Goal: Task Accomplishment & Management: Manage account settings

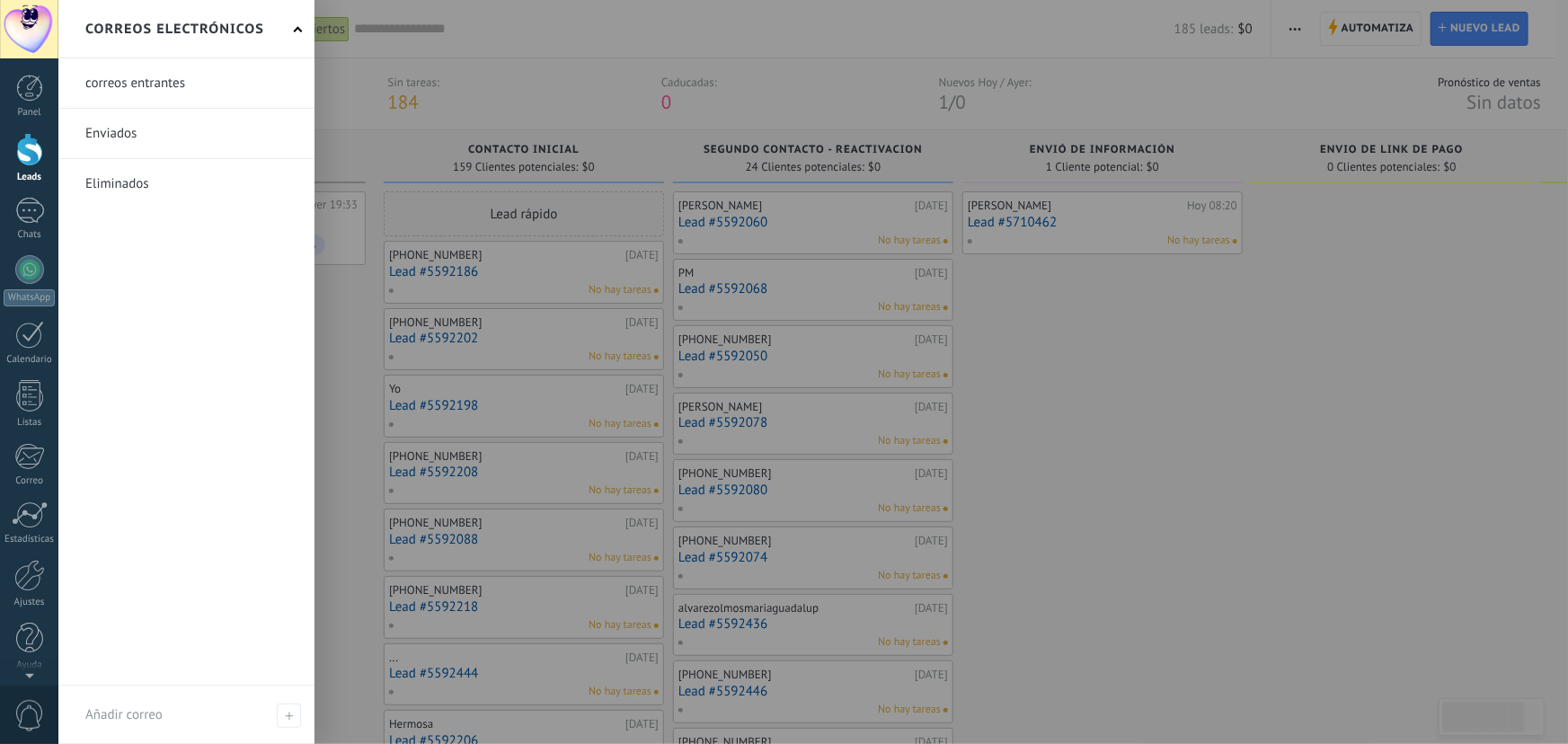
scroll to position [27, 0]
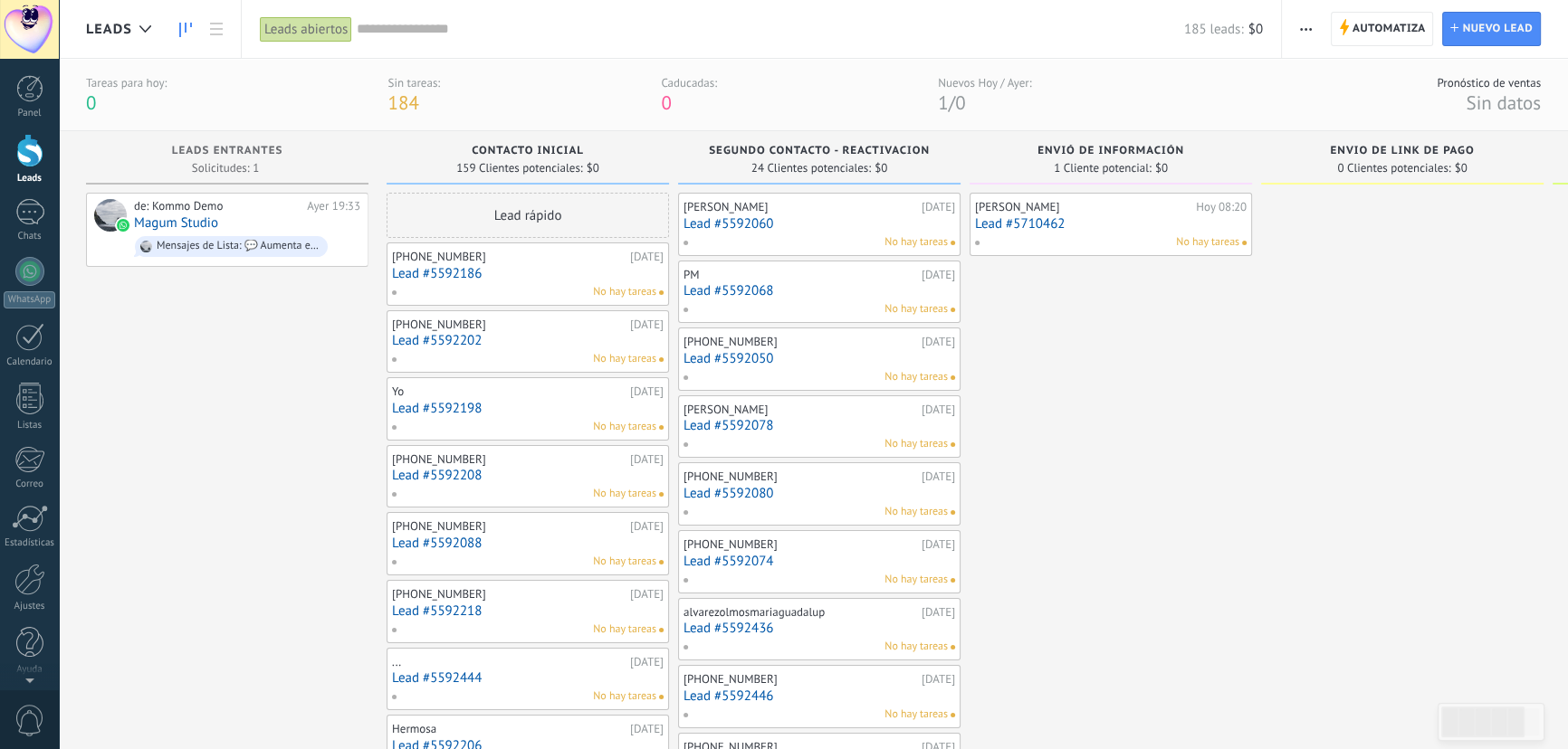
click at [1113, 237] on div "No hay tareas" at bounding box center [1107, 242] width 265 height 17
click at [1127, 217] on link "Lead #5710462" at bounding box center [1111, 224] width 272 height 16
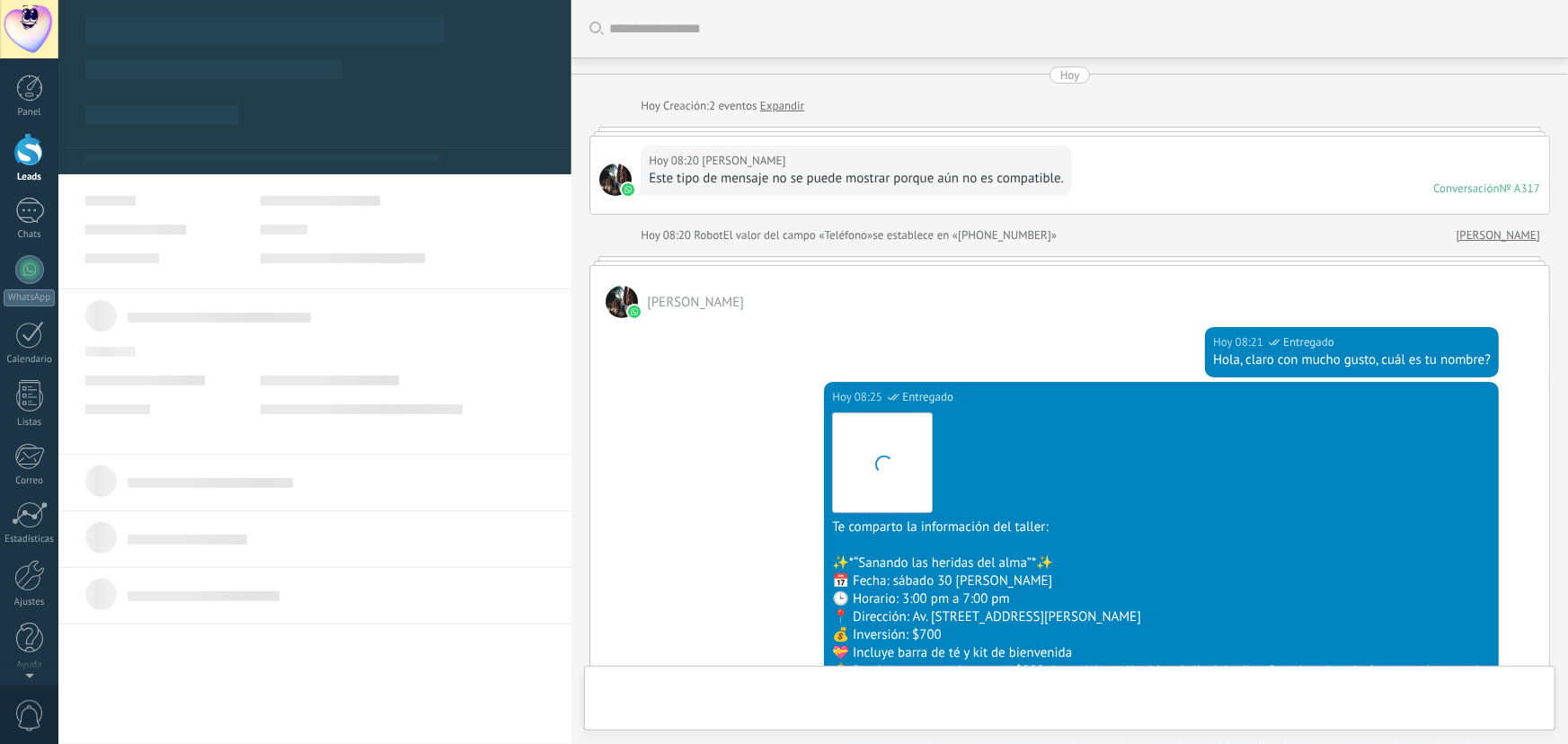
scroll to position [490, 0]
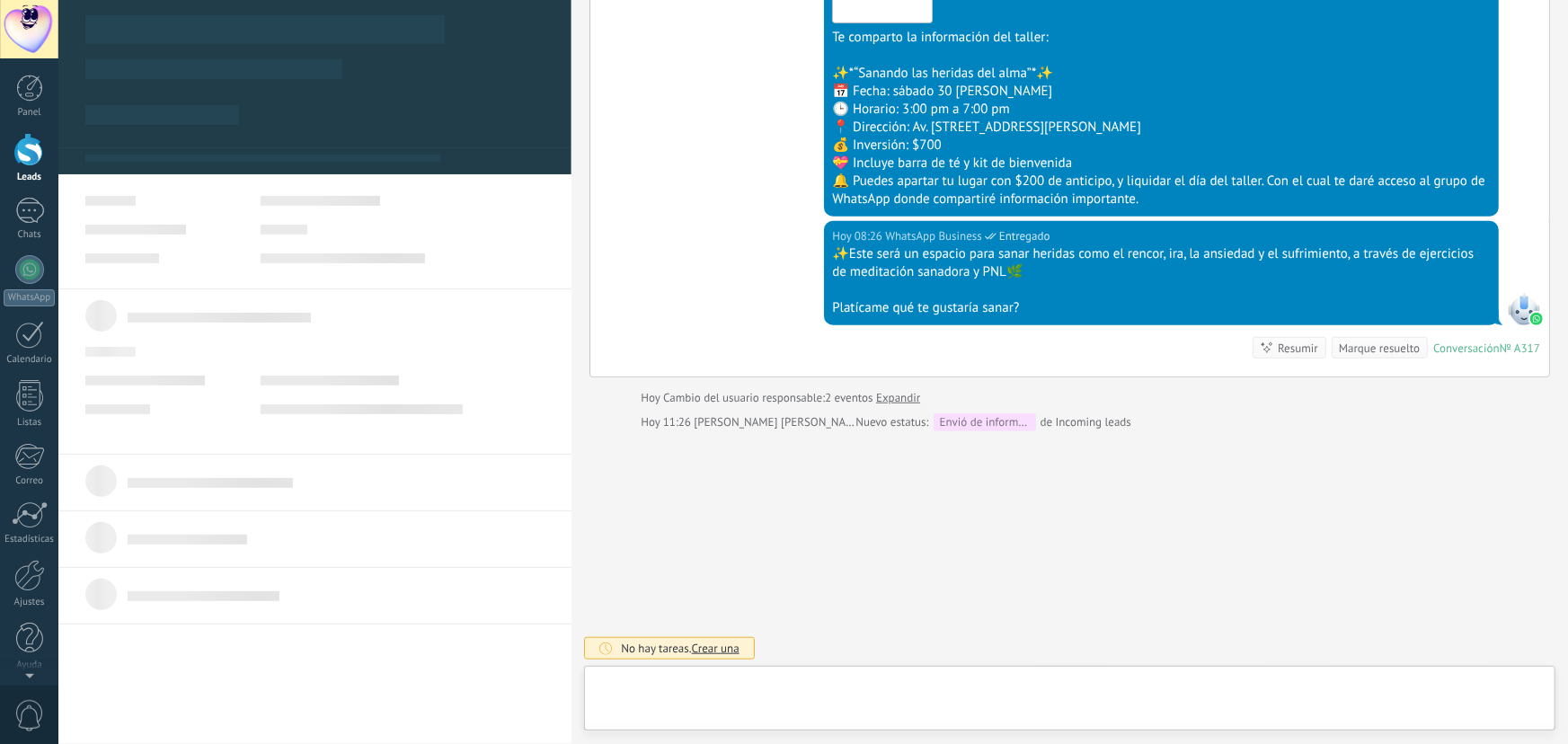
type textarea "**********"
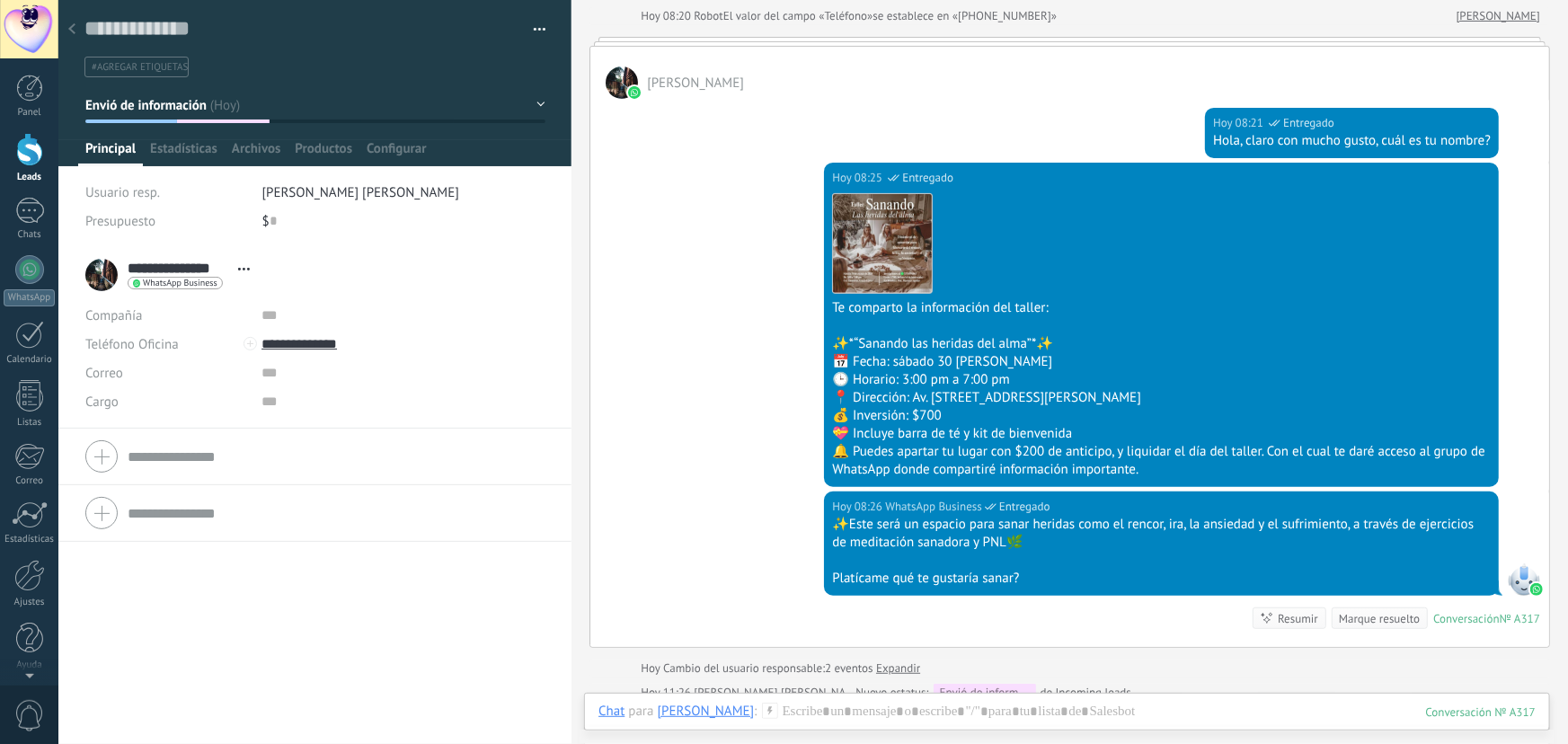
scroll to position [244, 0]
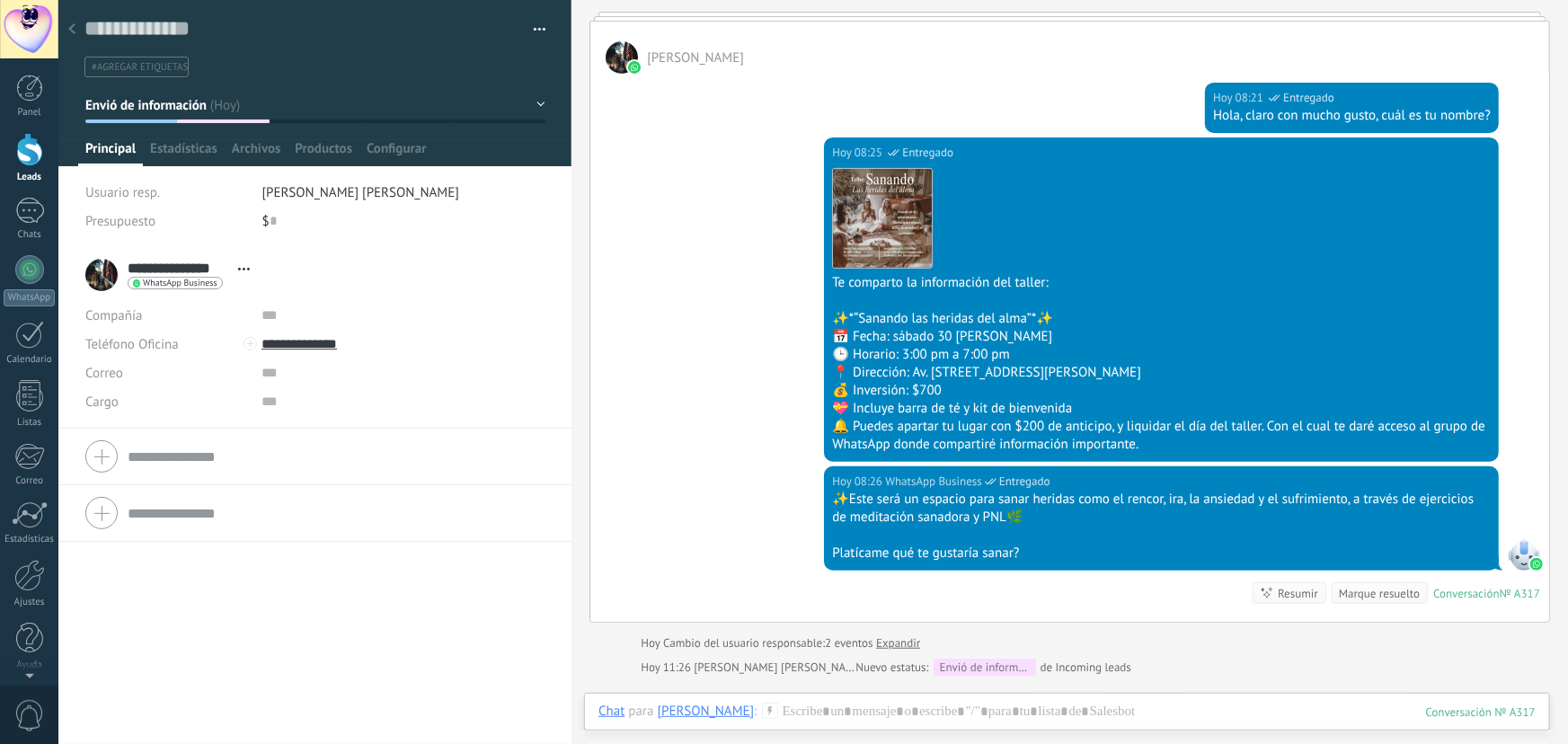
click at [69, 33] on icon at bounding box center [72, 29] width 7 height 11
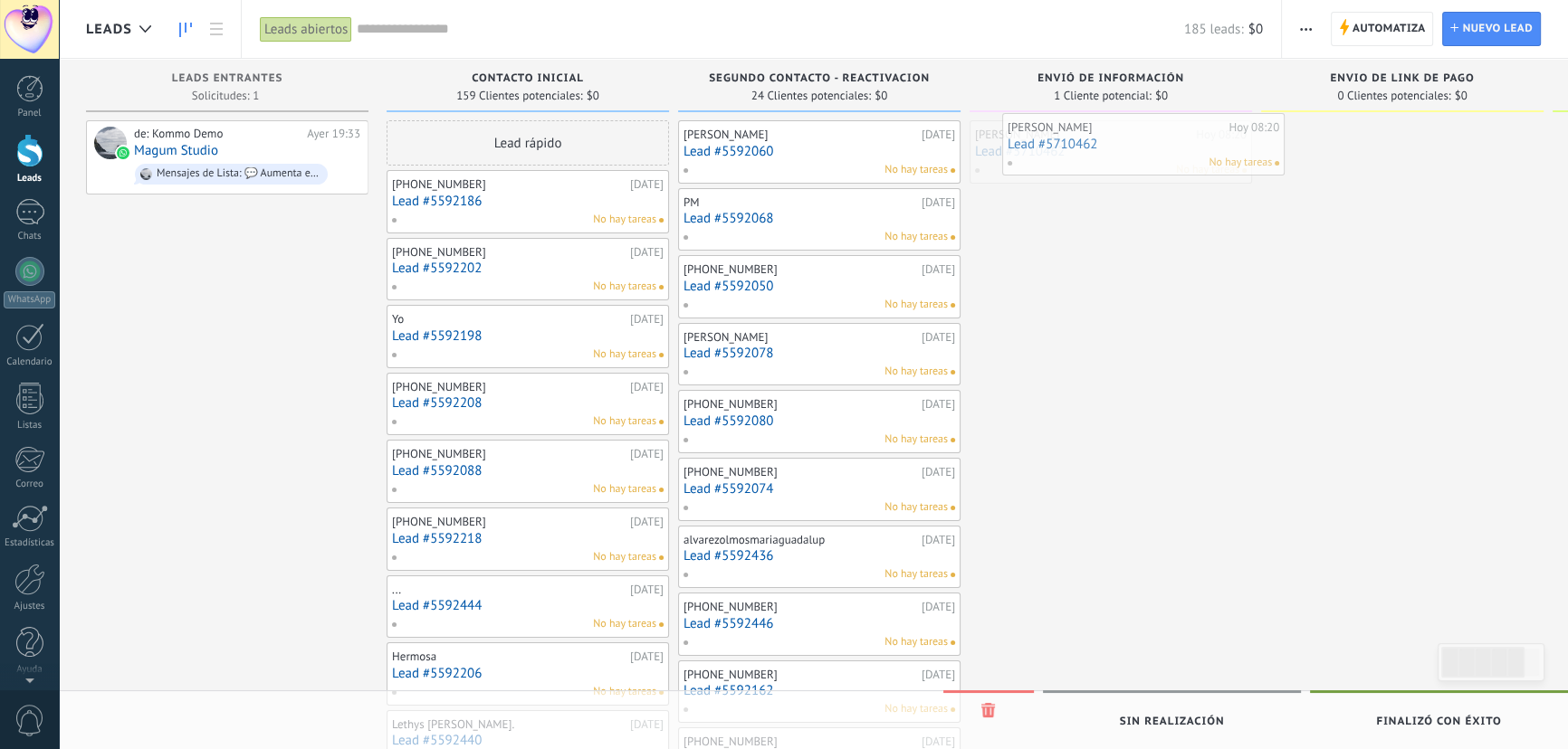
drag, startPoint x: 1129, startPoint y: 147, endPoint x: 1161, endPoint y: 140, distance: 32.8
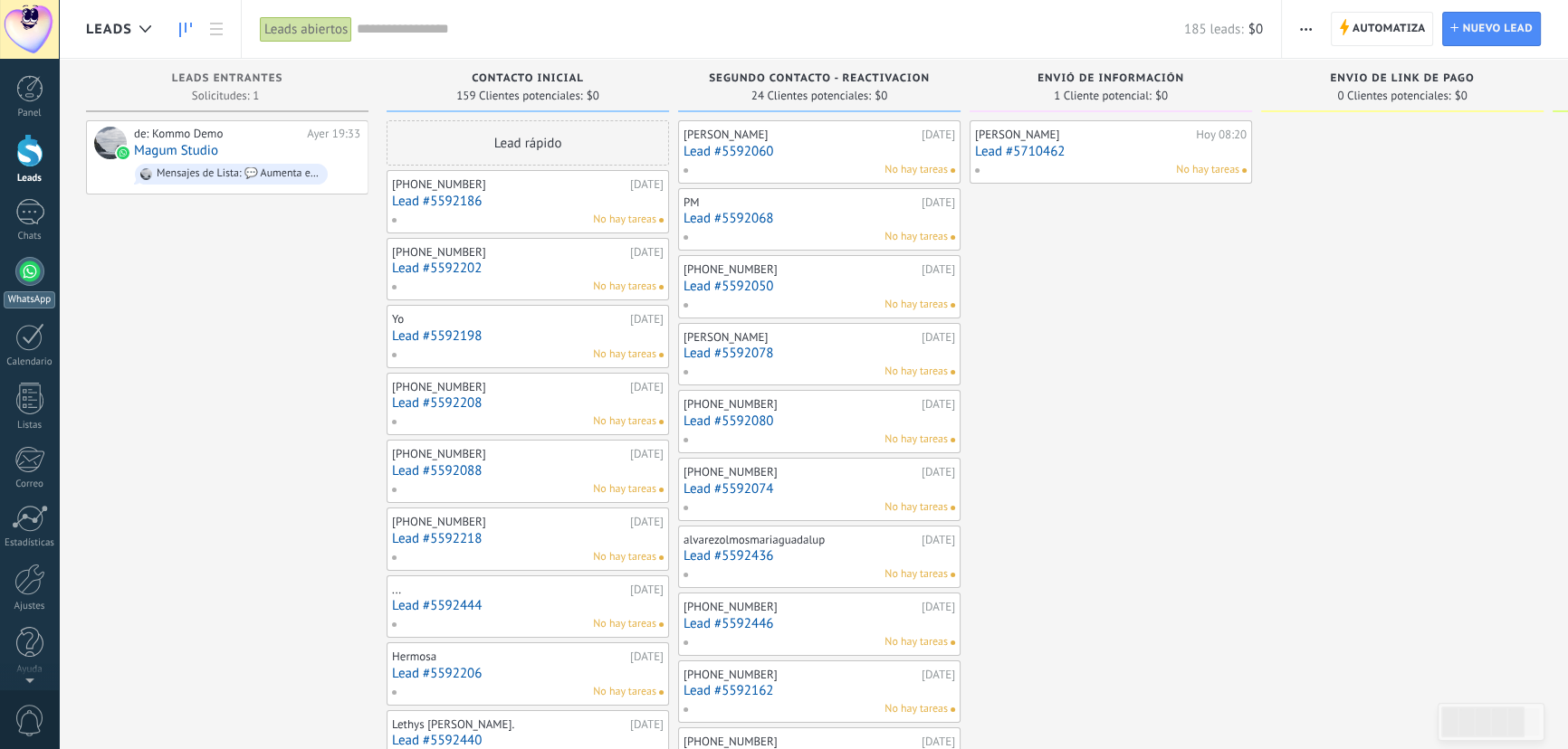
click at [35, 264] on div at bounding box center [29, 271] width 29 height 29
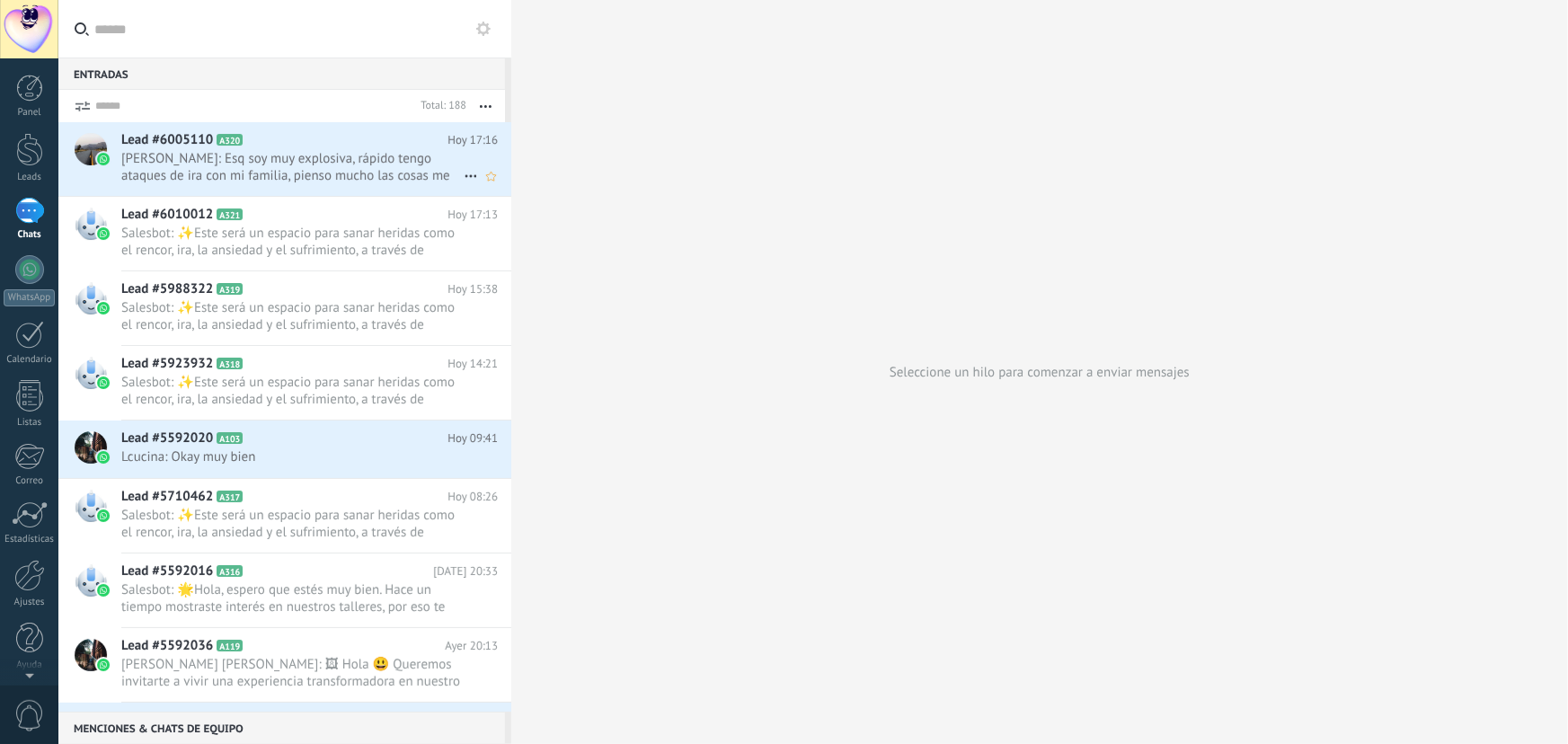
click at [340, 167] on span "Laura Lopez: Esq soy muy explosiva, rápido tengo ataques de ira con mi familia,…" at bounding box center [293, 167] width 342 height 34
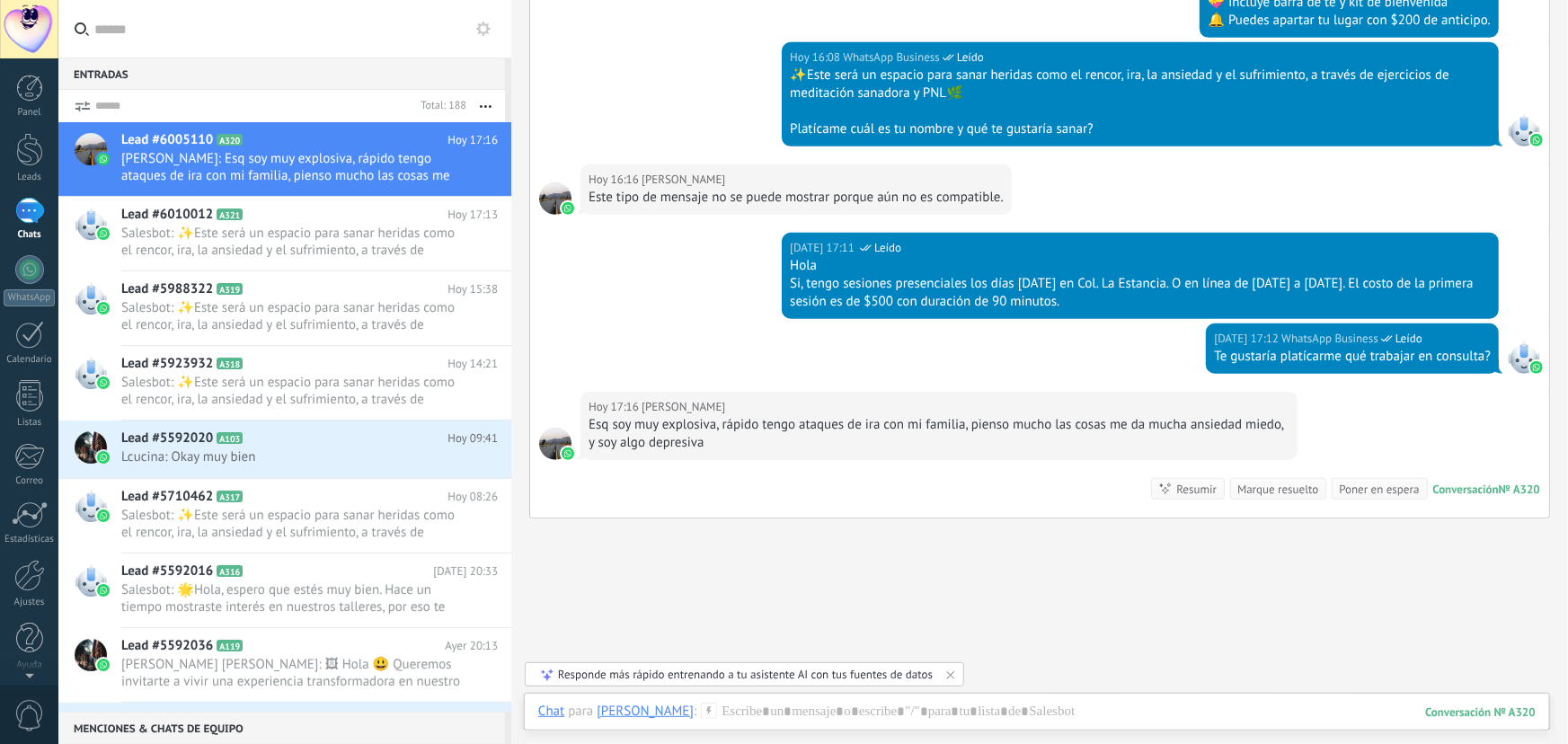
scroll to position [601, 0]
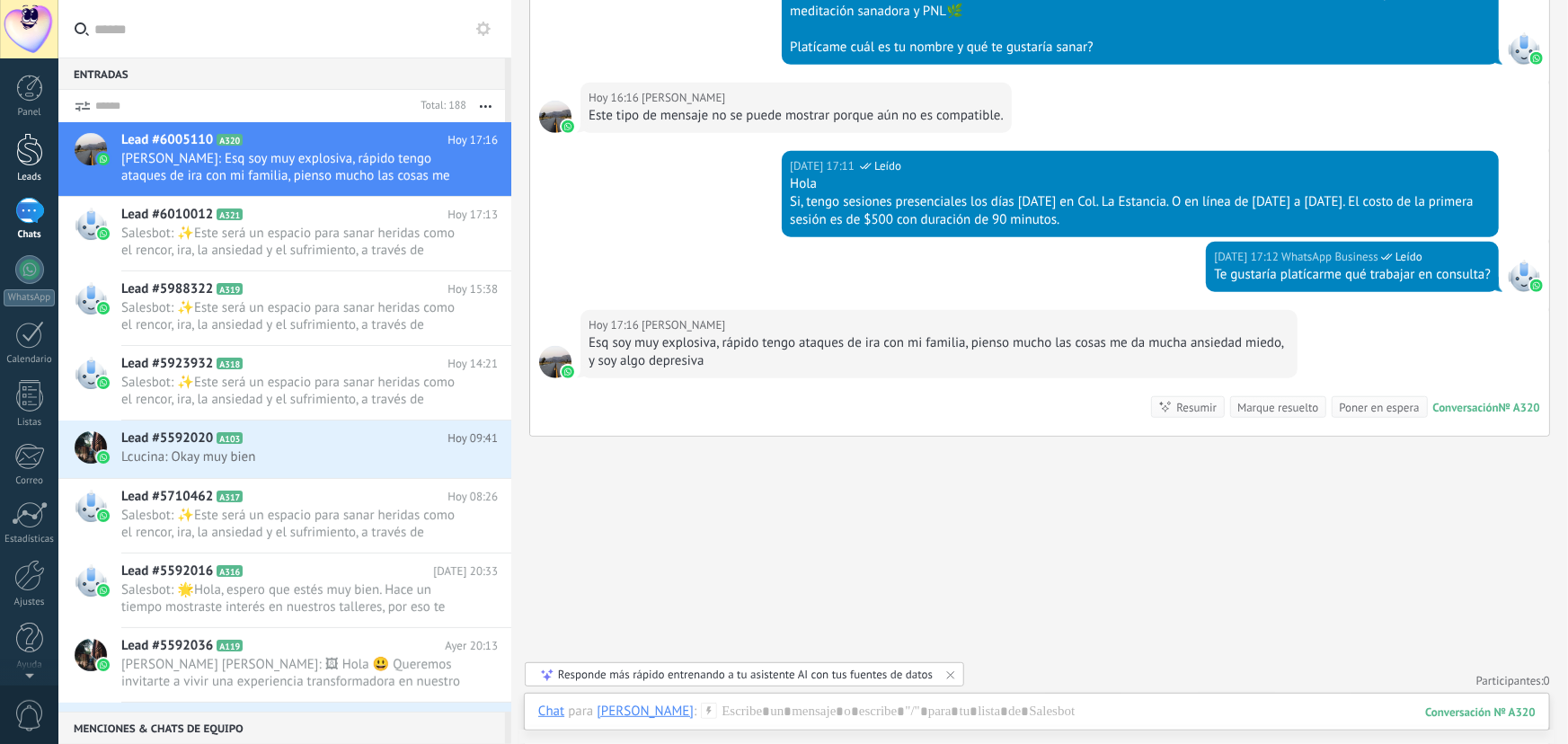
click at [21, 157] on div at bounding box center [29, 149] width 27 height 33
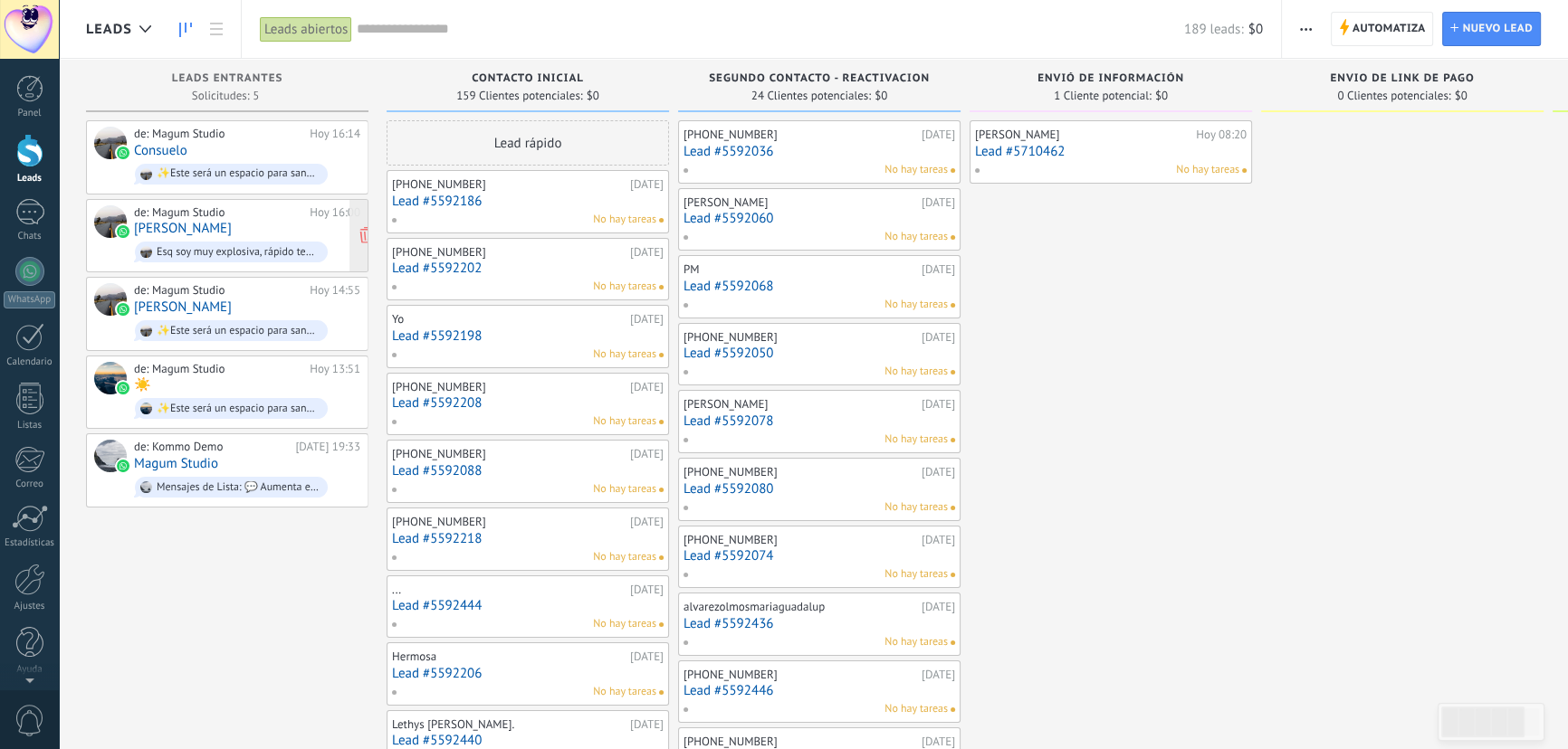
click at [217, 229] on div "de: Magum Studio Hoy 16:00 Laura Lopez Esq soy muy explosiva, rápido tengo ataq…" at bounding box center [247, 236] width 227 height 62
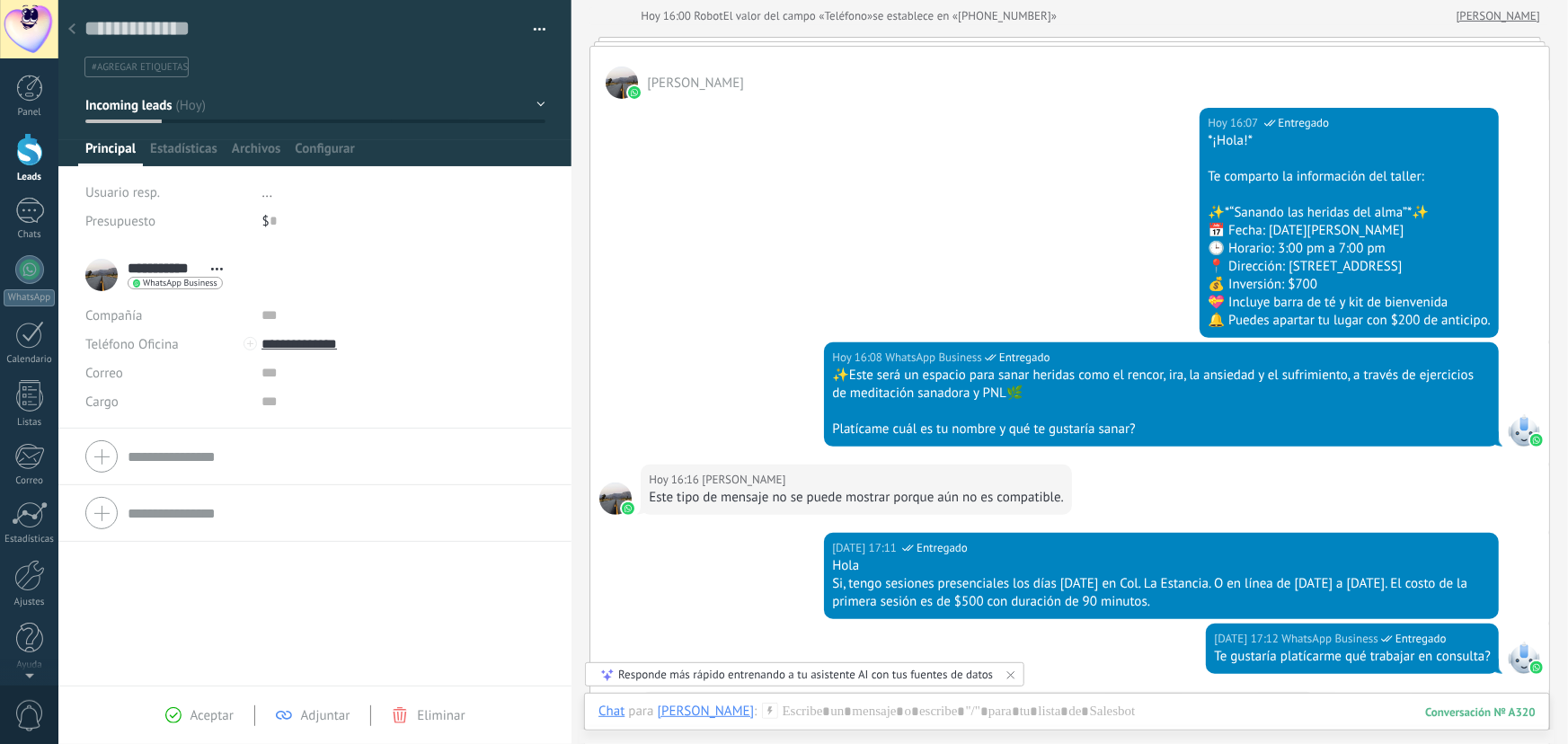
scroll to position [244, 0]
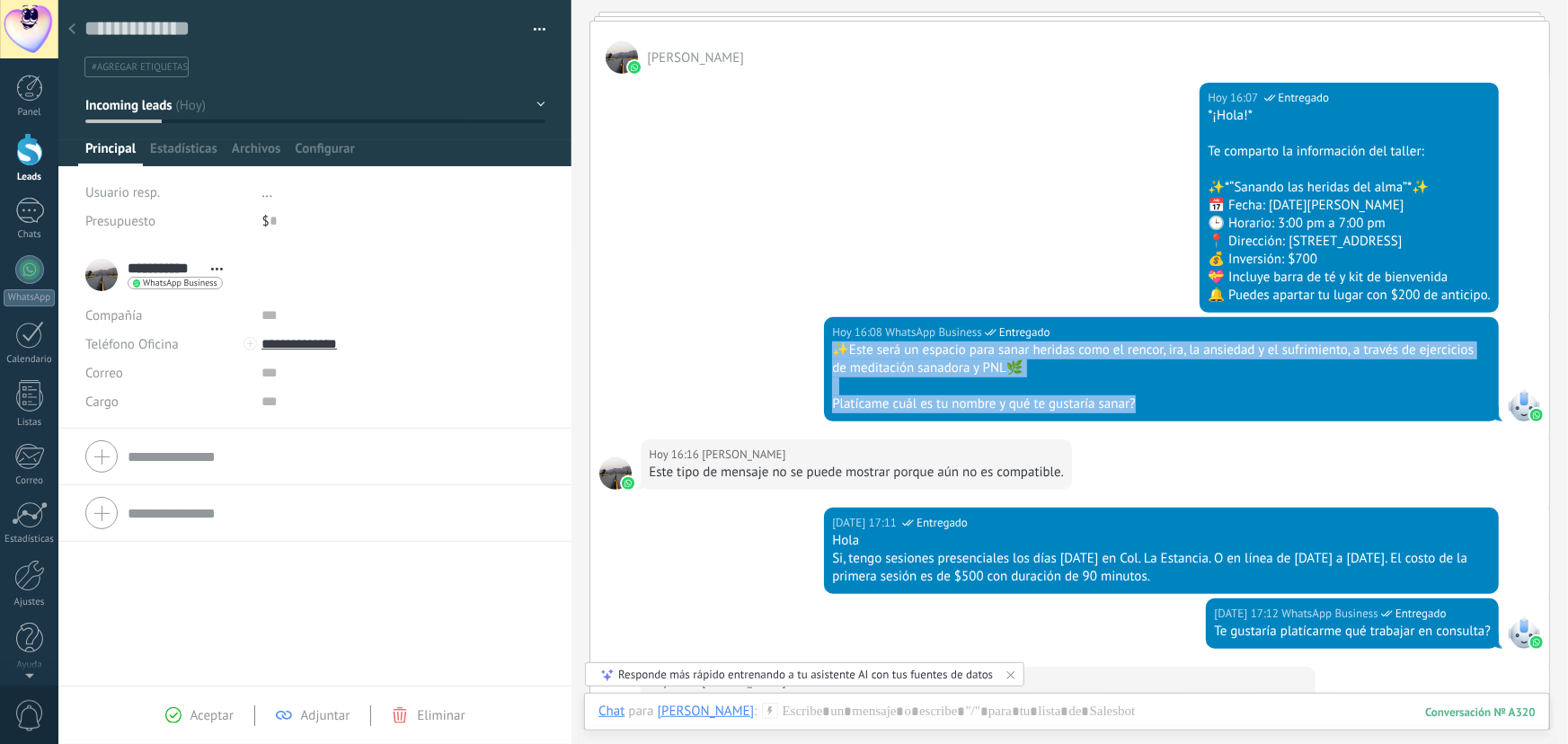
drag, startPoint x: 835, startPoint y: 350, endPoint x: 1143, endPoint y: 411, distance: 314.0
click at [1143, 411] on div "✨Este será un espacio para sanar heridas como el rencor, ira, la ansiedad y el …" at bounding box center [1161, 377] width 659 height 72
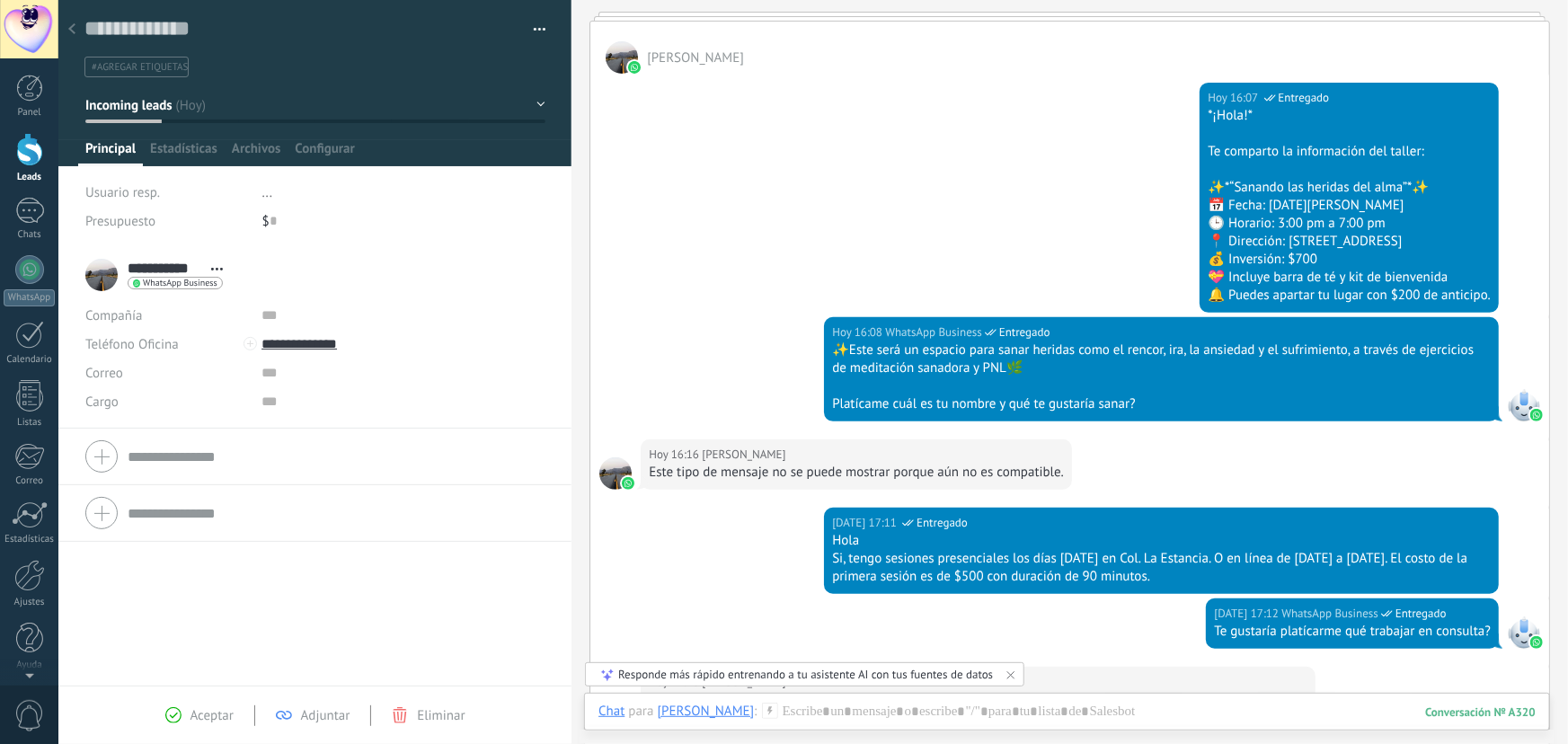
click at [1106, 440] on div "Hoy 16:16 Laura Lopez Este tipo de mensaje no se puede mostrar porque aún no es…" at bounding box center [1069, 473] width 959 height 69
click at [74, 32] on icon at bounding box center [72, 29] width 7 height 11
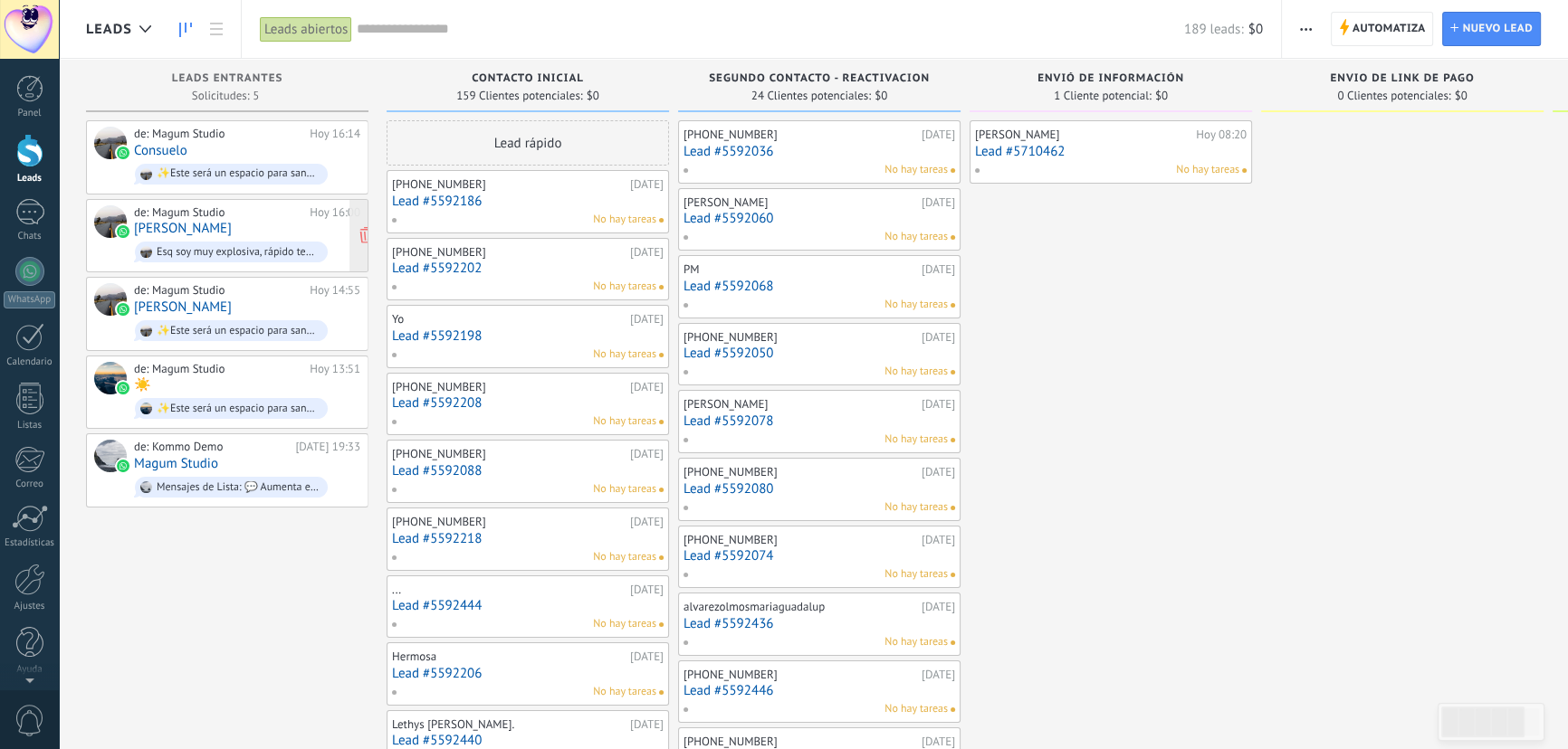
click at [230, 238] on span "Esq soy muy explosiva, rápido tengo ataques de ira con mi familia, pienso mucho…" at bounding box center [247, 252] width 227 height 28
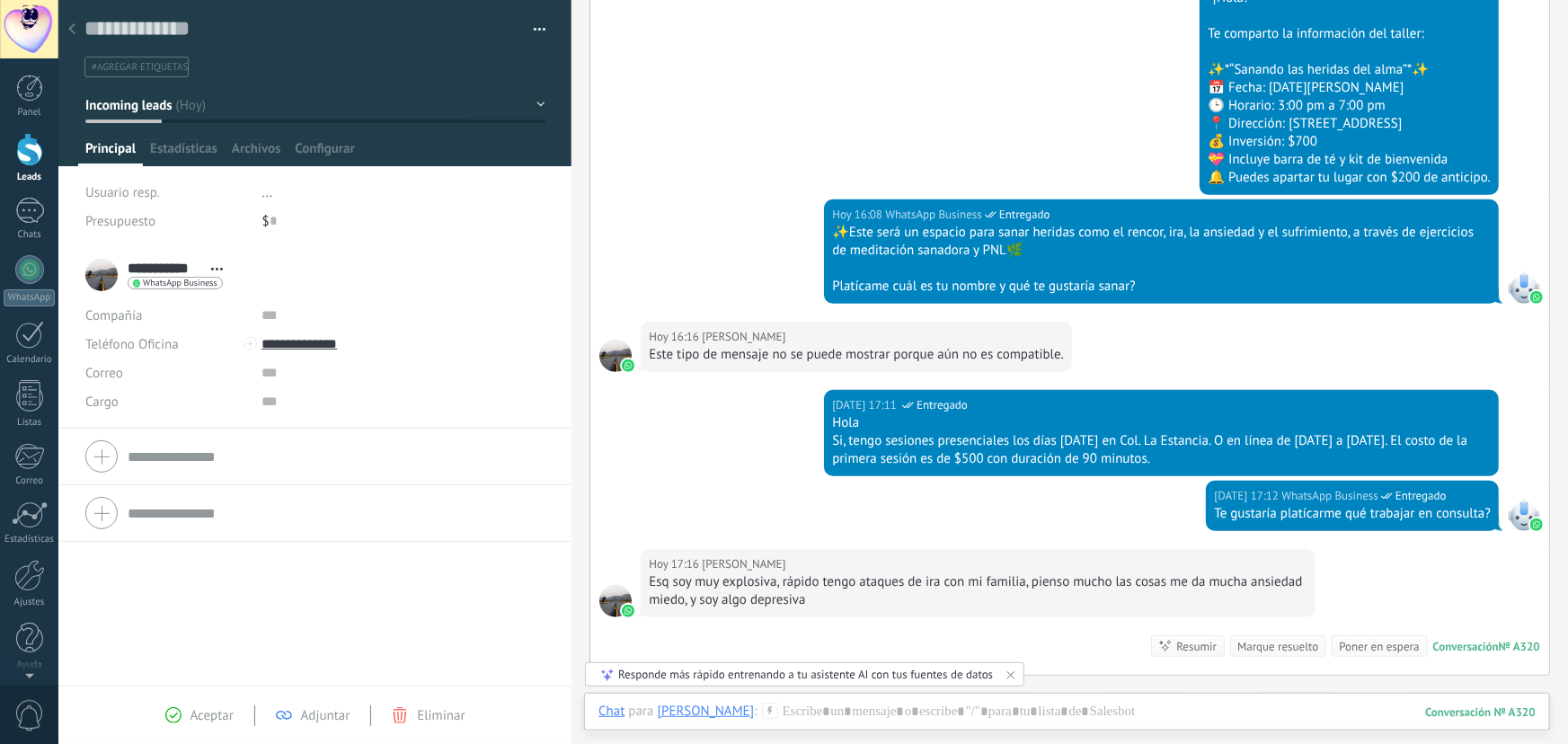
scroll to position [279, 0]
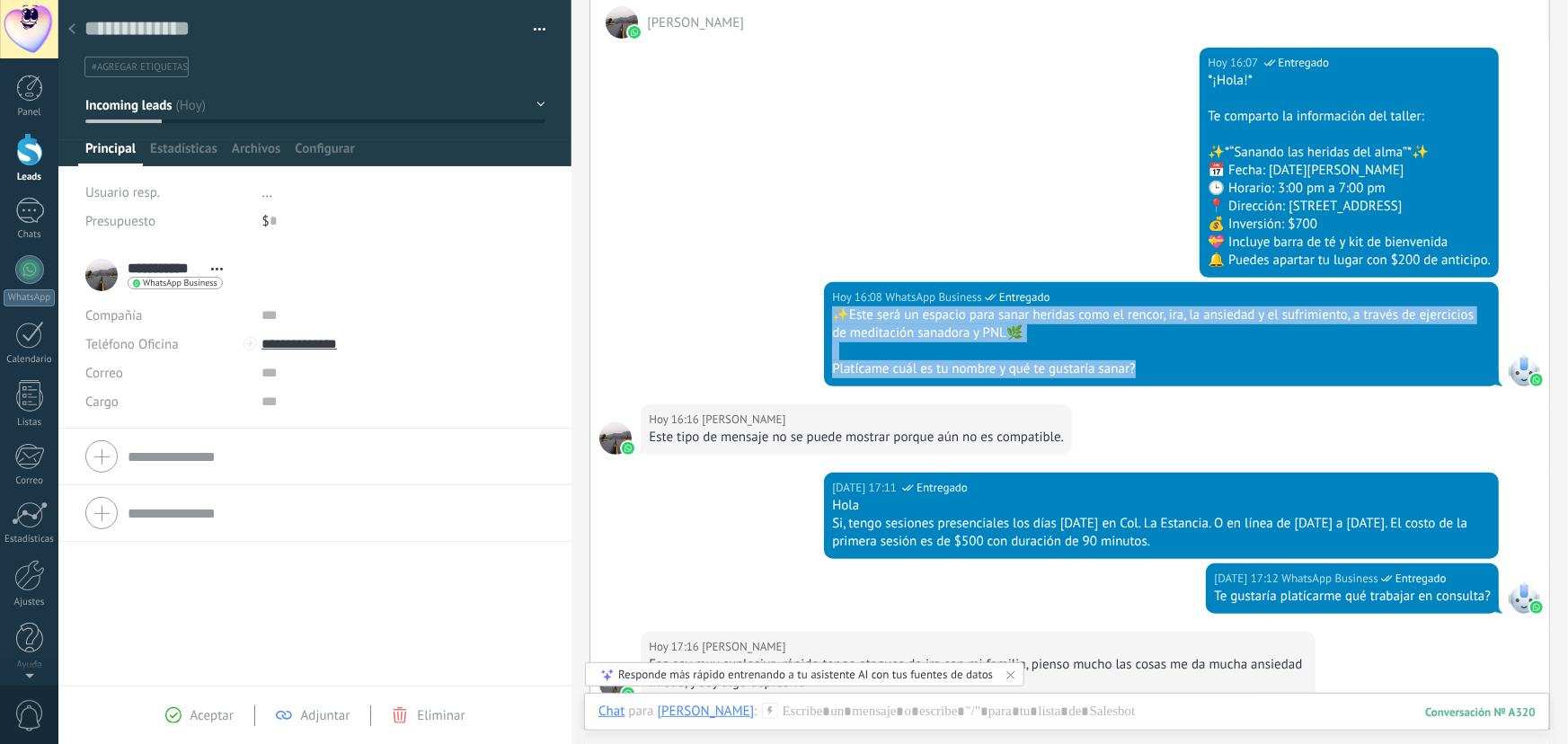
drag, startPoint x: 1132, startPoint y: 369, endPoint x: 820, endPoint y: 318, distance: 316.1
click at [820, 318] on div "Hoy 16:08 WhatsApp Business Entregado ✨Este será un espacio para sanar heridas …" at bounding box center [1069, 343] width 959 height 123
click at [1080, 349] on div at bounding box center [1161, 351] width 659 height 18
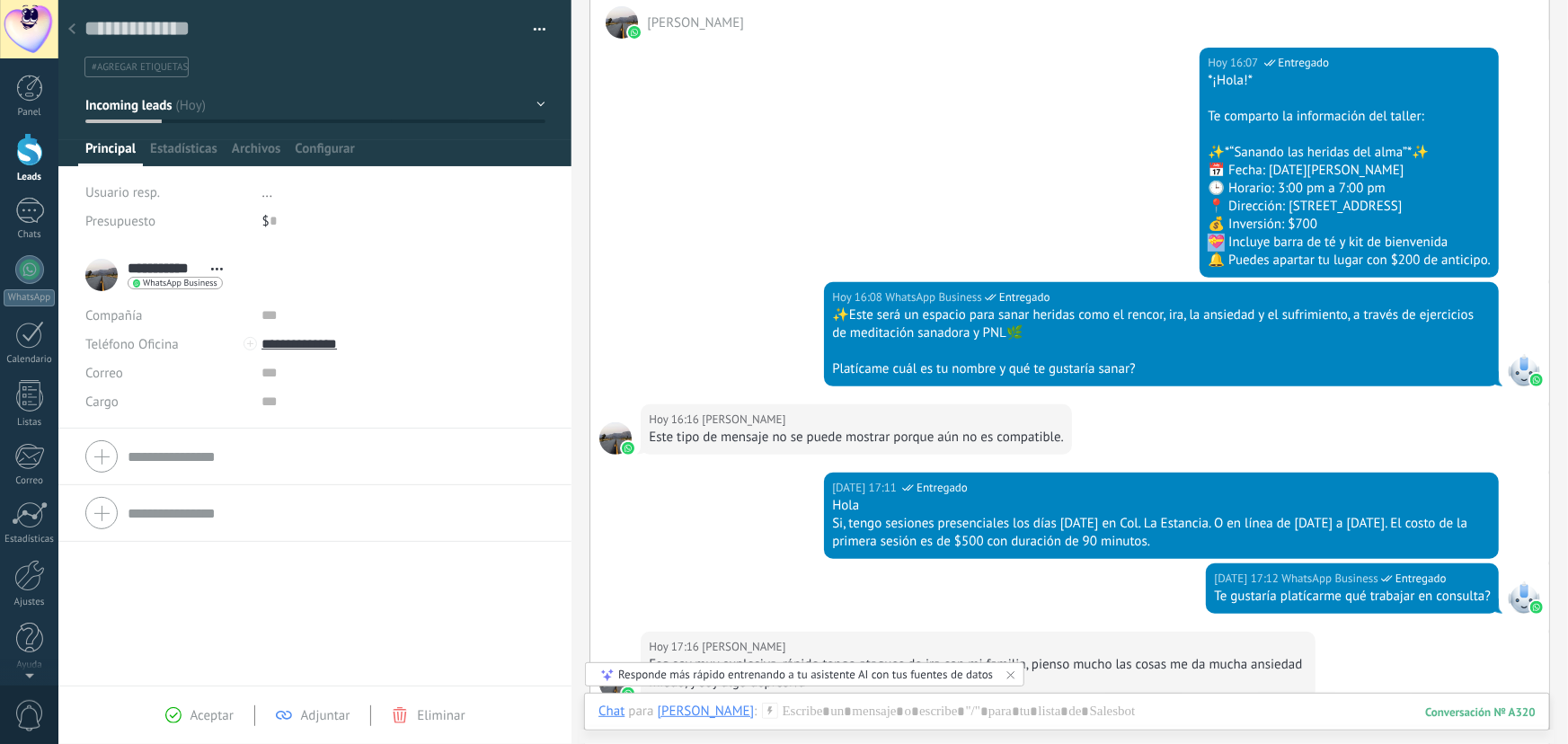
drag, startPoint x: 1230, startPoint y: 228, endPoint x: 1168, endPoint y: 234, distance: 62.3
click at [1208, 234] on div "*¡Hola!* Te comparto la información del taller: ✨*“Sanando las heridas del alma…" at bounding box center [1348, 171] width 283 height 198
click at [1258, 222] on div "💰 Inversión: $700" at bounding box center [1348, 225] width 283 height 18
drag, startPoint x: 1259, startPoint y: 222, endPoint x: 1158, endPoint y: 225, distance: 101.0
click at [1208, 227] on div "💰 Inversión: $700" at bounding box center [1348, 225] width 283 height 18
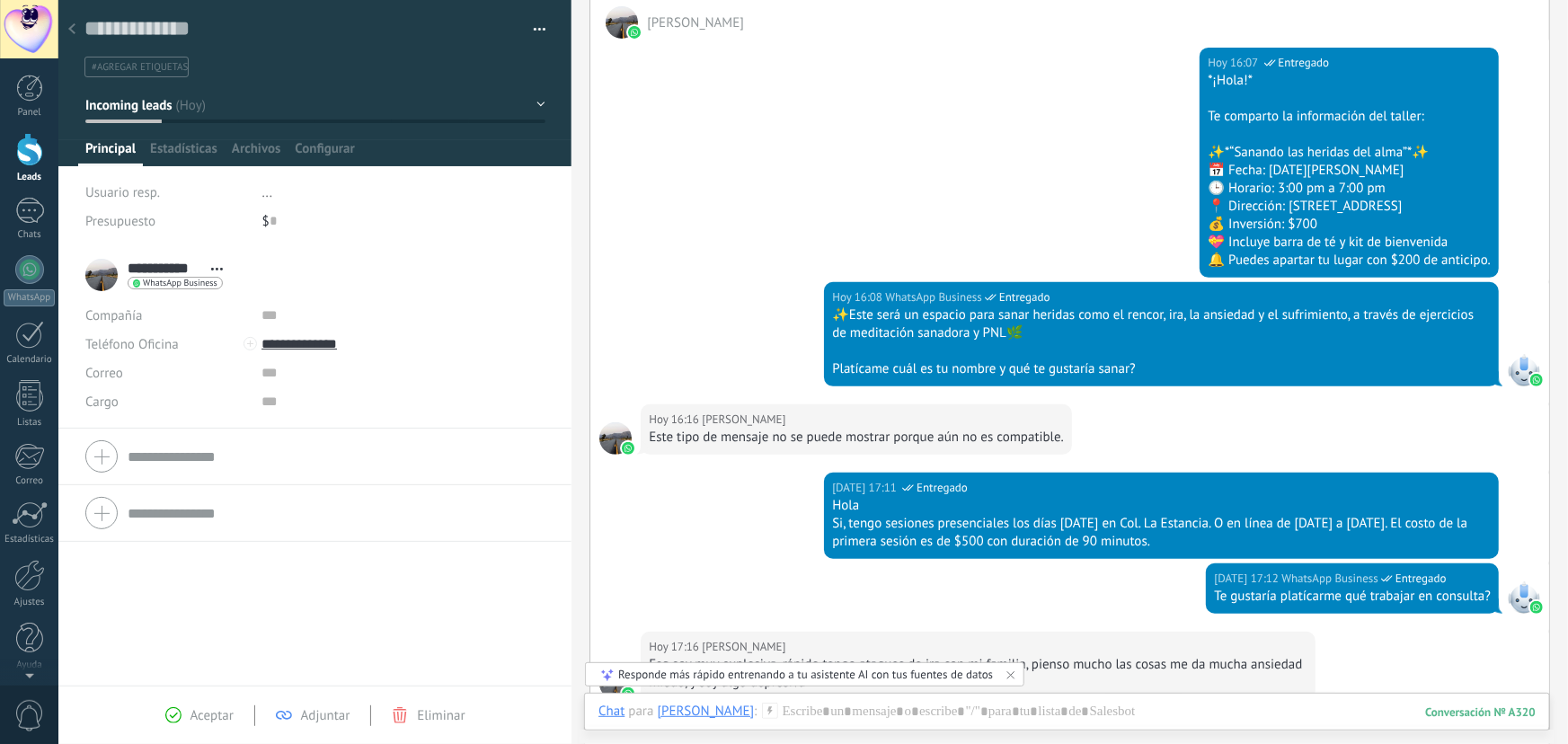
click at [1310, 186] on div "🕒 Horario: 3:00 pm a 7:00 pm" at bounding box center [1348, 189] width 283 height 18
drag, startPoint x: 1329, startPoint y: 186, endPoint x: 1131, endPoint y: 171, distance: 198.6
click at [1131, 171] on div "Hoy 16:07 WhatsApp Business Entregado *¡Hola!* Te comparto la información del t…" at bounding box center [1069, 160] width 959 height 243
click at [1362, 169] on div "📅 Fecha: [DATE][PERSON_NAME]" at bounding box center [1348, 171] width 283 height 18
click at [1337, 135] on div at bounding box center [1348, 135] width 283 height 18
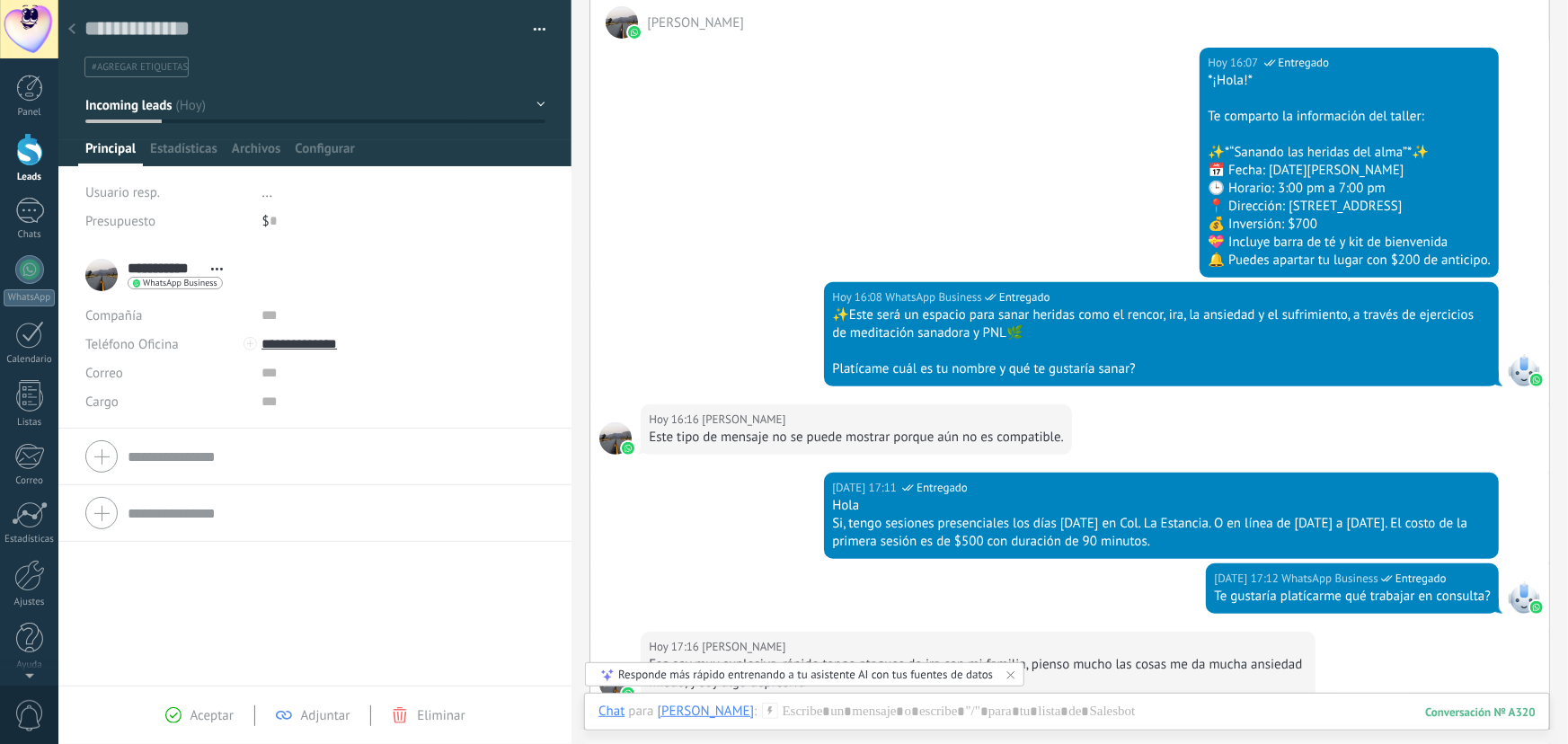
click at [70, 34] on icon at bounding box center [72, 29] width 7 height 11
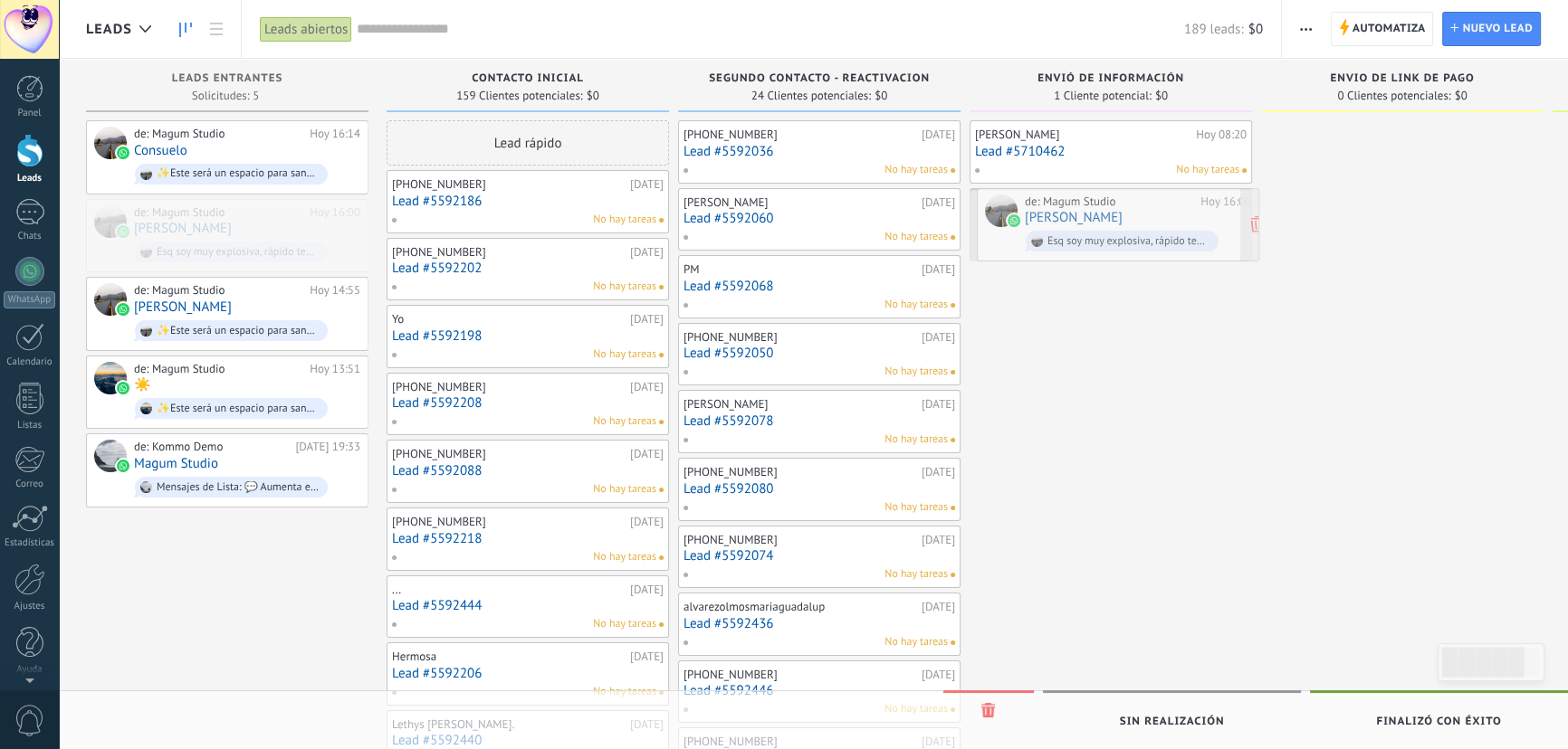
drag, startPoint x: 238, startPoint y: 239, endPoint x: 1129, endPoint y: 228, distance: 891.1
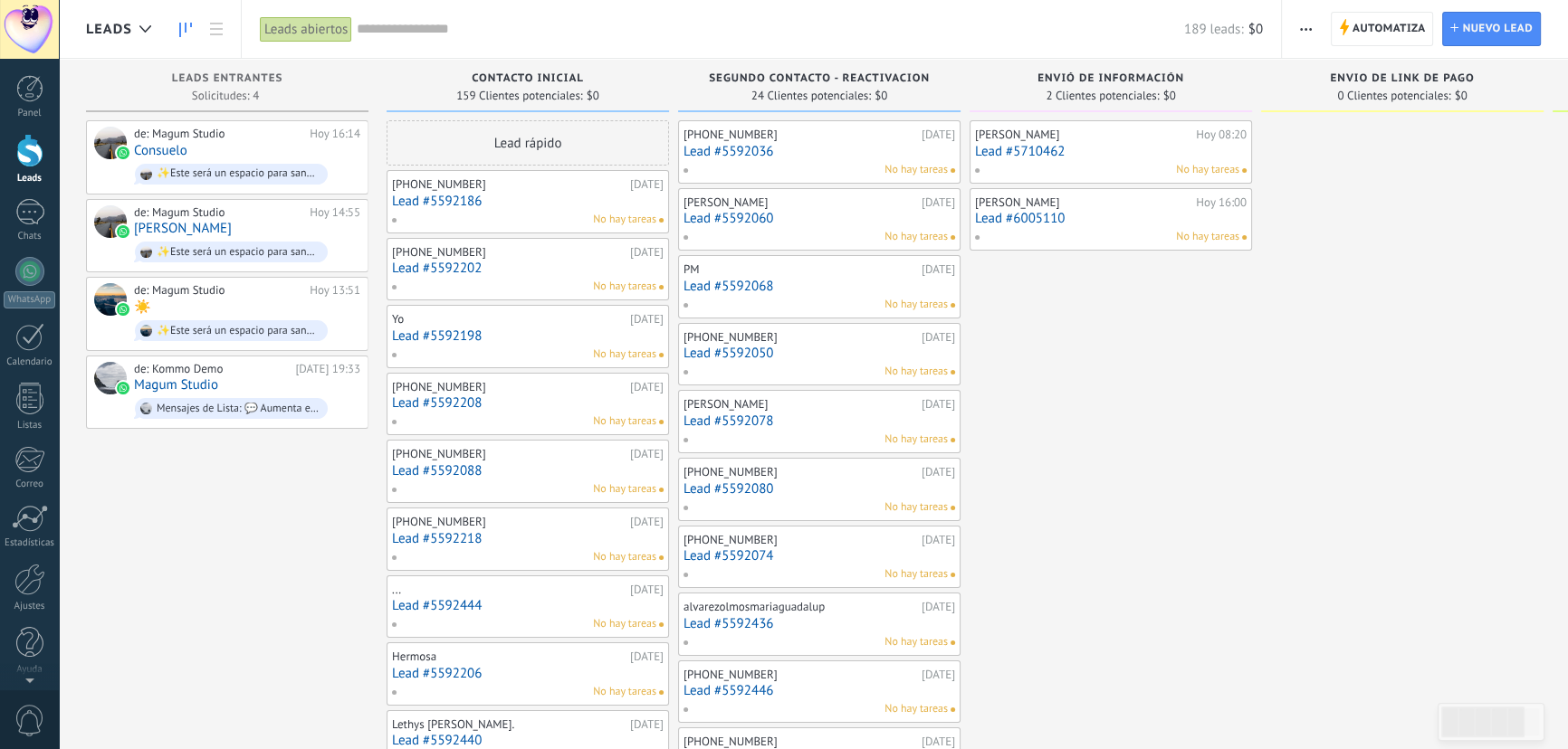
click at [1081, 221] on link "Lead #6005110" at bounding box center [1111, 218] width 272 height 16
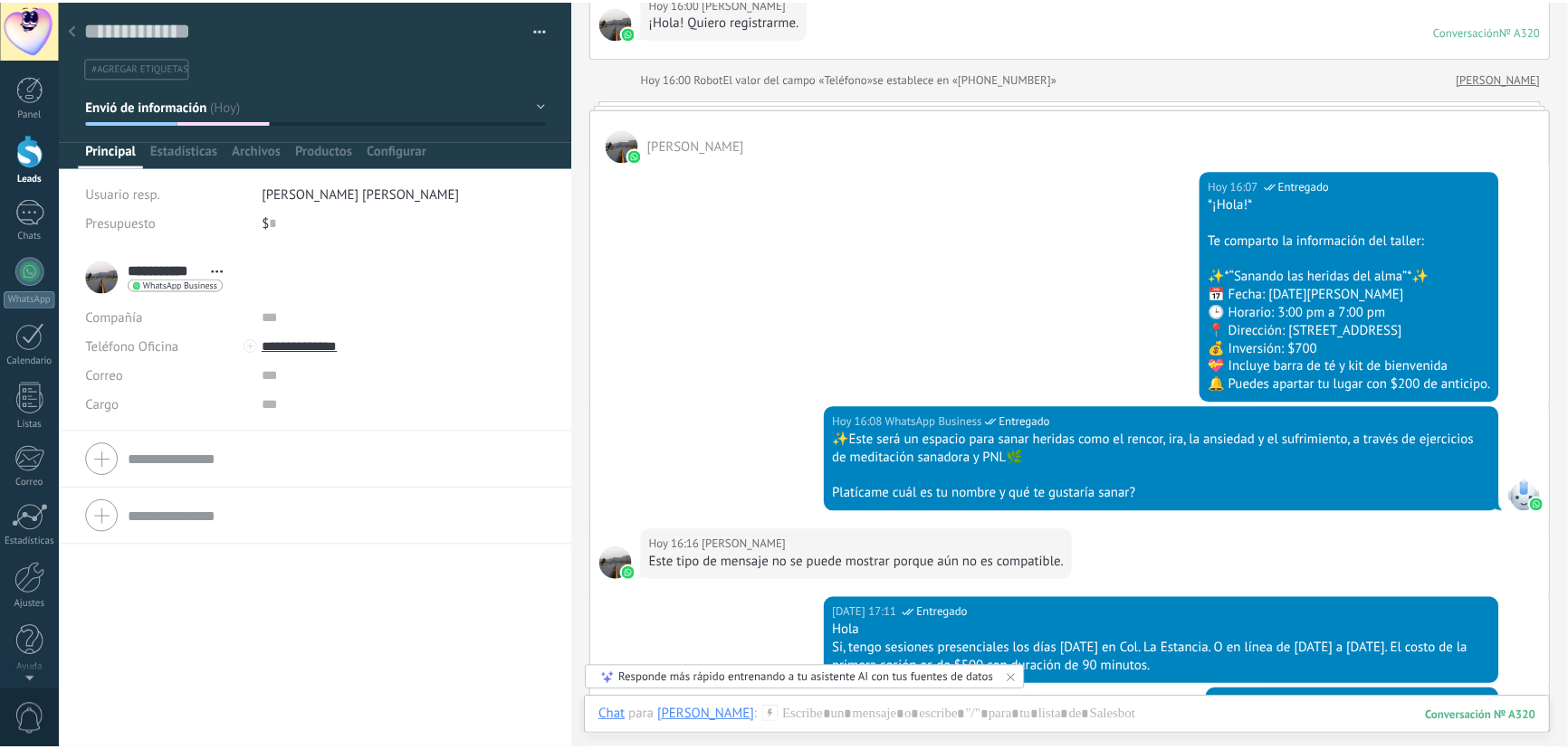
scroll to position [164, 0]
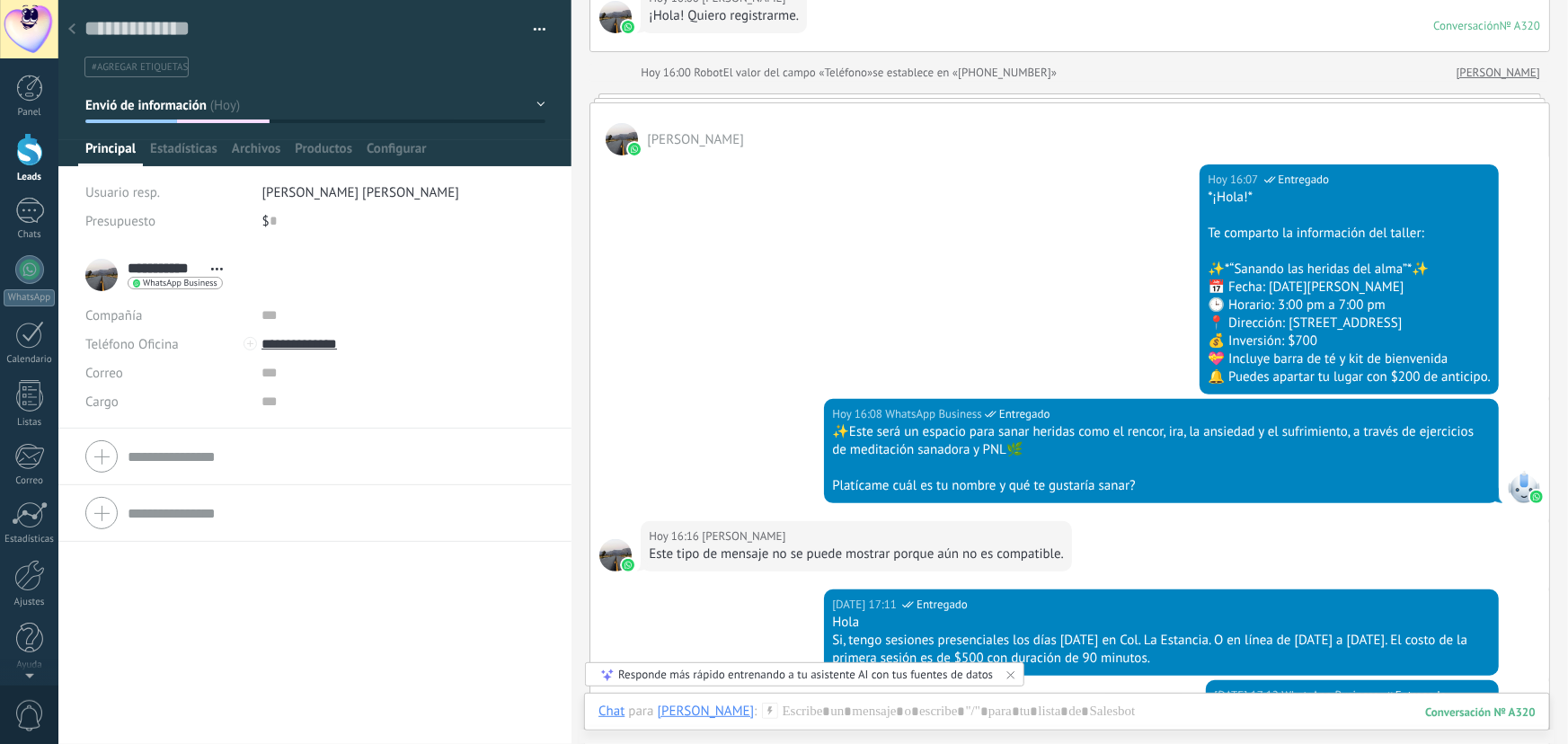
click at [76, 36] on div at bounding box center [71, 30] width 25 height 35
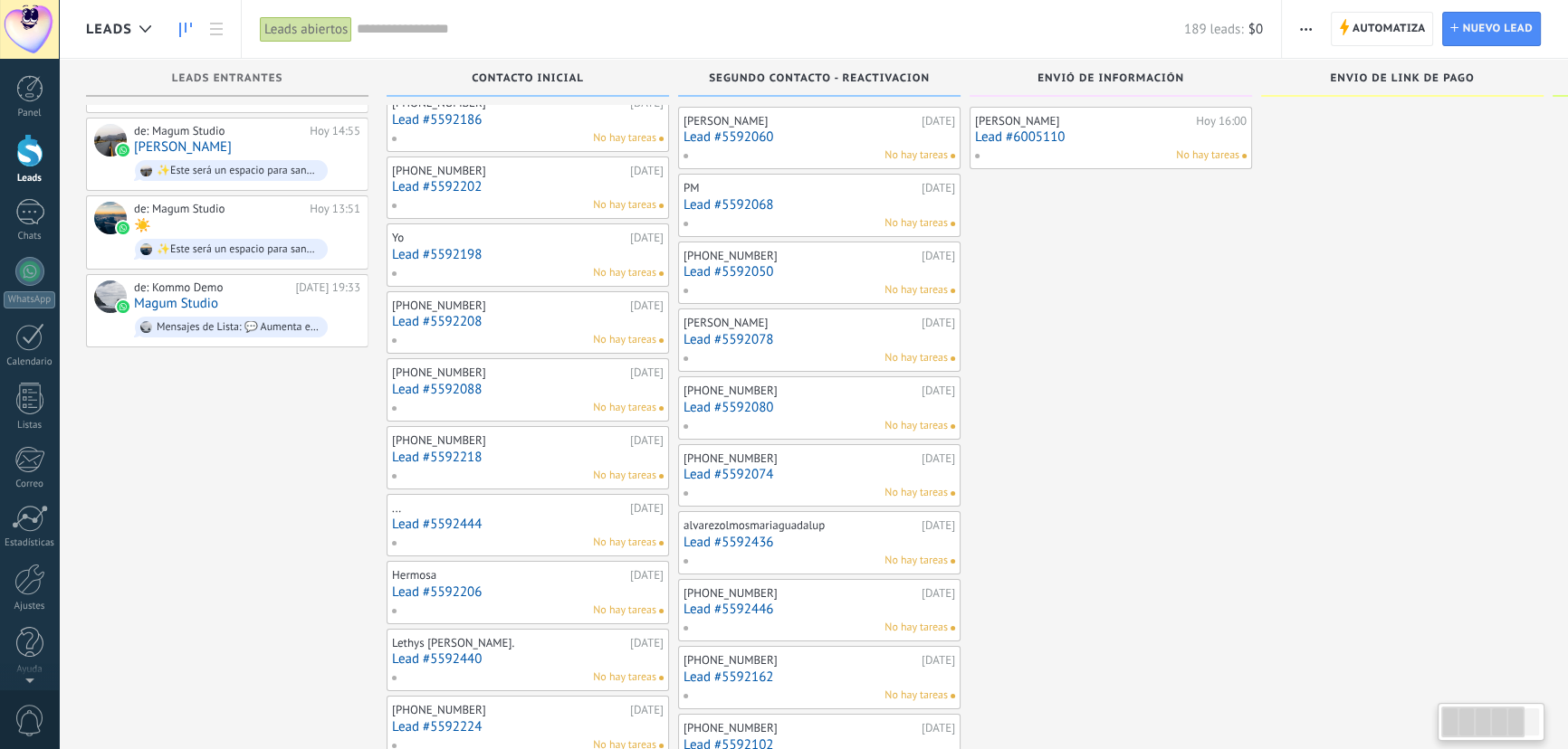
scroll to position [9, 0]
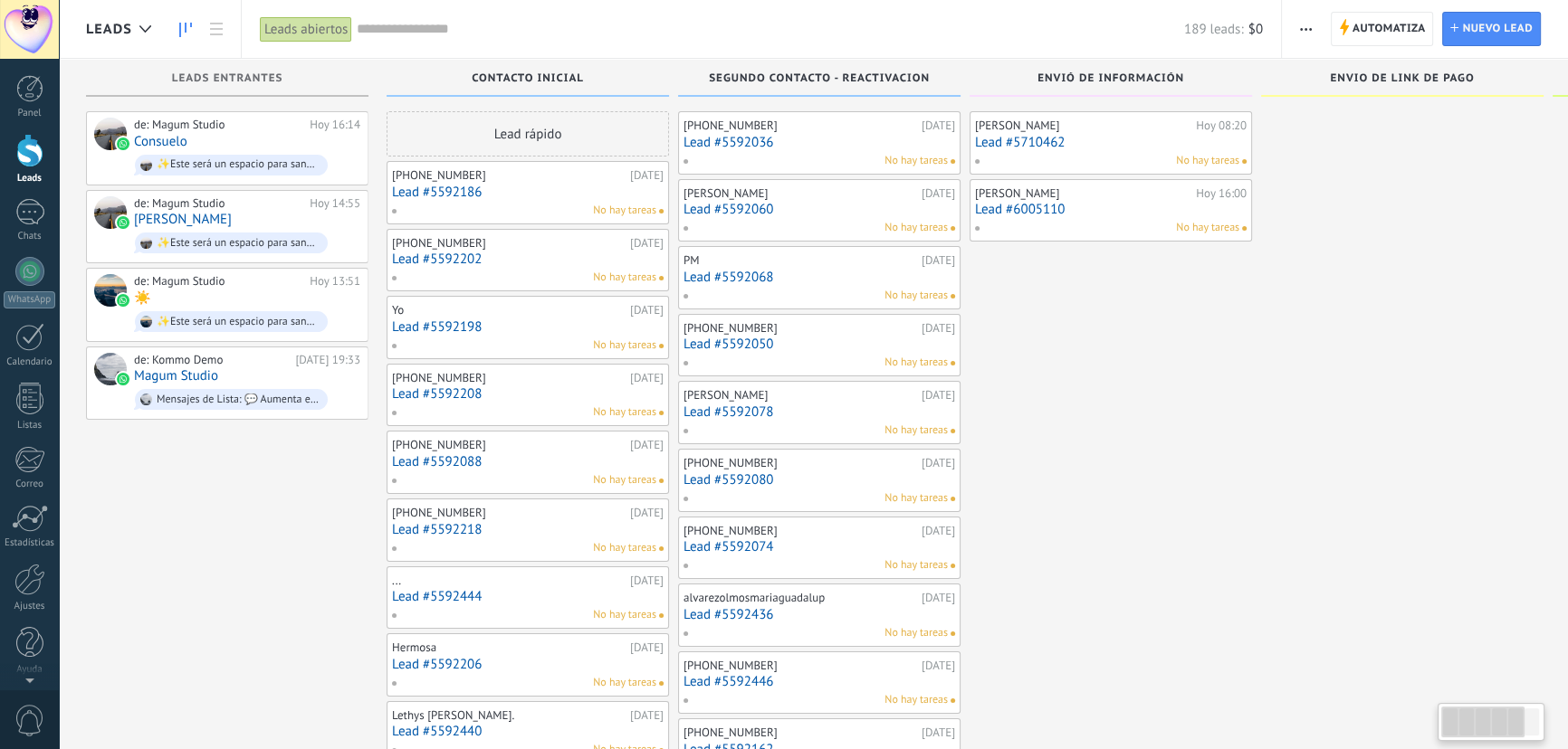
click at [536, 190] on link "Lead #5592186" at bounding box center [527, 192] width 272 height 16
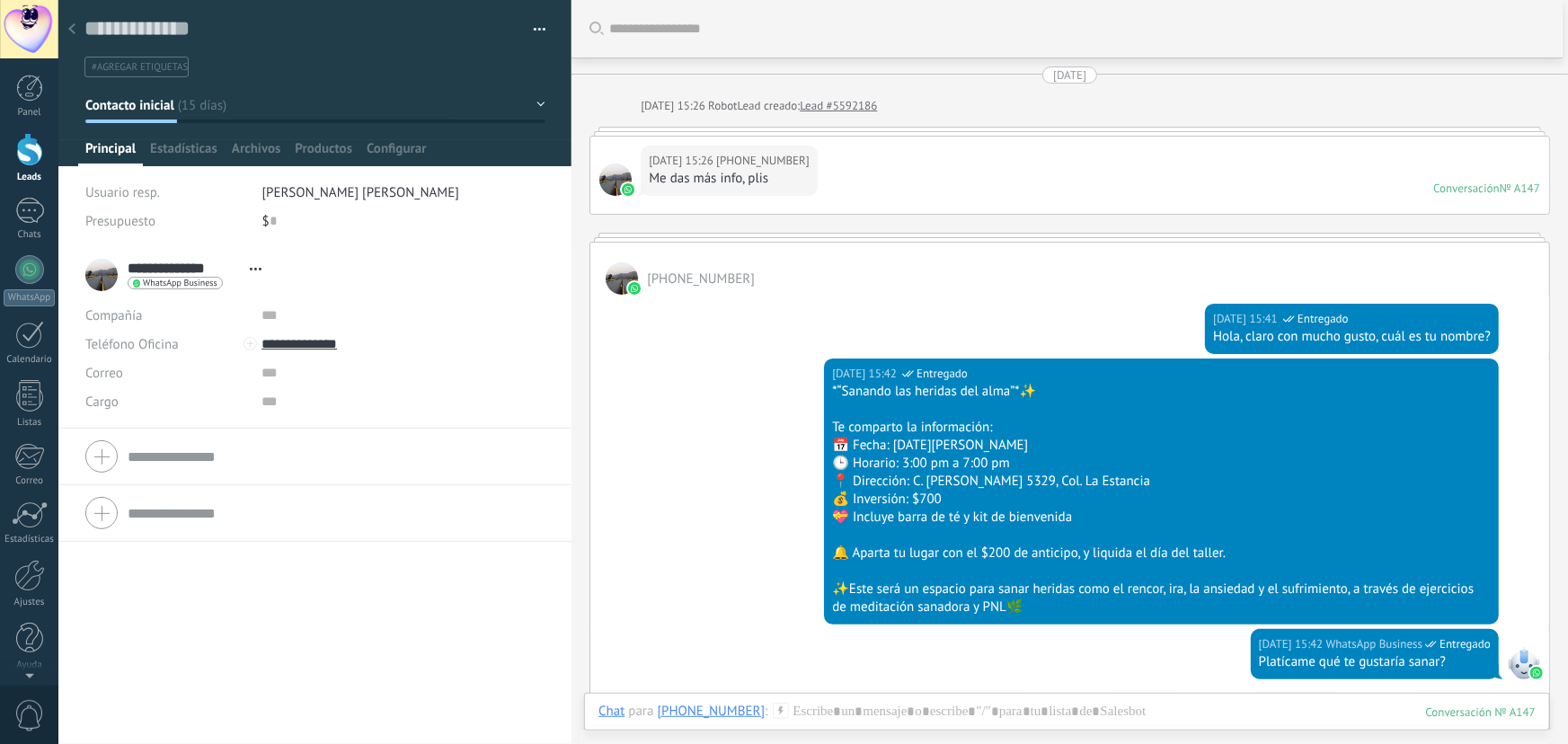
click at [70, 26] on icon at bounding box center [72, 29] width 7 height 11
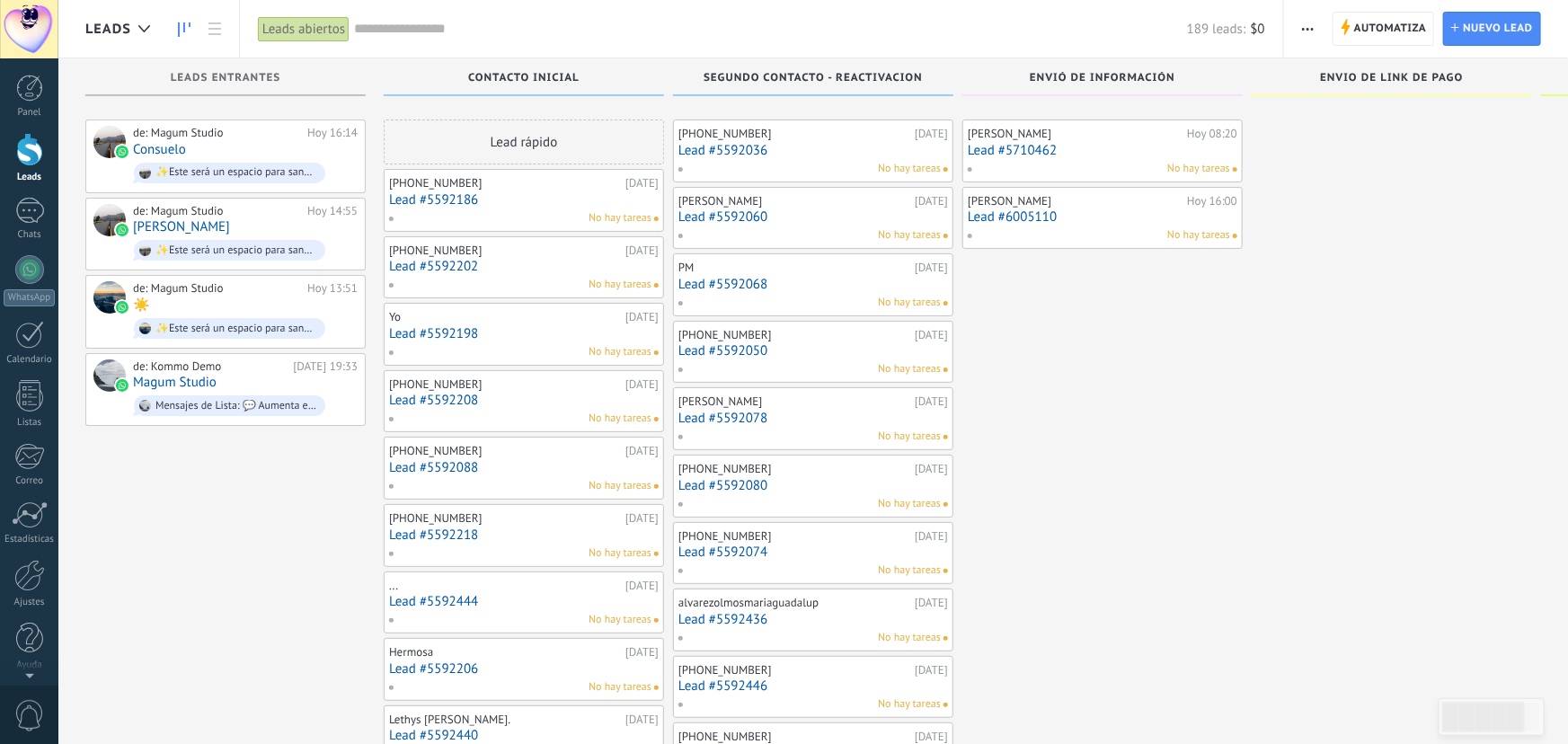
scroll to position [9, 0]
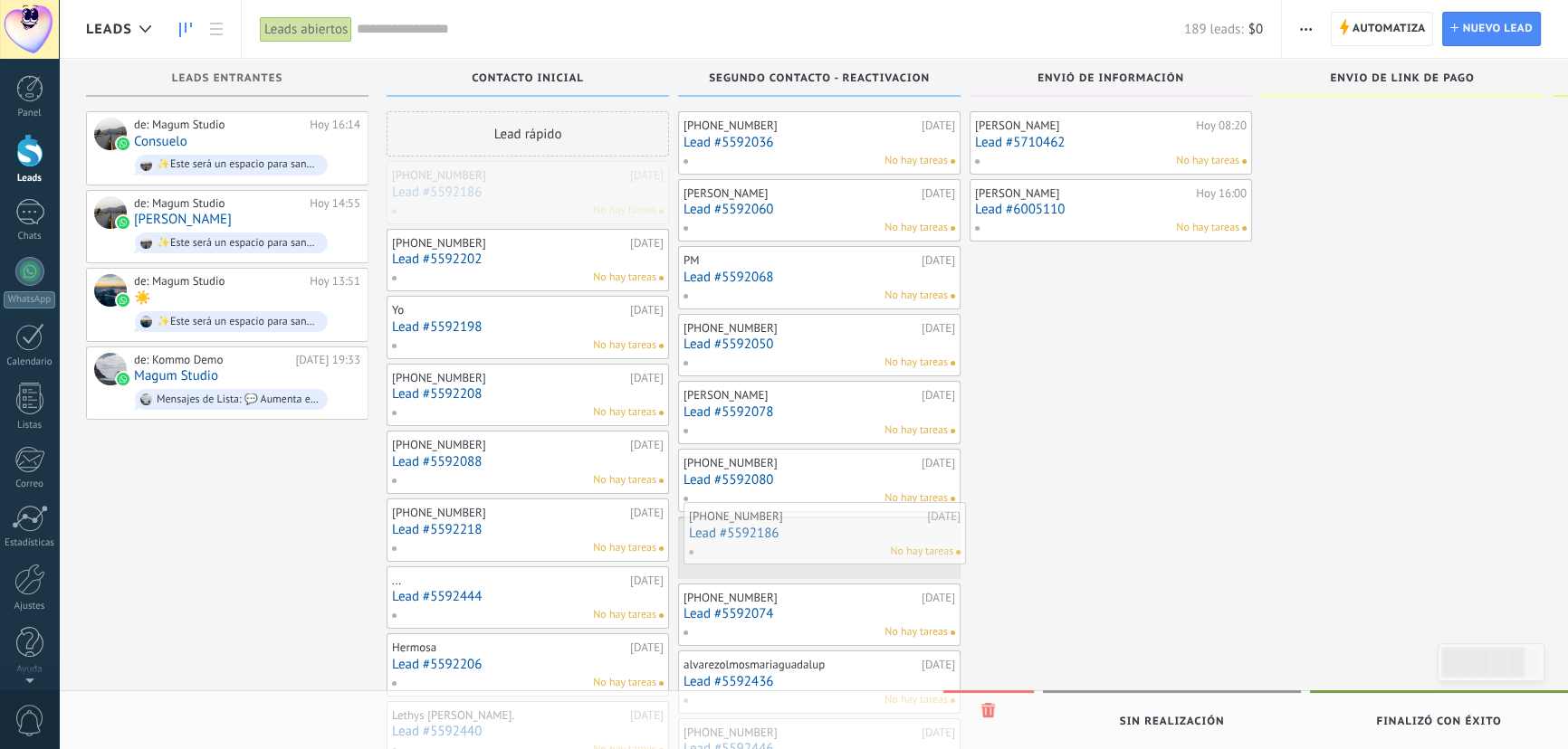
drag, startPoint x: 471, startPoint y: 200, endPoint x: 769, endPoint y: 547, distance: 457.4
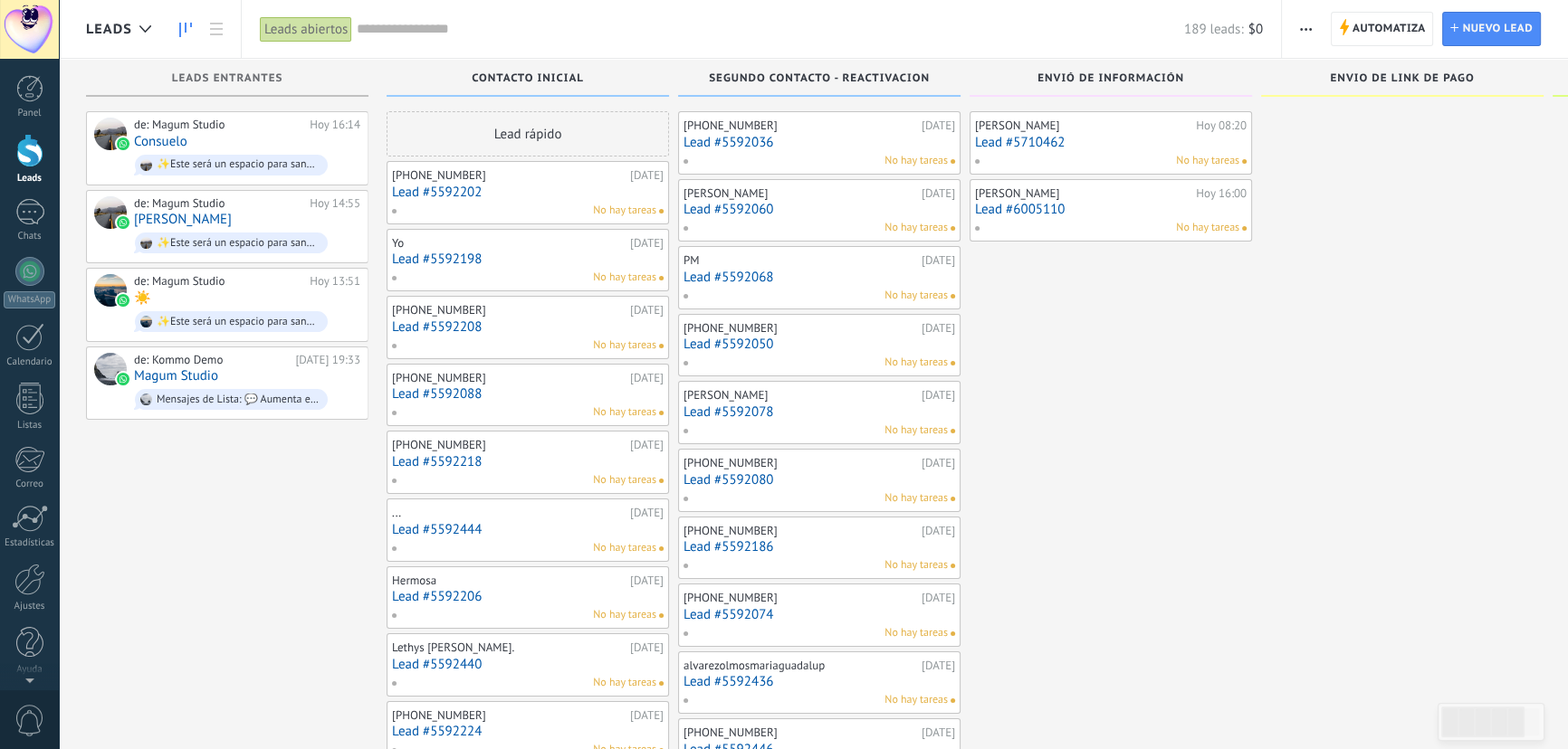
click at [469, 186] on link "Lead #5592202" at bounding box center [527, 192] width 272 height 16
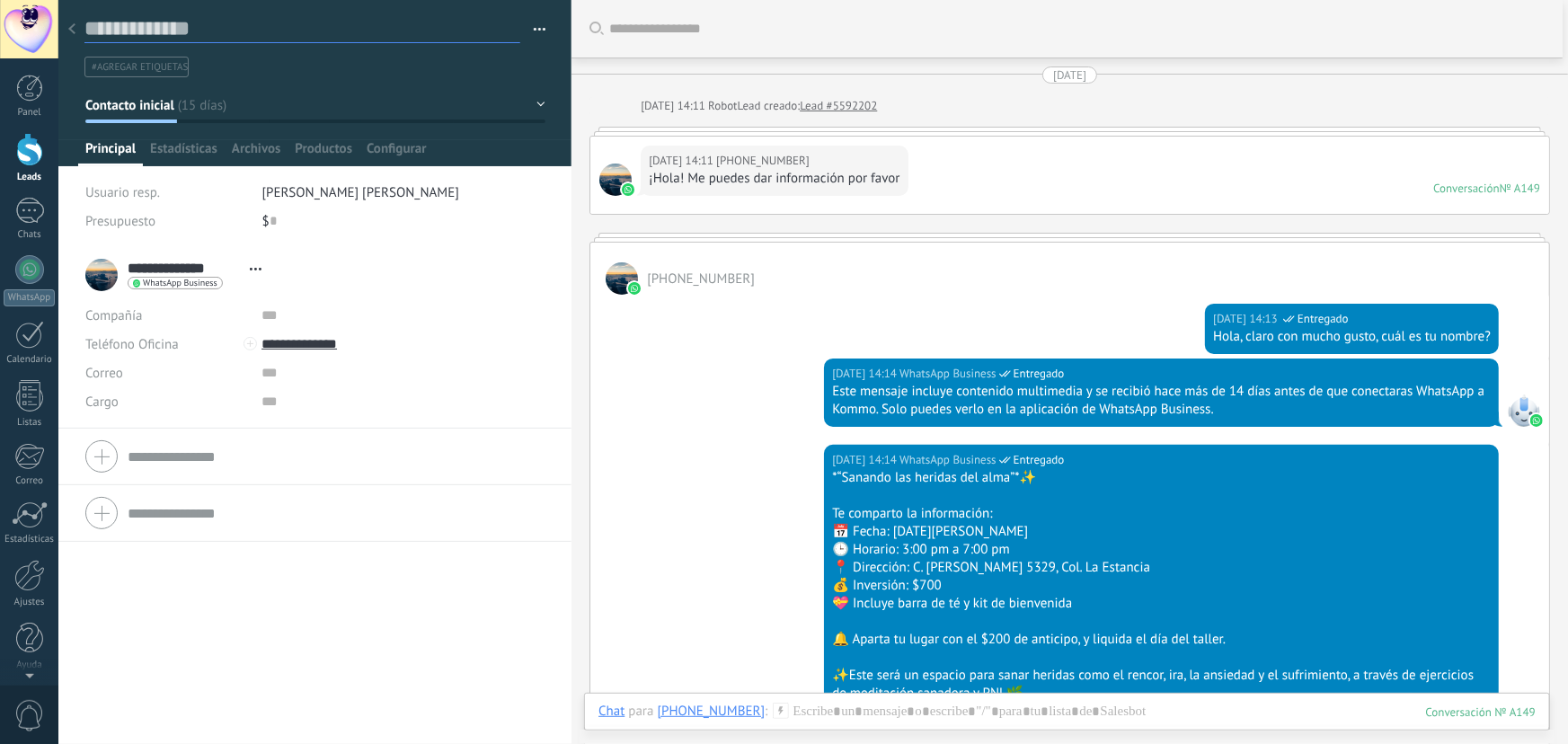
drag, startPoint x: 179, startPoint y: 31, endPoint x: 229, endPoint y: 27, distance: 50.2
click at [229, 27] on textarea at bounding box center [302, 29] width 435 height 27
click at [77, 30] on div at bounding box center [71, 30] width 25 height 35
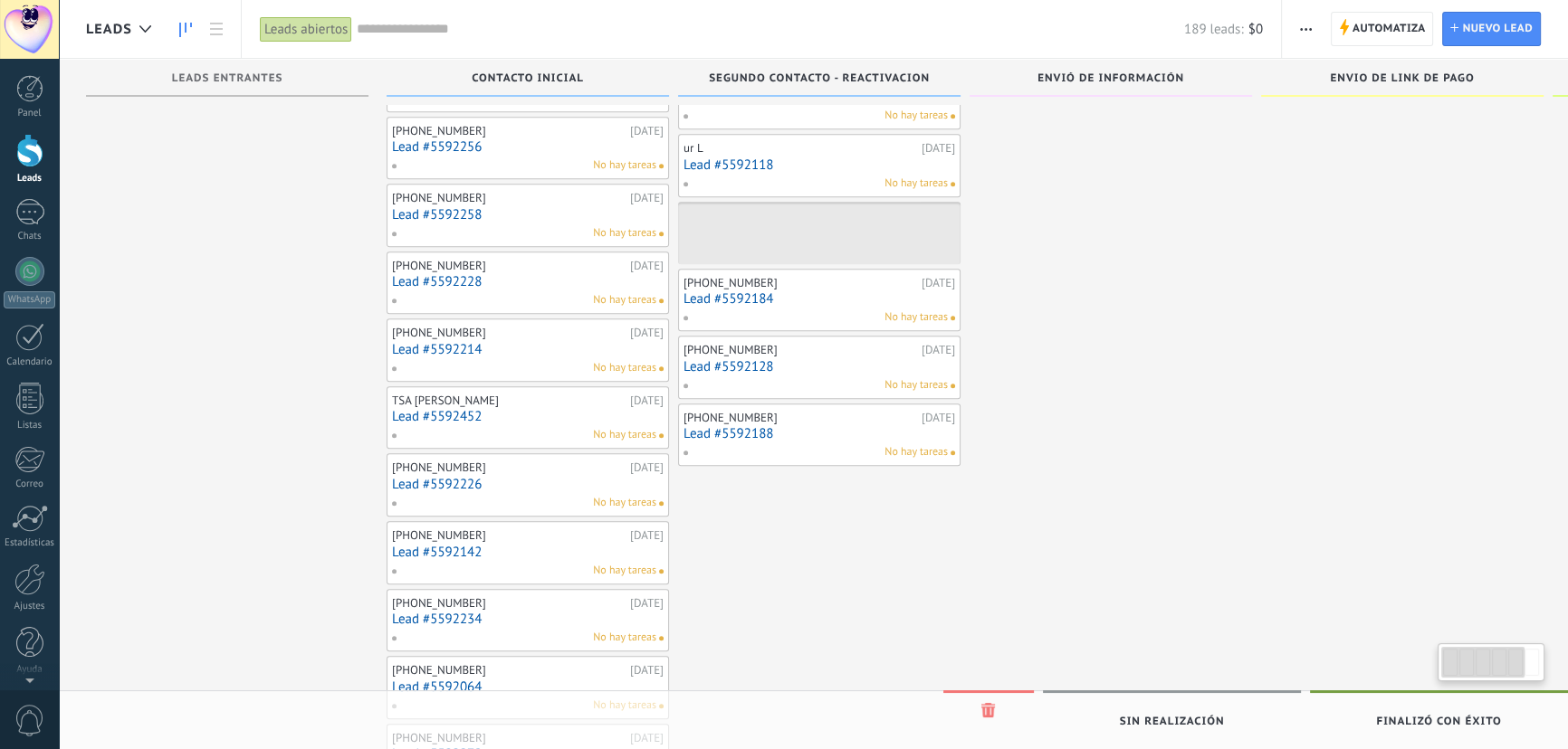
scroll to position [1411, 0]
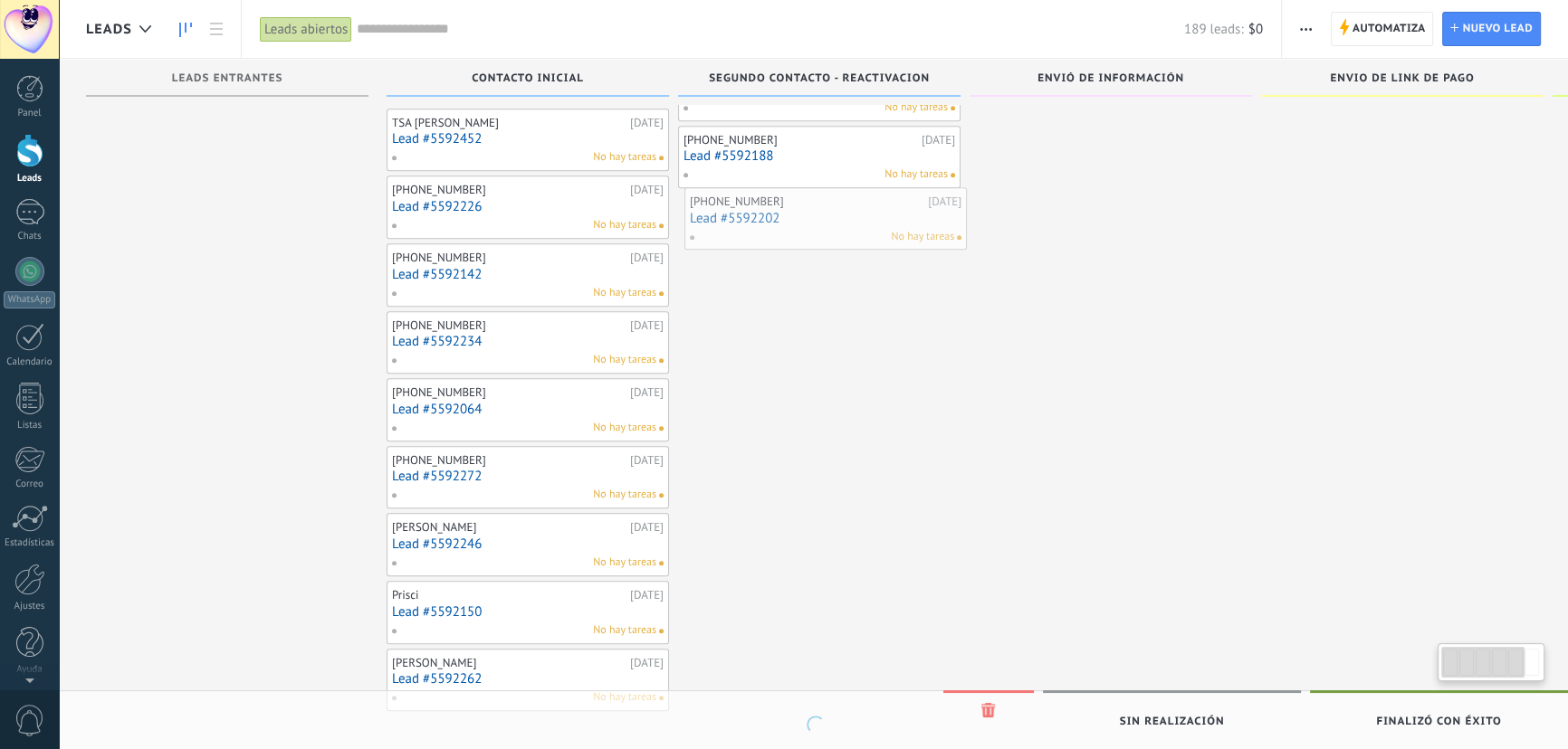
drag, startPoint x: 497, startPoint y: 192, endPoint x: 795, endPoint y: 218, distance: 299.1
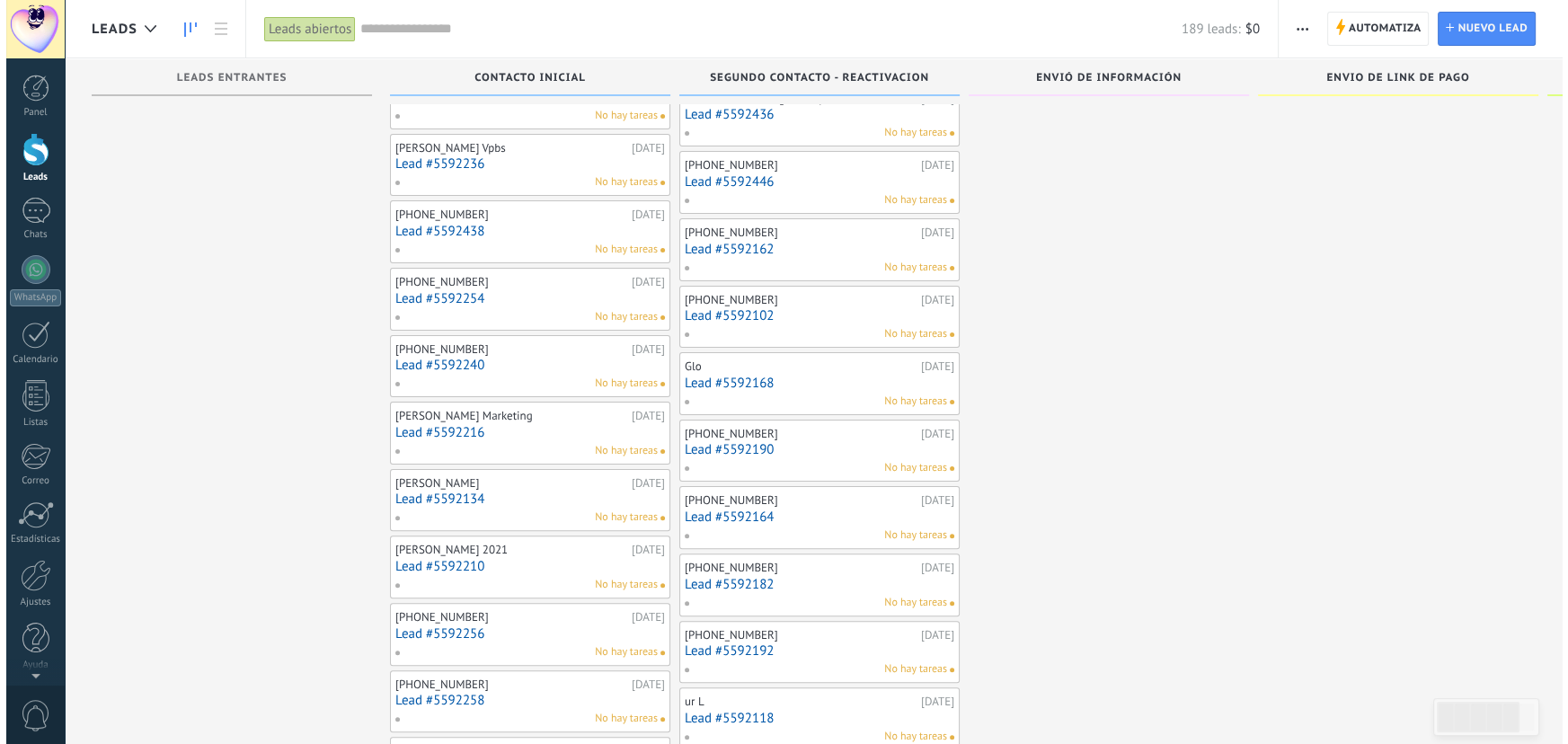
scroll to position [0, 0]
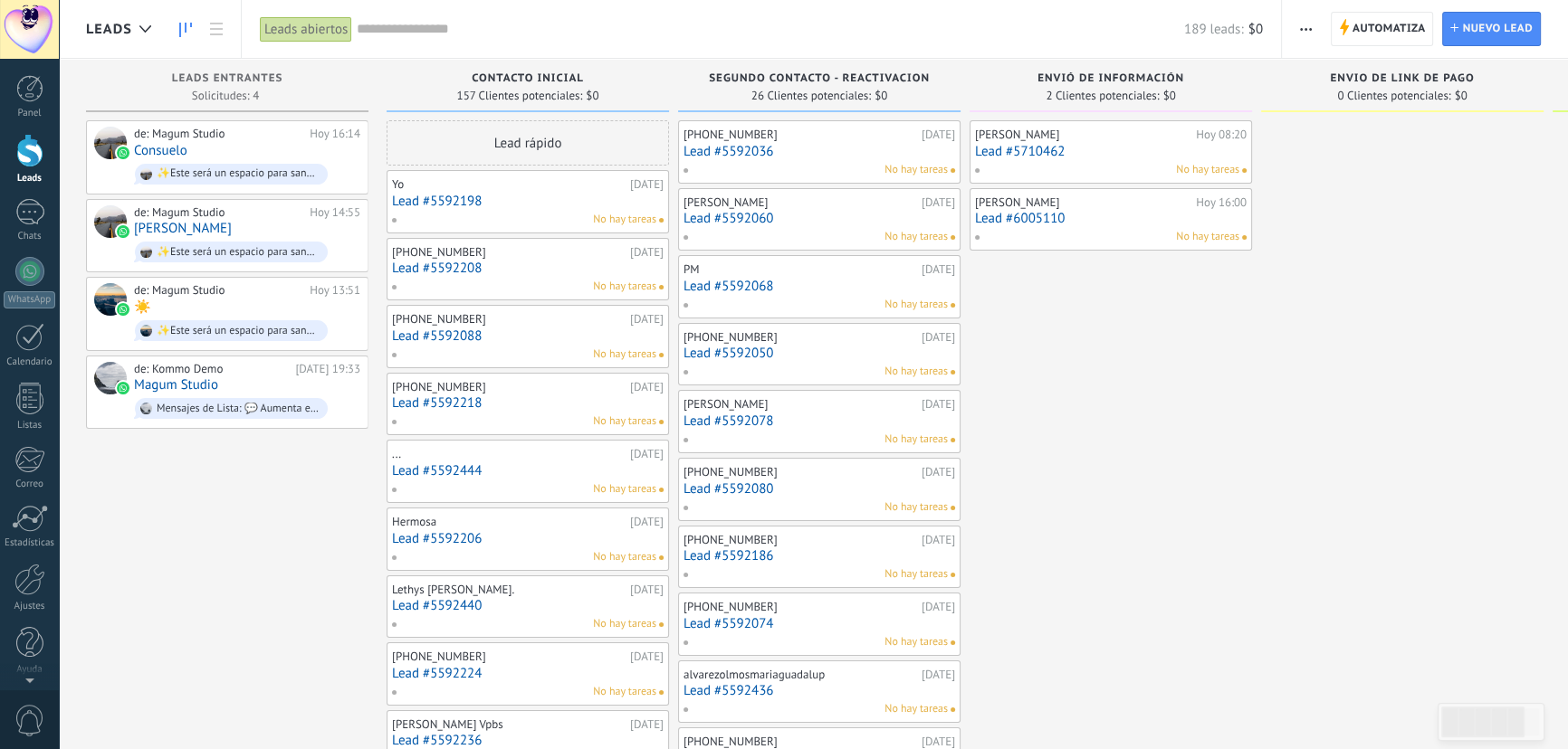
click at [518, 205] on link "Lead #5592198" at bounding box center [527, 201] width 272 height 16
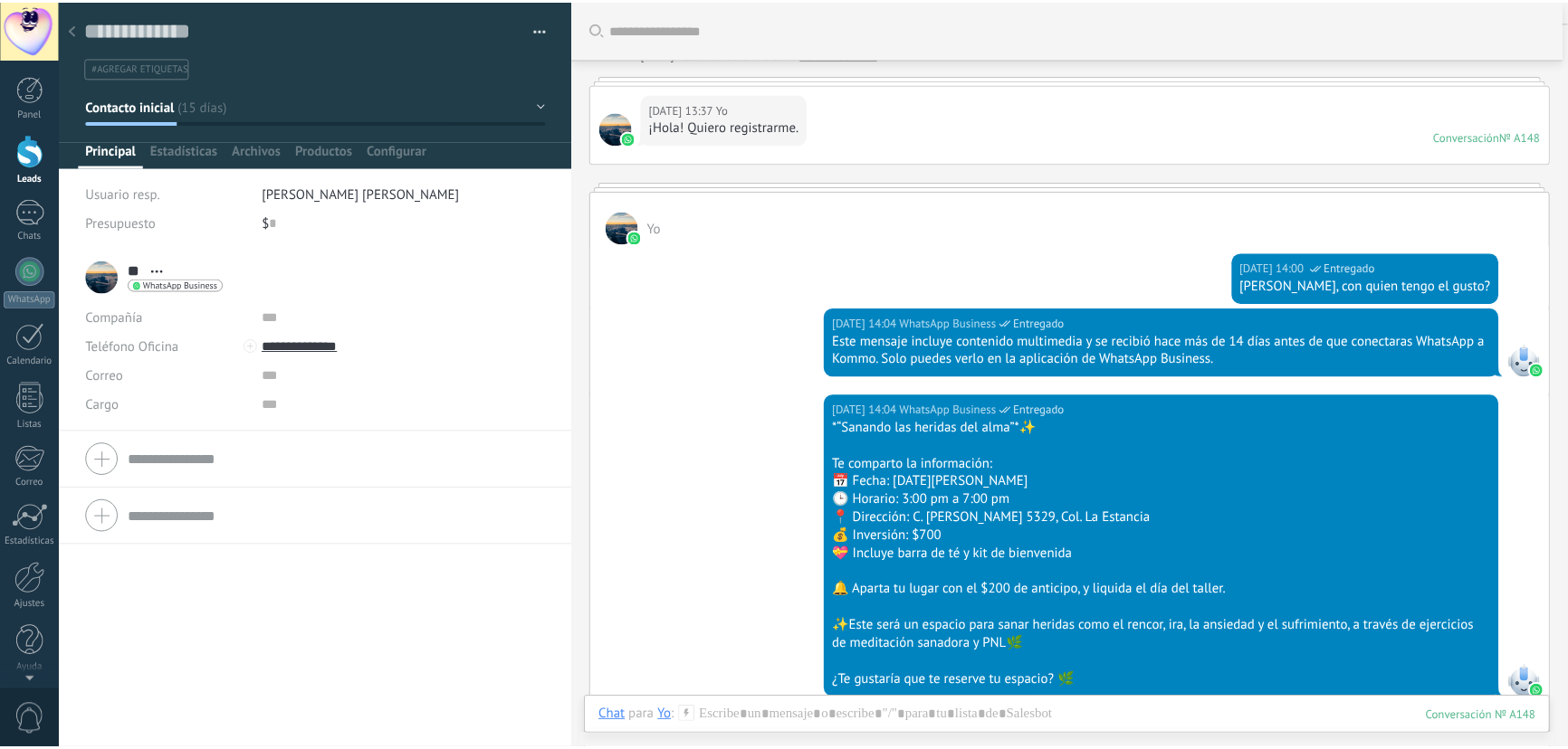
scroll to position [81, 0]
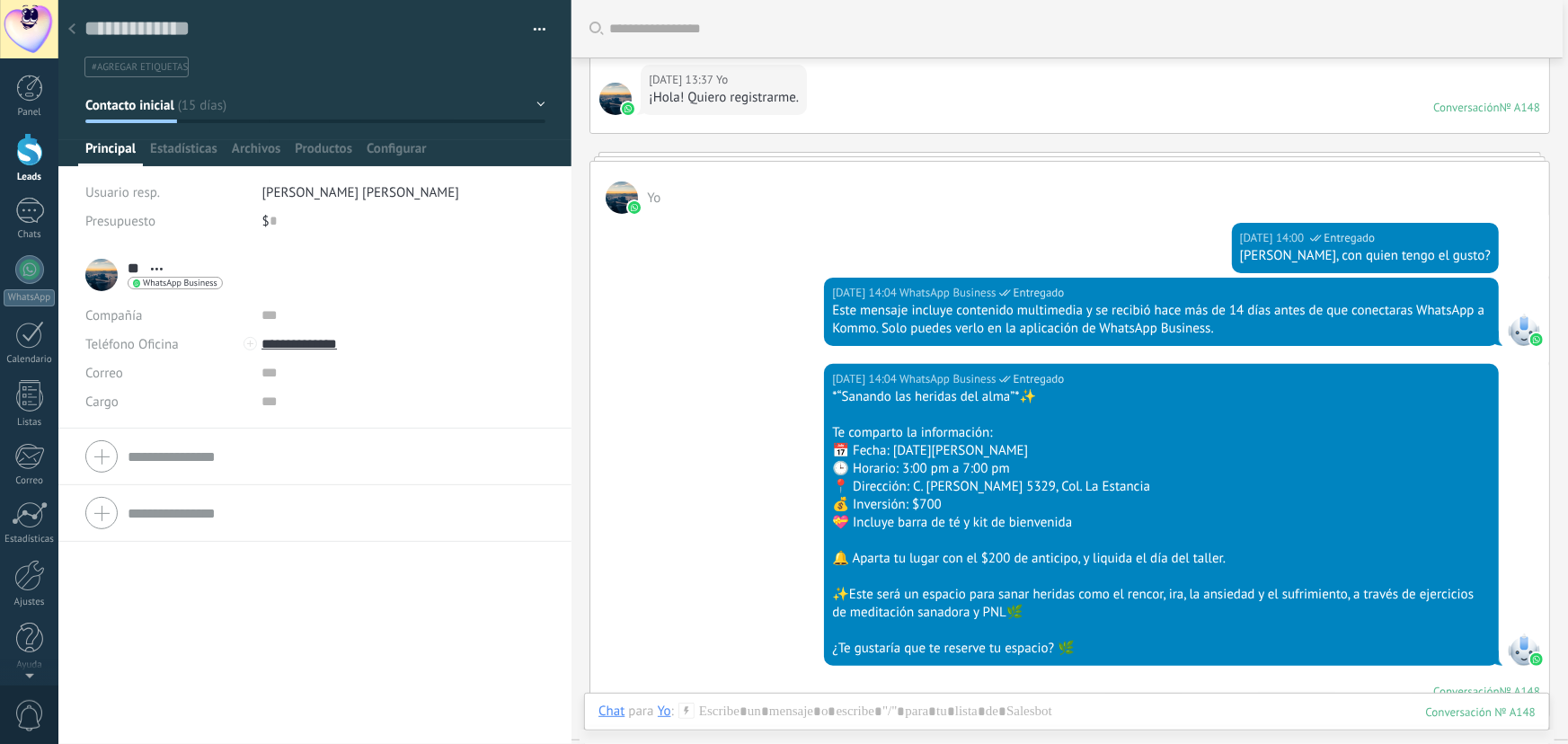
click at [75, 31] on icon at bounding box center [72, 29] width 7 height 11
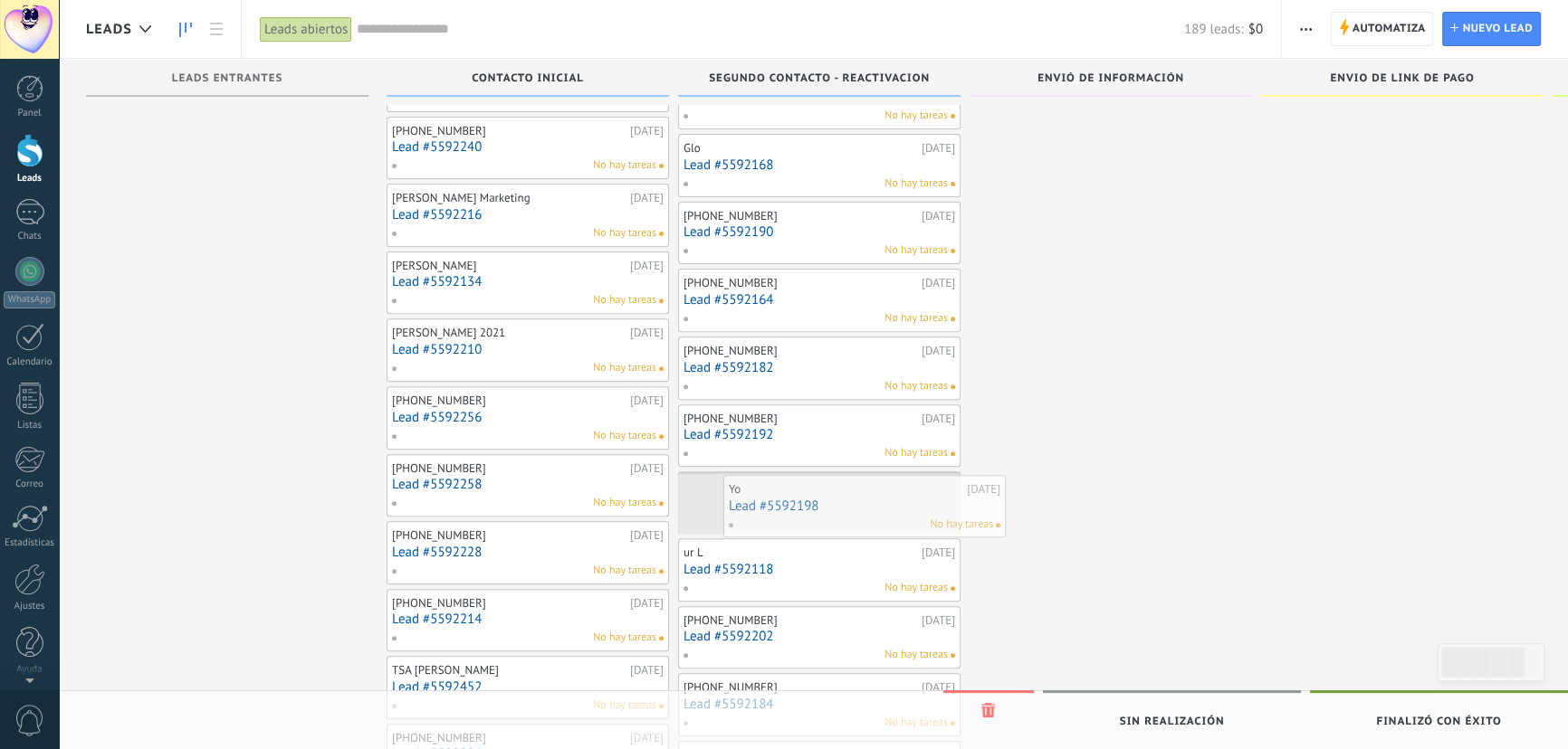
scroll to position [1234, 0]
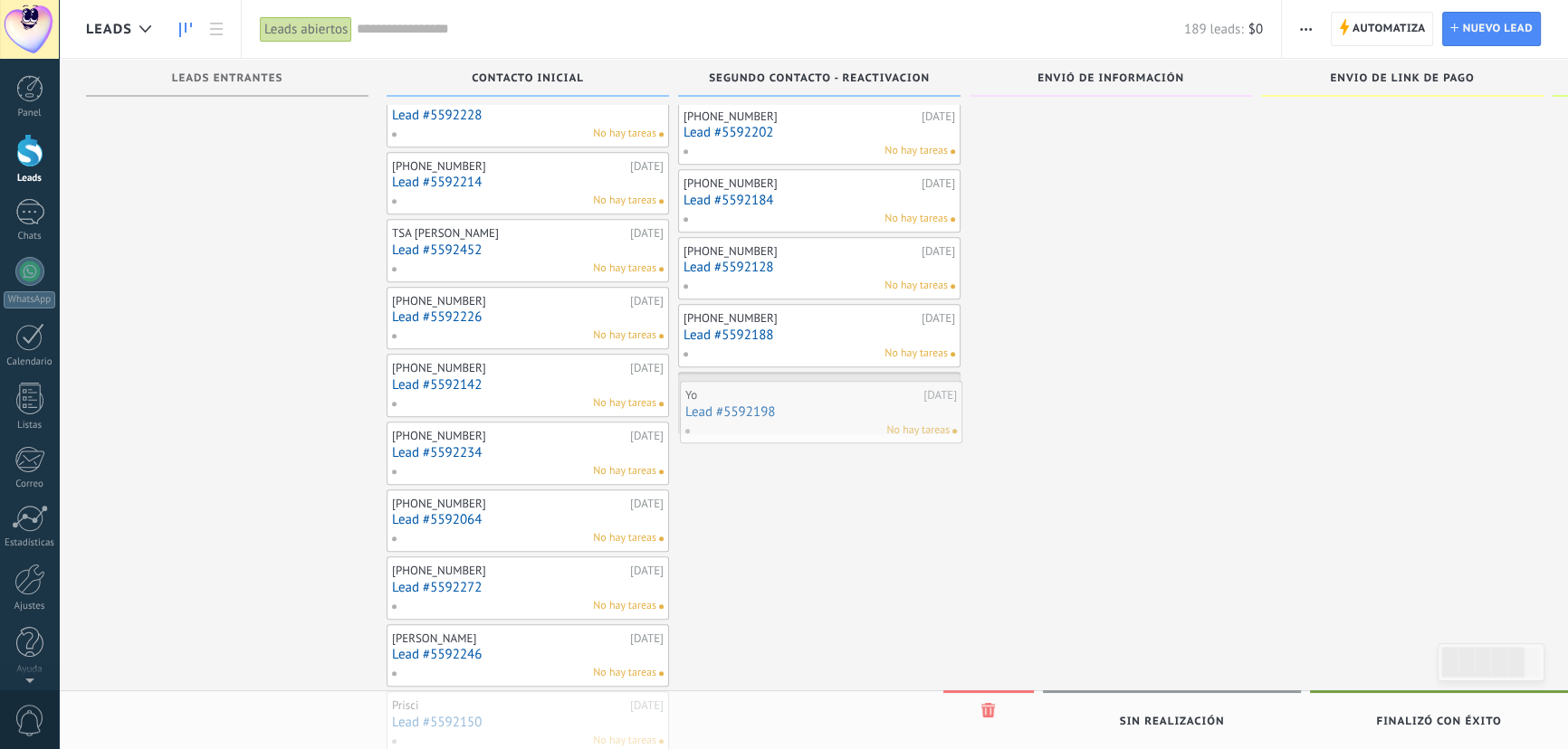
drag, startPoint x: 430, startPoint y: 207, endPoint x: 723, endPoint y: 417, distance: 360.5
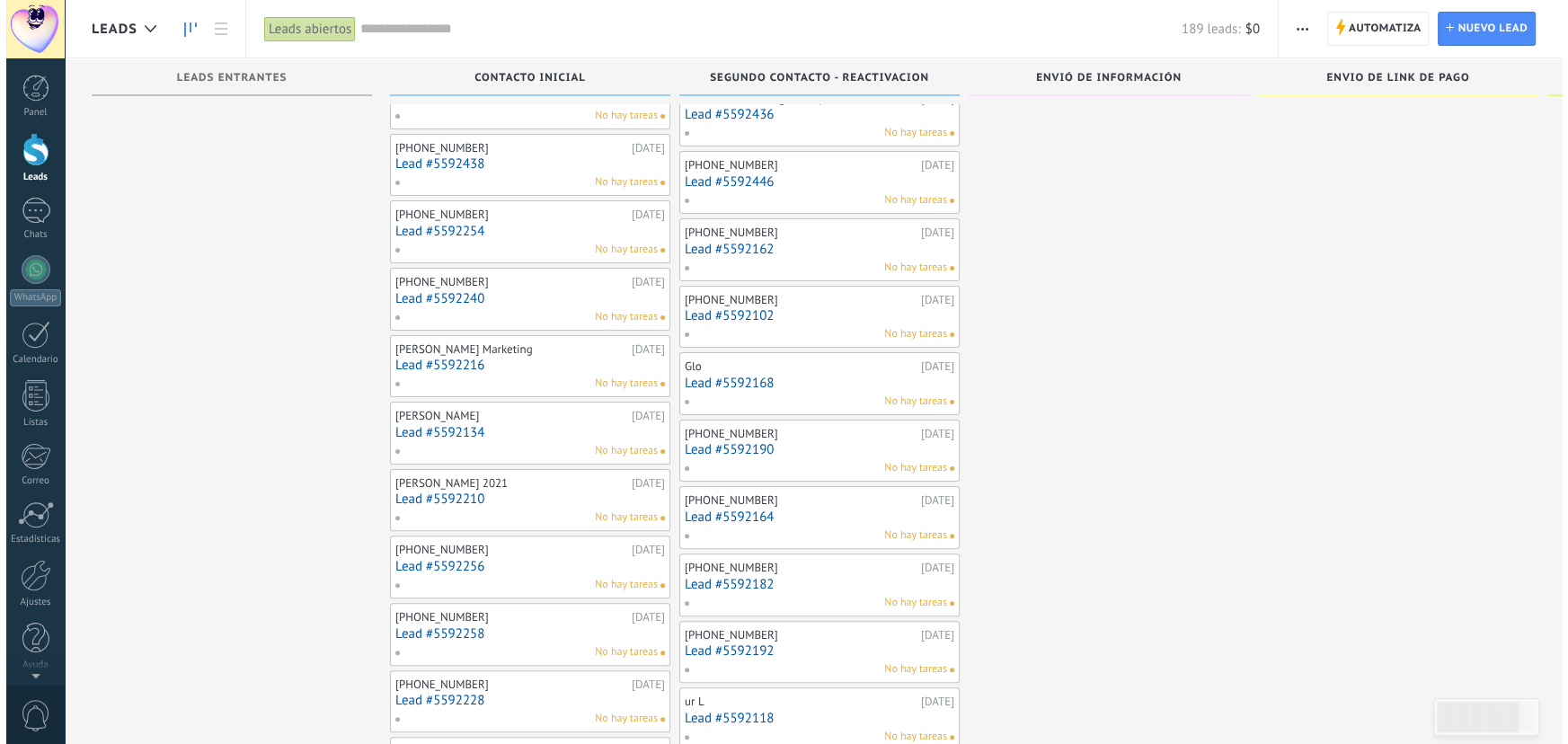
scroll to position [0, 0]
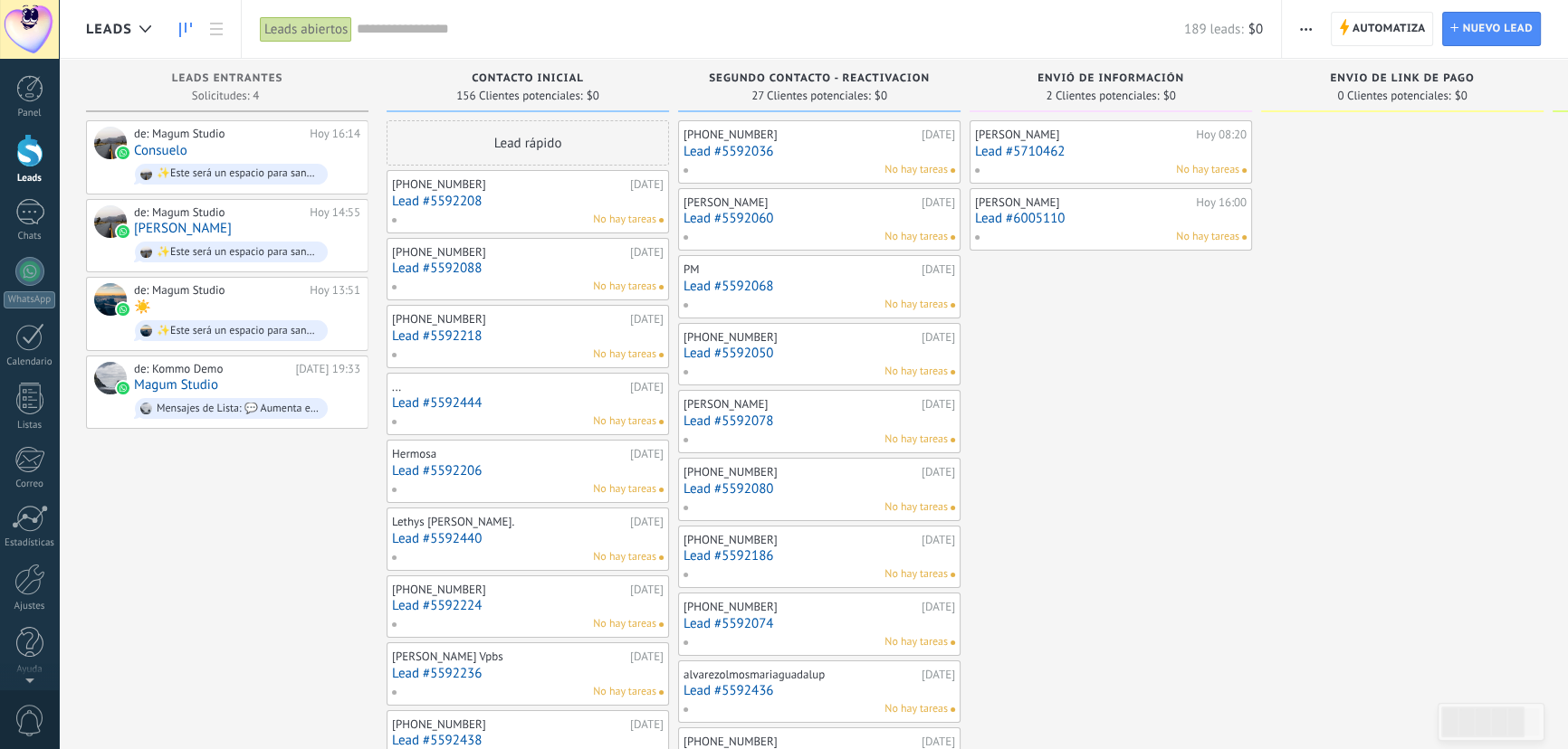
click at [483, 214] on div "No hay tareas" at bounding box center [524, 220] width 265 height 17
click at [477, 190] on div "+5213329282753" at bounding box center [508, 184] width 233 height 15
click at [466, 198] on link "Lead #5592208" at bounding box center [527, 201] width 272 height 16
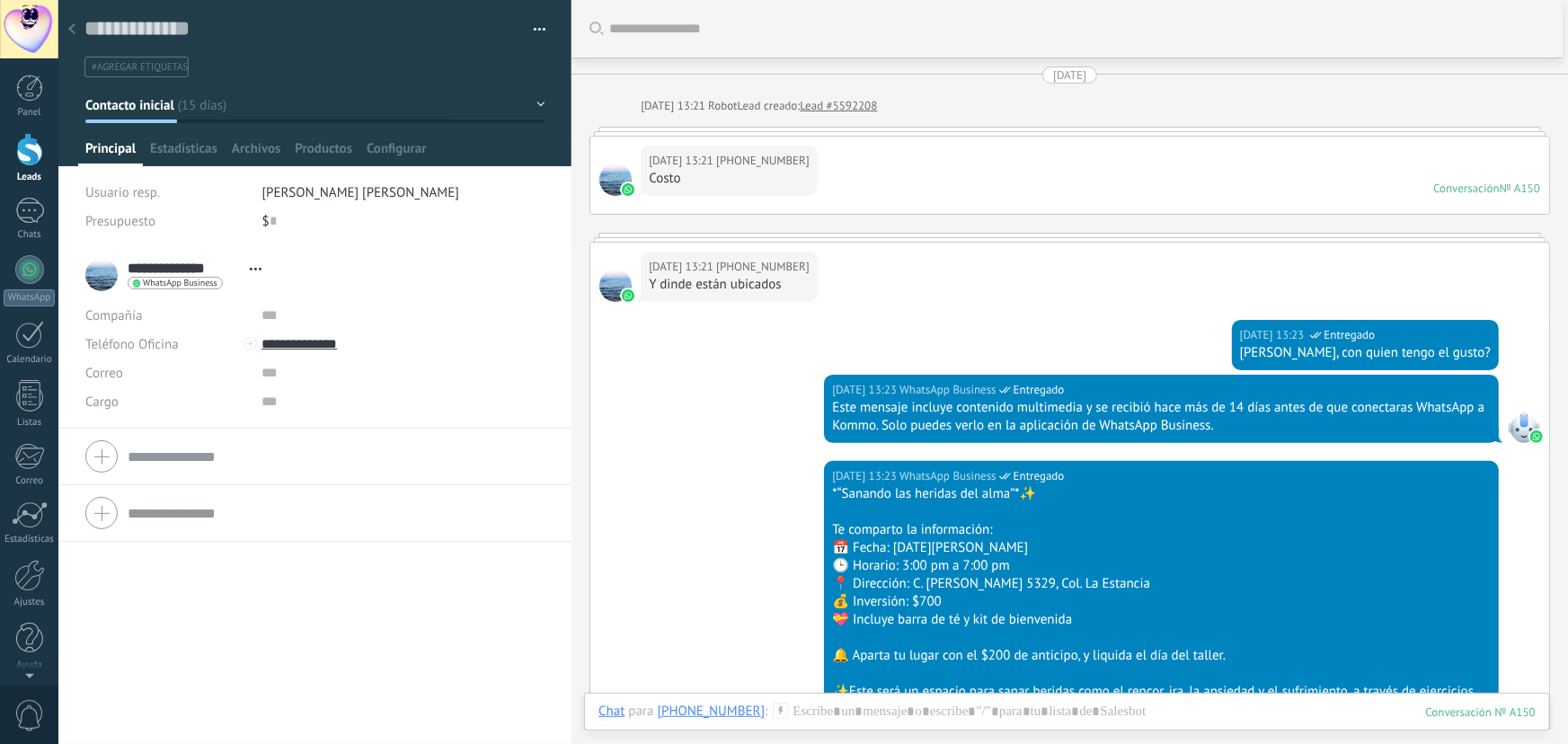
click at [663, 181] on div "Costo" at bounding box center [729, 179] width 161 height 18
click at [679, 206] on div "29.07.2025 13:21 +5213329282753 Costo Conversación № A150 Conversación № A150" at bounding box center [1069, 175] width 959 height 77
click at [72, 29] on icon at bounding box center [72, 29] width 7 height 11
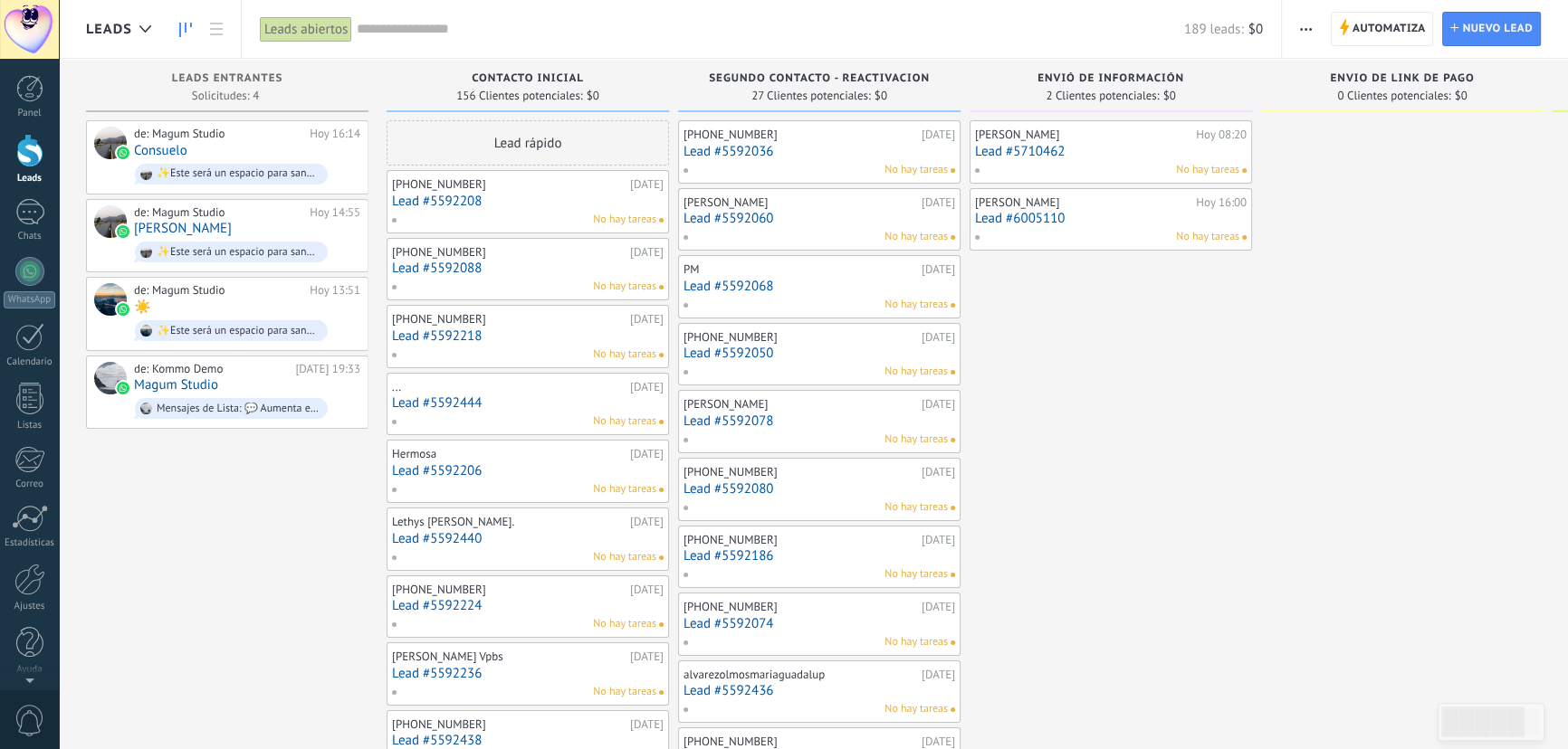
click at [471, 204] on link "Lead #5592208" at bounding box center [527, 201] width 272 height 16
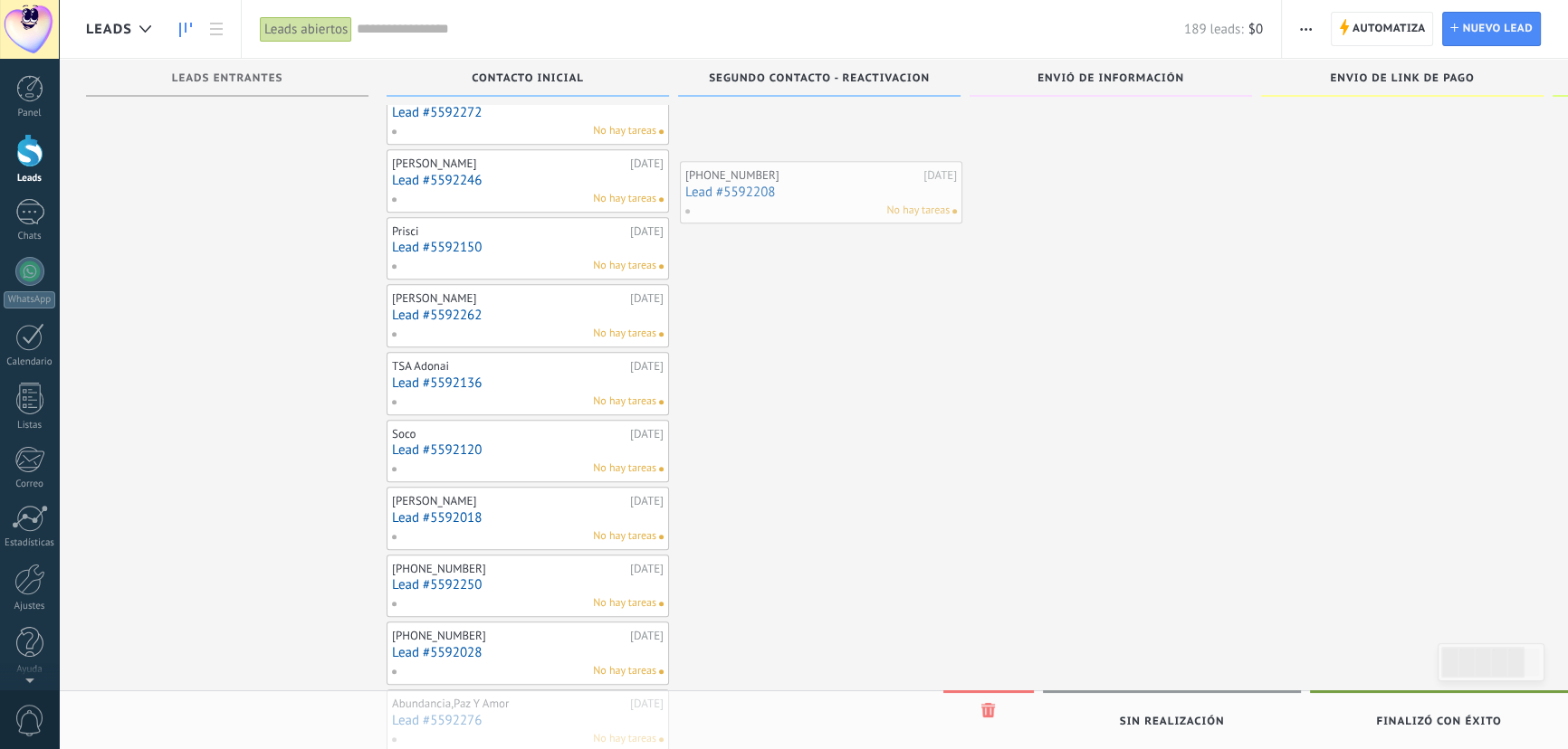
scroll to position [1398, 0]
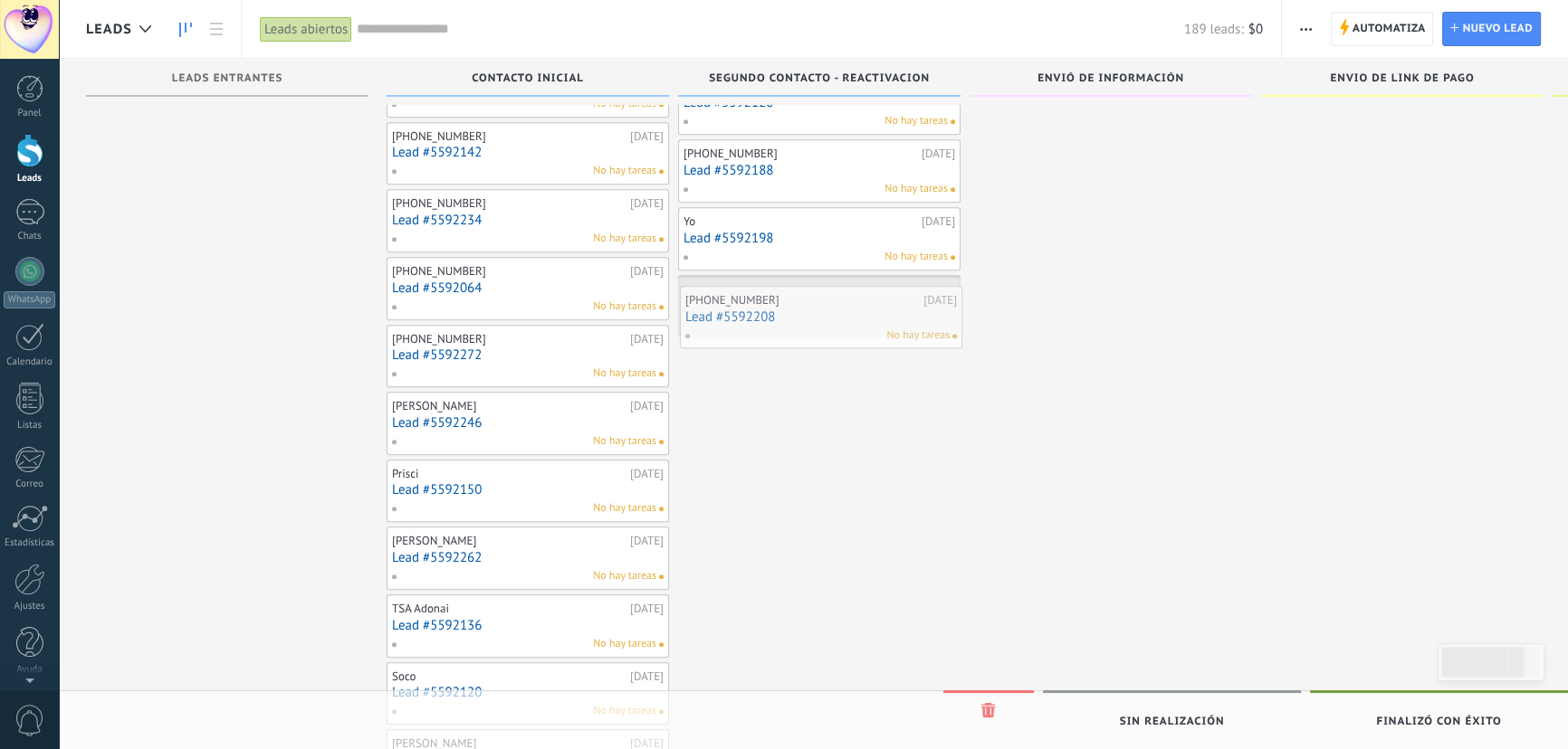
drag, startPoint x: 435, startPoint y: 192, endPoint x: 728, endPoint y: 305, distance: 314.0
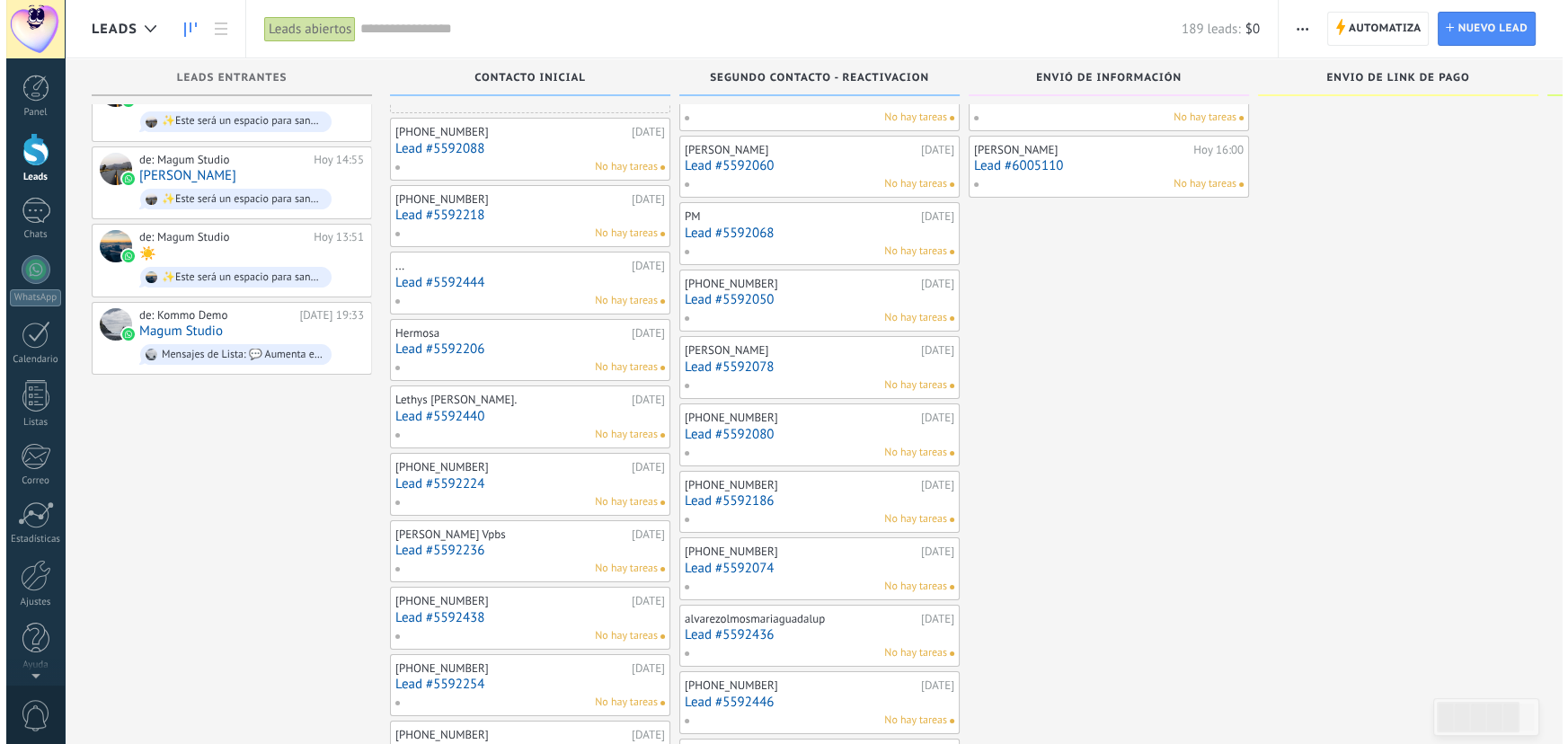
scroll to position [0, 0]
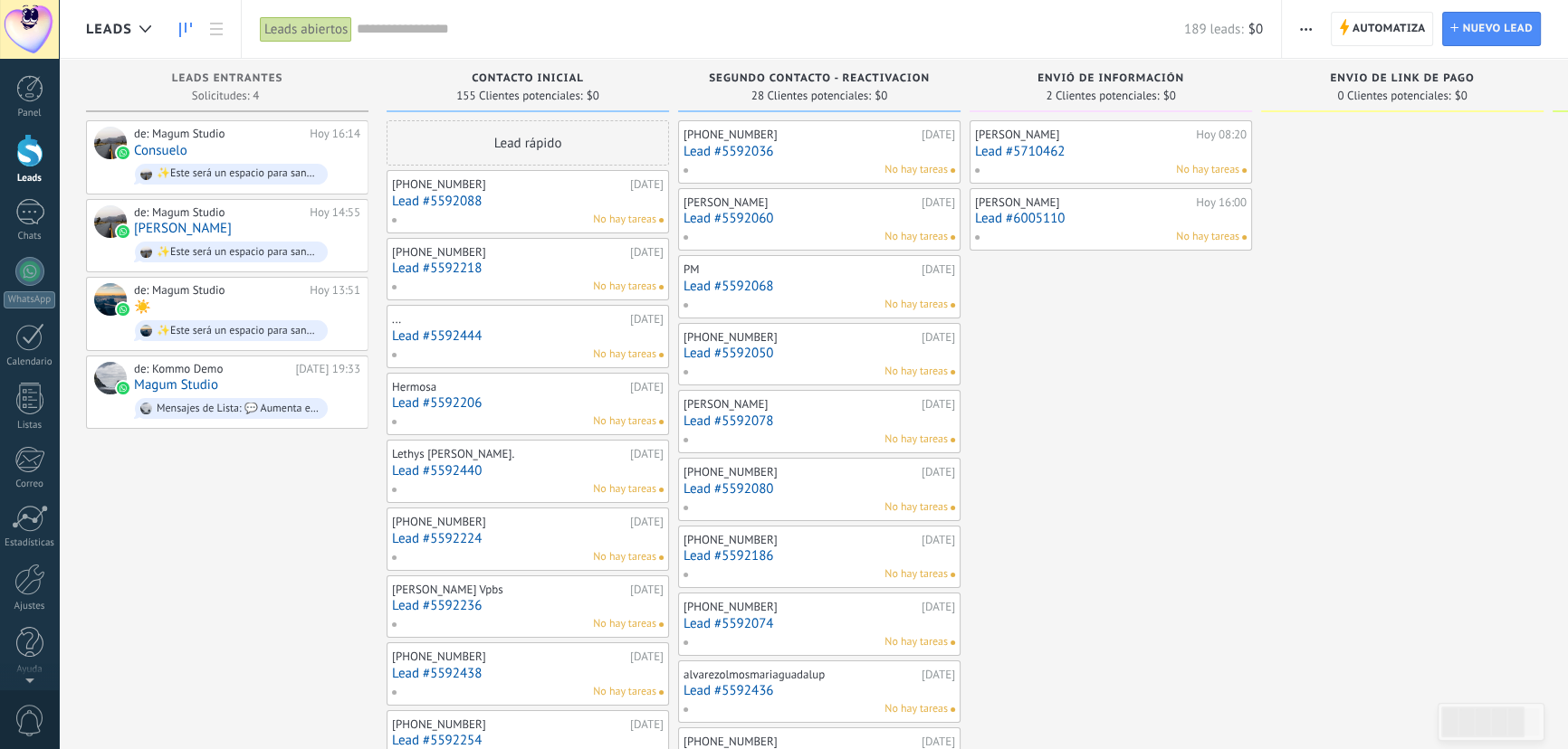
click at [451, 196] on link "Lead #5592088" at bounding box center [527, 201] width 272 height 16
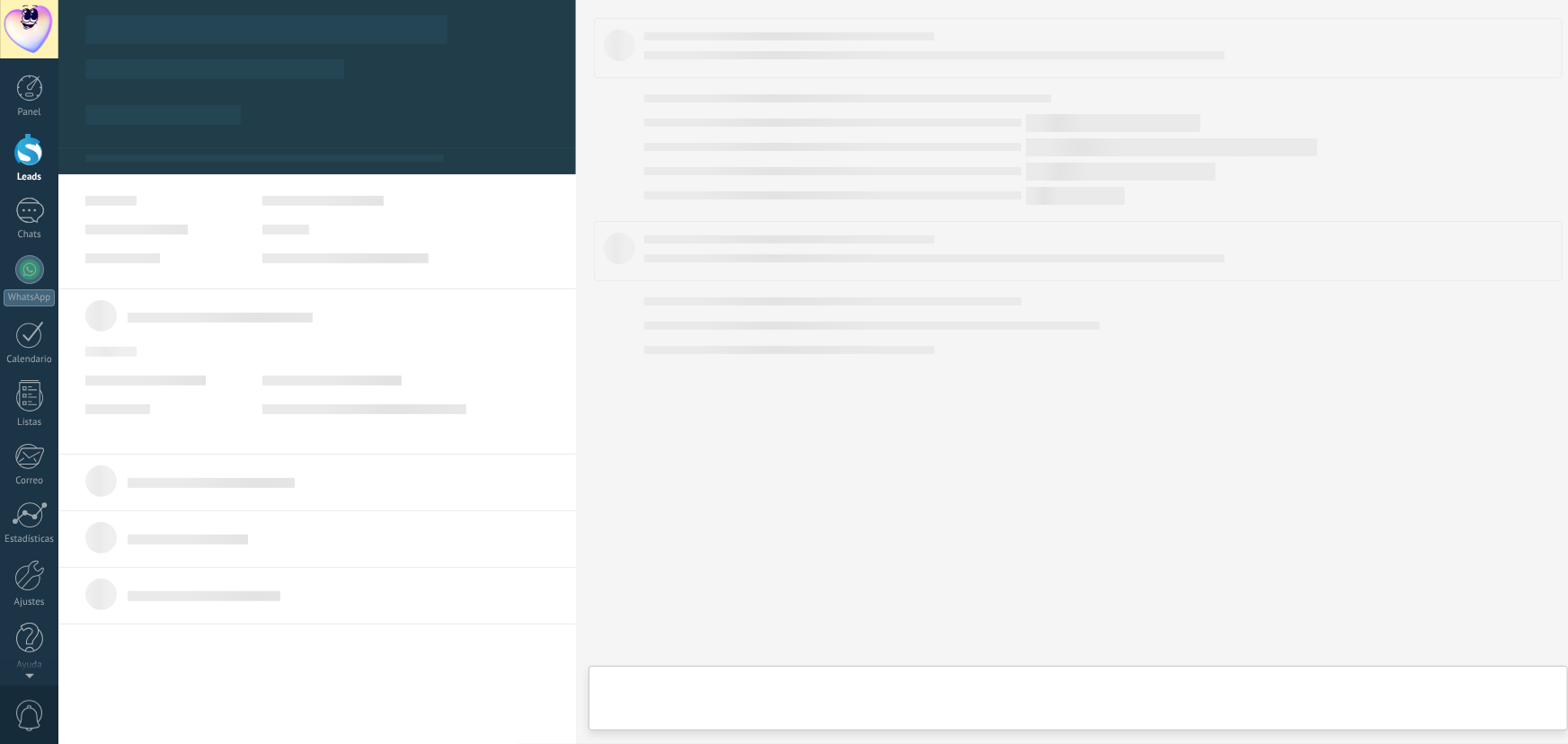
type textarea "**********"
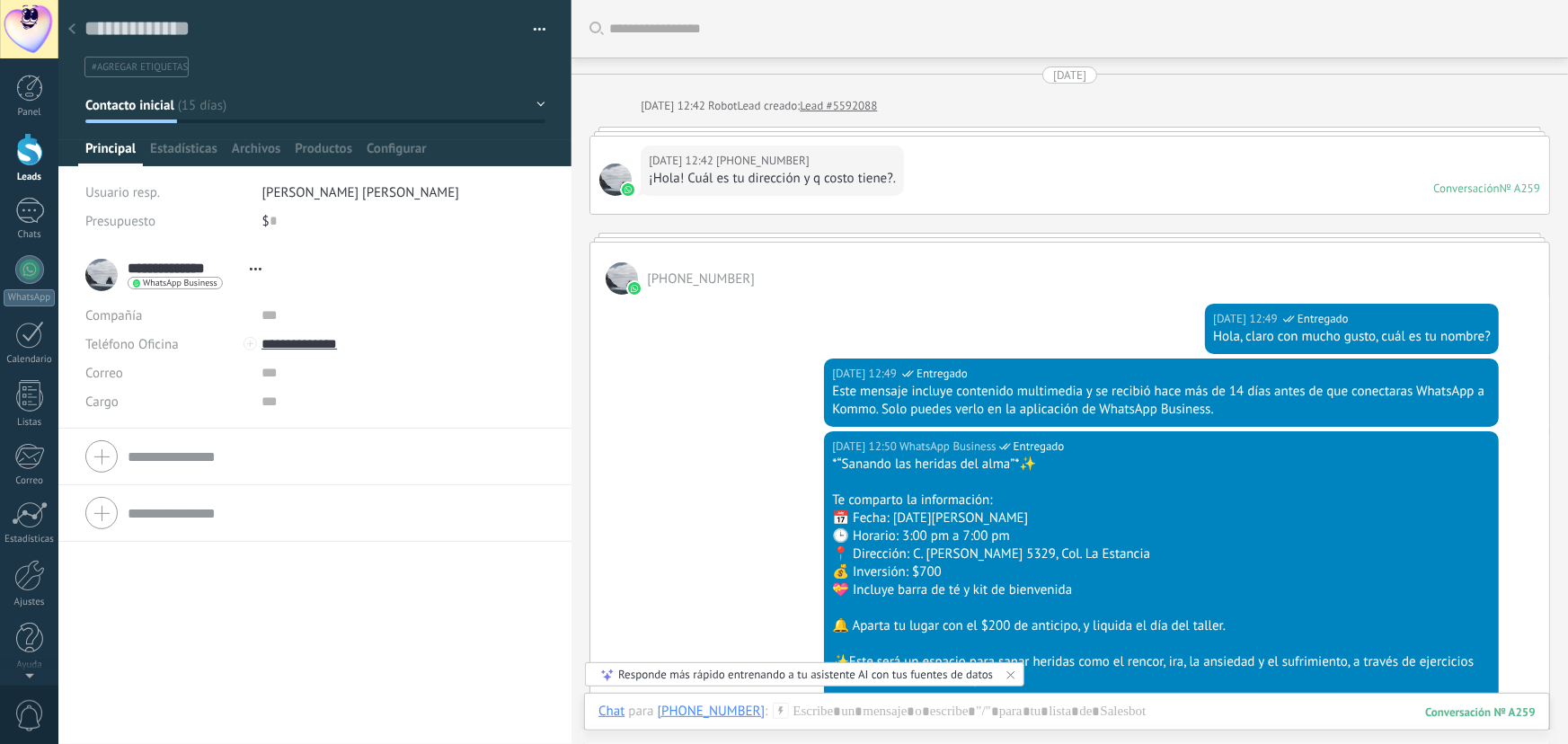
click at [70, 30] on use at bounding box center [72, 29] width 7 height 11
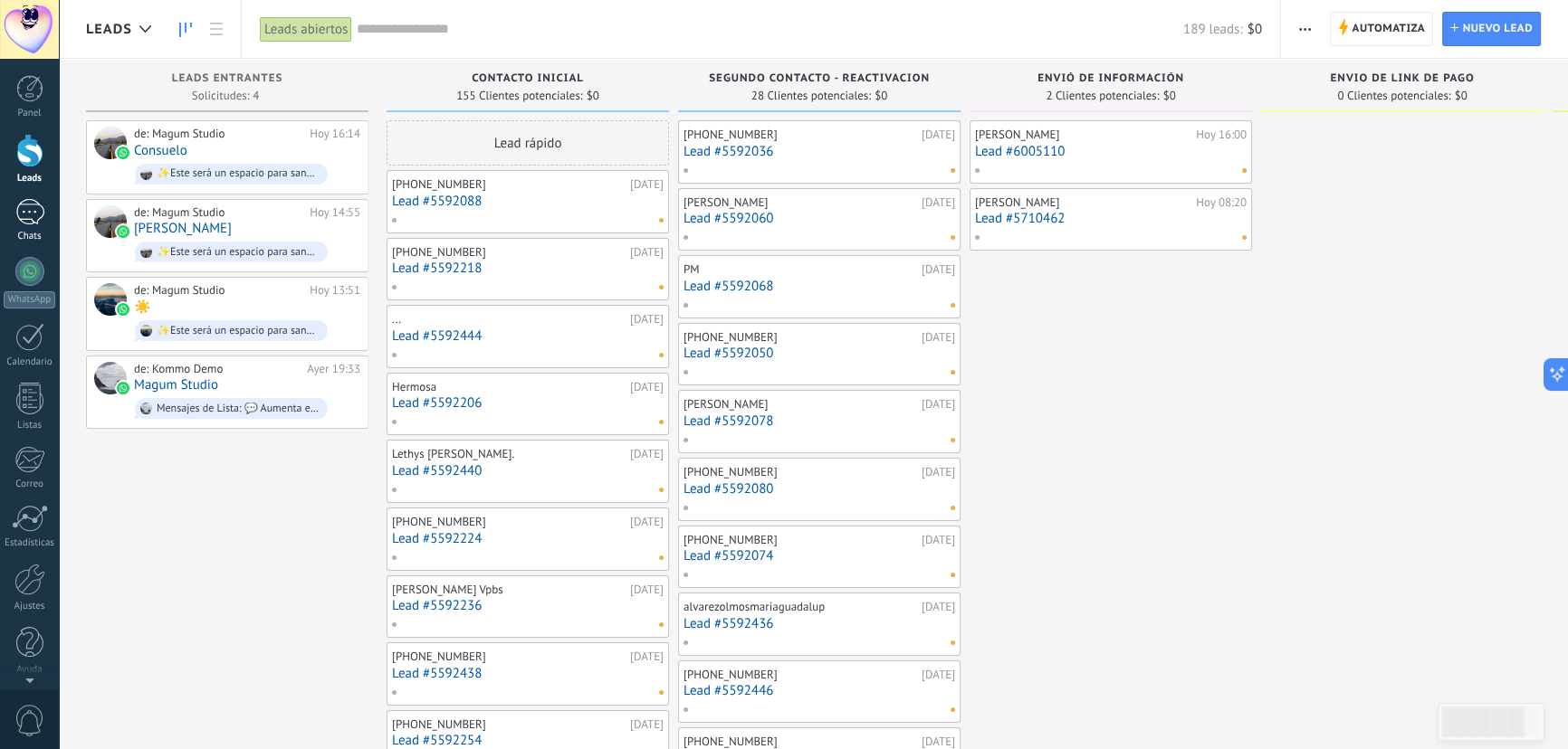
click at [29, 217] on div at bounding box center [29, 212] width 29 height 26
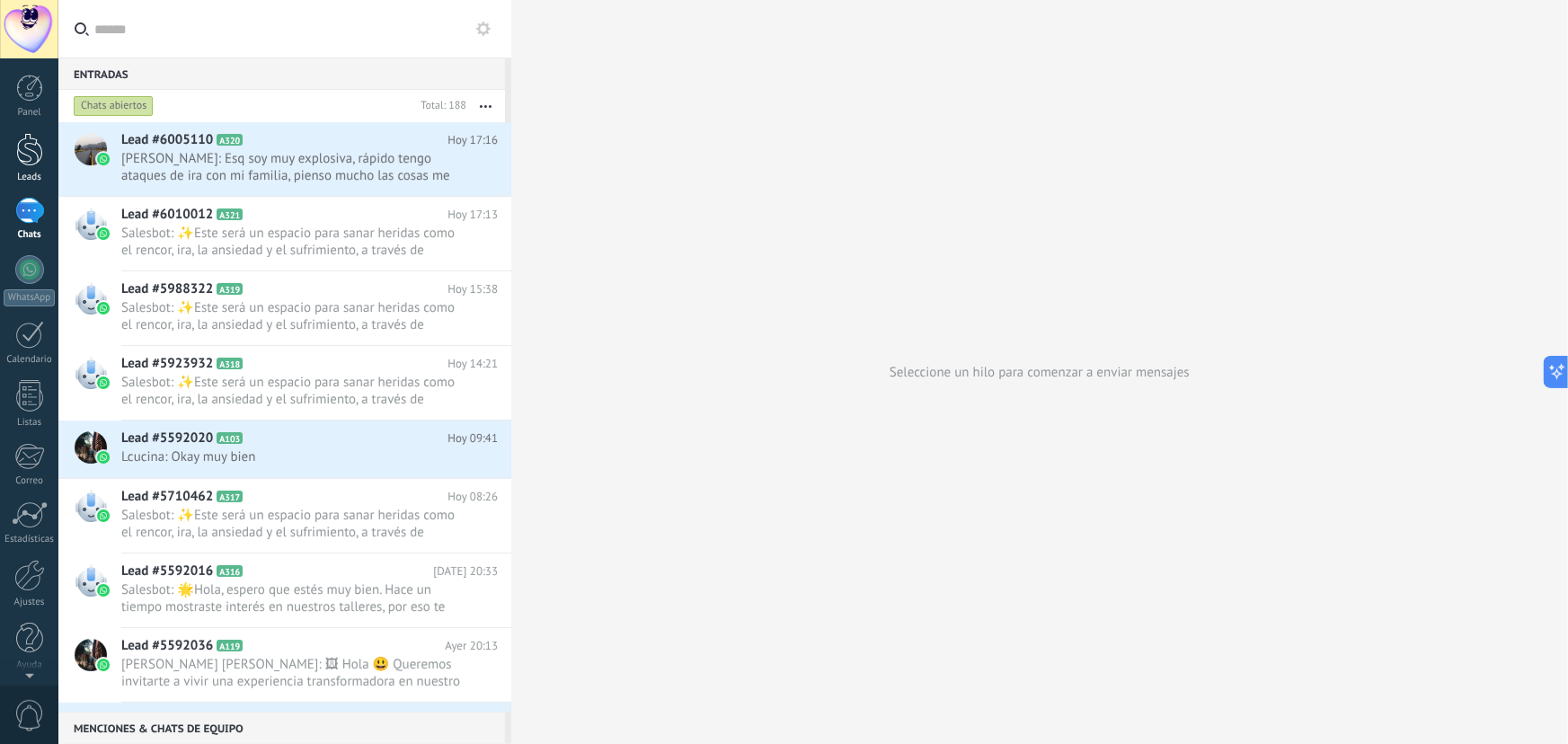
click at [27, 162] on div at bounding box center [29, 149] width 27 height 33
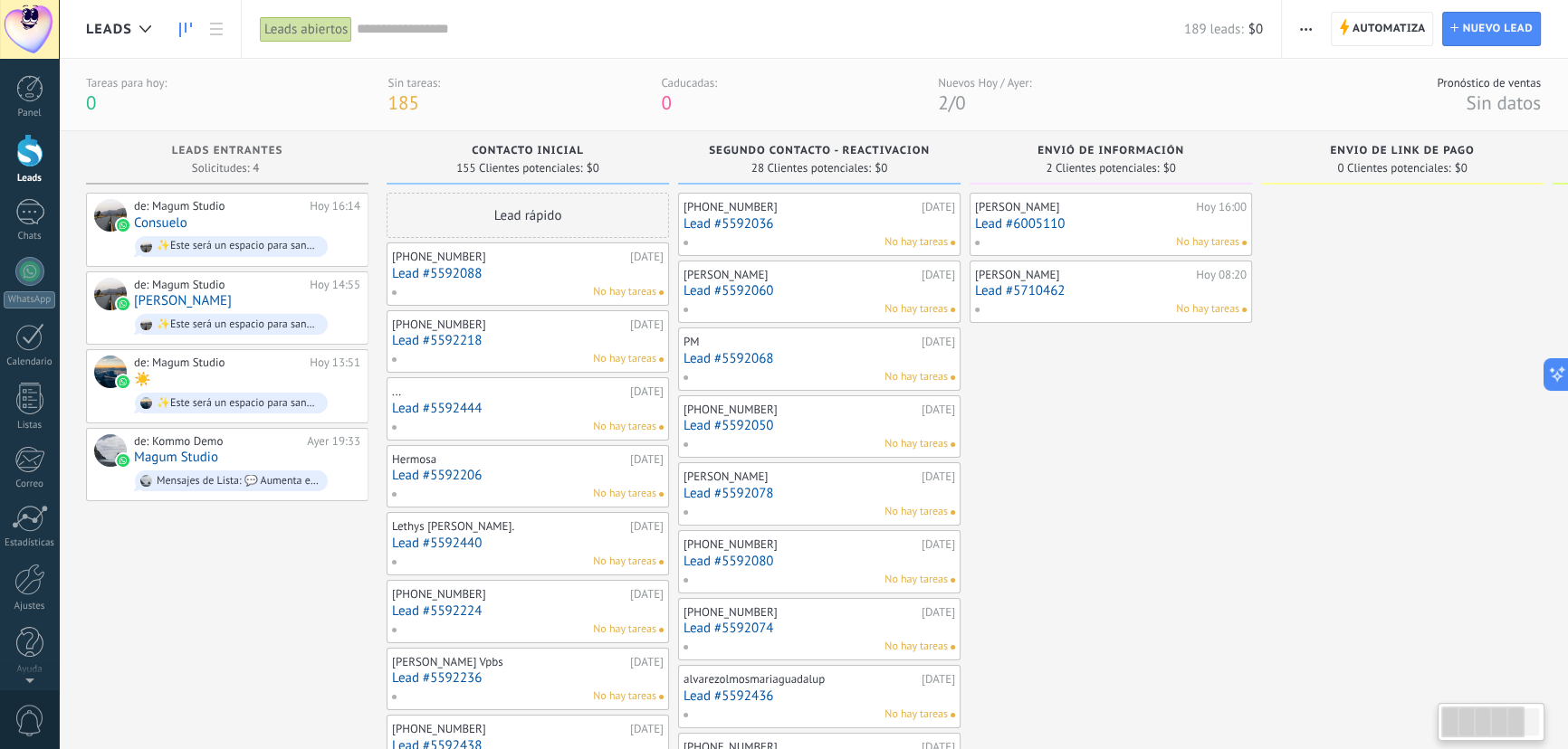
click at [495, 267] on link "Lead #5592088" at bounding box center [527, 274] width 272 height 16
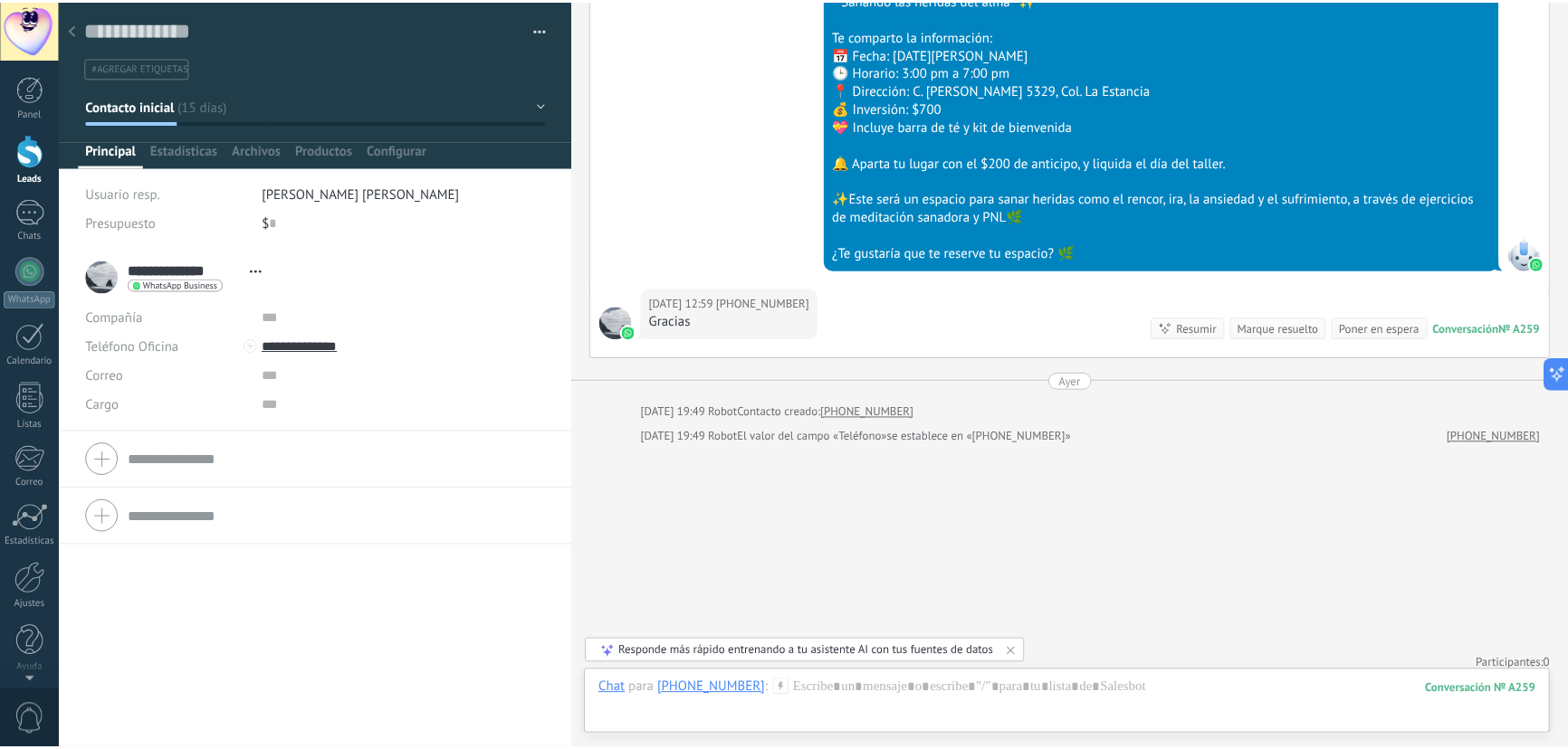
scroll to position [479, 0]
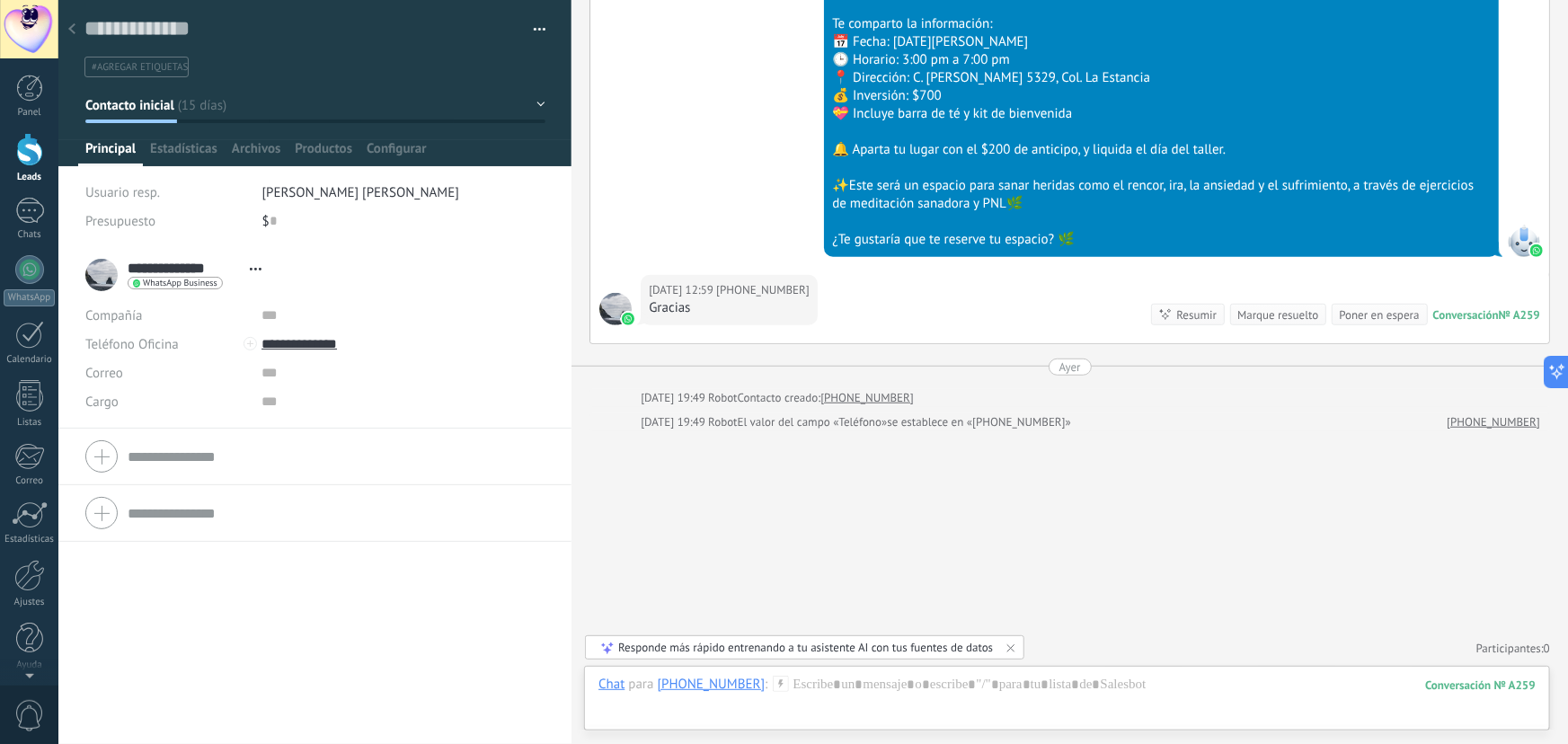
click at [73, 29] on icon at bounding box center [72, 29] width 7 height 11
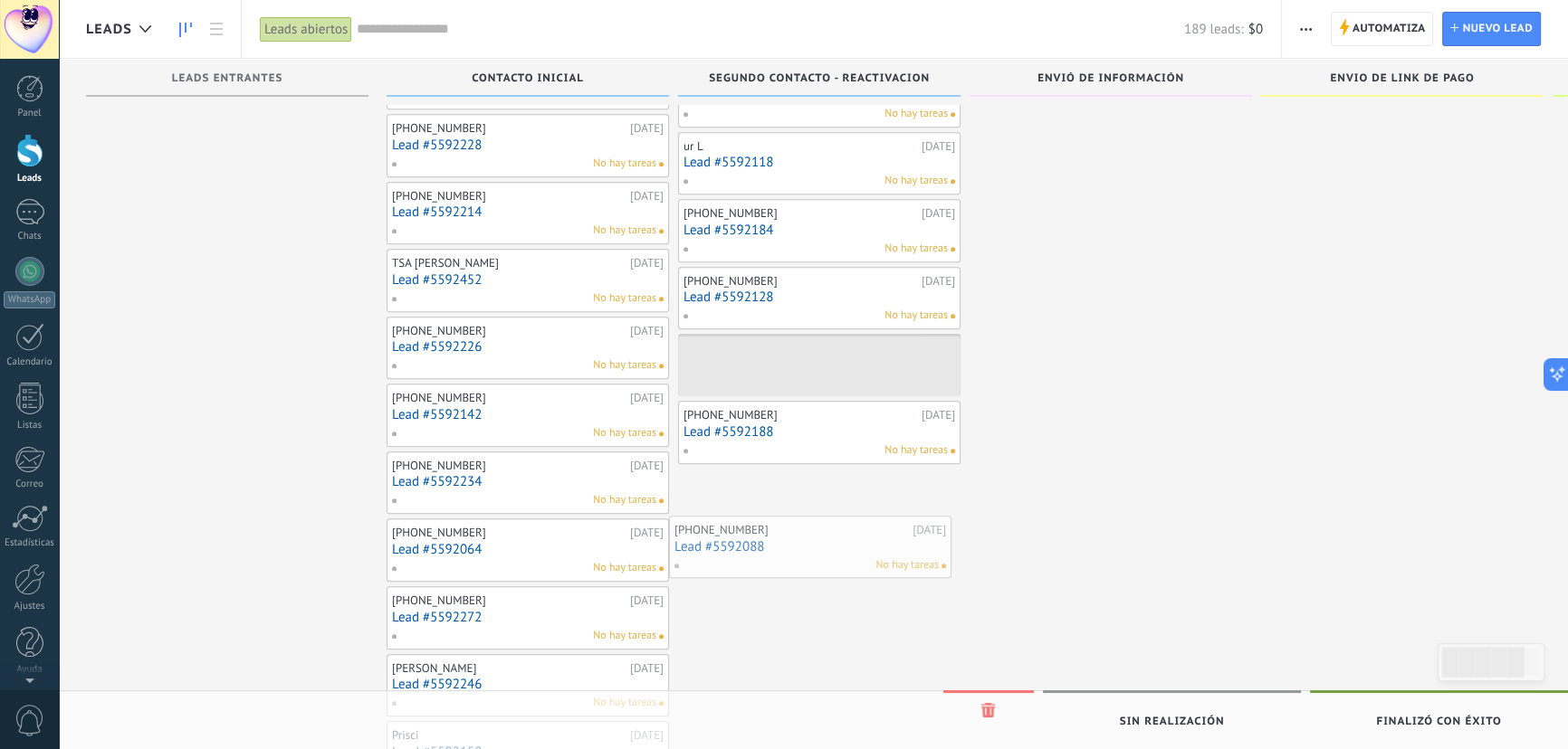
scroll to position [996, 0]
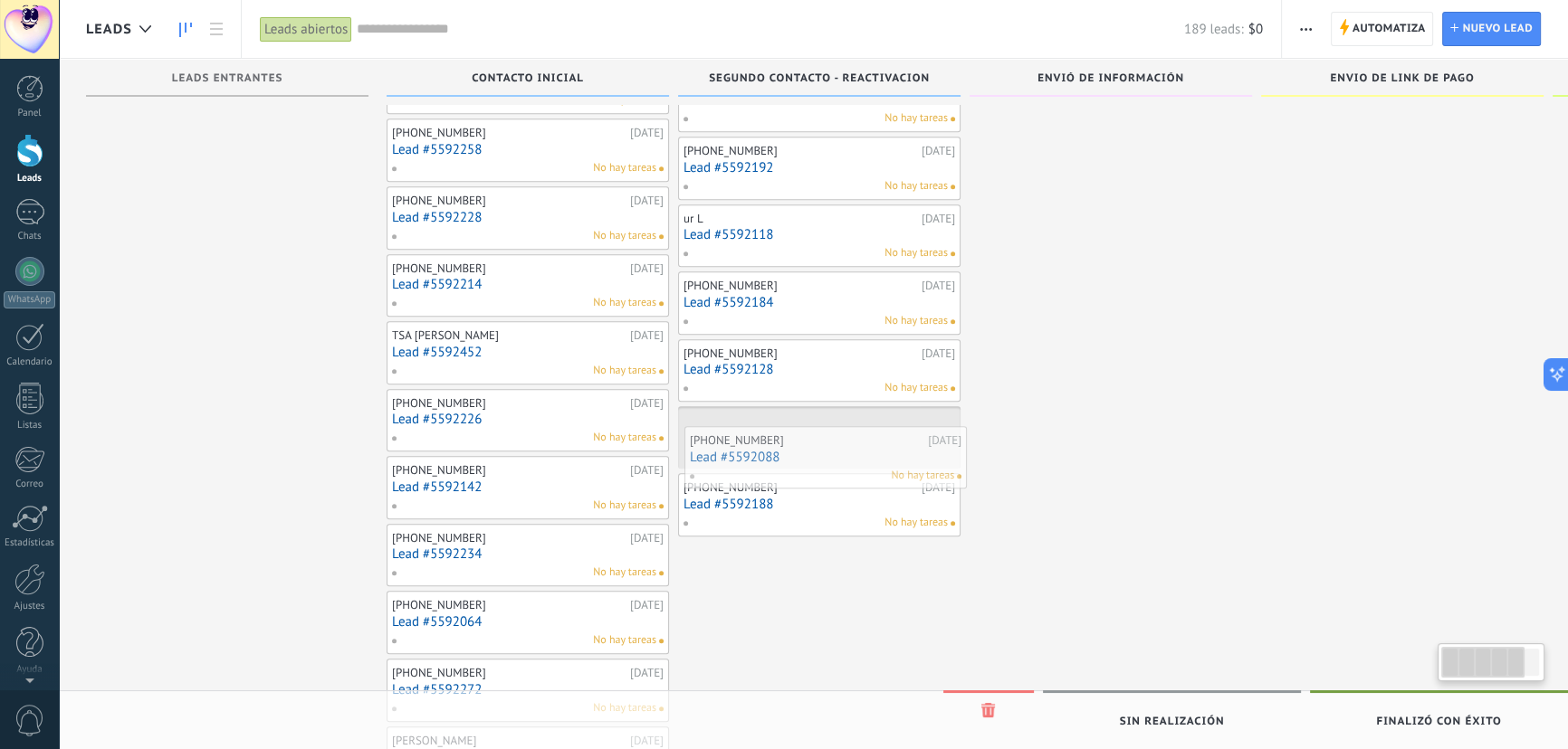
drag, startPoint x: 498, startPoint y: 203, endPoint x: 796, endPoint y: 458, distance: 392.2
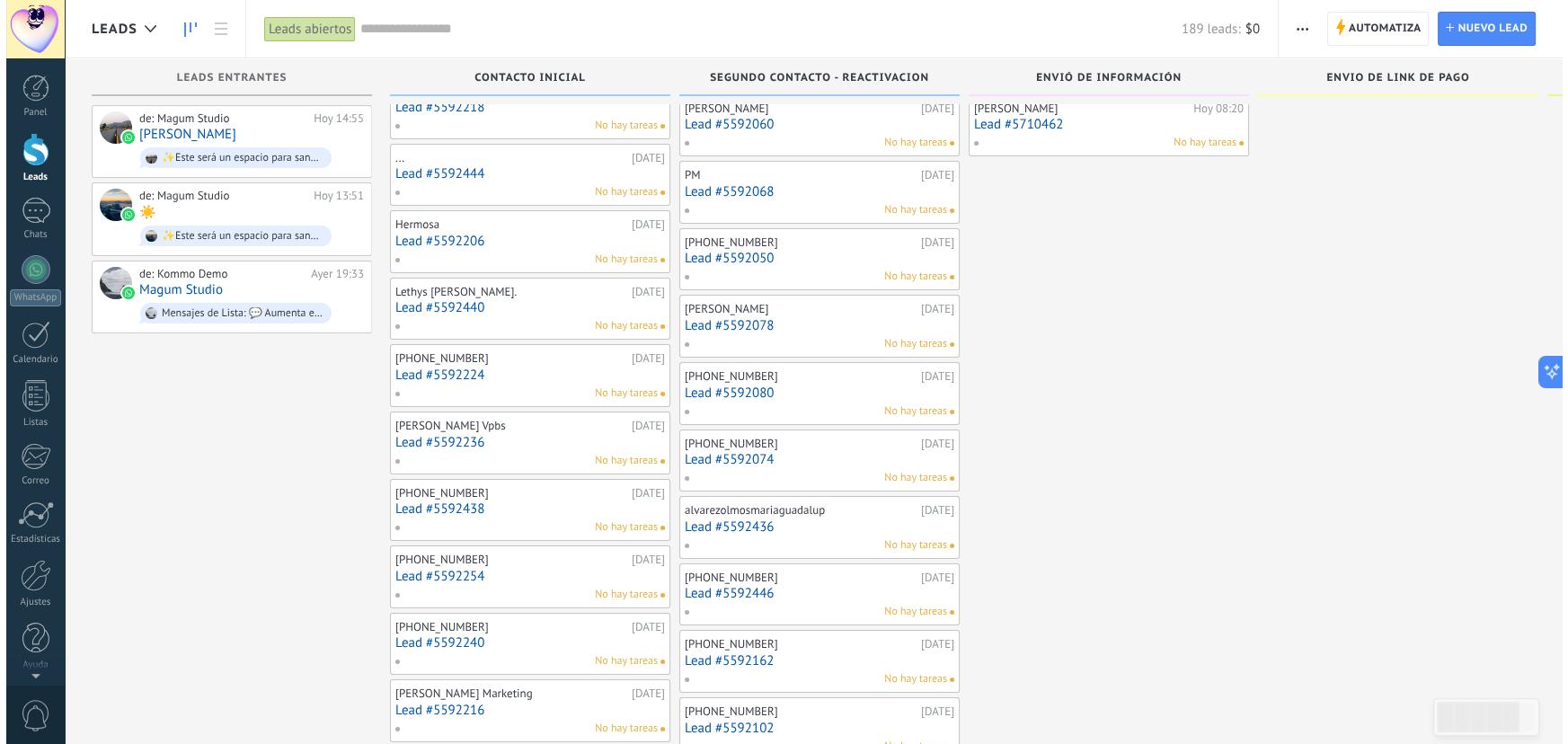
scroll to position [0, 0]
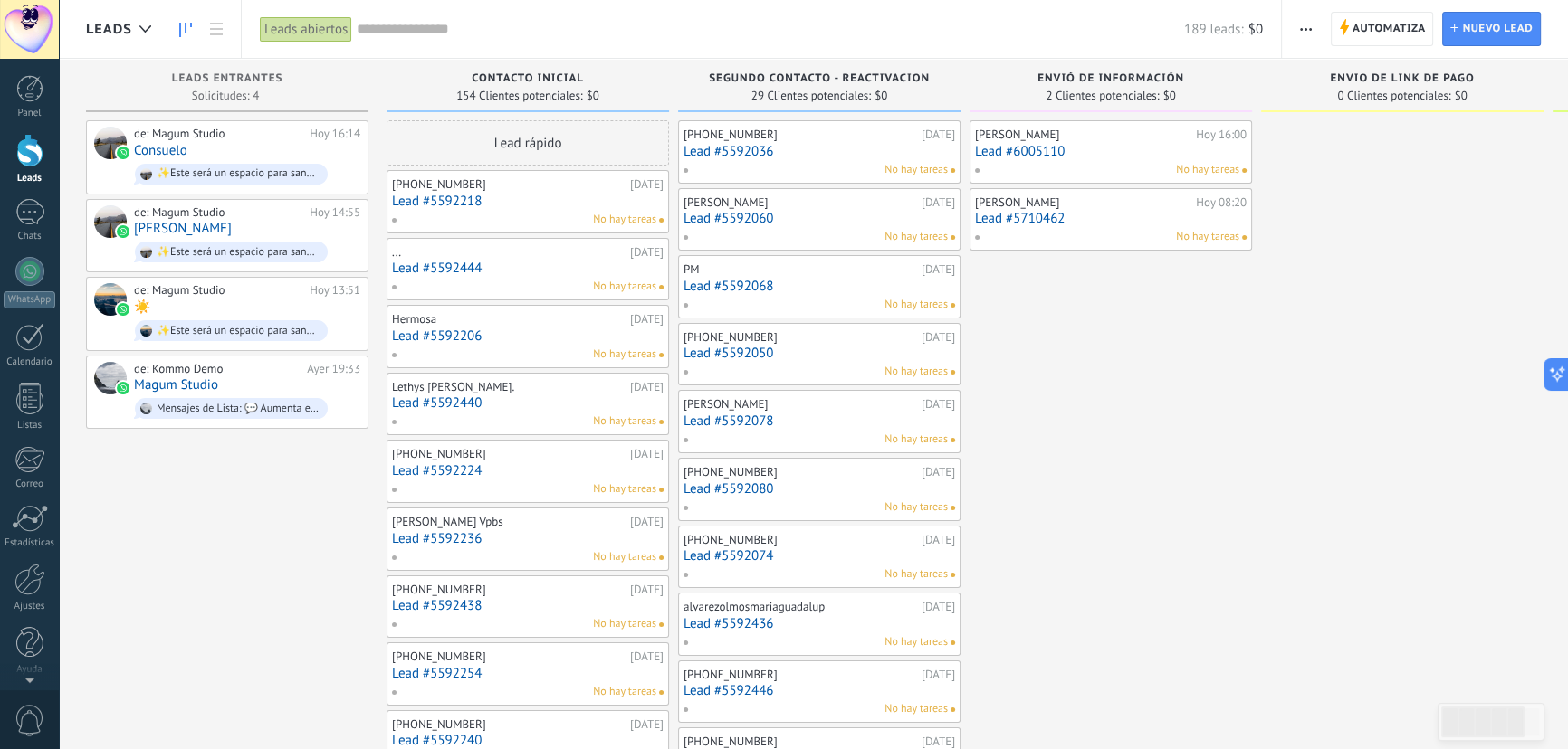
click at [482, 205] on link "Lead #5592218" at bounding box center [527, 201] width 272 height 16
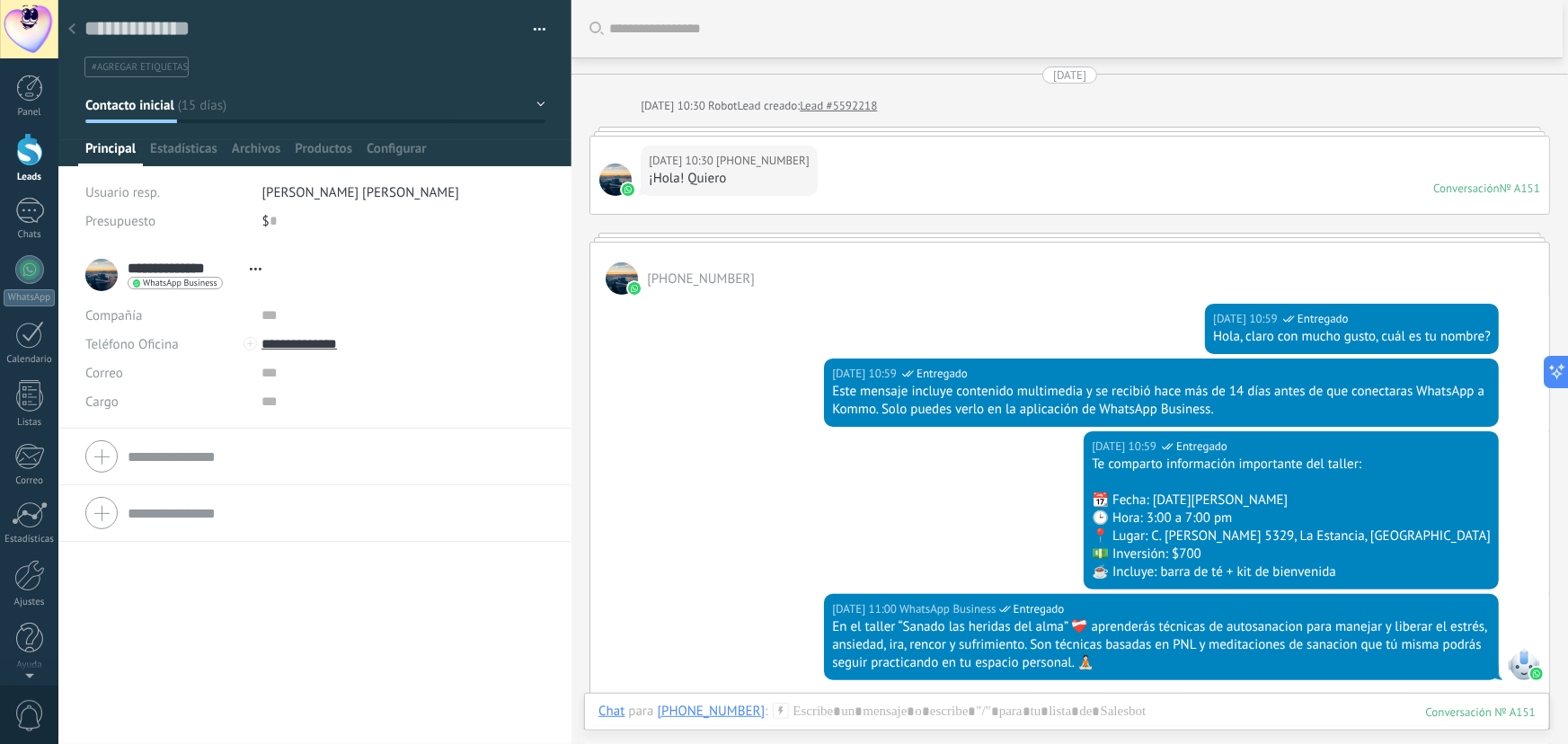
click at [72, 23] on div at bounding box center [71, 30] width 25 height 35
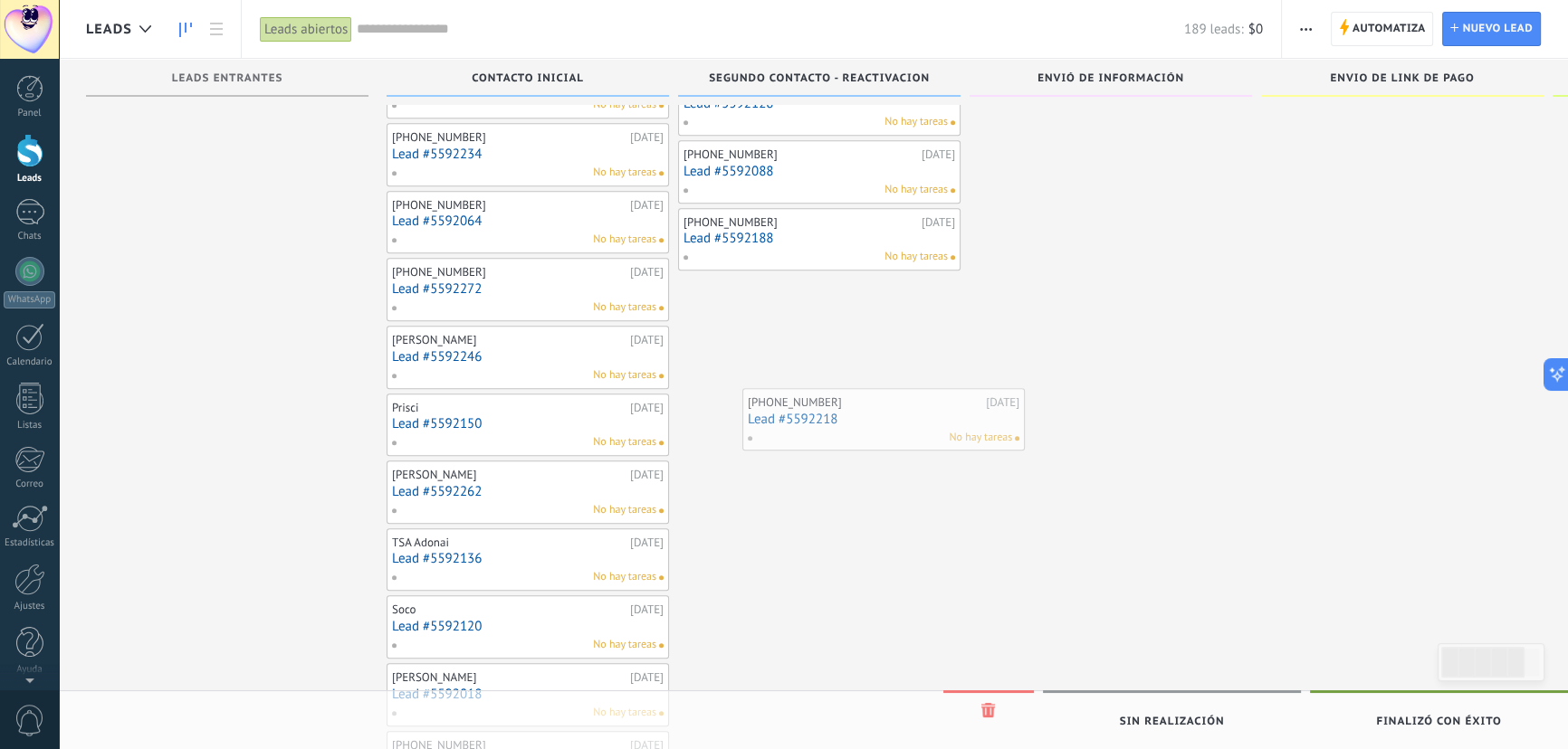
scroll to position [1411, 0]
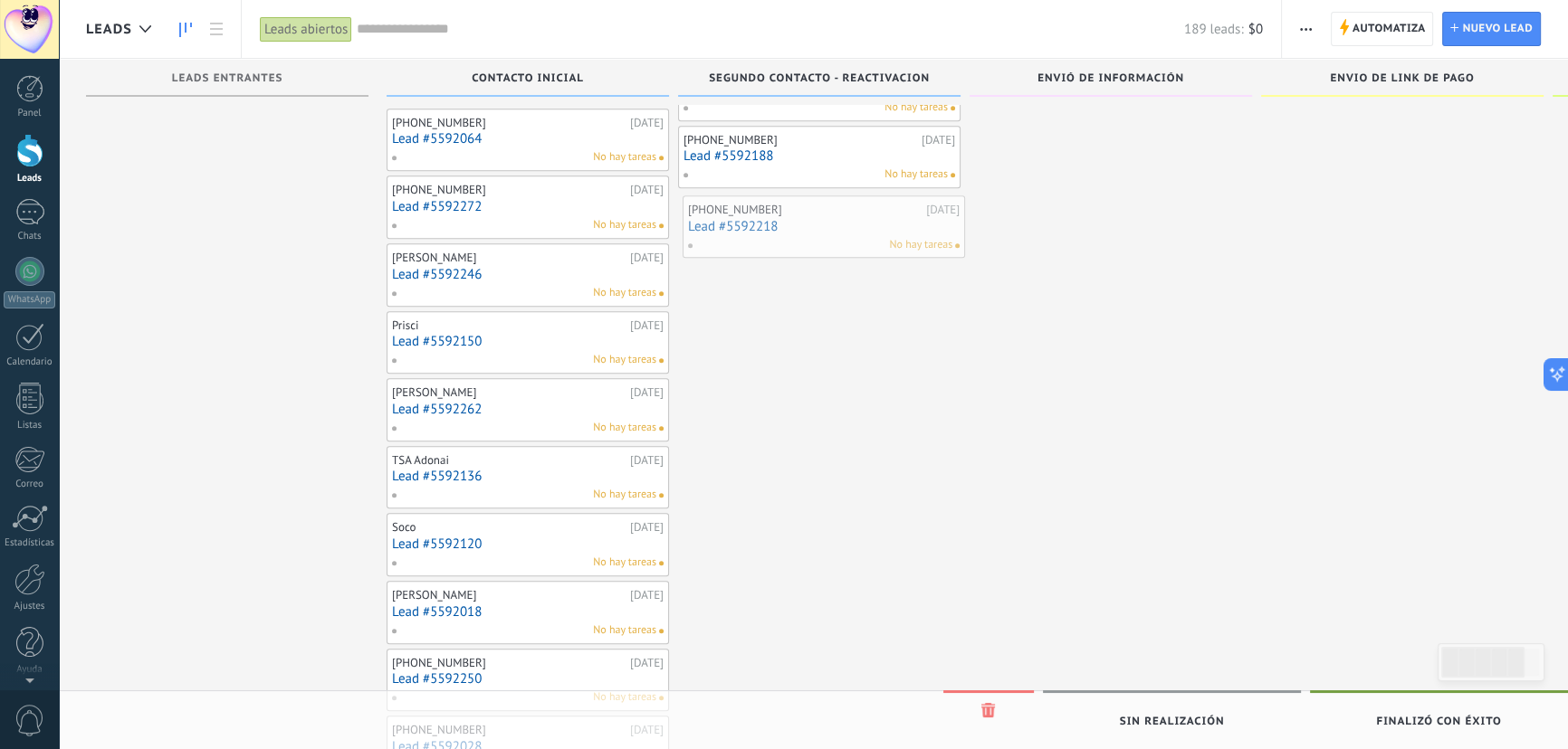
drag, startPoint x: 786, startPoint y: 488, endPoint x: 742, endPoint y: 228, distance: 263.7
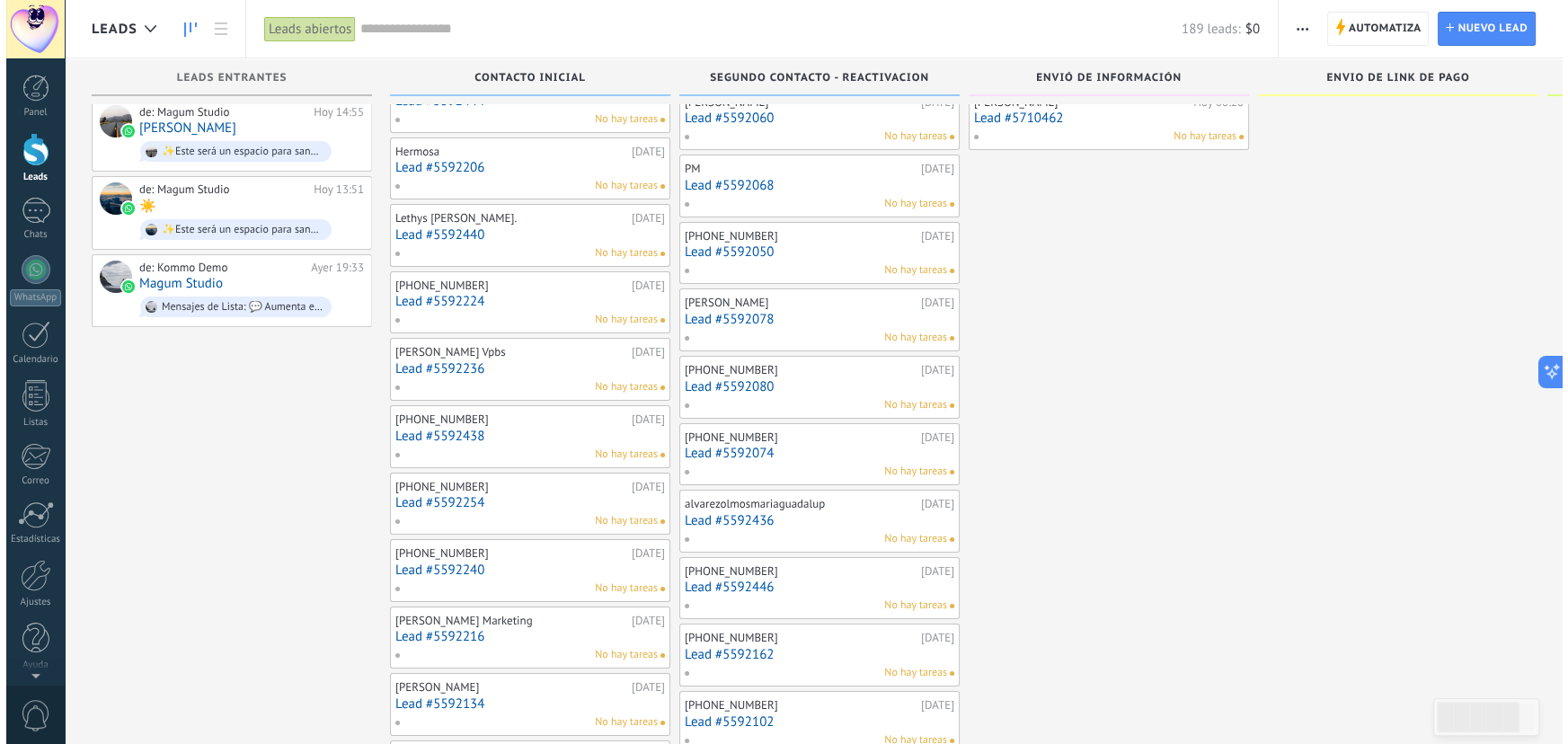
scroll to position [0, 0]
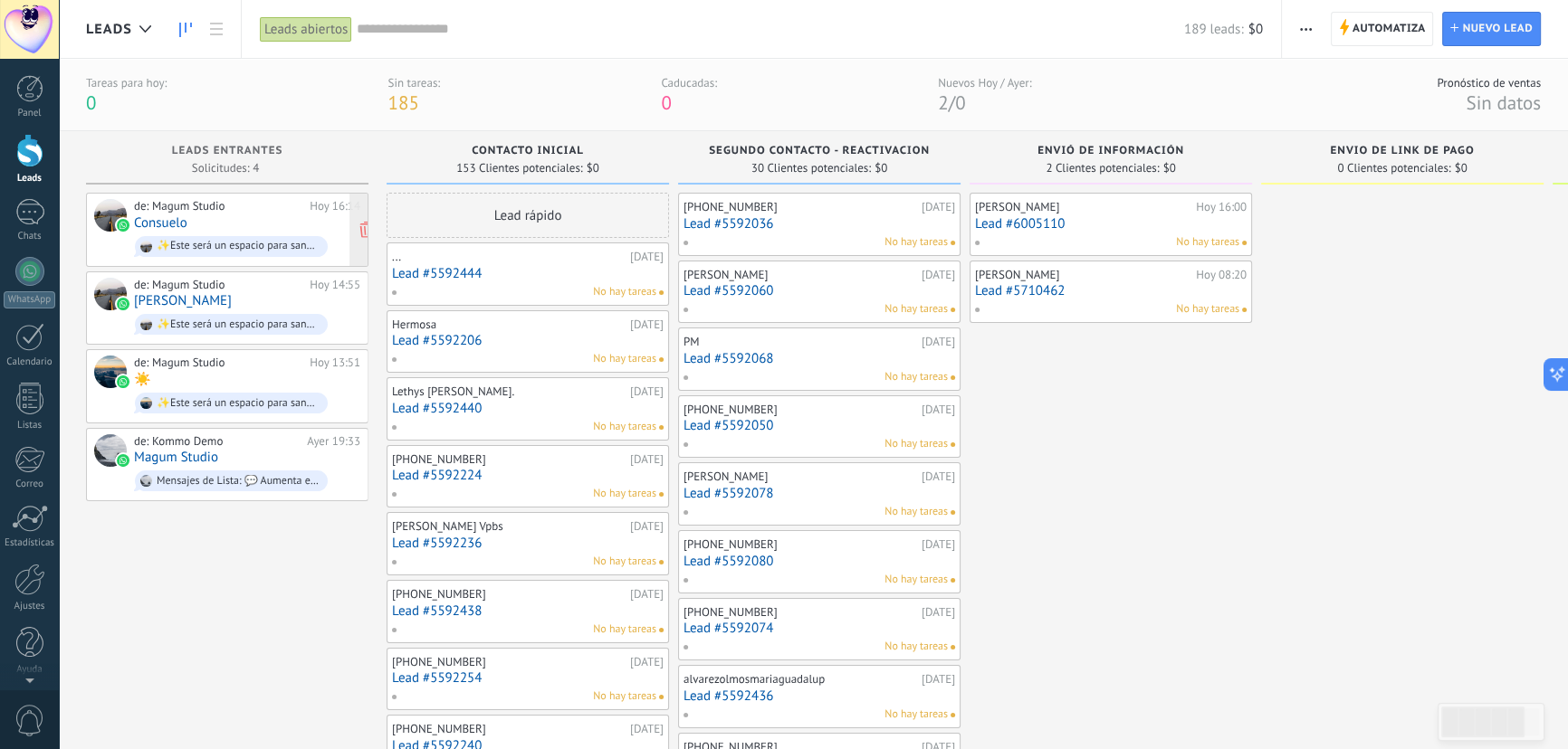
click at [152, 226] on link "Consuelo" at bounding box center [160, 223] width 53 height 16
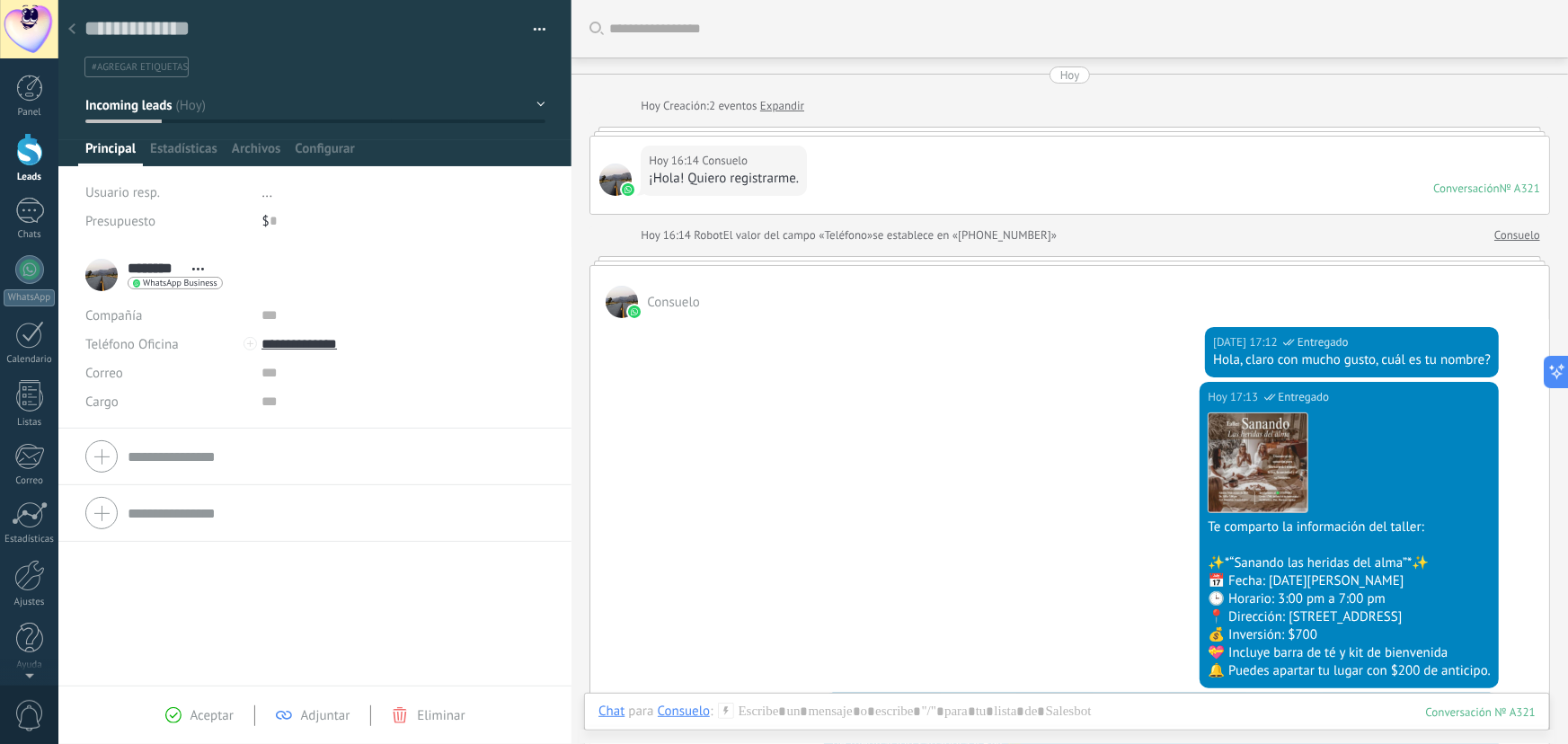
click at [80, 25] on div at bounding box center [71, 30] width 25 height 35
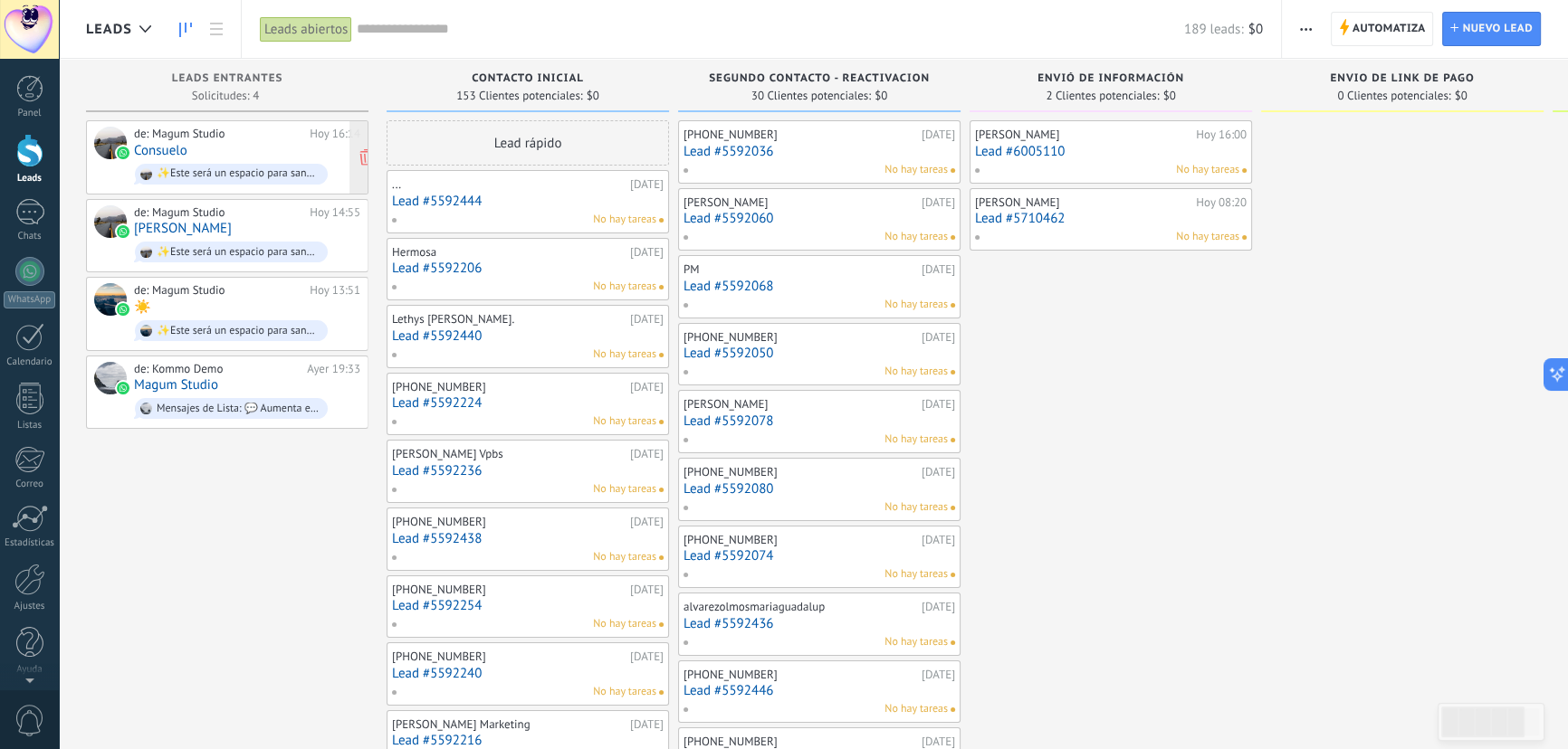
click at [243, 139] on div "de: Magum Studio" at bounding box center [218, 134] width 170 height 15
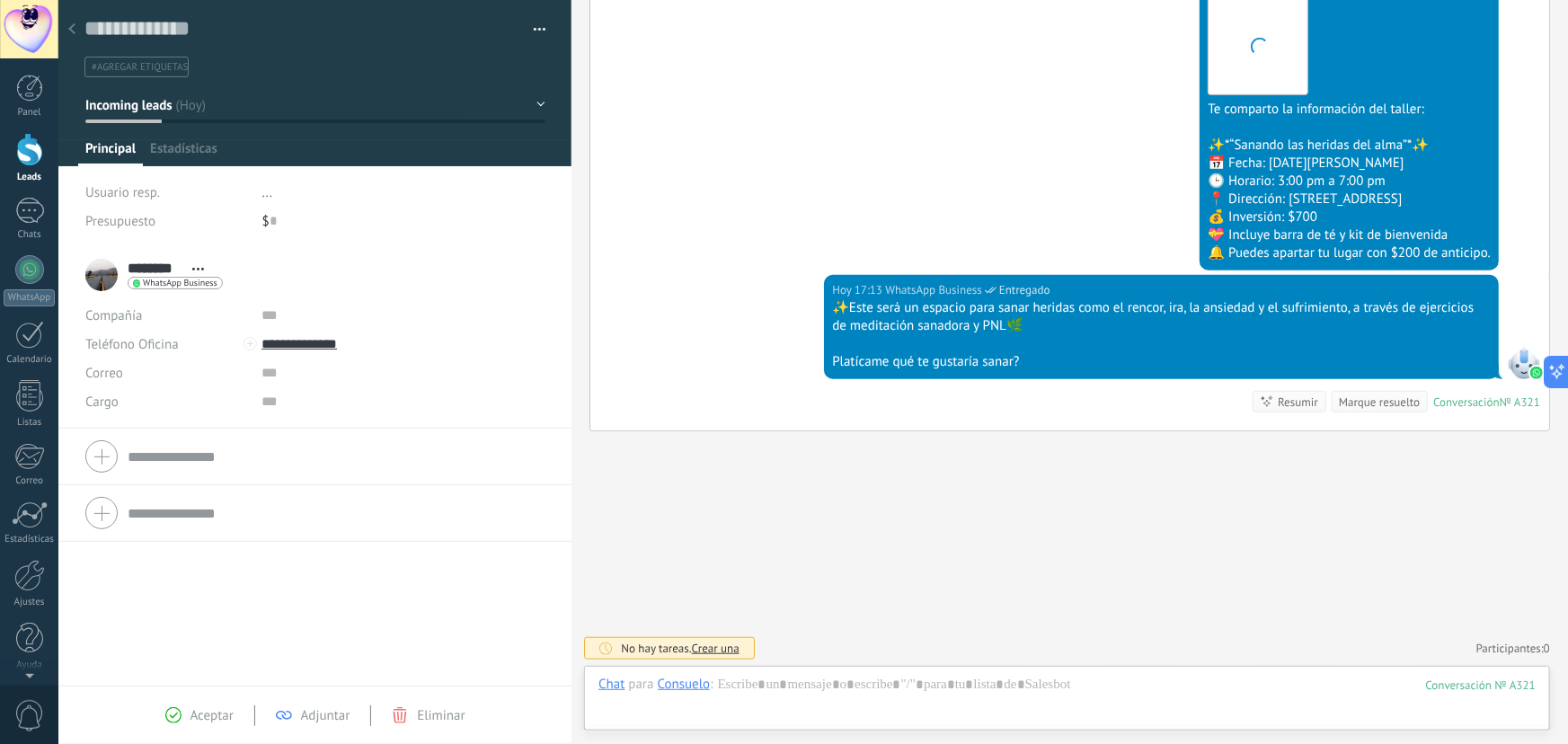
scroll to position [27, 0]
click at [81, 30] on div at bounding box center [71, 30] width 25 height 35
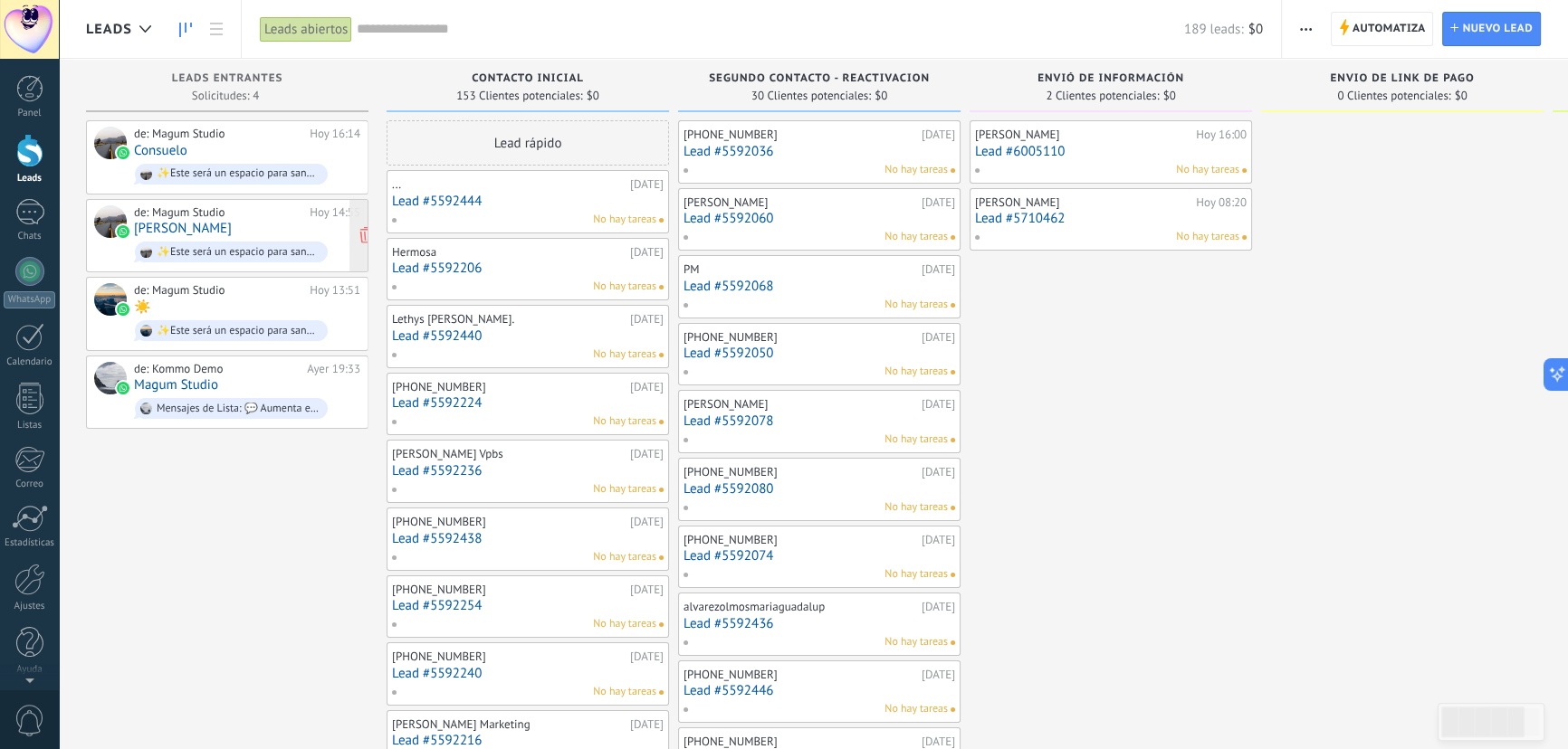
click at [217, 215] on div "de: Magum Studio" at bounding box center [218, 213] width 170 height 15
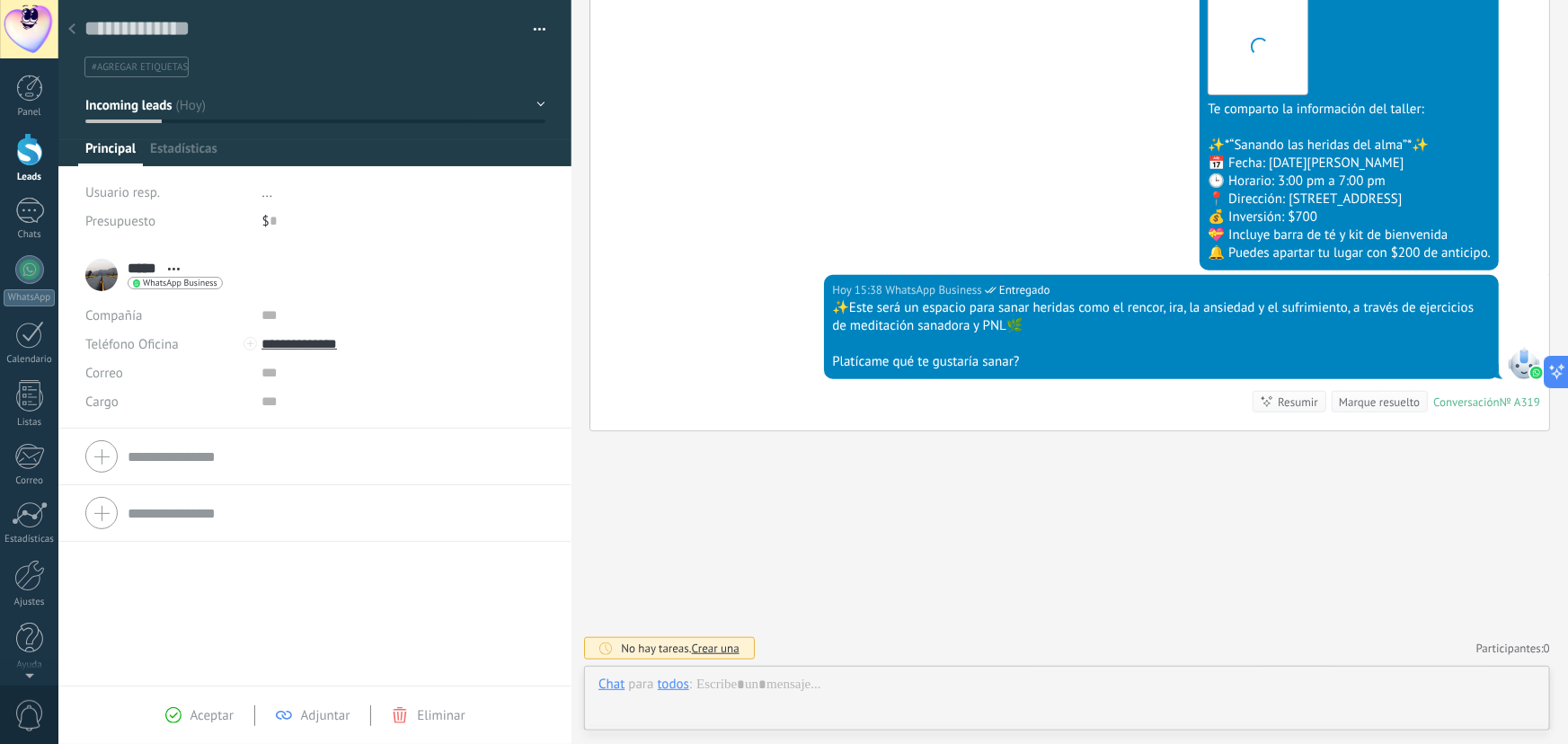
scroll to position [27, 0]
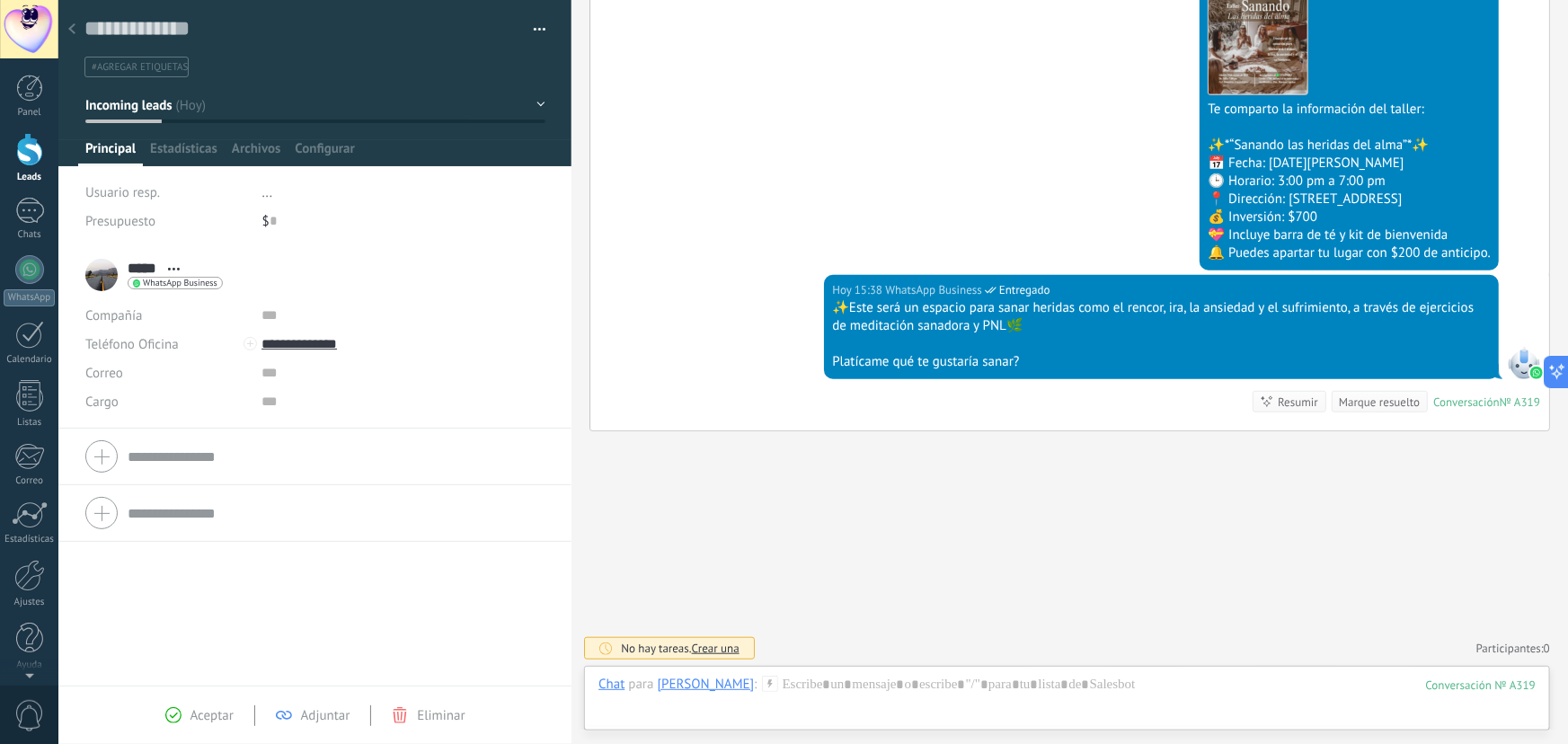
click at [74, 34] on use at bounding box center [72, 29] width 7 height 11
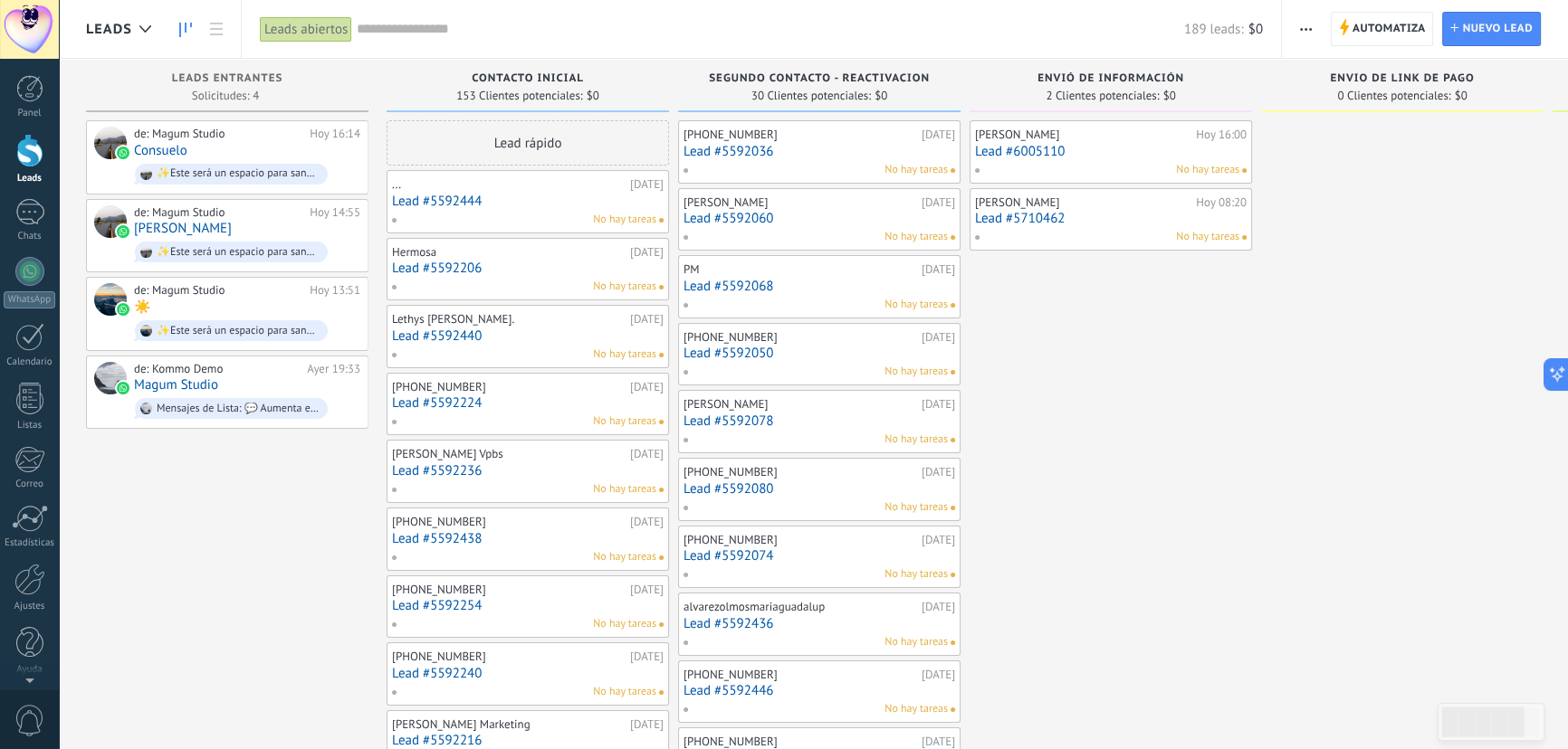
click at [1009, 218] on link "Lead #5710462" at bounding box center [1111, 218] width 272 height 16
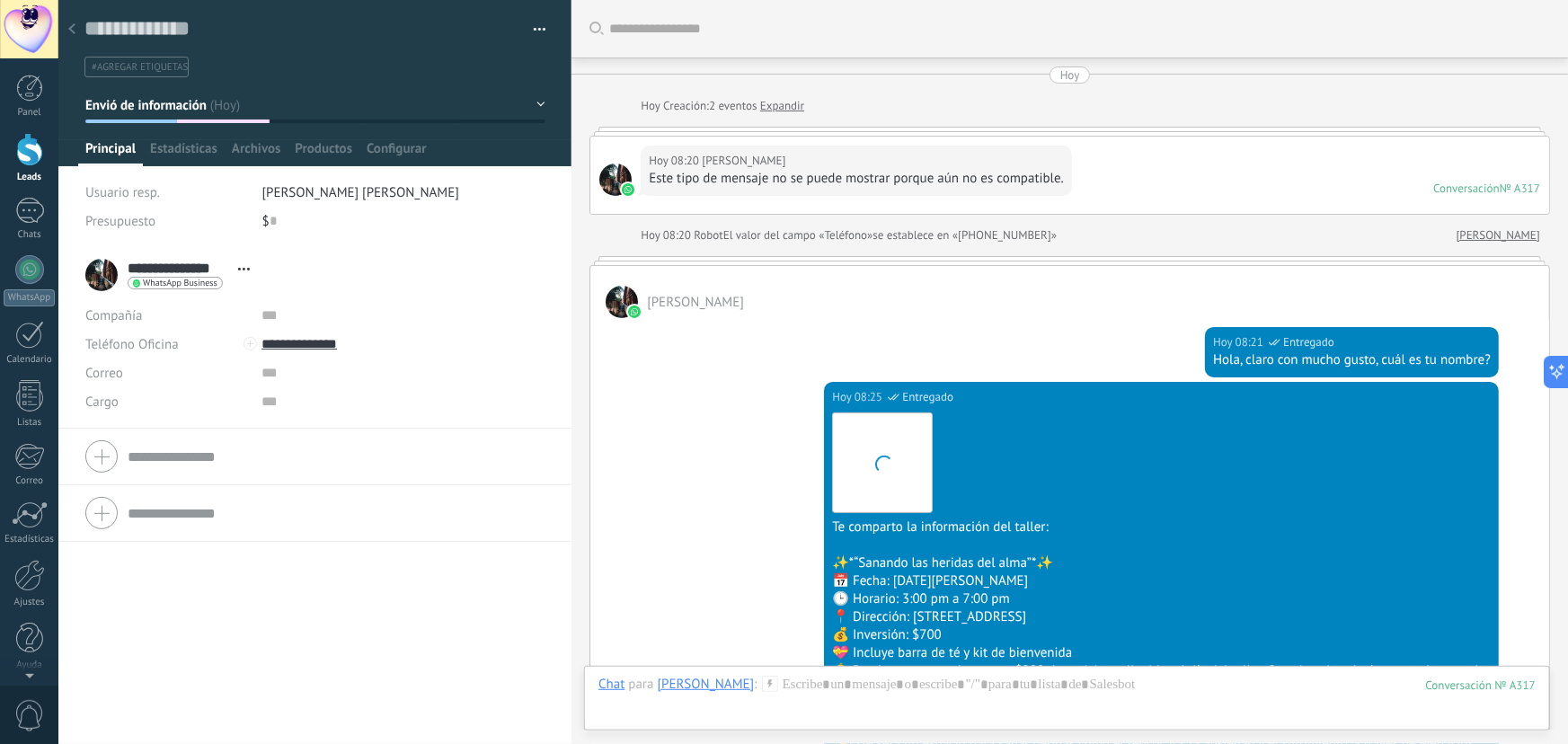
scroll to position [490, 0]
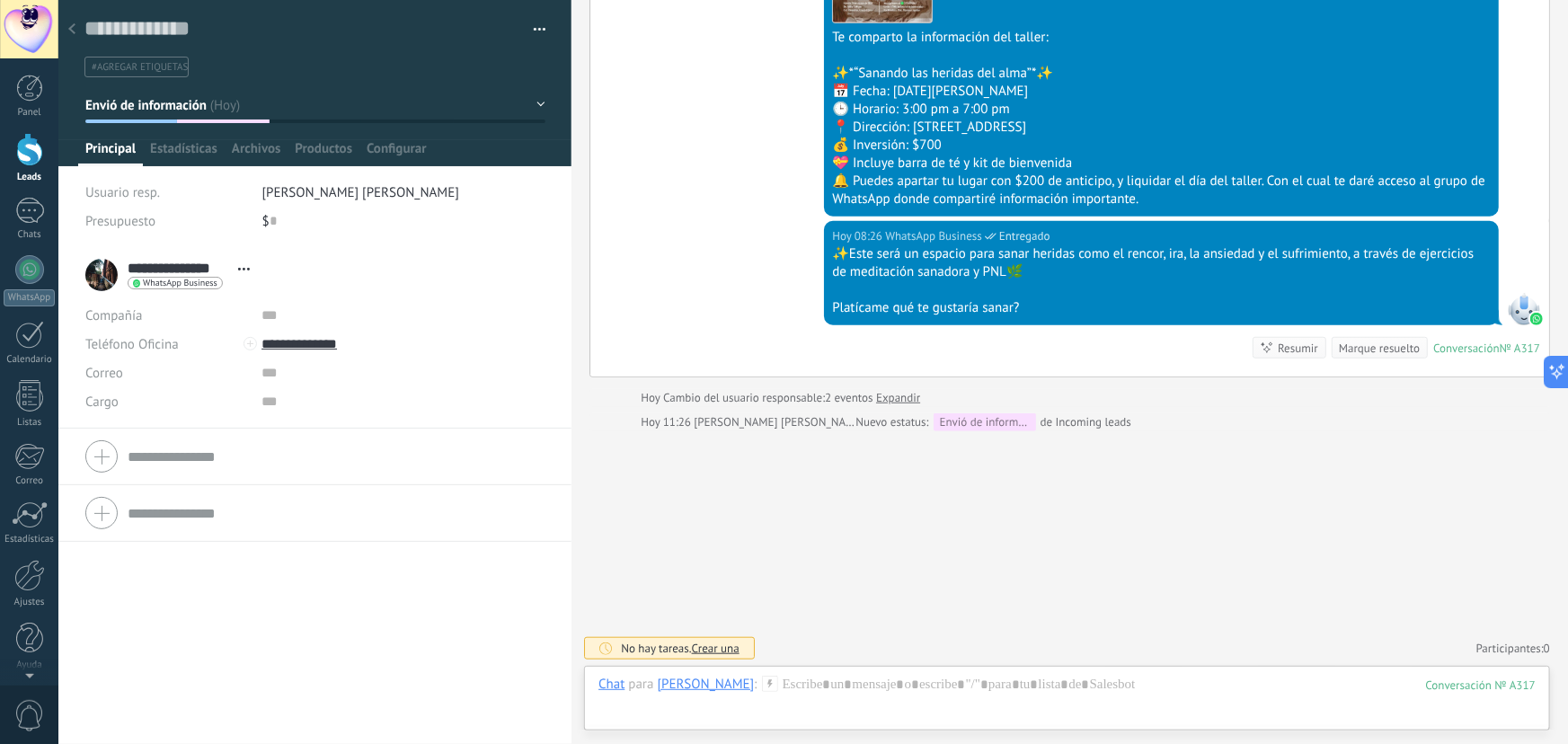
click at [73, 32] on use at bounding box center [72, 29] width 7 height 11
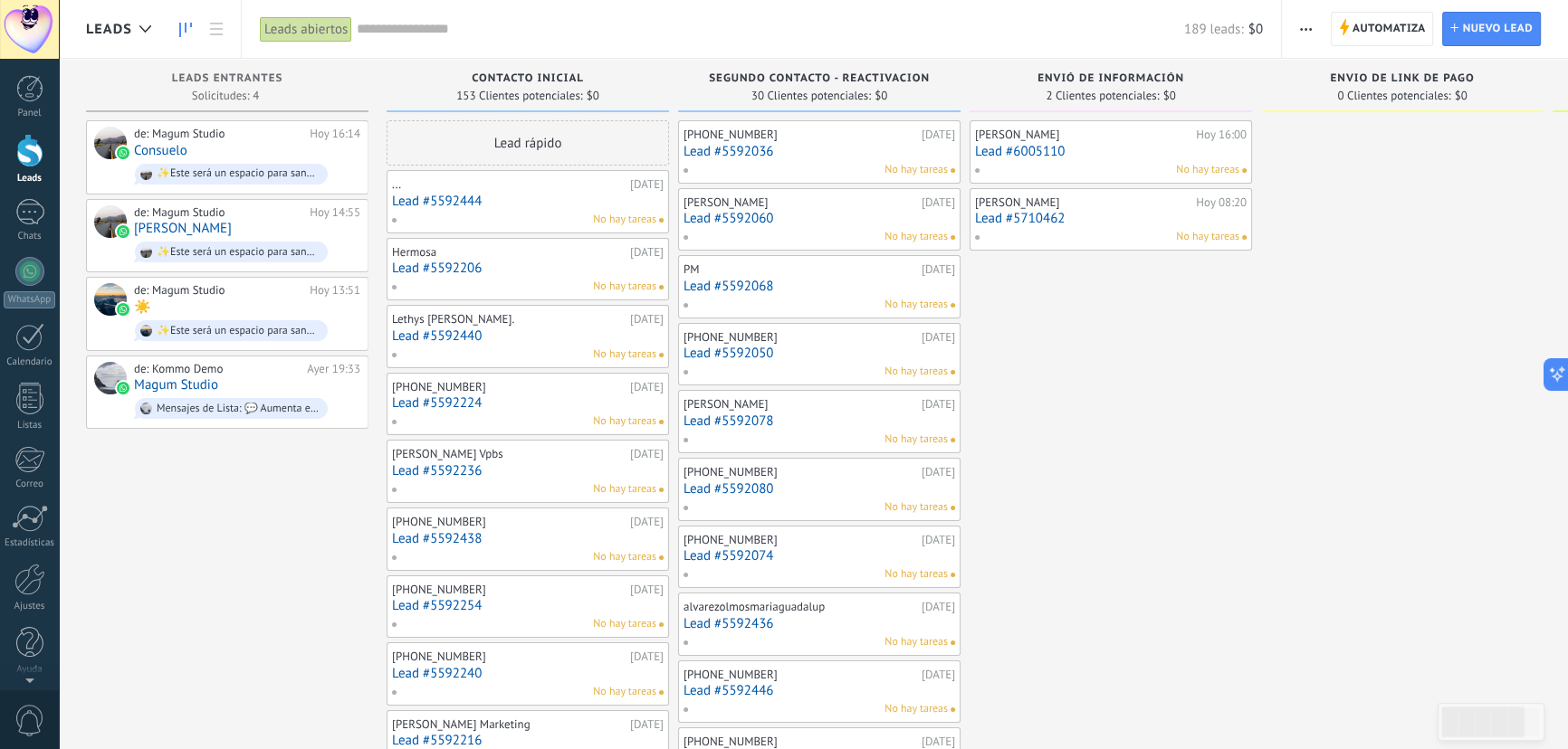
click at [1035, 149] on link "Lead #6005110" at bounding box center [1111, 151] width 272 height 16
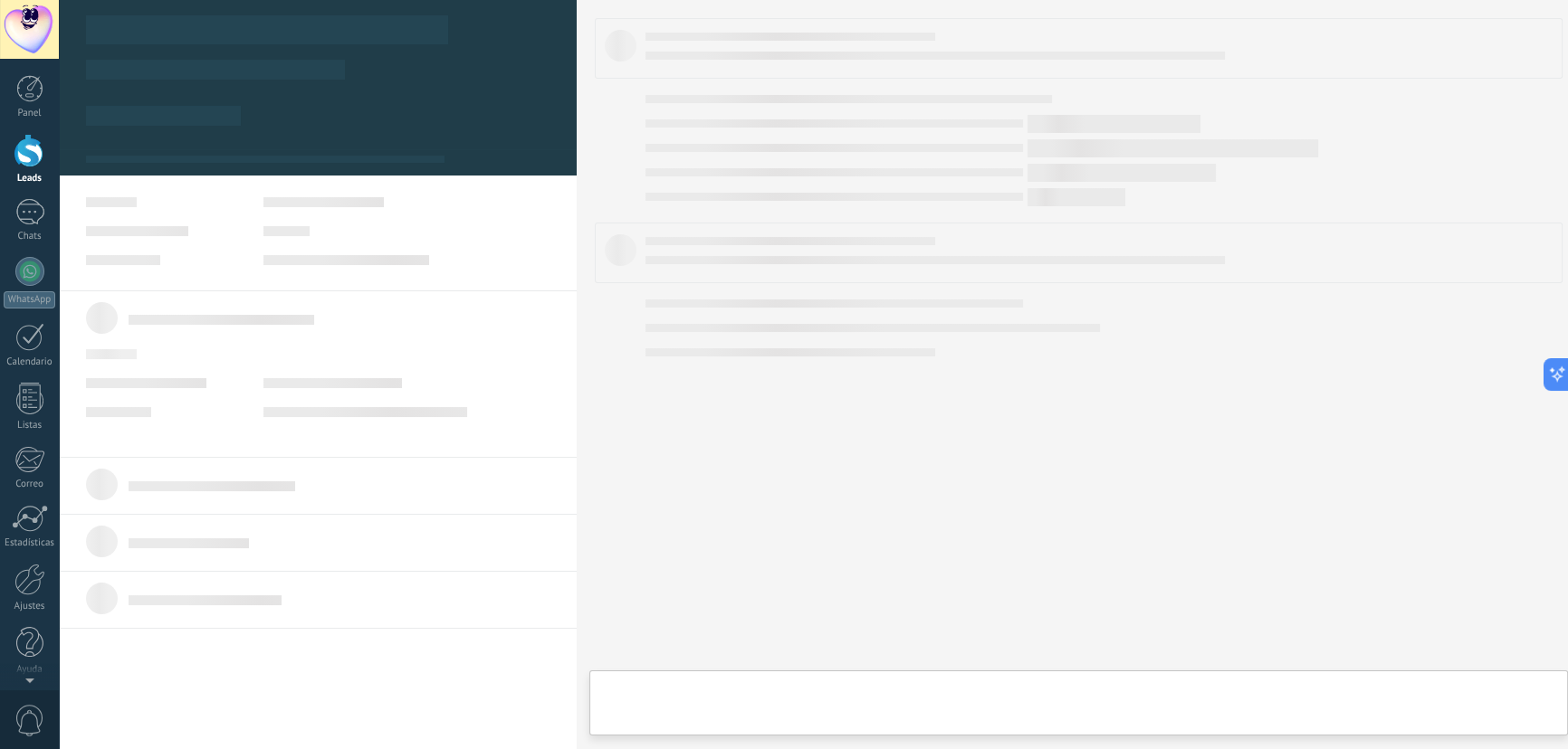
type textarea "**********"
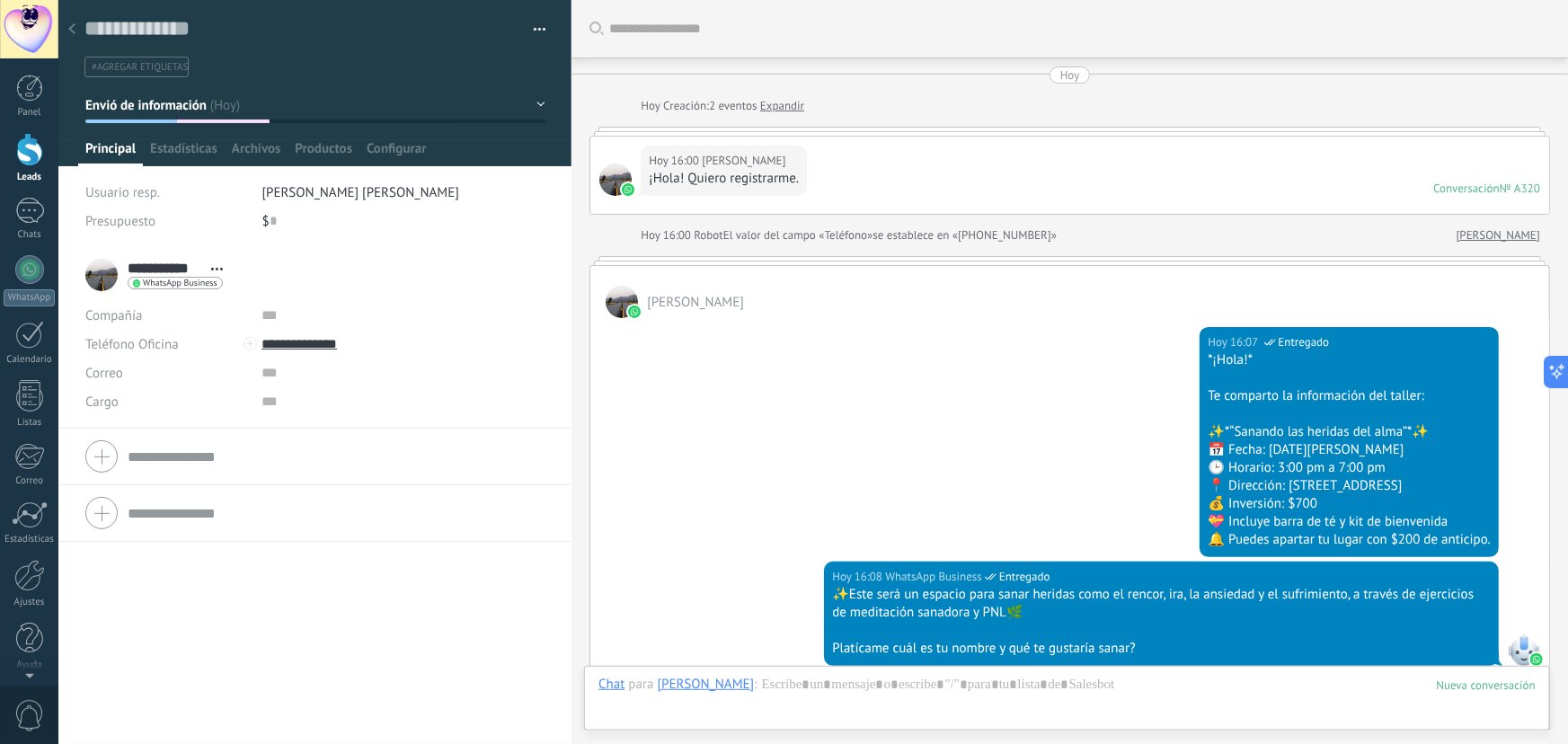
scroll to position [879, 0]
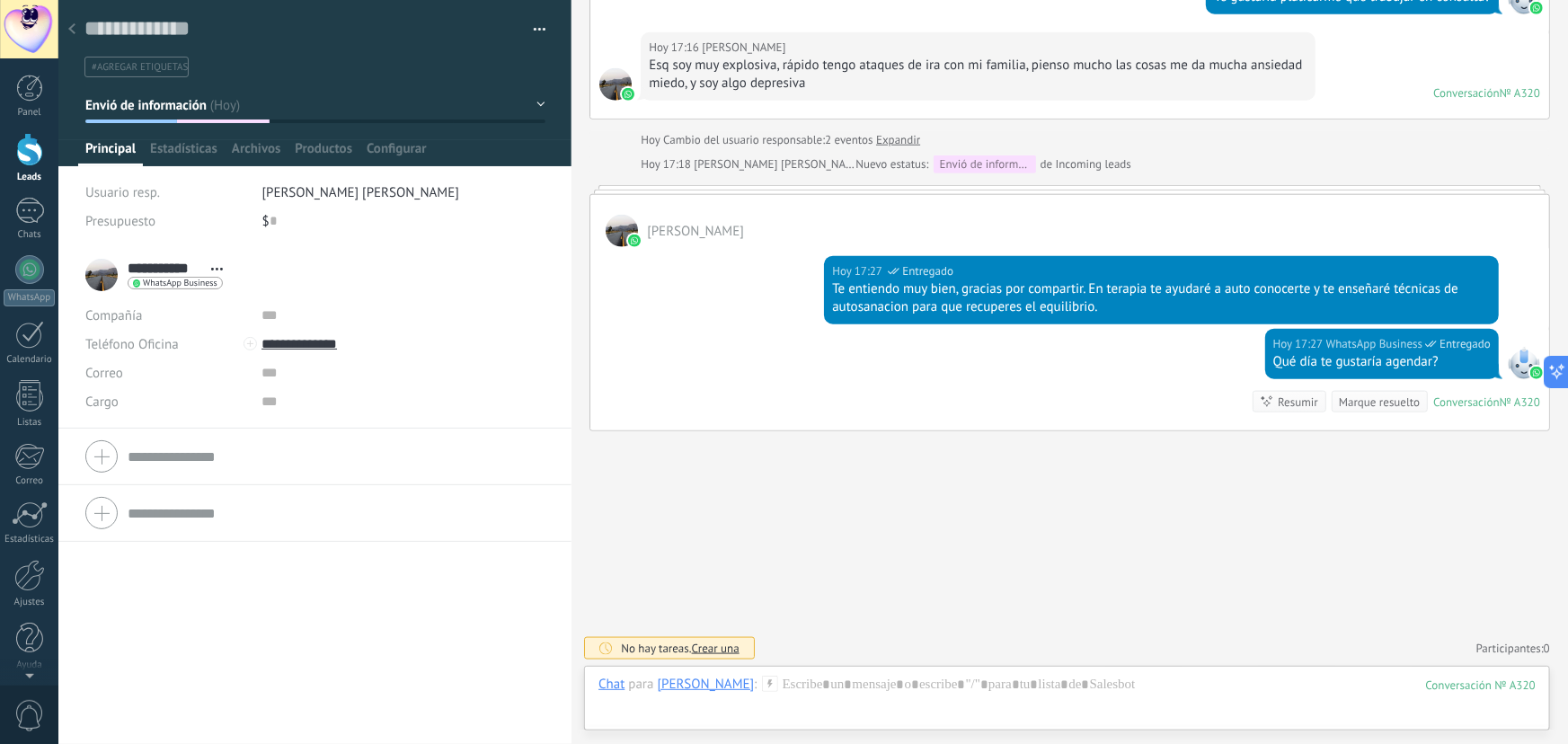
click at [69, 27] on icon at bounding box center [72, 29] width 7 height 11
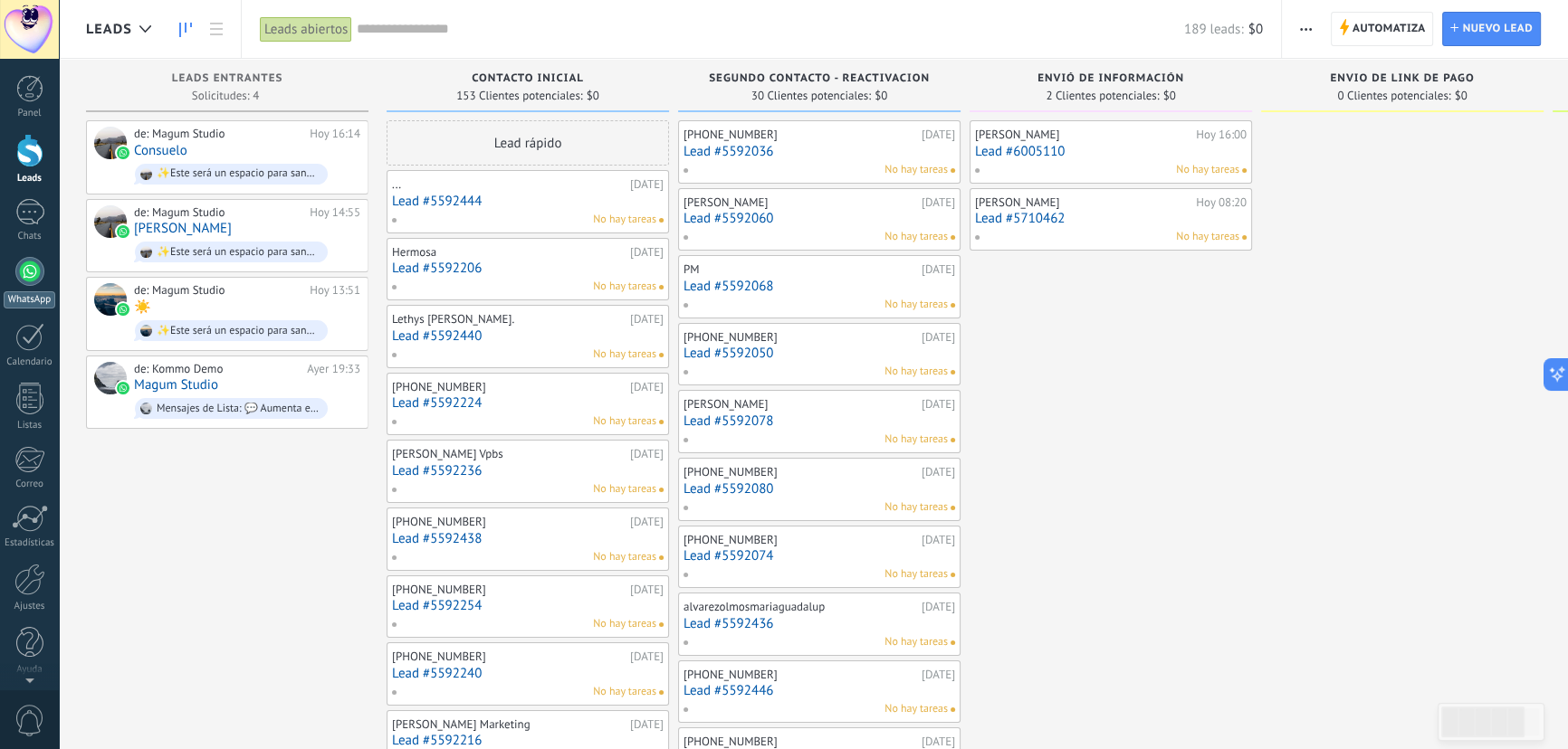
click at [24, 282] on div at bounding box center [29, 271] width 29 height 29
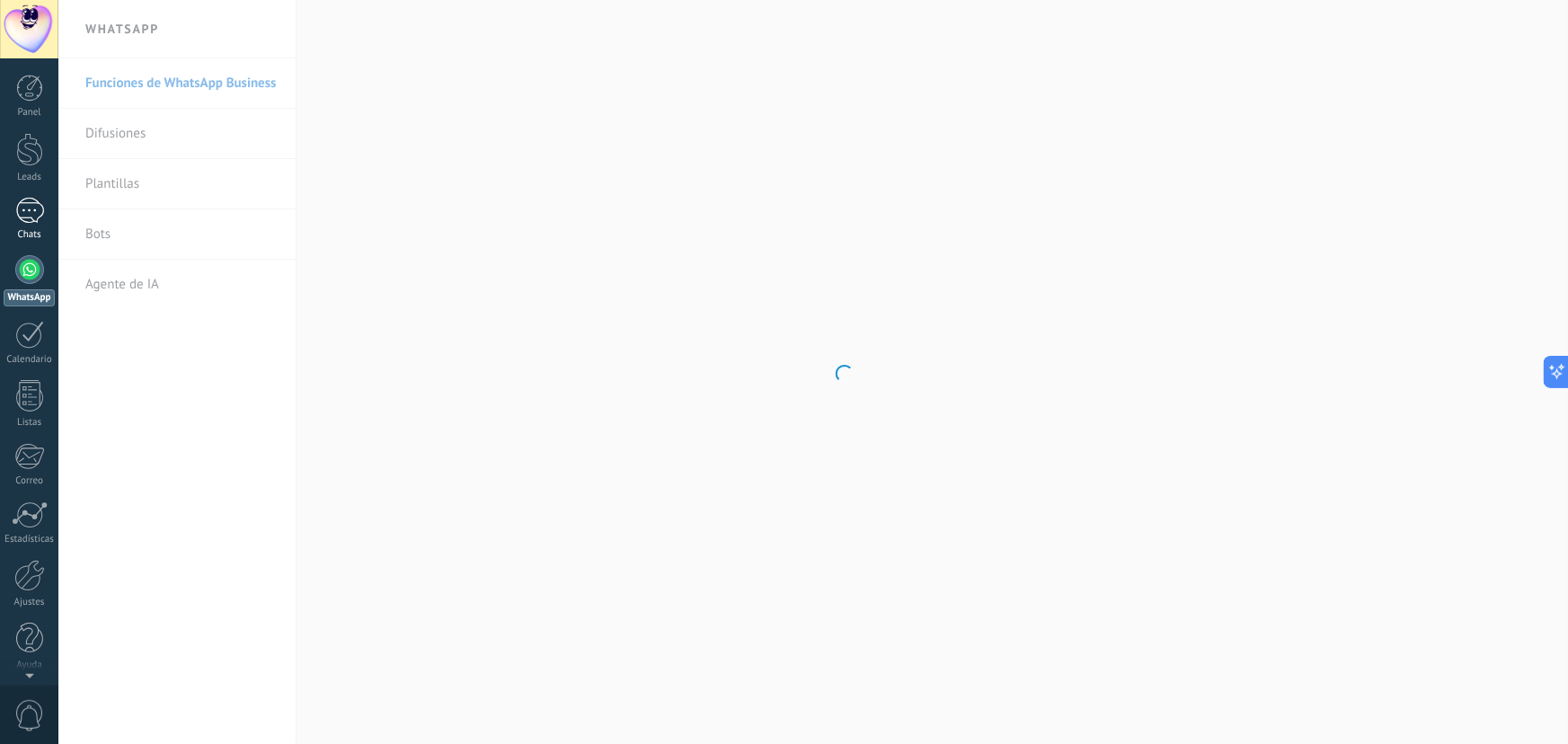
click at [27, 209] on div at bounding box center [29, 210] width 28 height 26
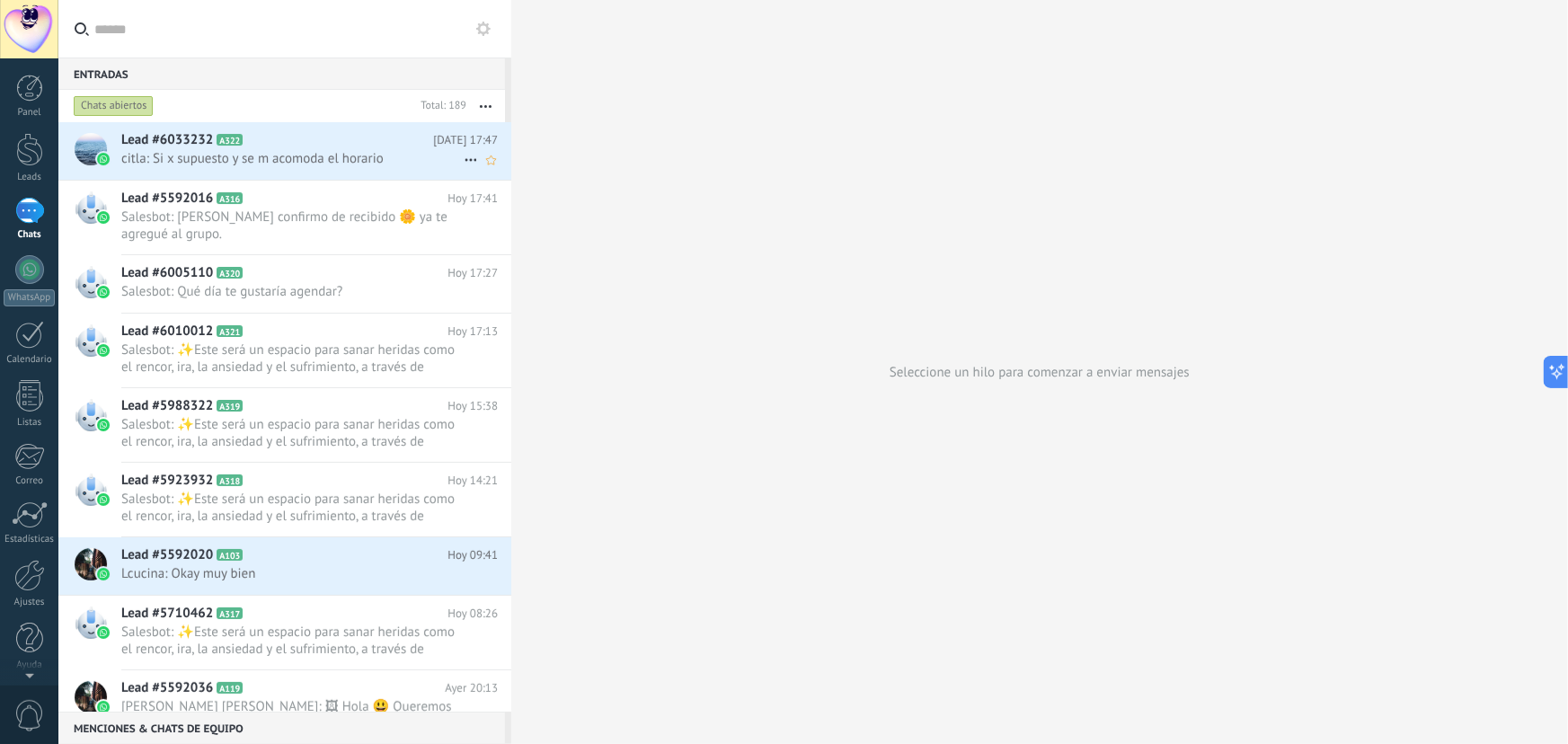
click at [215, 161] on span "citla: Si x supuesto y se m acomoda el horario" at bounding box center [293, 158] width 342 height 17
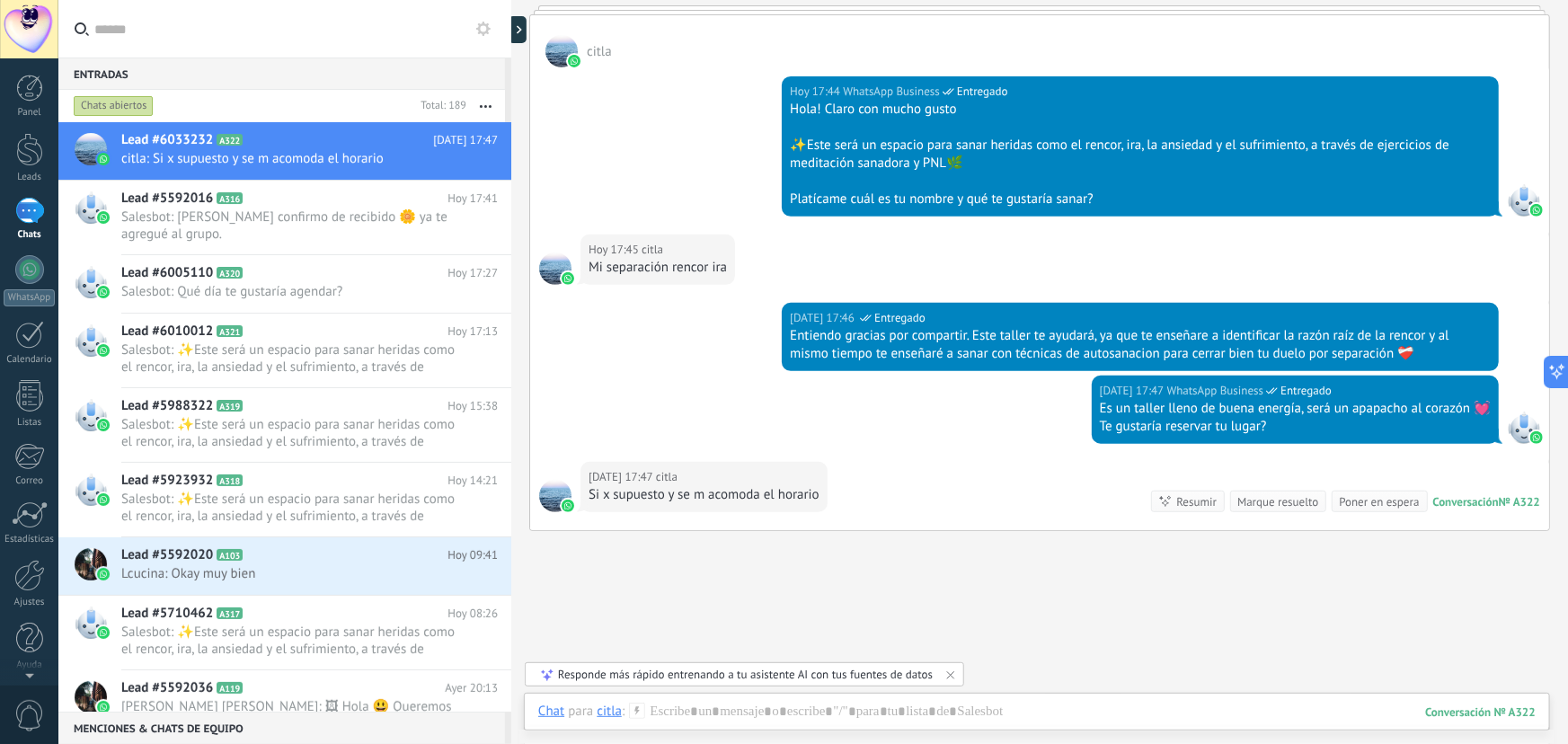
scroll to position [350, 0]
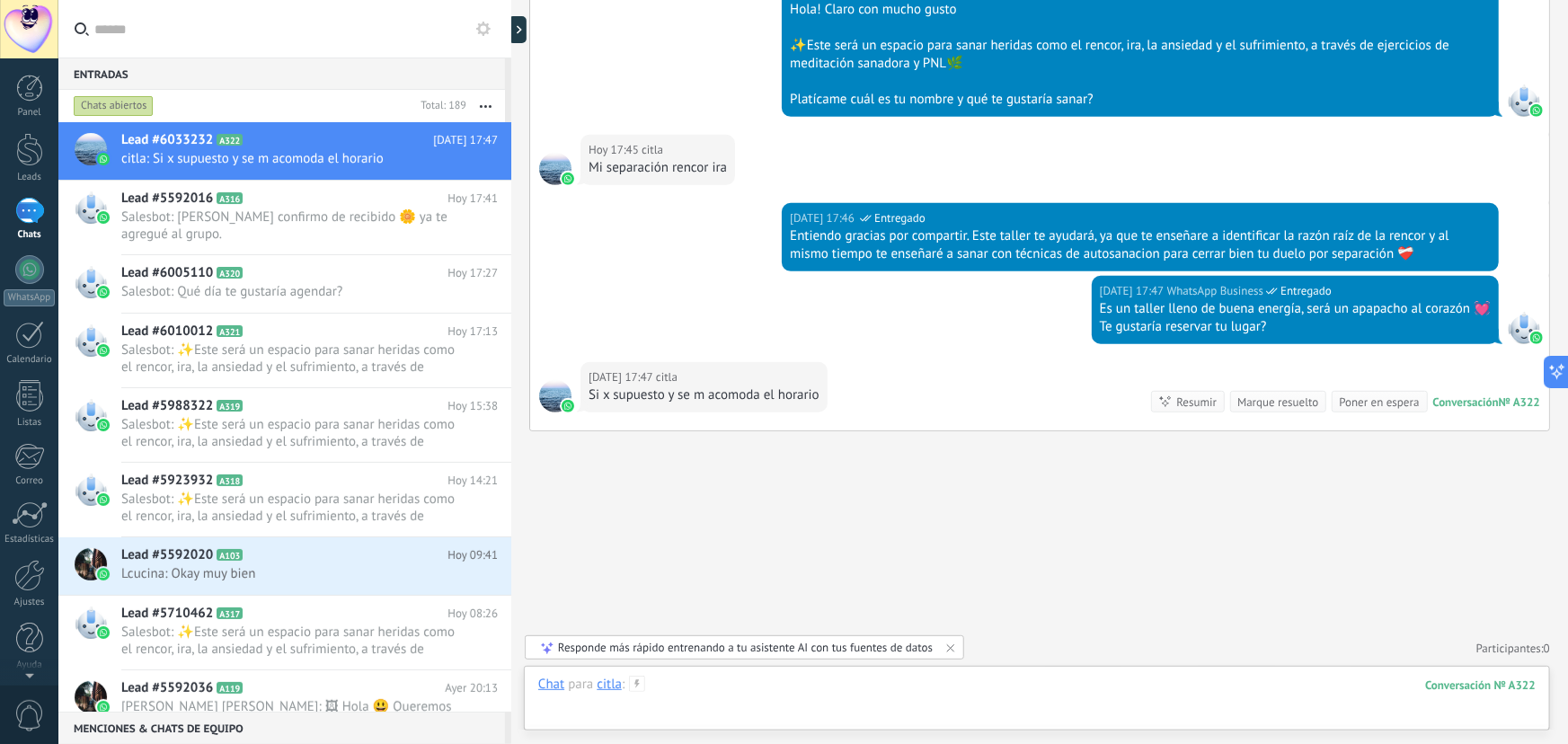
click at [671, 683] on div at bounding box center [1036, 702] width 997 height 54
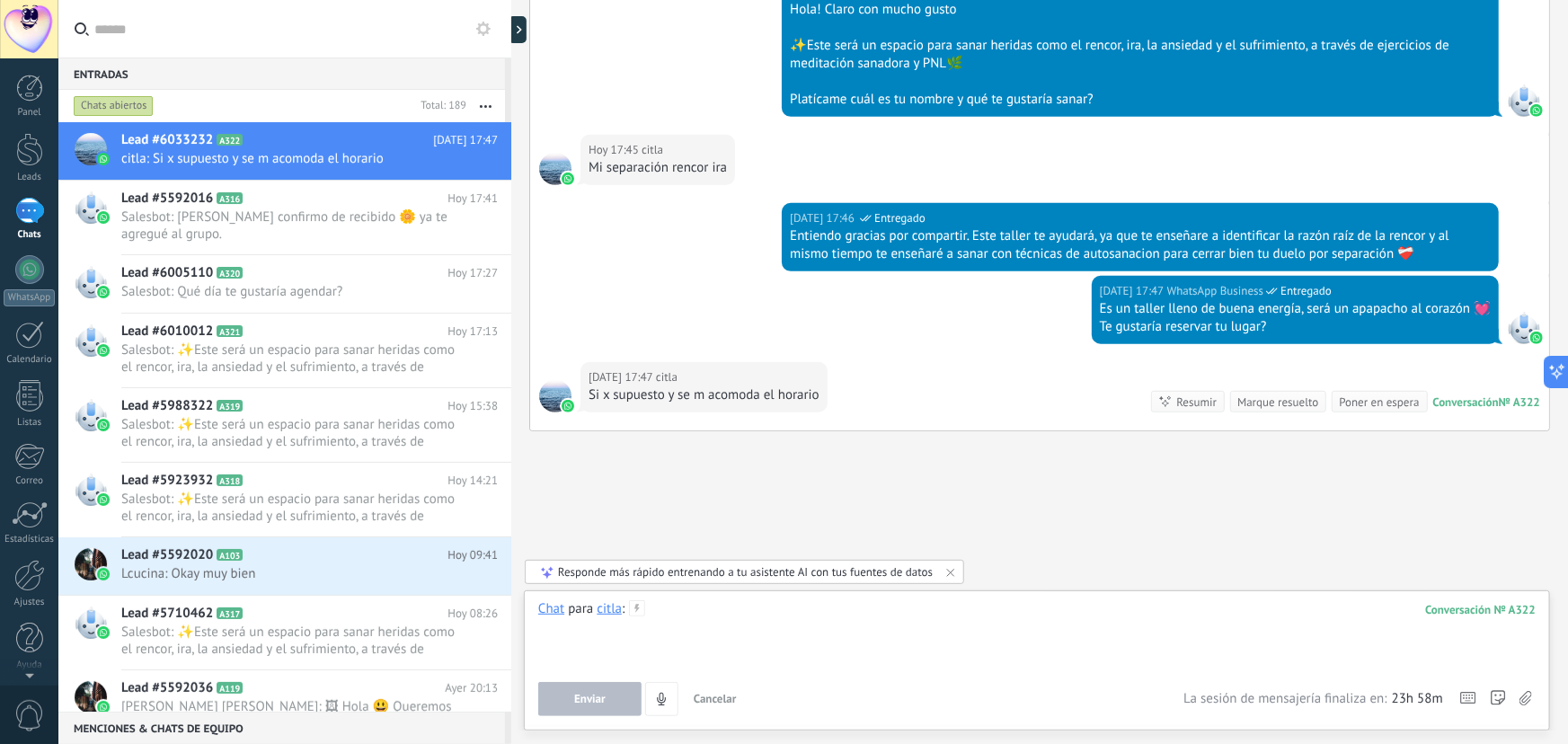
paste div
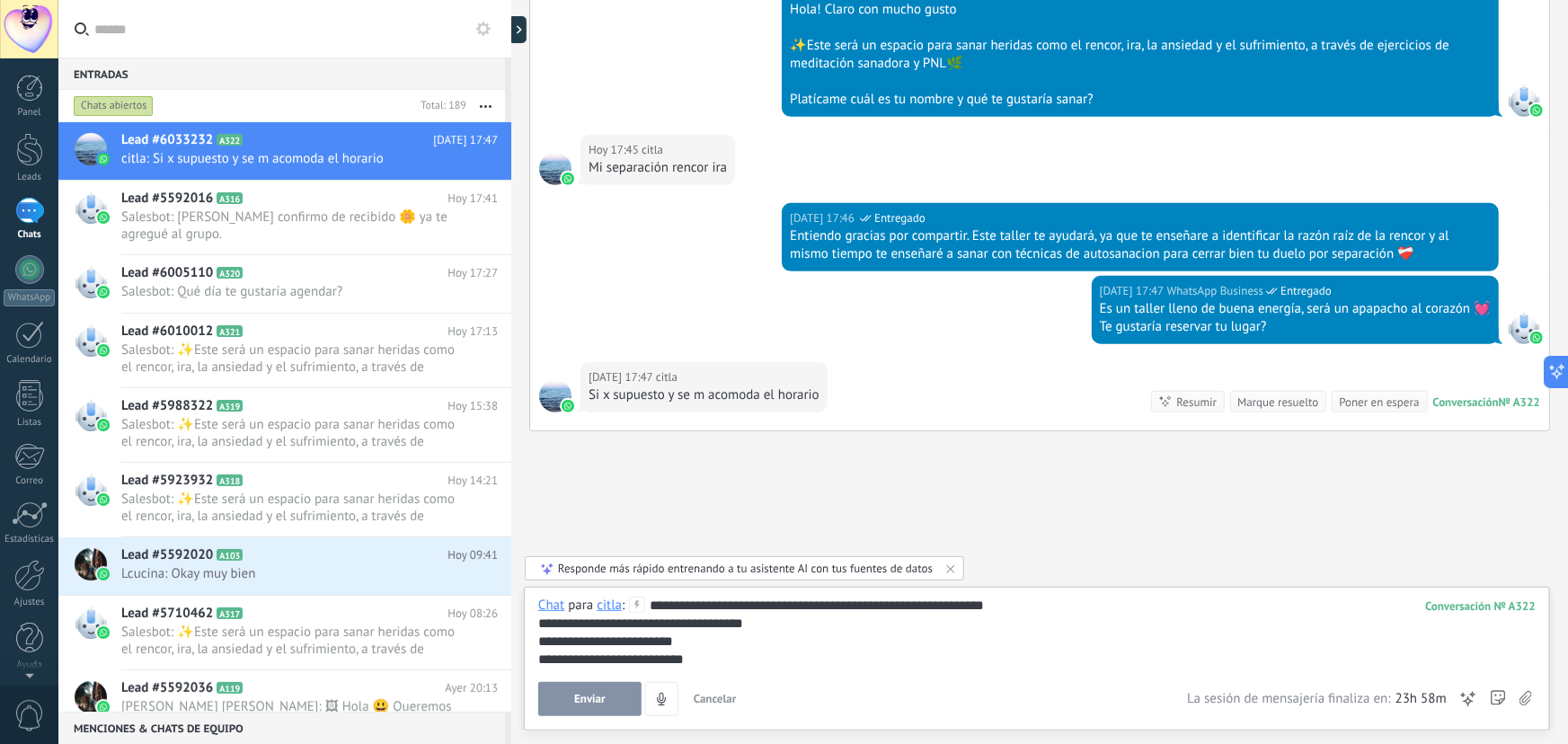
click at [599, 693] on span "Enviar" at bounding box center [590, 699] width 31 height 13
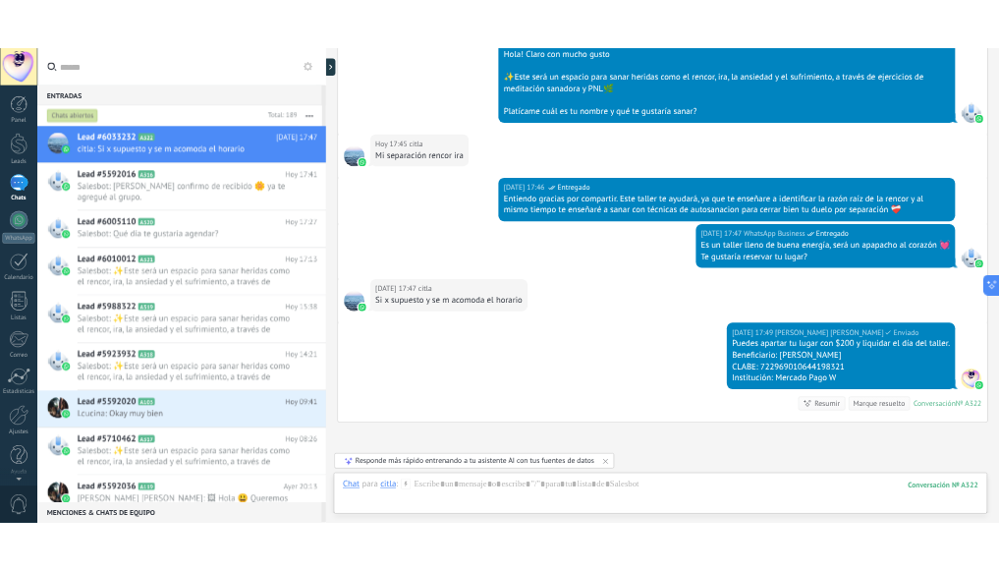
scroll to position [552, 0]
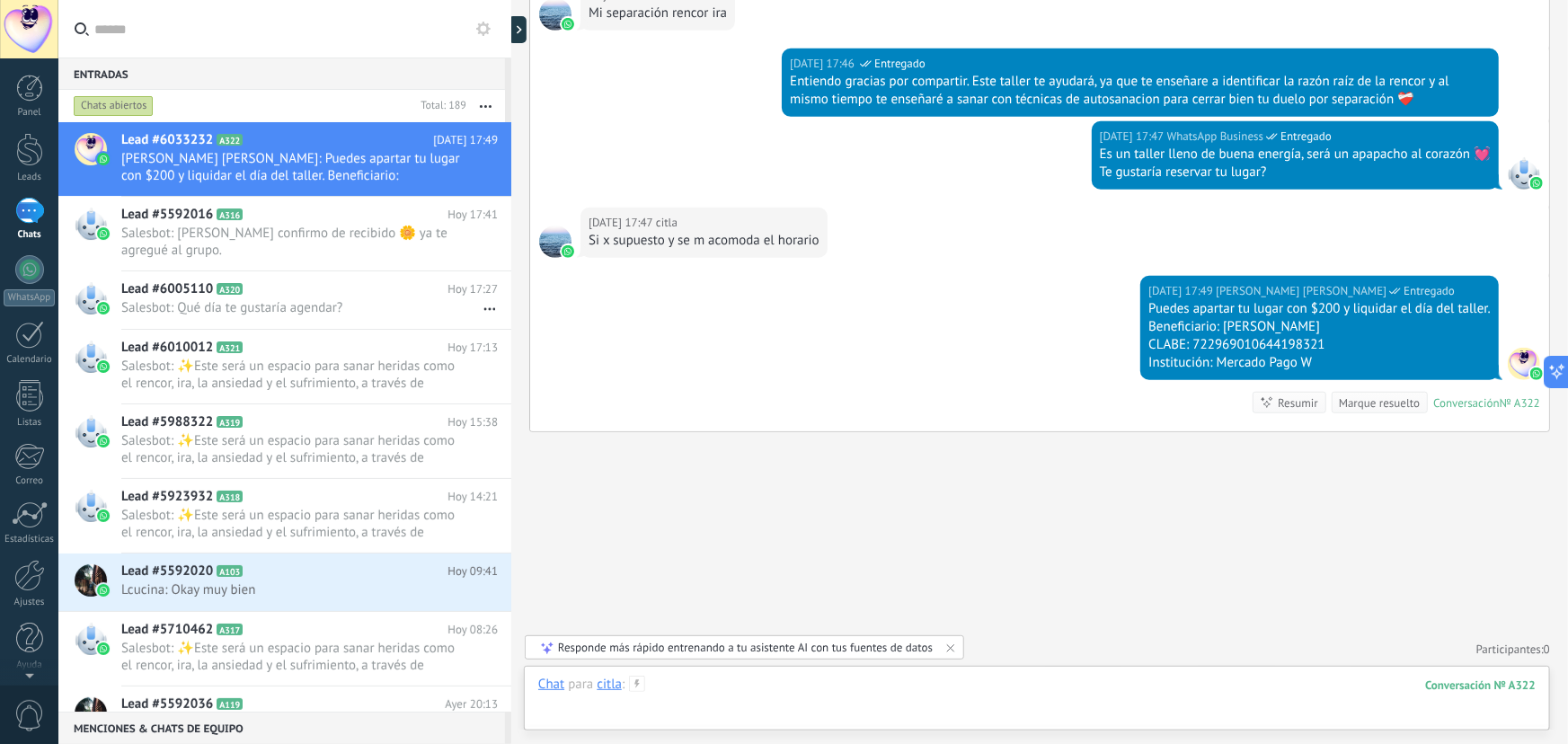
click at [926, 695] on div at bounding box center [1036, 702] width 997 height 54
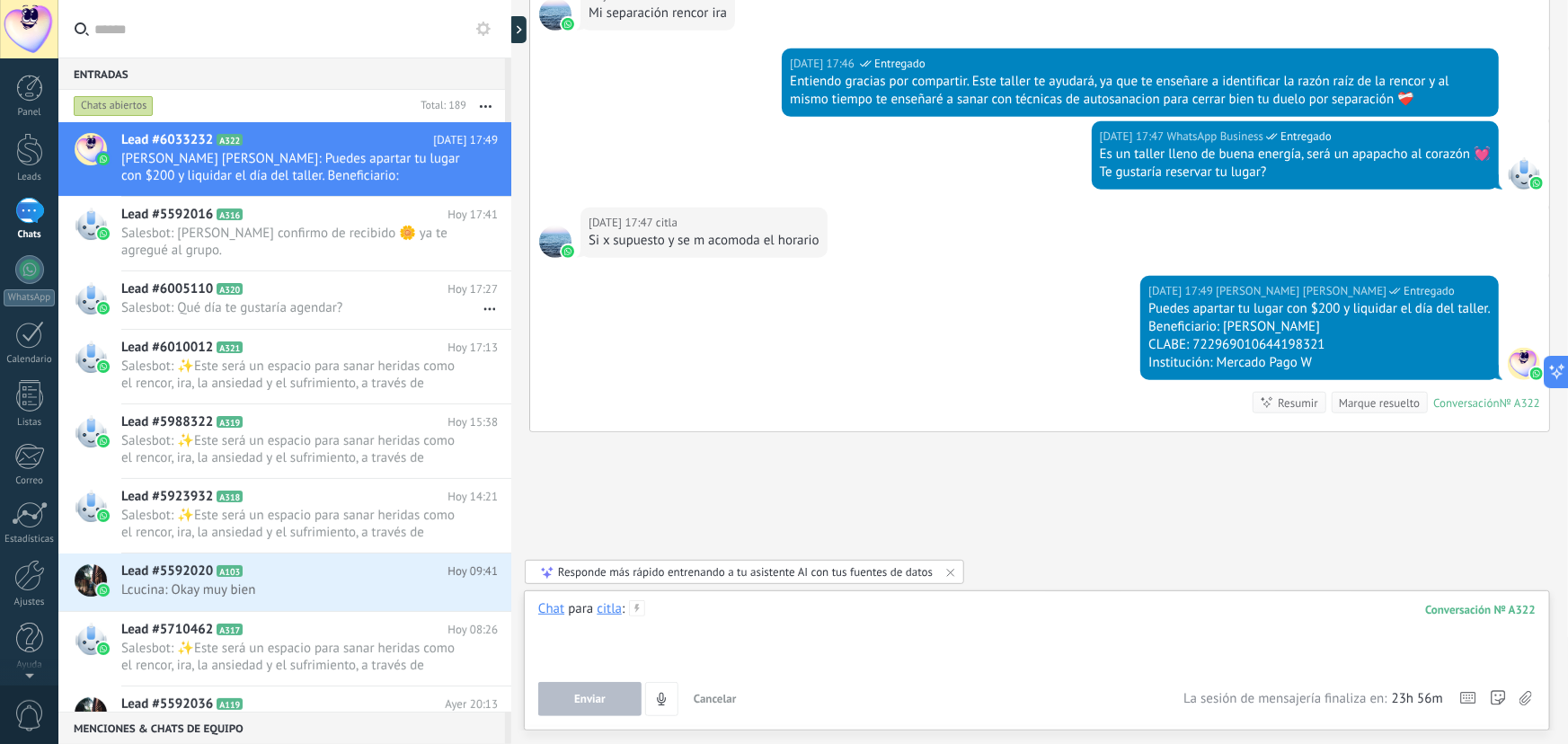
click at [747, 623] on div at bounding box center [1036, 634] width 997 height 69
paste div
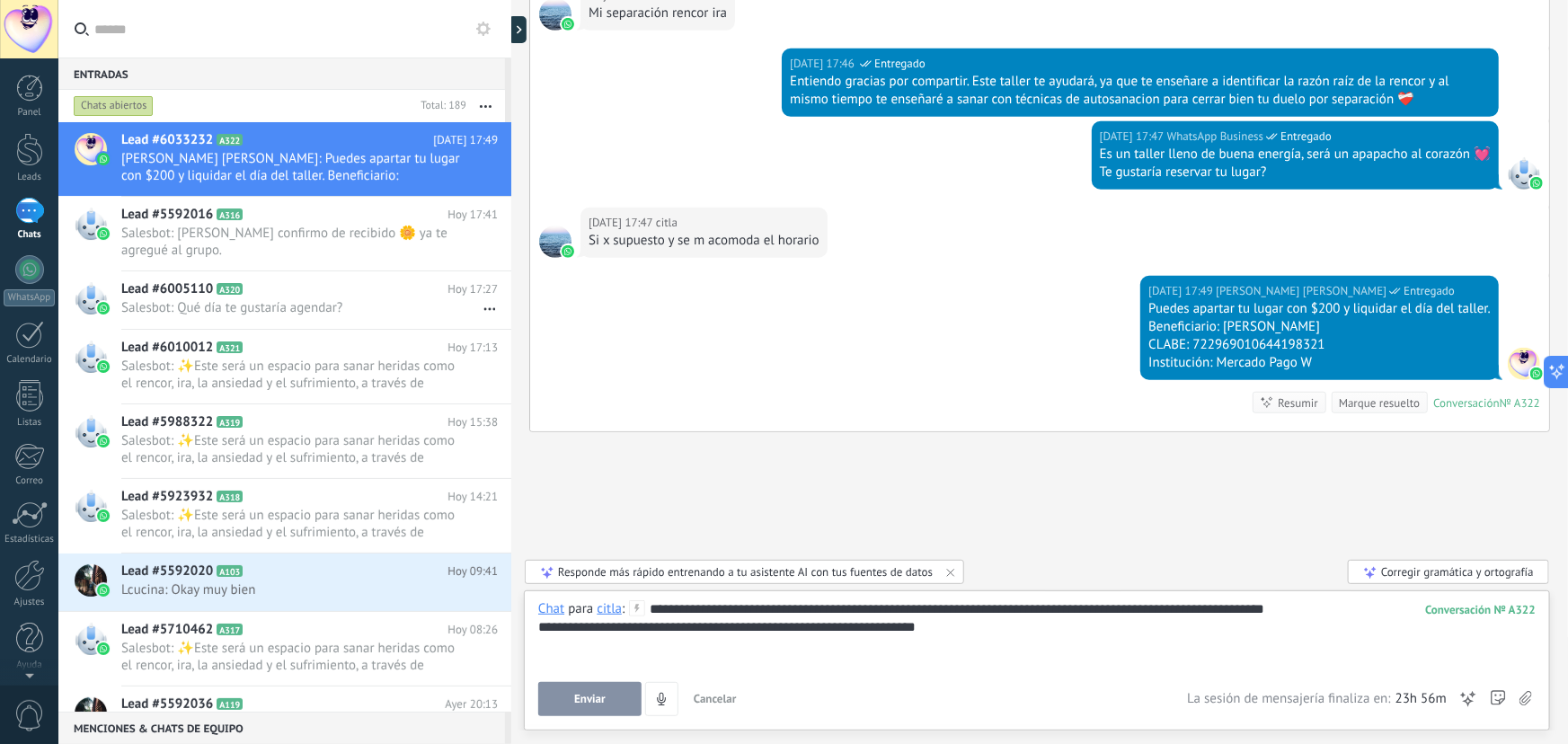
click at [1423, 573] on div "Corregir gramática y ortografía" at bounding box center [1448, 572] width 201 height 25
drag, startPoint x: 941, startPoint y: 628, endPoint x: 959, endPoint y: 635, distance: 19.3
click at [958, 635] on div "**********" at bounding box center [1036, 634] width 998 height 69
click at [613, 627] on div "**********" at bounding box center [1036, 634] width 998 height 69
drag, startPoint x: 1089, startPoint y: 632, endPoint x: 912, endPoint y: 628, distance: 177.0
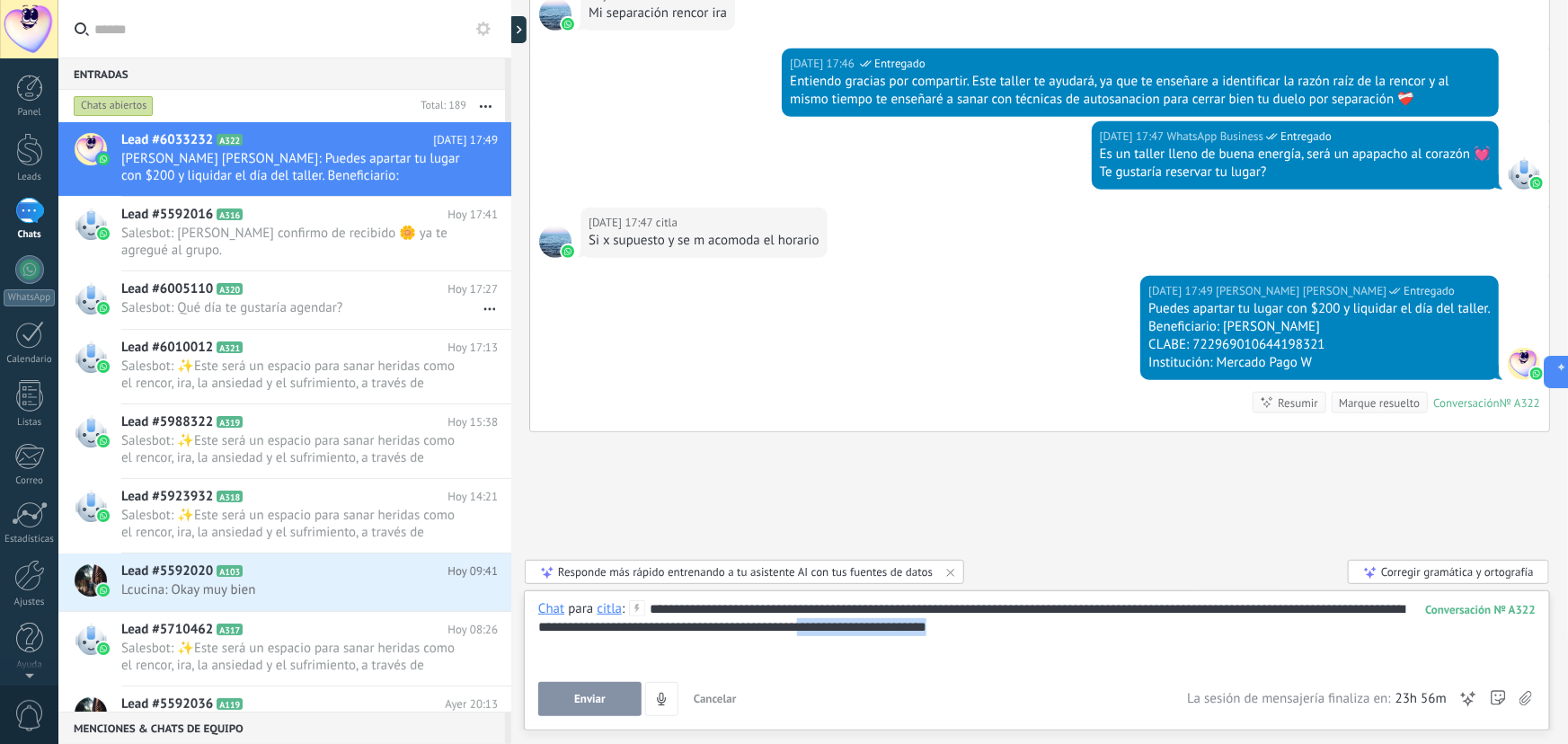
click at [916, 628] on div "**********" at bounding box center [1036, 634] width 998 height 69
drag, startPoint x: 710, startPoint y: 628, endPoint x: 725, endPoint y: 628, distance: 15.0
click at [718, 628] on div "**********" at bounding box center [1036, 634] width 998 height 69
click at [1423, 568] on div "Corregir gramática y ortografía" at bounding box center [1448, 572] width 201 height 25
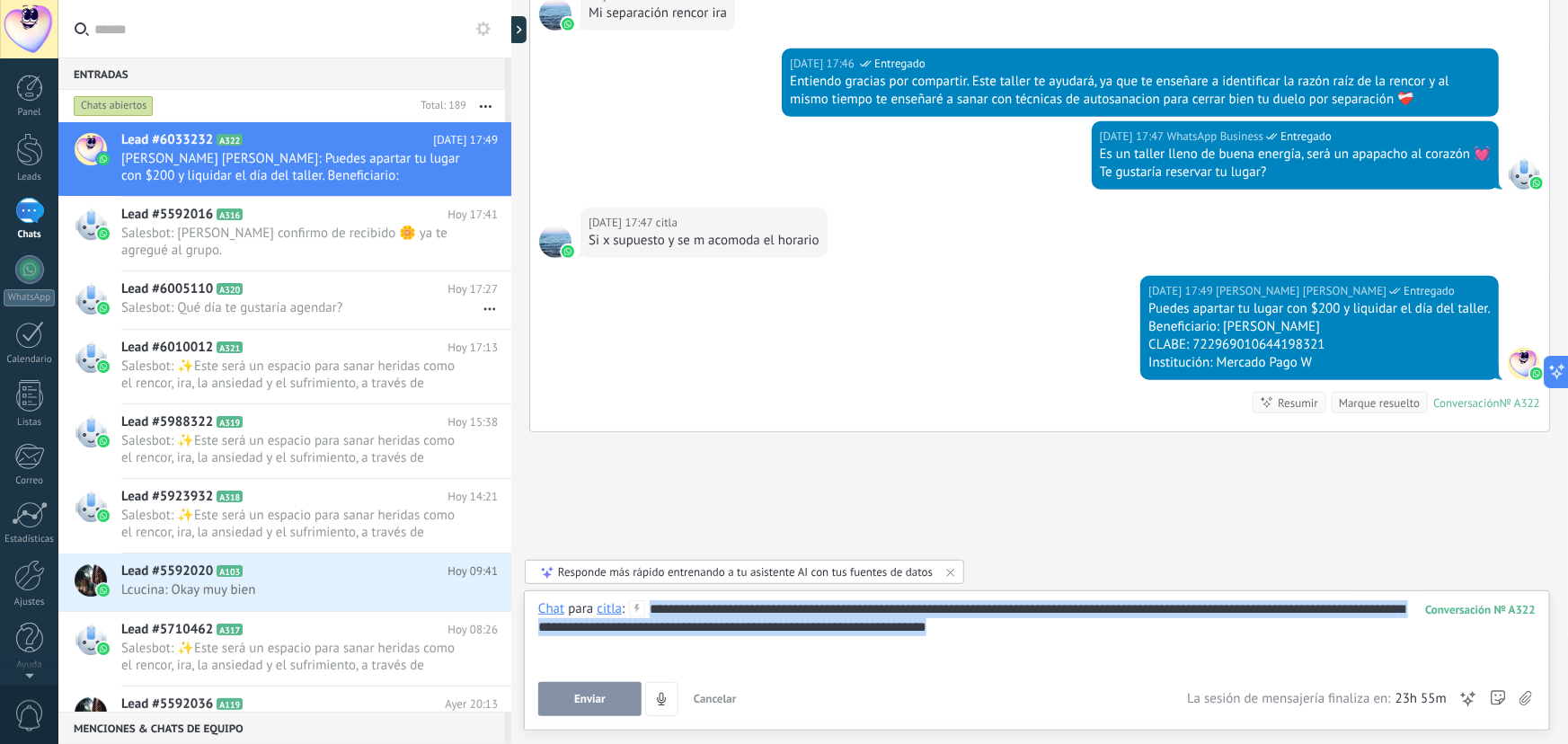
drag, startPoint x: 1069, startPoint y: 631, endPoint x: 646, endPoint y: 606, distance: 423.7
click at [646, 606] on div "**********" at bounding box center [1036, 634] width 998 height 69
copy div "**********"
click at [924, 643] on div "**********" at bounding box center [1036, 634] width 998 height 69
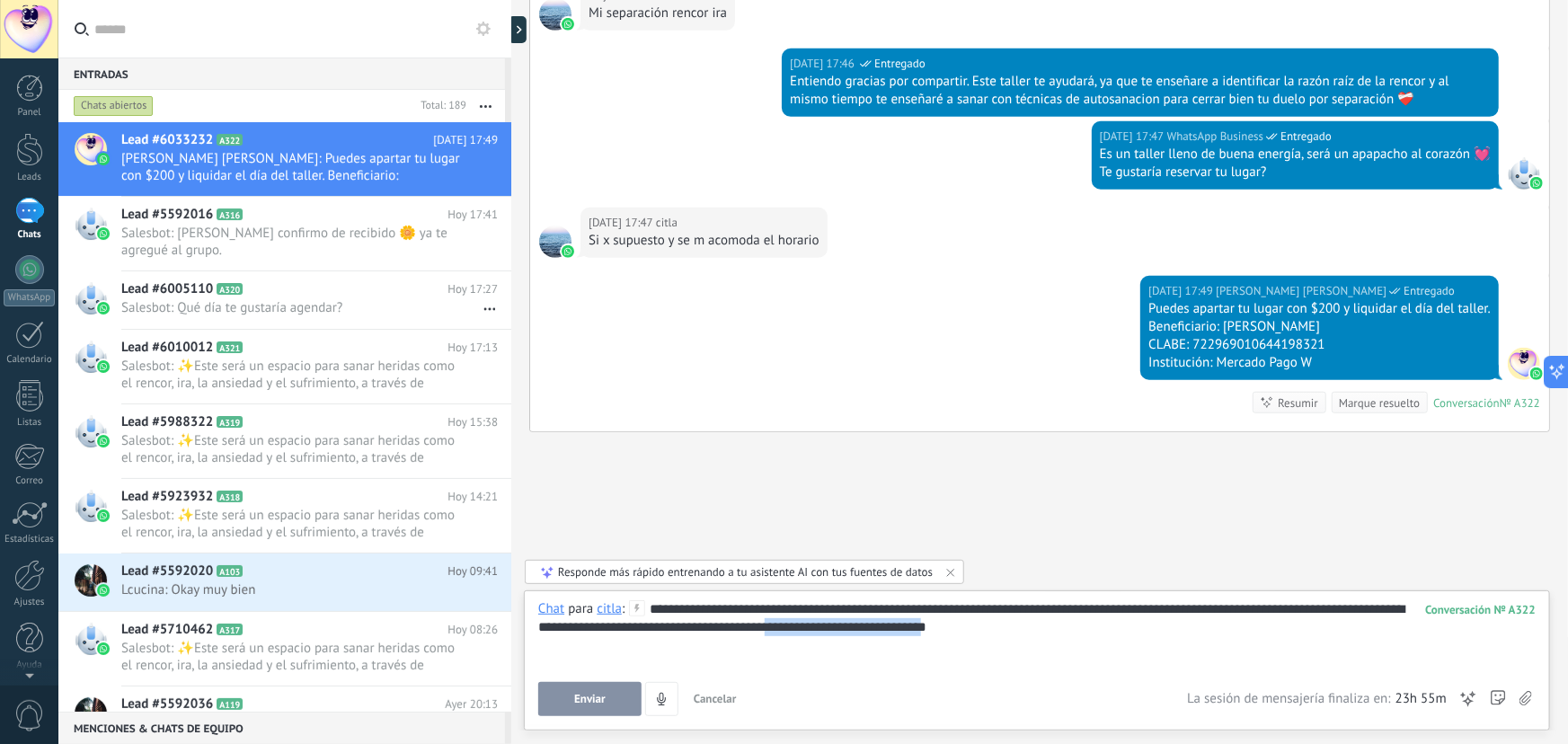
drag, startPoint x: 1057, startPoint y: 627, endPoint x: 885, endPoint y: 629, distance: 172.0
click at [885, 629] on div "**********" at bounding box center [1036, 634] width 998 height 69
click at [886, 629] on div "**********" at bounding box center [1036, 634] width 998 height 69
click at [0, 0] on lt-span "*" at bounding box center [0, 0] width 0 height 0
click at [910, 634] on div "**********" at bounding box center [1036, 634] width 998 height 69
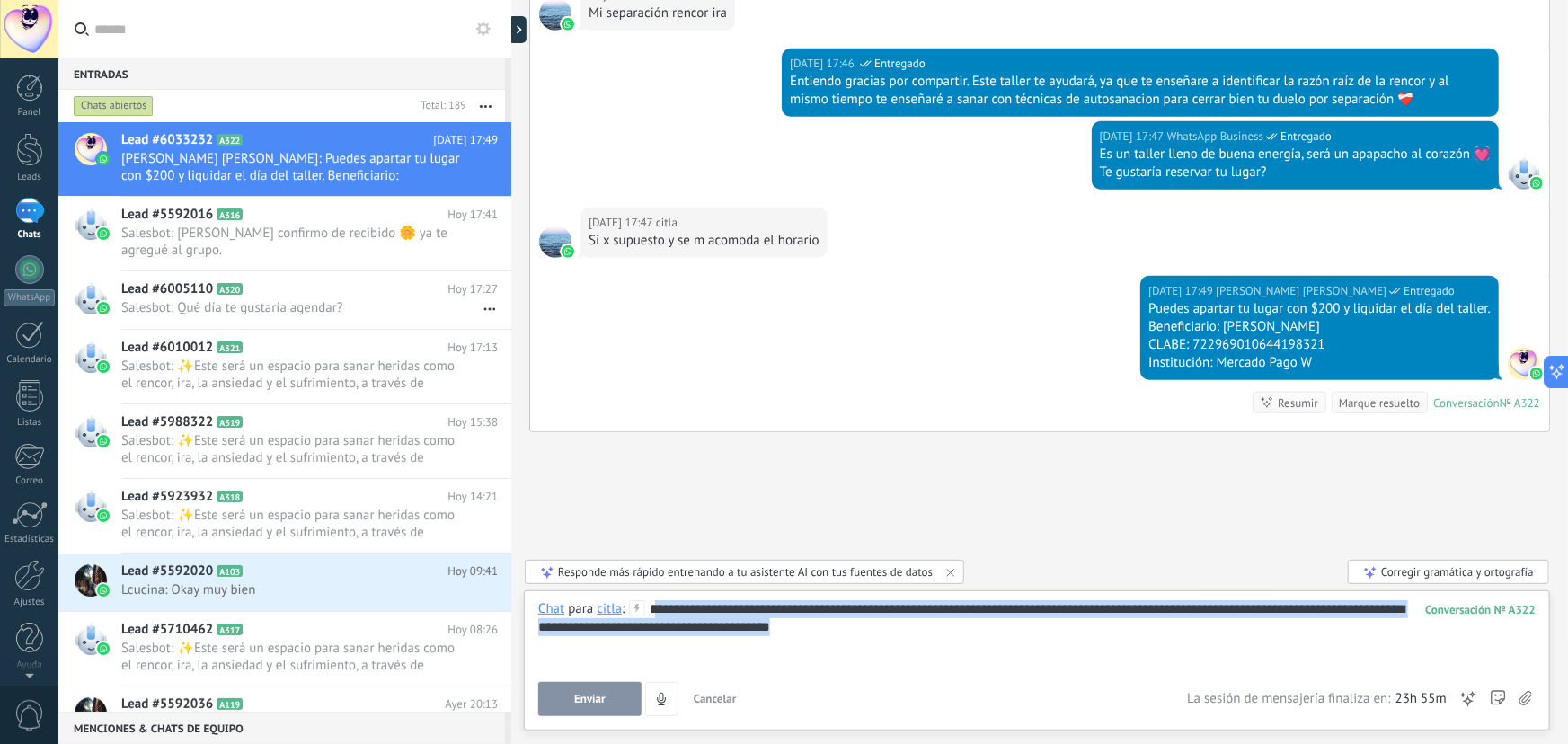
drag, startPoint x: 916, startPoint y: 624, endPoint x: 656, endPoint y: 615, distance: 260.2
click at [656, 615] on div "**********" at bounding box center [1036, 634] width 998 height 69
drag, startPoint x: 654, startPoint y: 611, endPoint x: 950, endPoint y: 637, distance: 297.1
click at [854, 626] on div "**********" at bounding box center [1036, 634] width 998 height 69
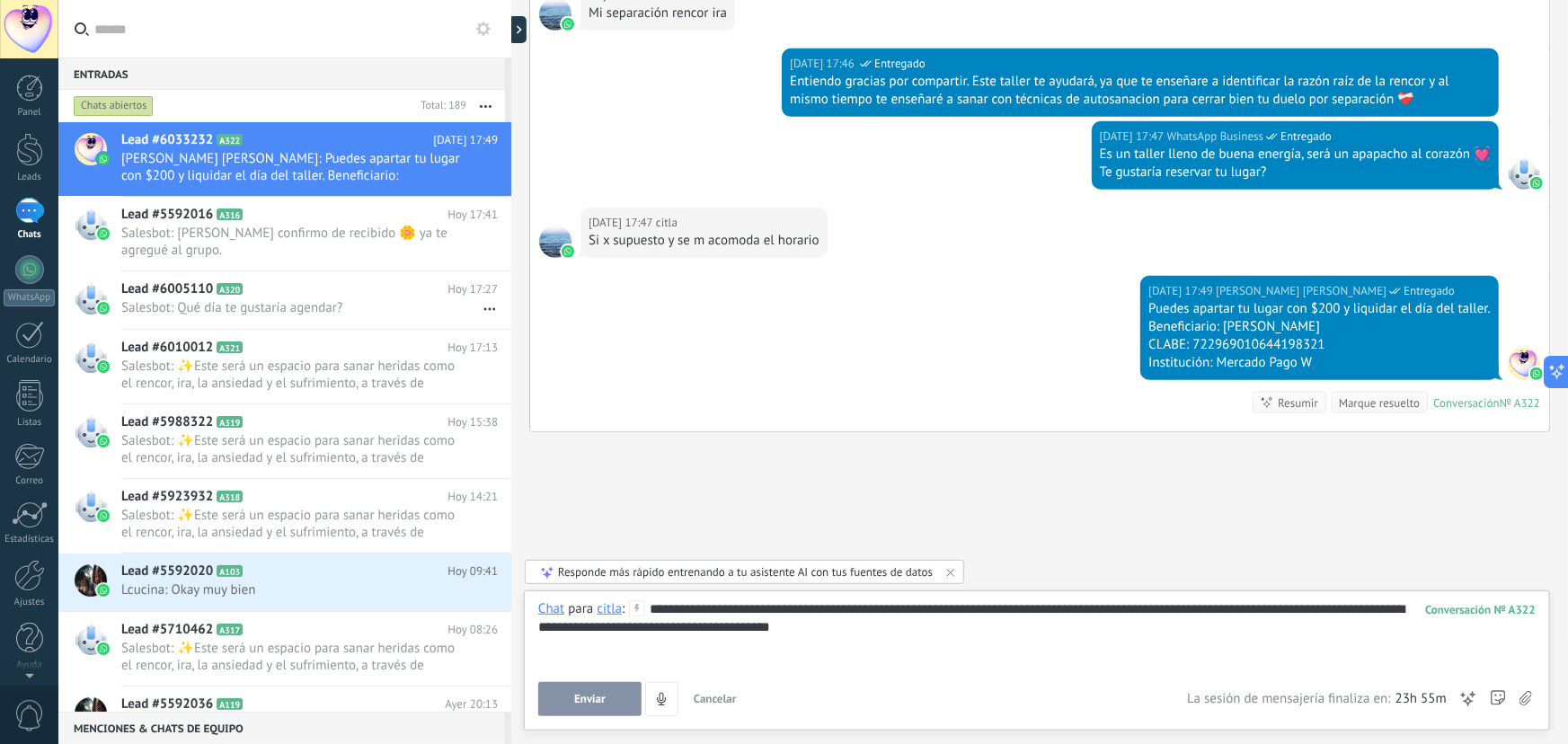
drag, startPoint x: 950, startPoint y: 633, endPoint x: 916, endPoint y: 633, distance: 34.0
click at [943, 633] on div "**********" at bounding box center [1036, 634] width 998 height 69
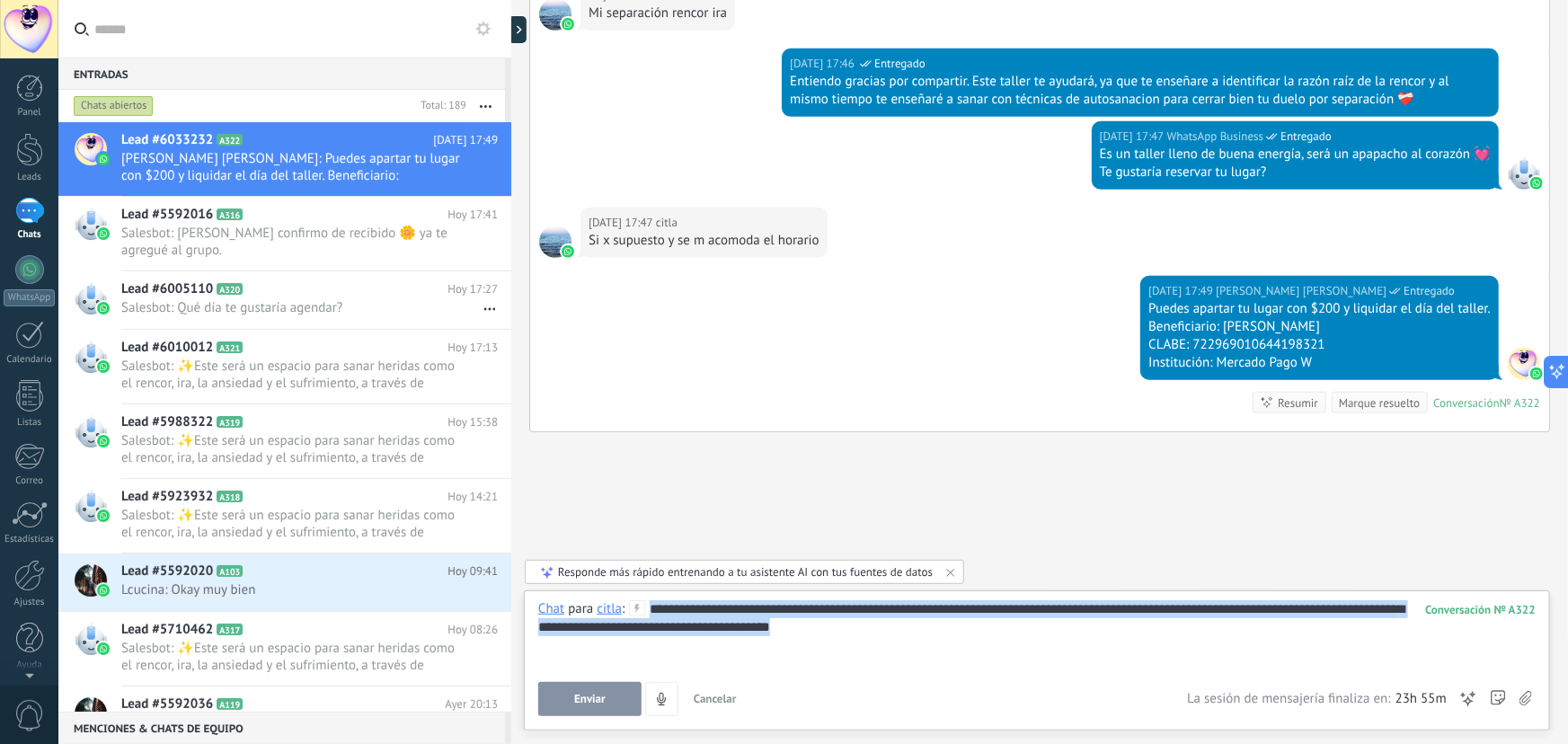
drag, startPoint x: 914, startPoint y: 629, endPoint x: 642, endPoint y: 615, distance: 272.4
click at [642, 615] on div "**********" at bounding box center [1036, 634] width 997 height 69
copy div "**********"
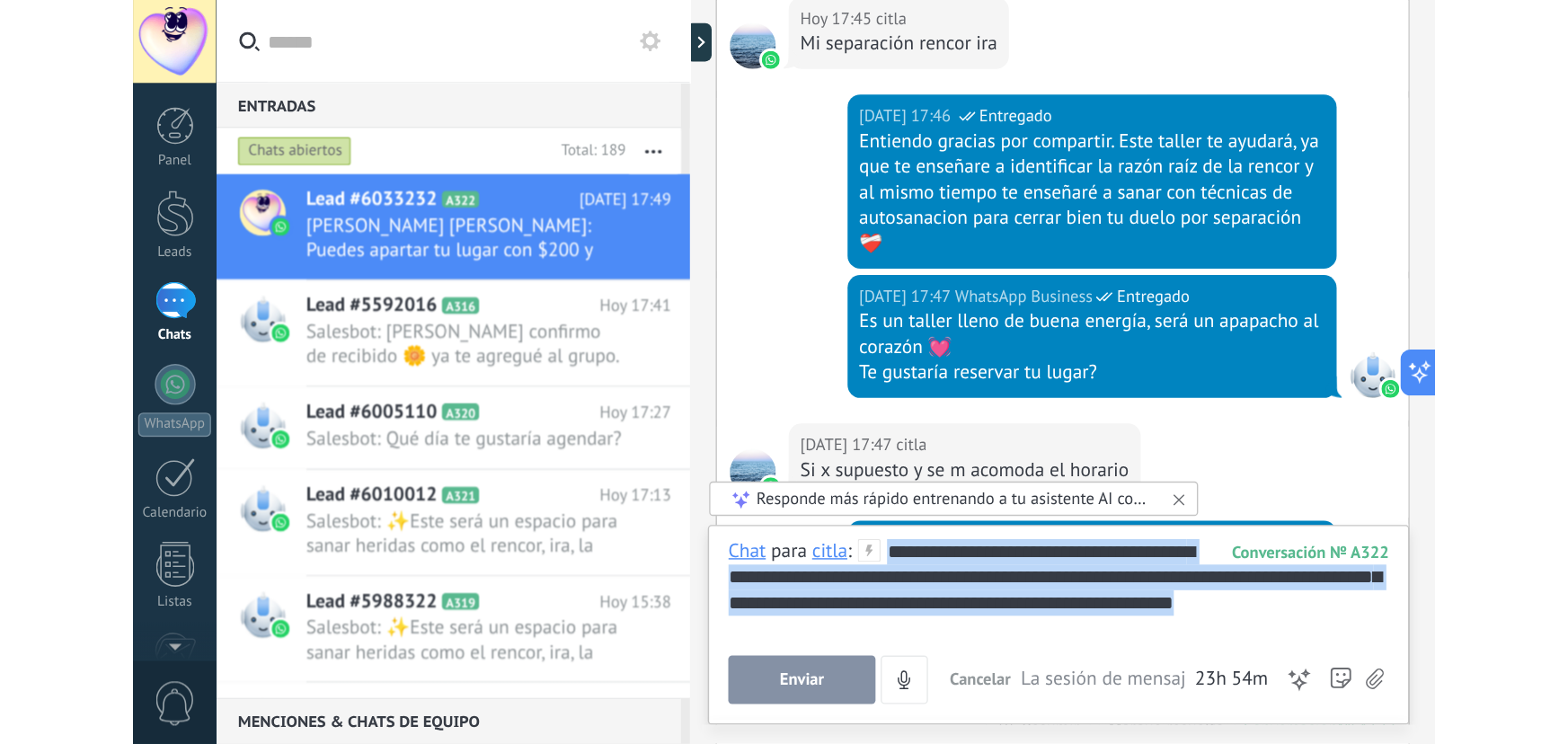
scroll to position [18, 0]
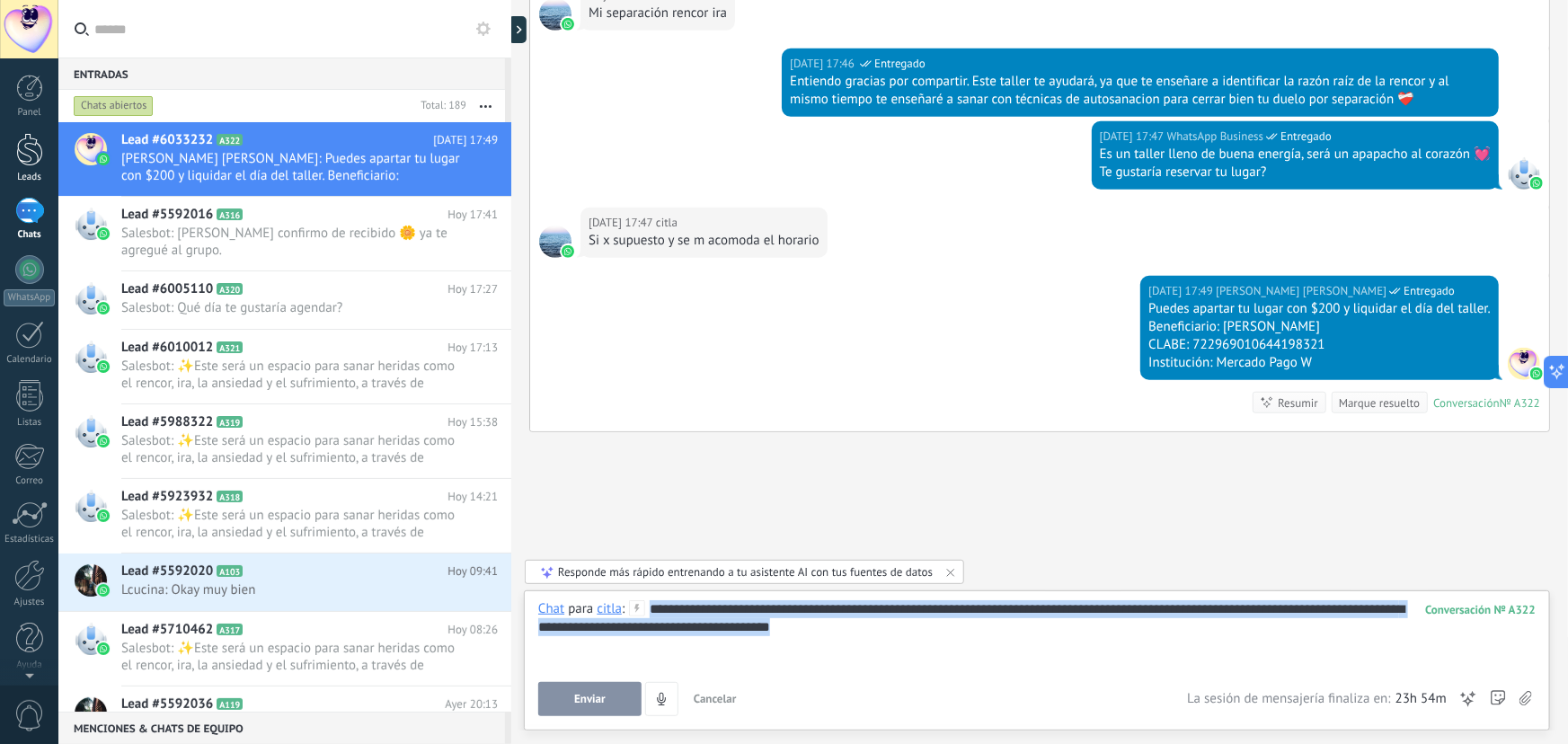
click at [27, 156] on div at bounding box center [29, 149] width 27 height 33
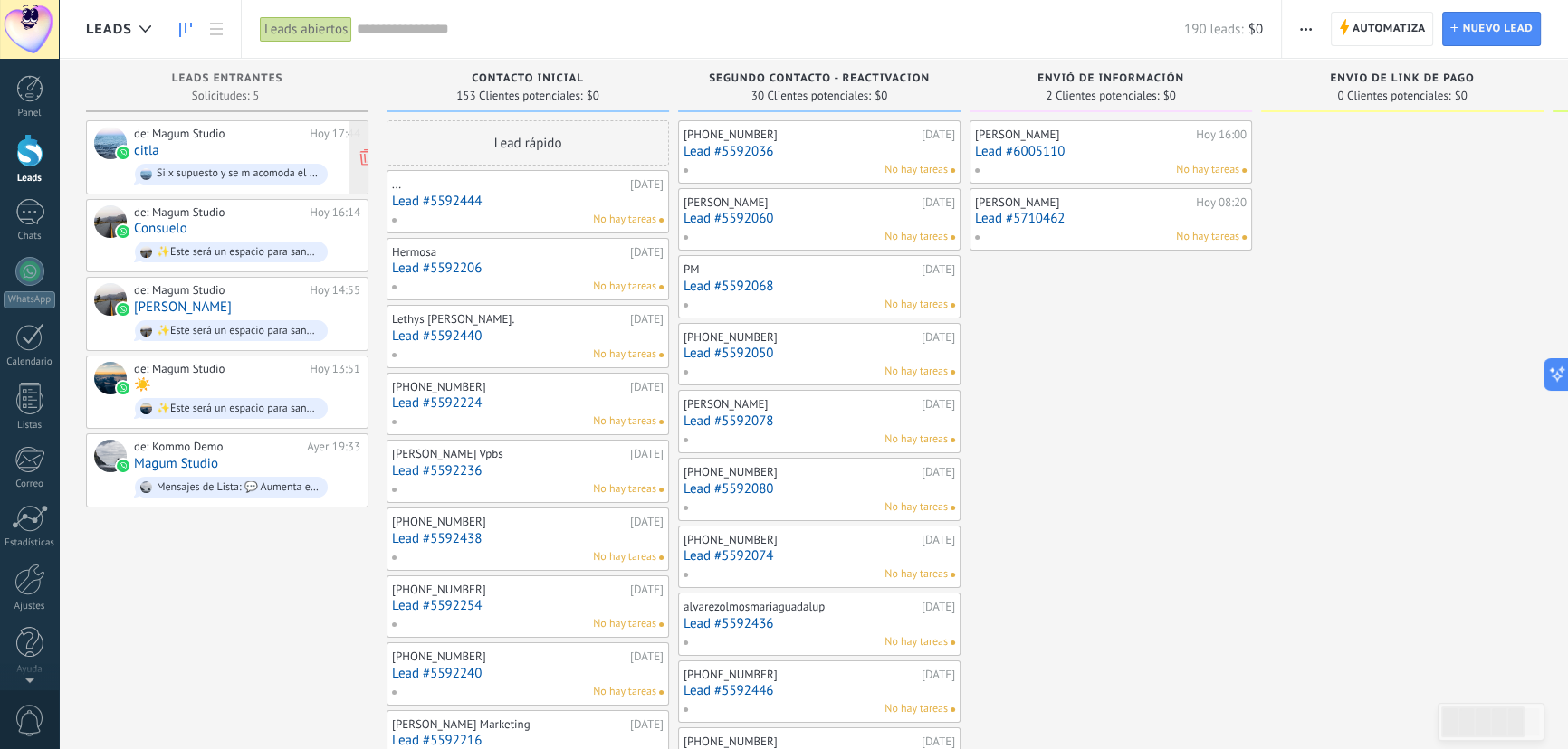
click at [218, 160] on span "Si x supuesto y se m acomoda el horario" at bounding box center [247, 174] width 227 height 28
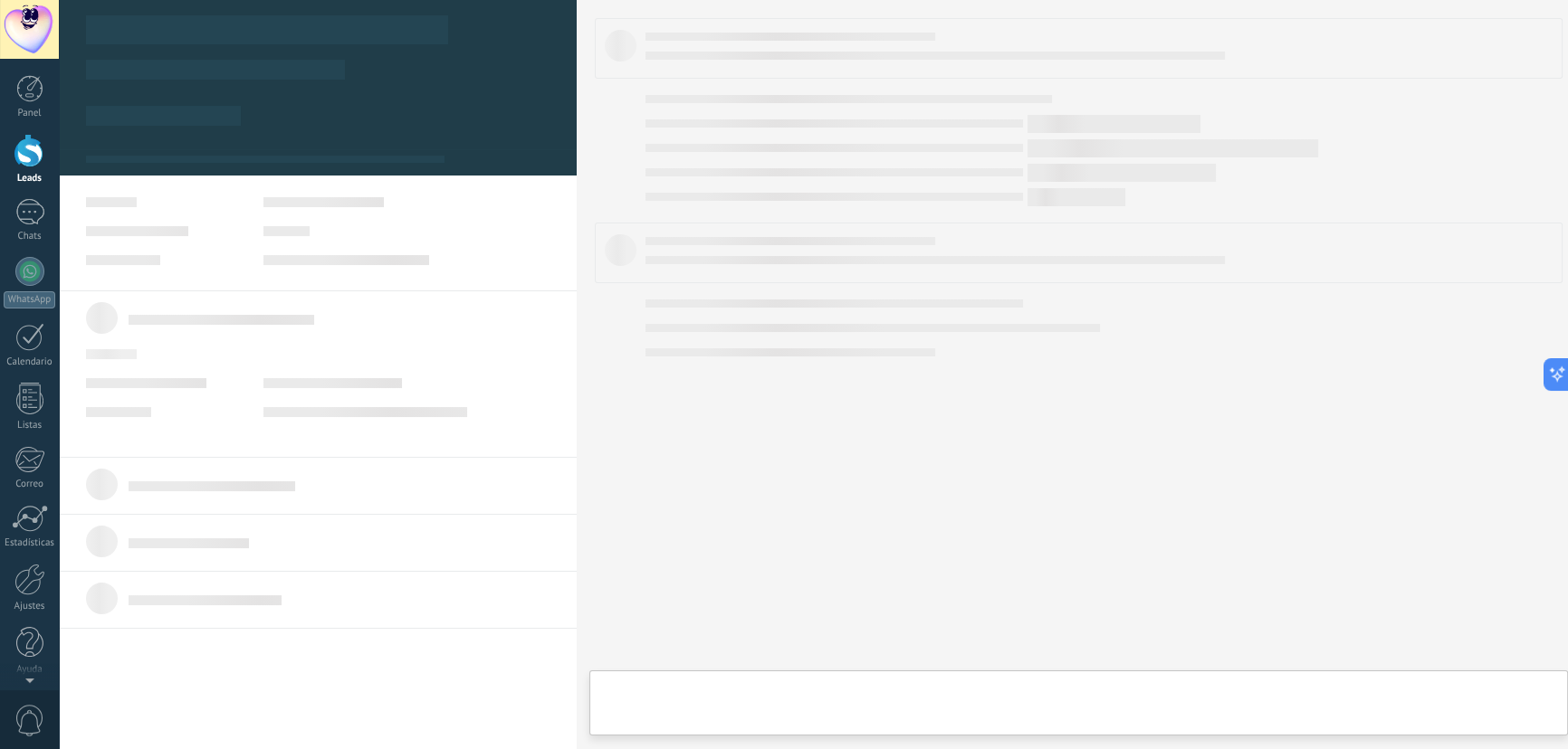
click at [218, 160] on span "Si x supuesto y se m acomoda el horario" at bounding box center [247, 174] width 227 height 28
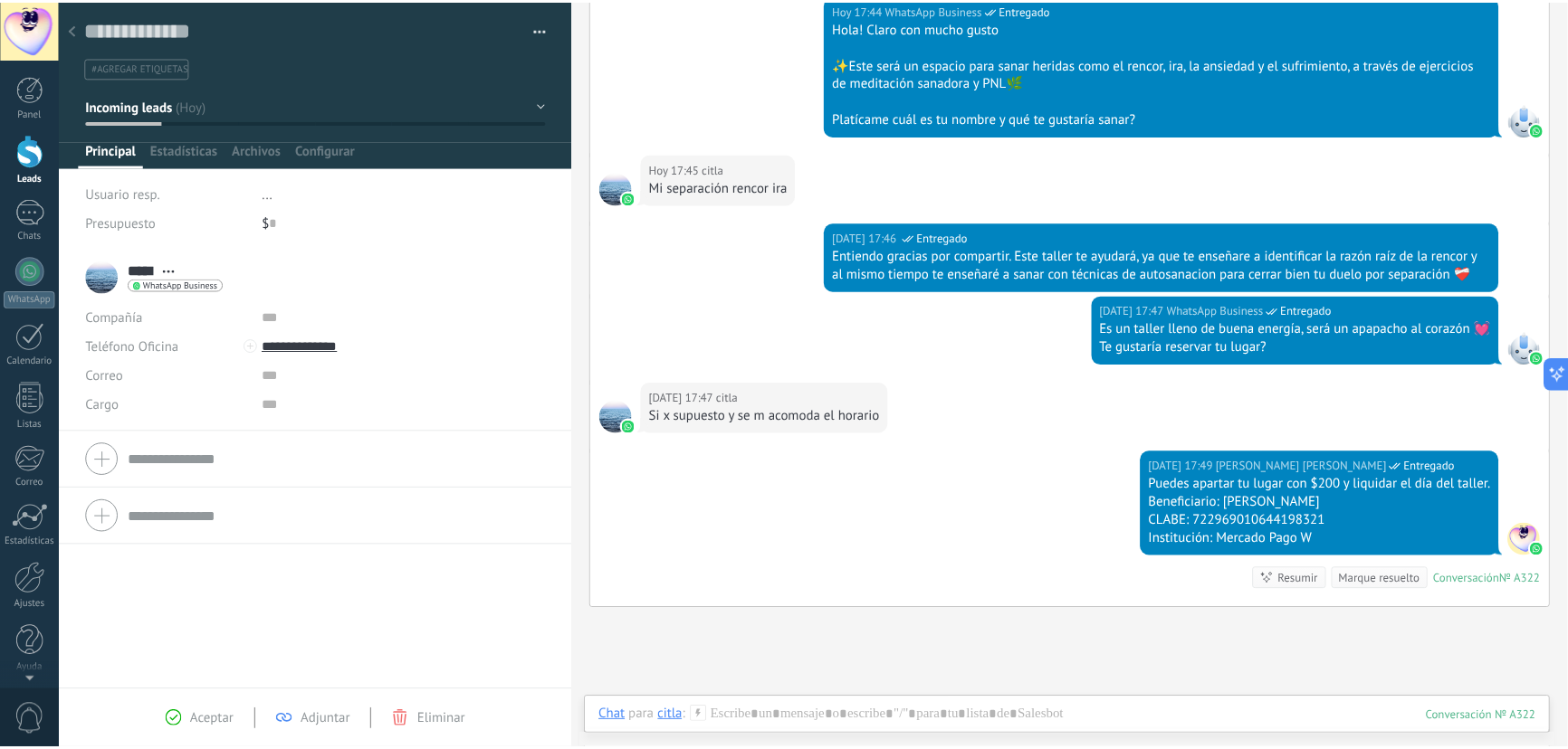
scroll to position [427, 0]
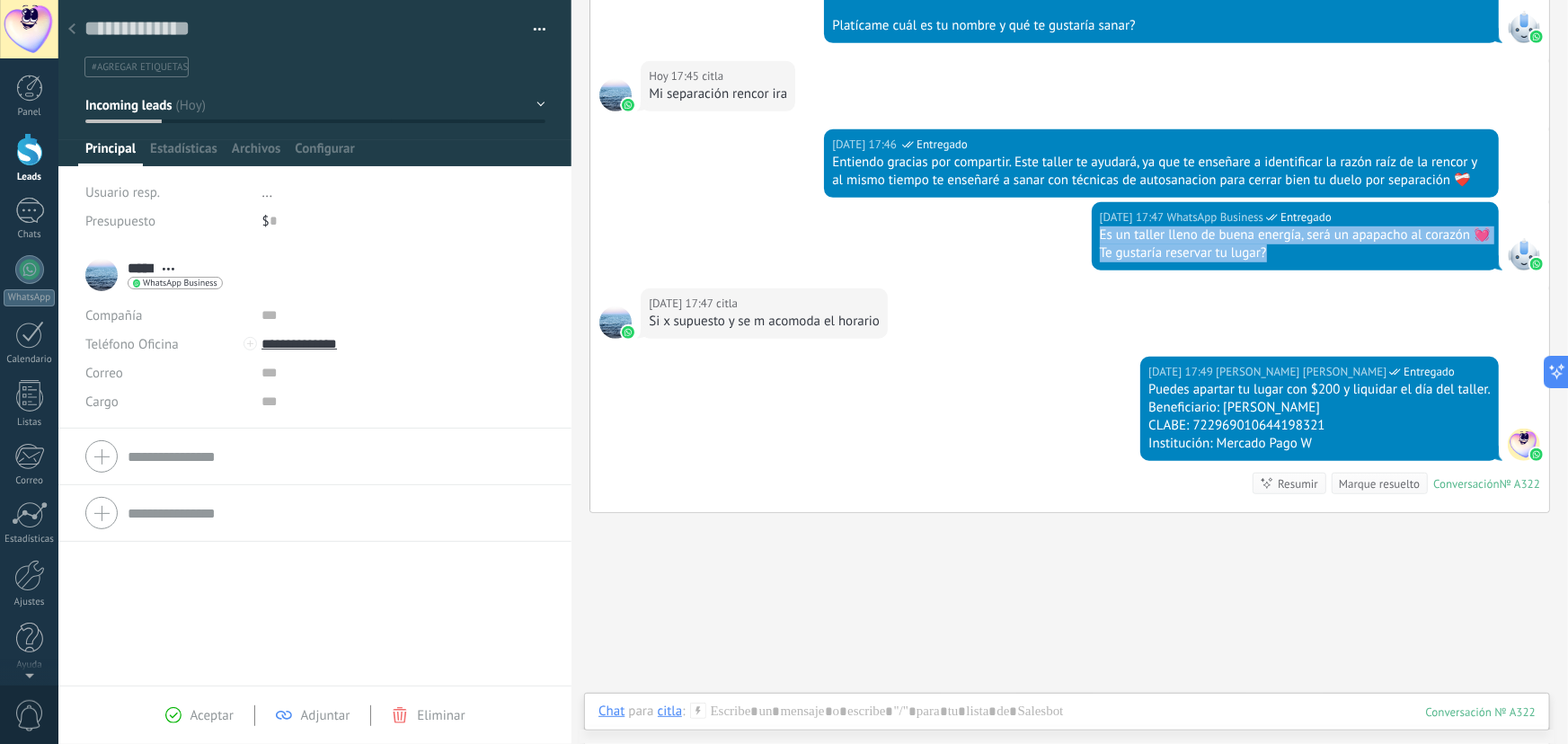
drag, startPoint x: 1262, startPoint y: 253, endPoint x: 1090, endPoint y: 240, distance: 172.5
click at [1079, 233] on div "[DATE] 17:47 WhatsApp Business Entregado Es un taller lleno de buena energía, s…" at bounding box center [1069, 245] width 959 height 86
click at [72, 31] on use at bounding box center [72, 29] width 7 height 11
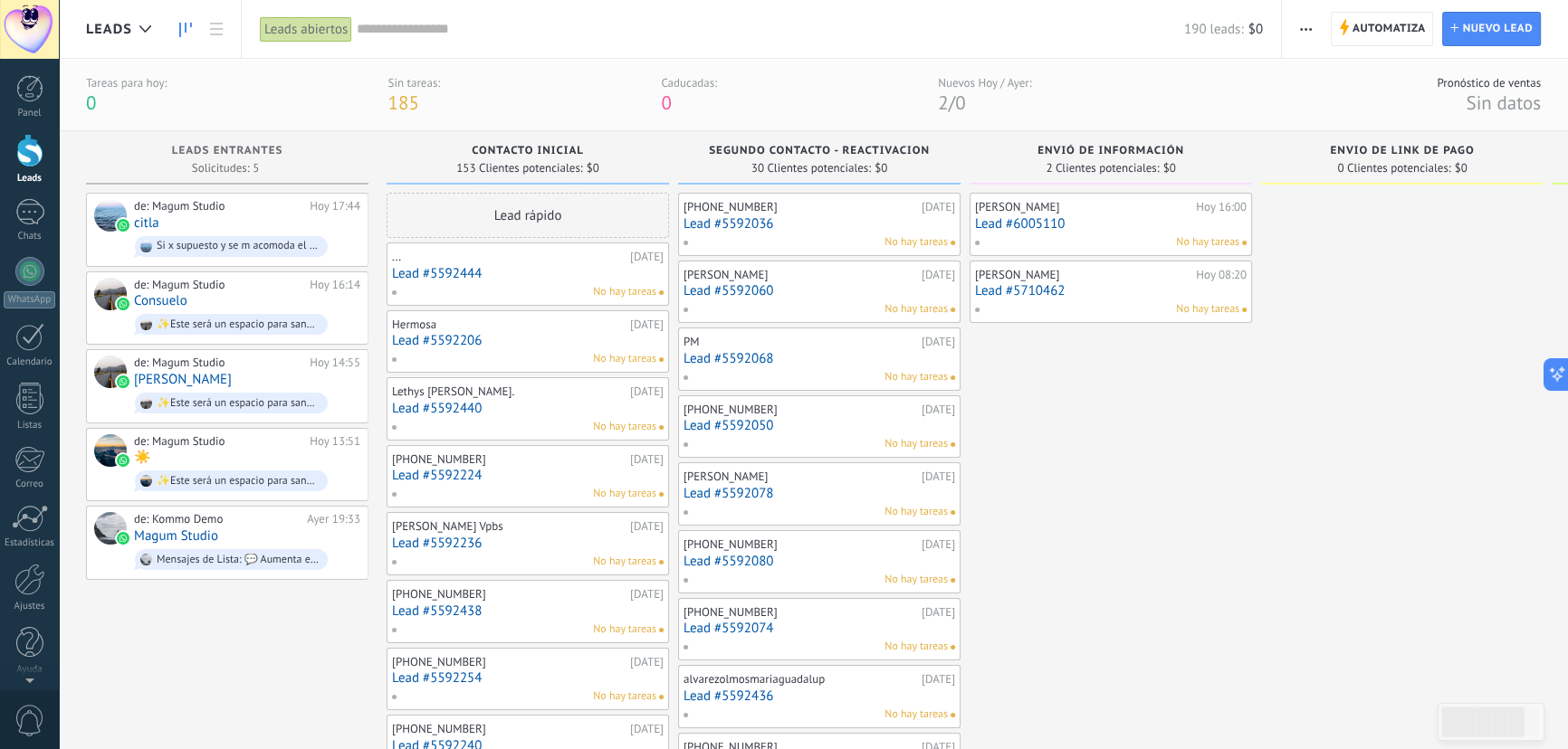
click at [1365, 72] on div "Tareas para [DATE]: 0 Sin tareas: 185 Caducadas: 0 Nuevos [DATE] / [DATE]: 2 / …" at bounding box center [813, 95] width 1509 height 73
click at [1455, 81] on div "Pronóstico de ventas" at bounding box center [1489, 83] width 104 height 16
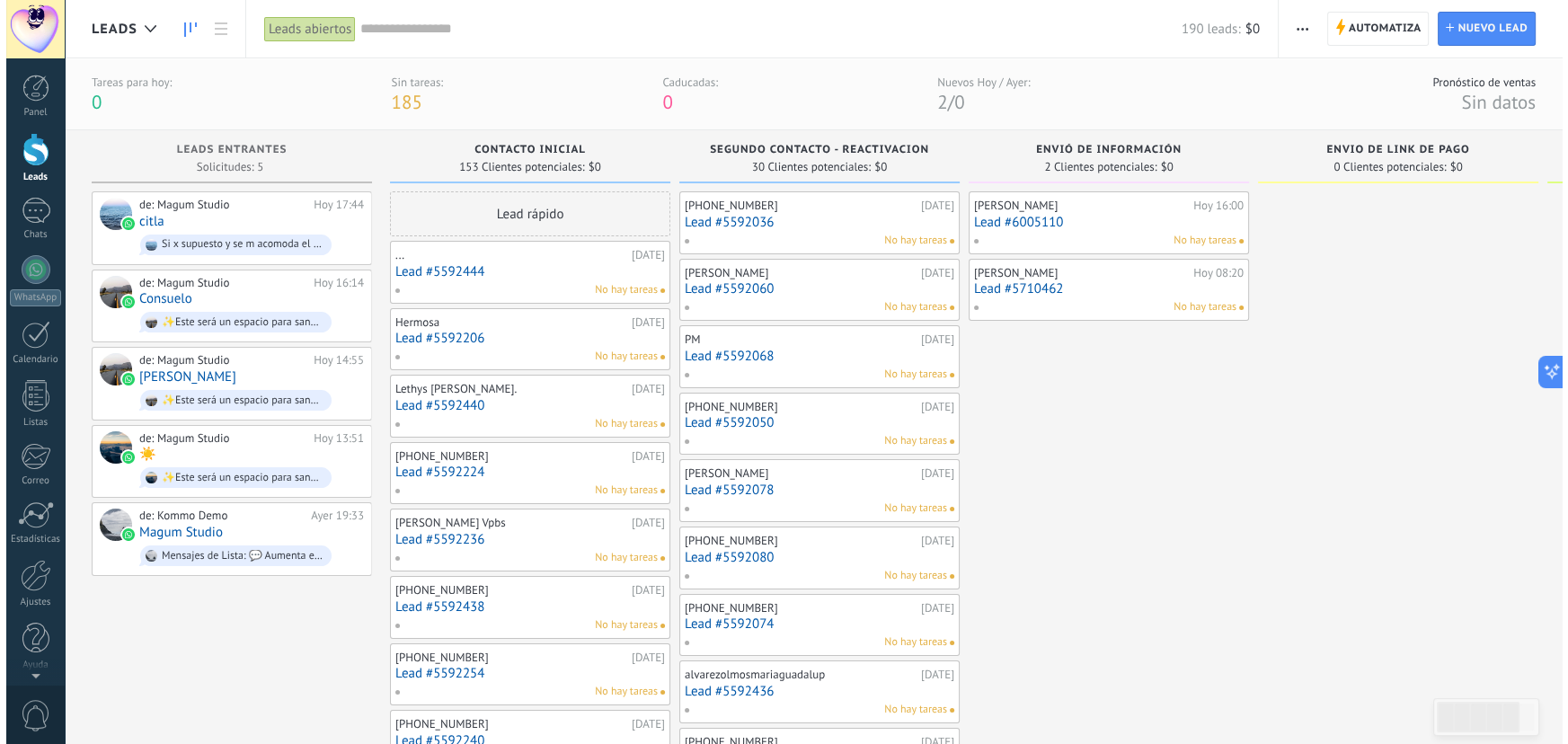
scroll to position [0, 2]
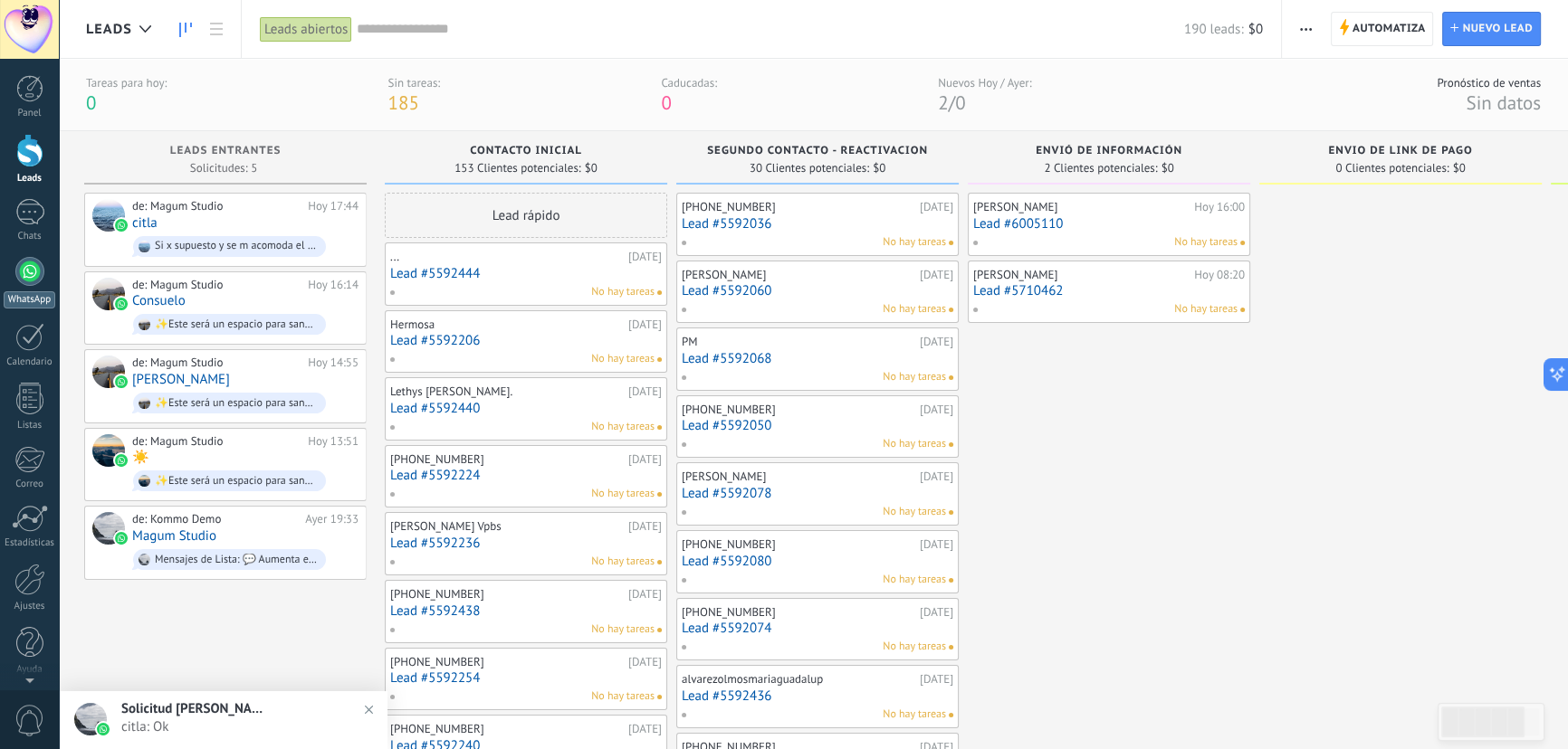
click at [18, 273] on div at bounding box center [29, 271] width 29 height 29
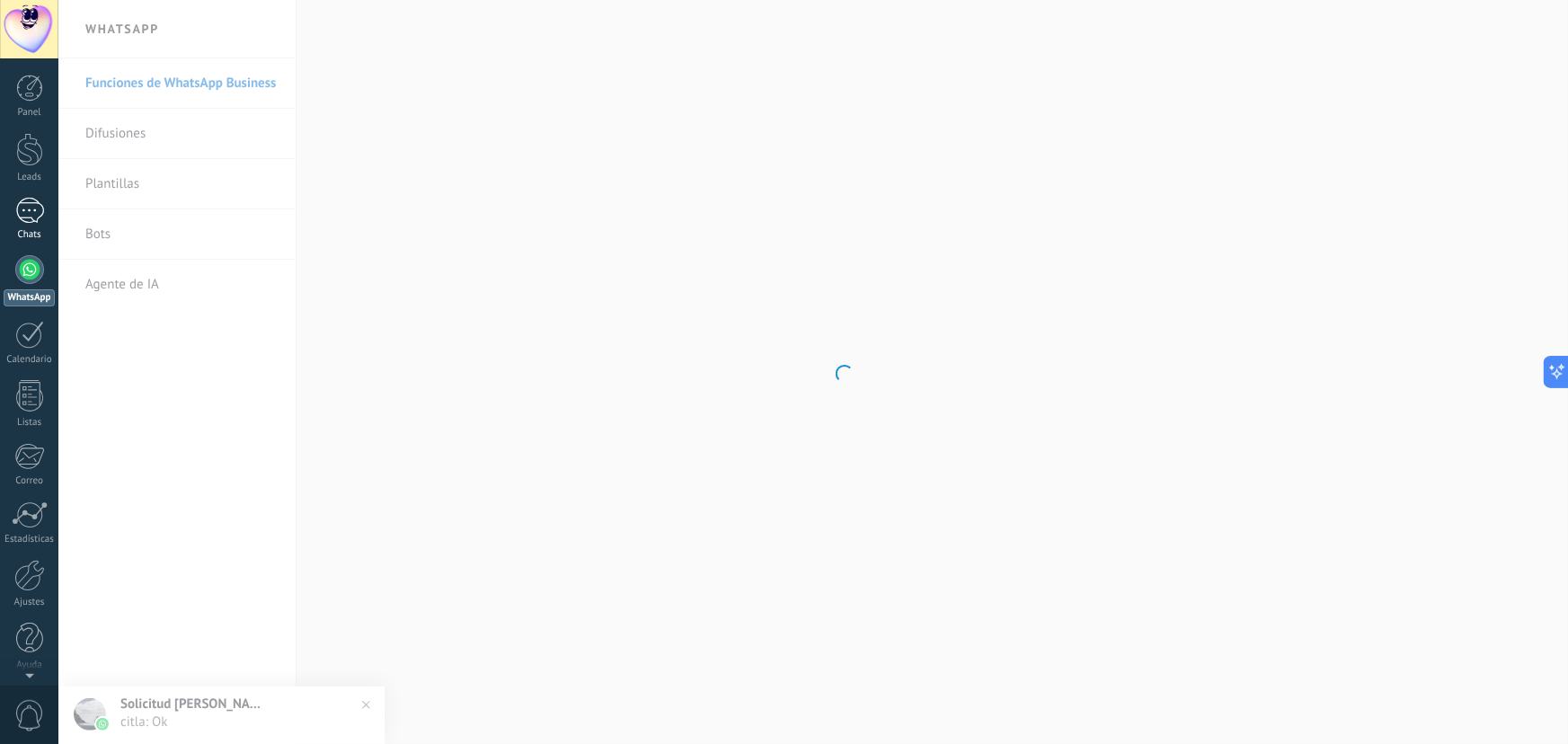
click at [25, 216] on div at bounding box center [29, 210] width 28 height 26
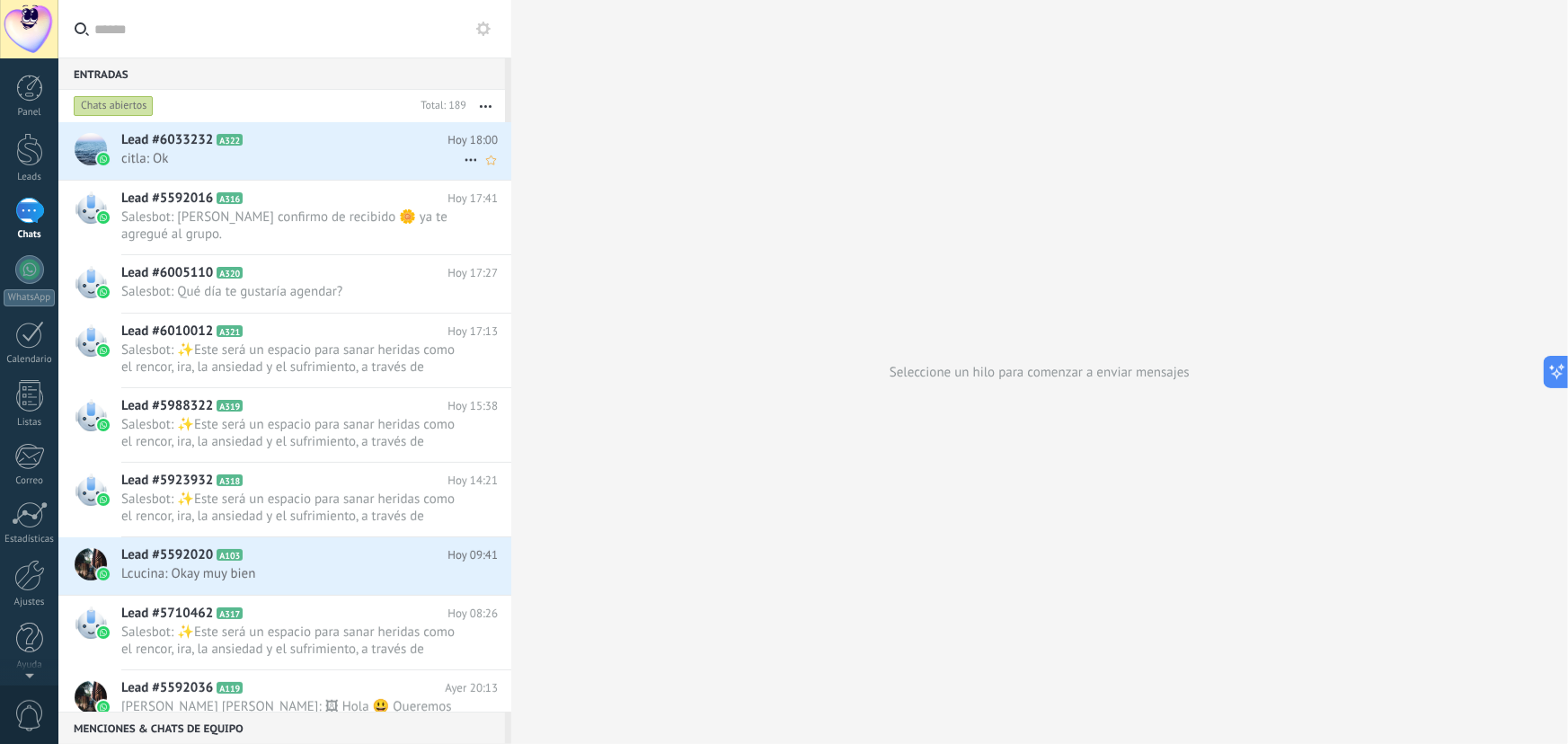
click at [213, 154] on span "citla: Ok" at bounding box center [293, 158] width 342 height 17
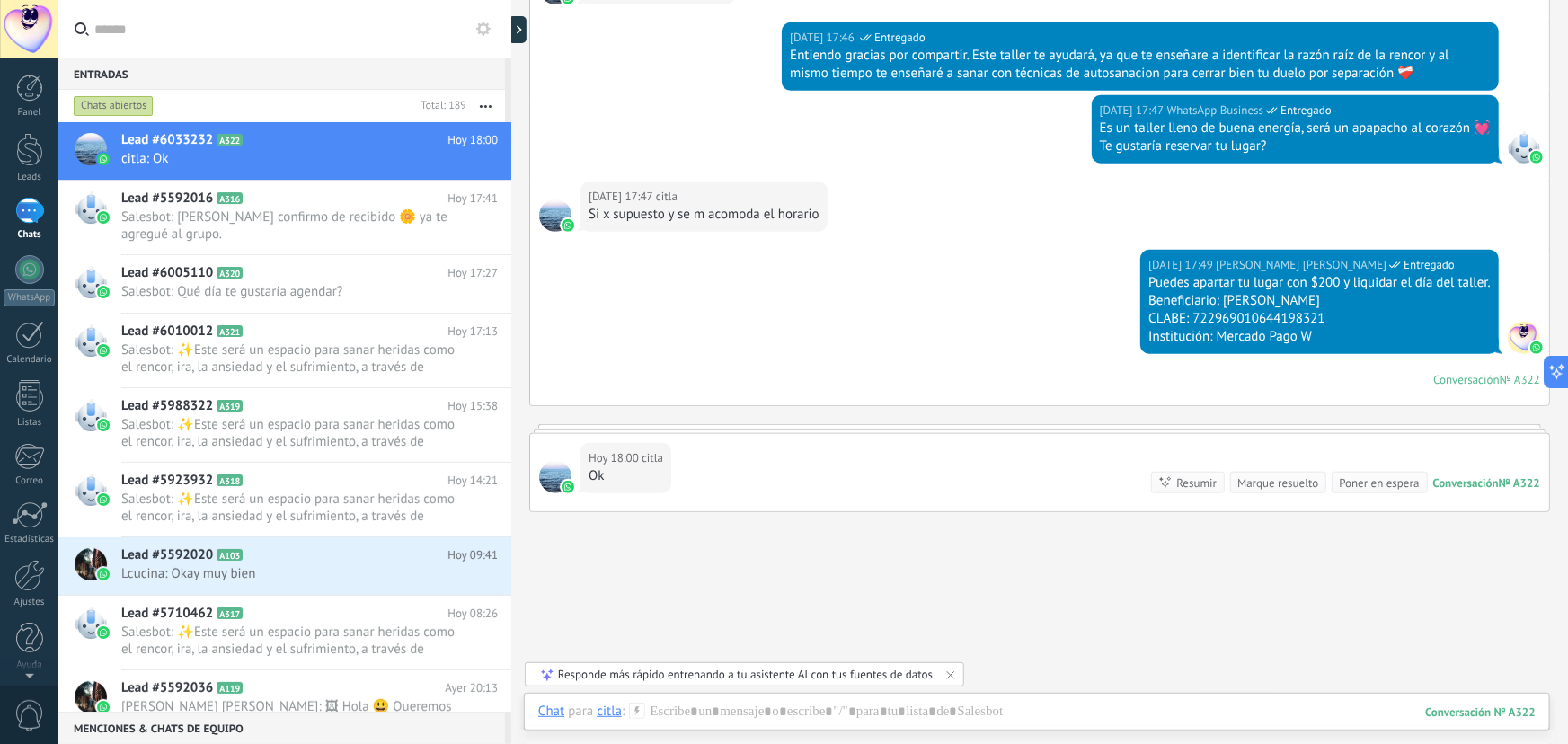
scroll to position [530, 0]
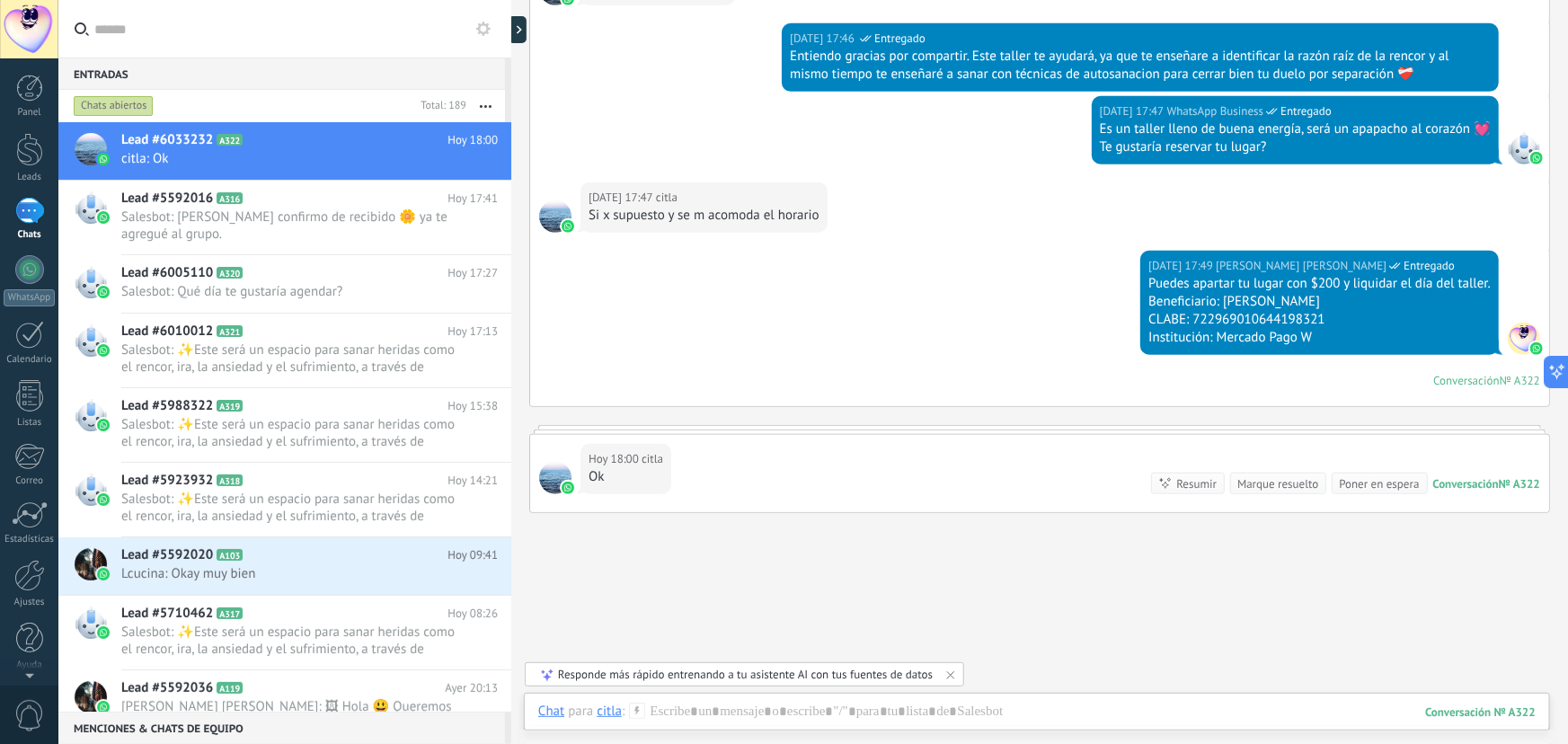
click at [926, 427] on div at bounding box center [1039, 430] width 1021 height 9
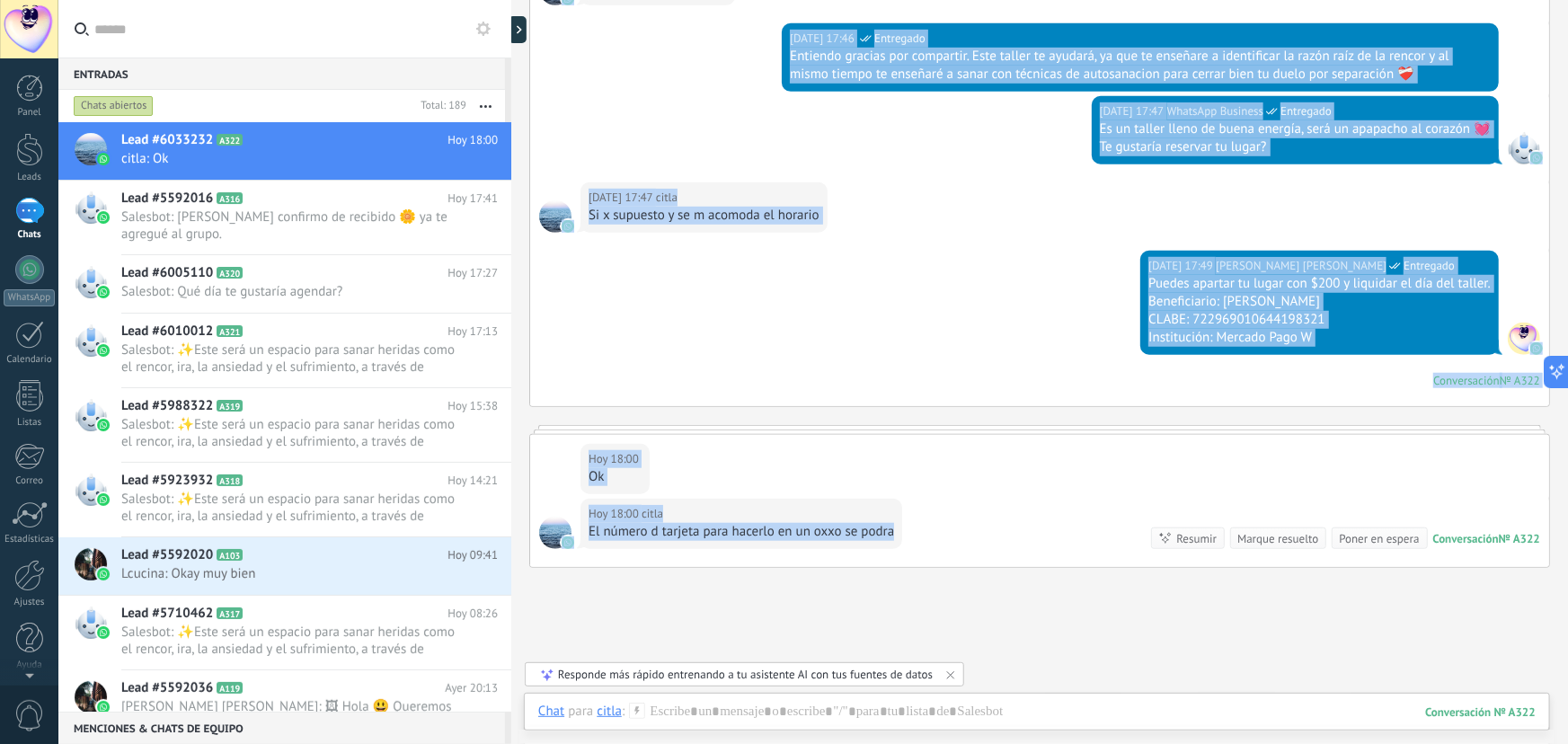
scroll to position [588, 0]
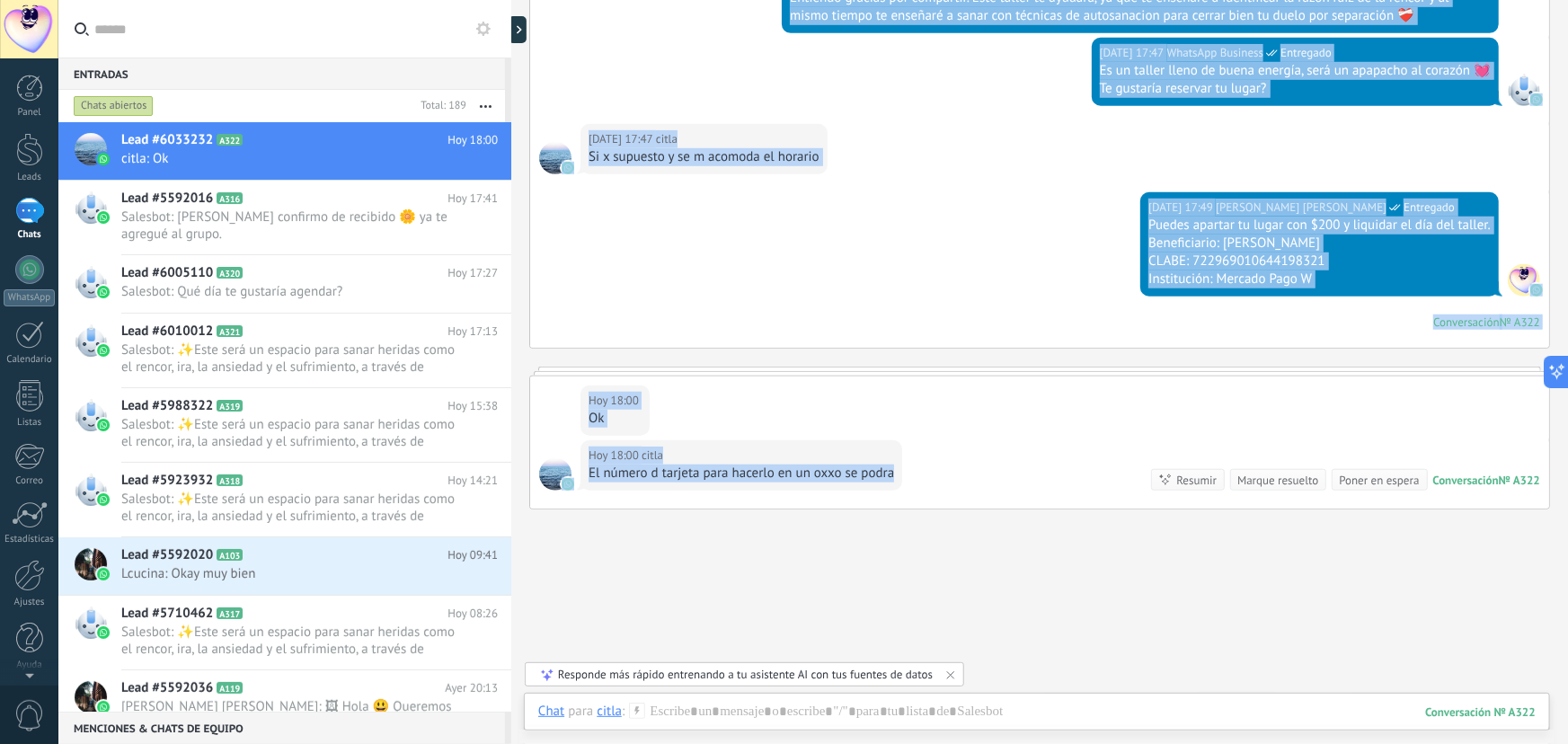
drag, startPoint x: 909, startPoint y: 439, endPoint x: 911, endPoint y: 497, distance: 58.0
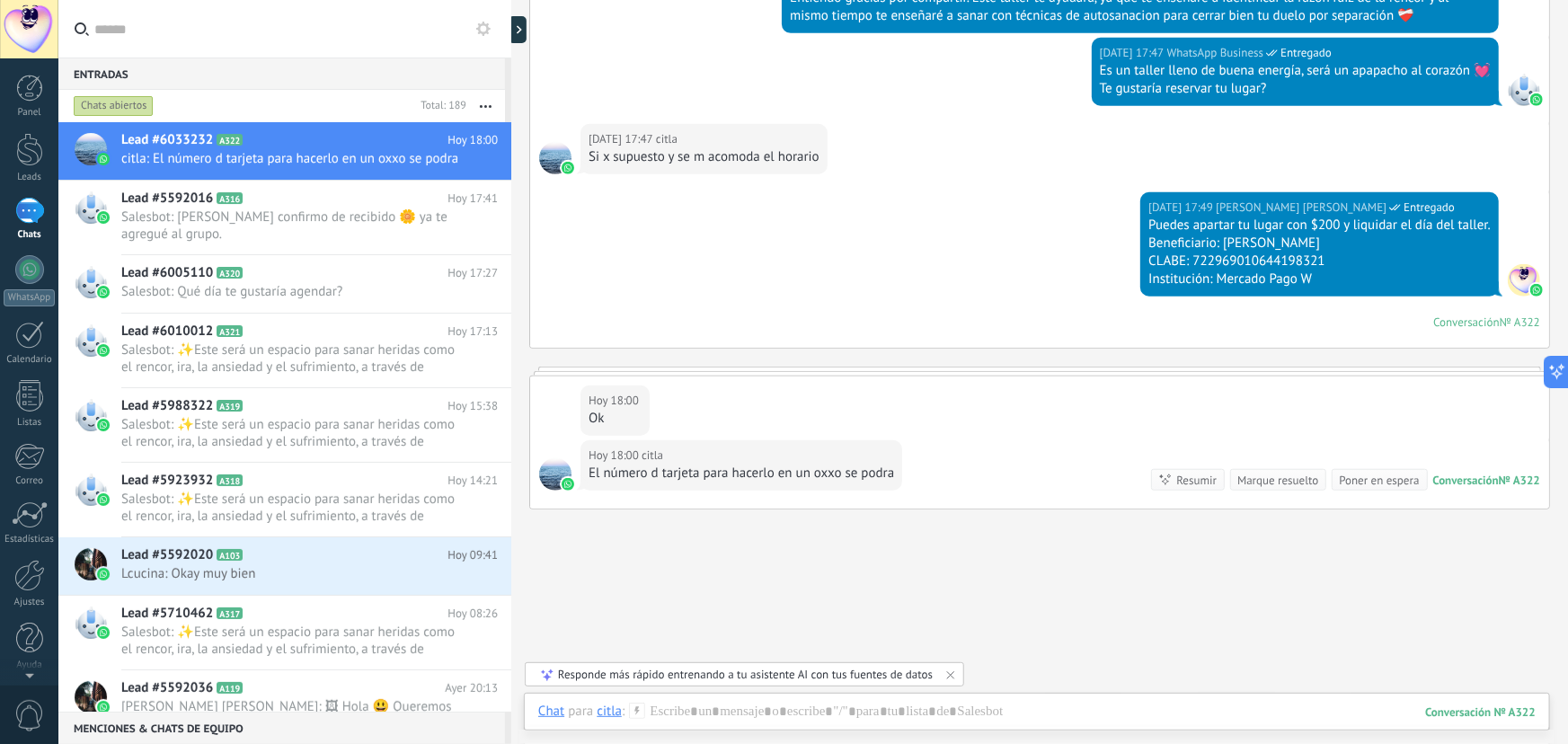
click at [873, 509] on div "Buscar Carga más [DATE] [DATE] Creación: 2 eventos Expandir [DATE] 17:44 citla …" at bounding box center [1039, 117] width 1057 height 1412
click at [727, 551] on div "Buscar Carga más [DATE] [DATE] Creación: 2 eventos Expandir [DATE] 17:44 citla …" at bounding box center [1039, 117] width 1057 height 1412
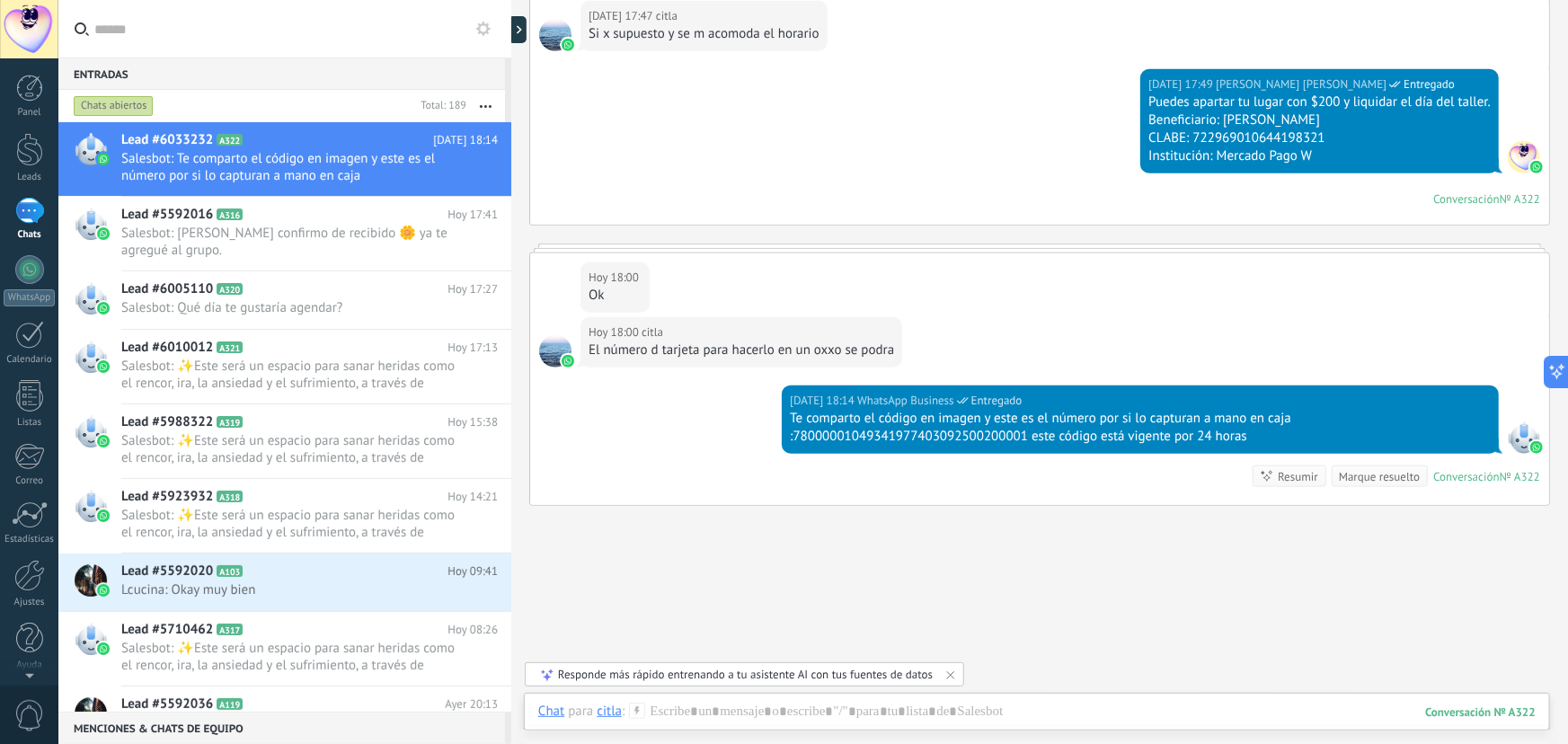
scroll to position [866, 0]
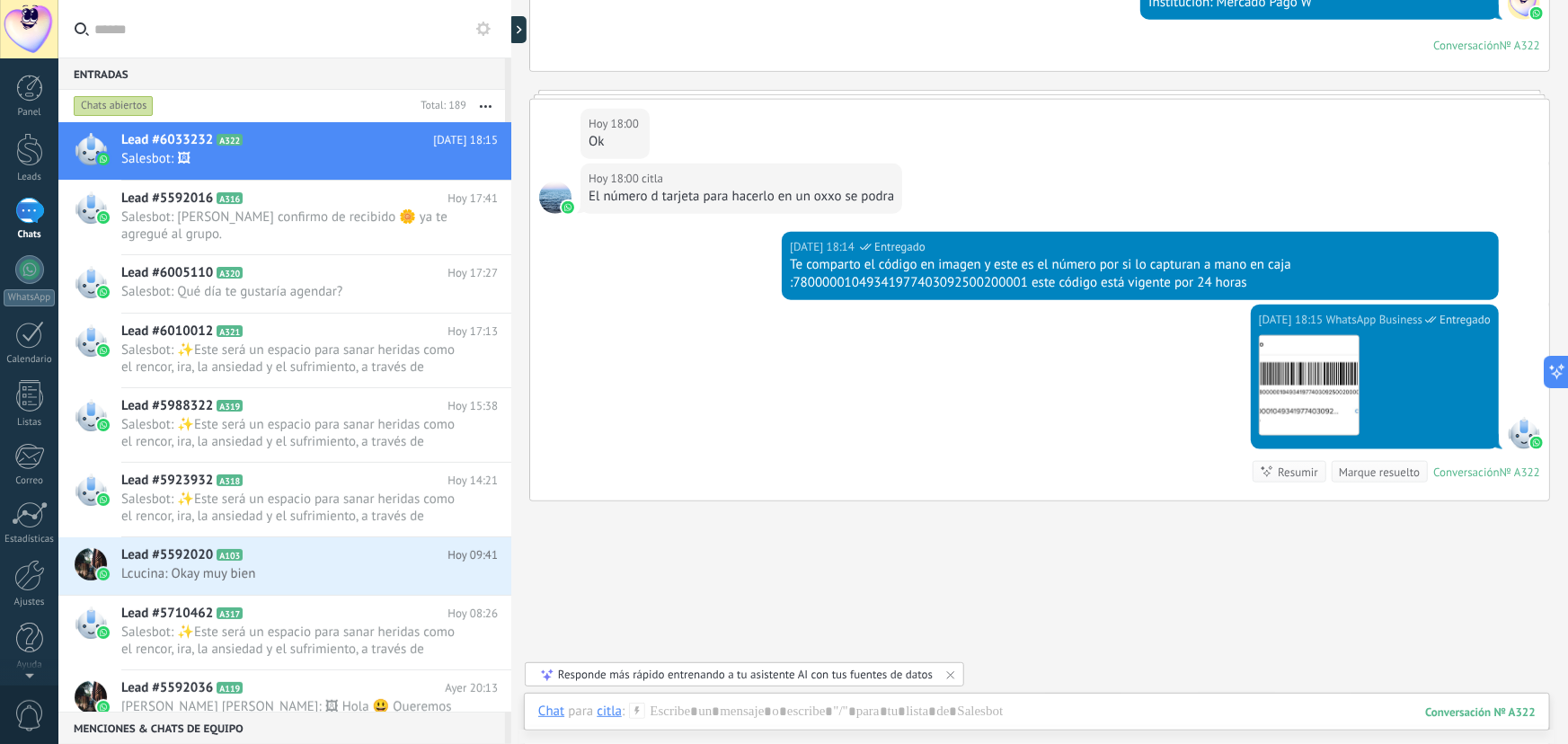
click at [659, 224] on div "[DATE] 18:00 citla El número d tarjeta para hacerlo en un oxxo se podra" at bounding box center [1039, 198] width 1019 height 69
drag, startPoint x: 682, startPoint y: 338, endPoint x: 687, endPoint y: 368, distance: 30.4
click at [682, 338] on div "[DATE] 18:15 WhatsApp Business Entregado Descargar Conversación № A322 Conversa…" at bounding box center [1039, 403] width 1019 height 196
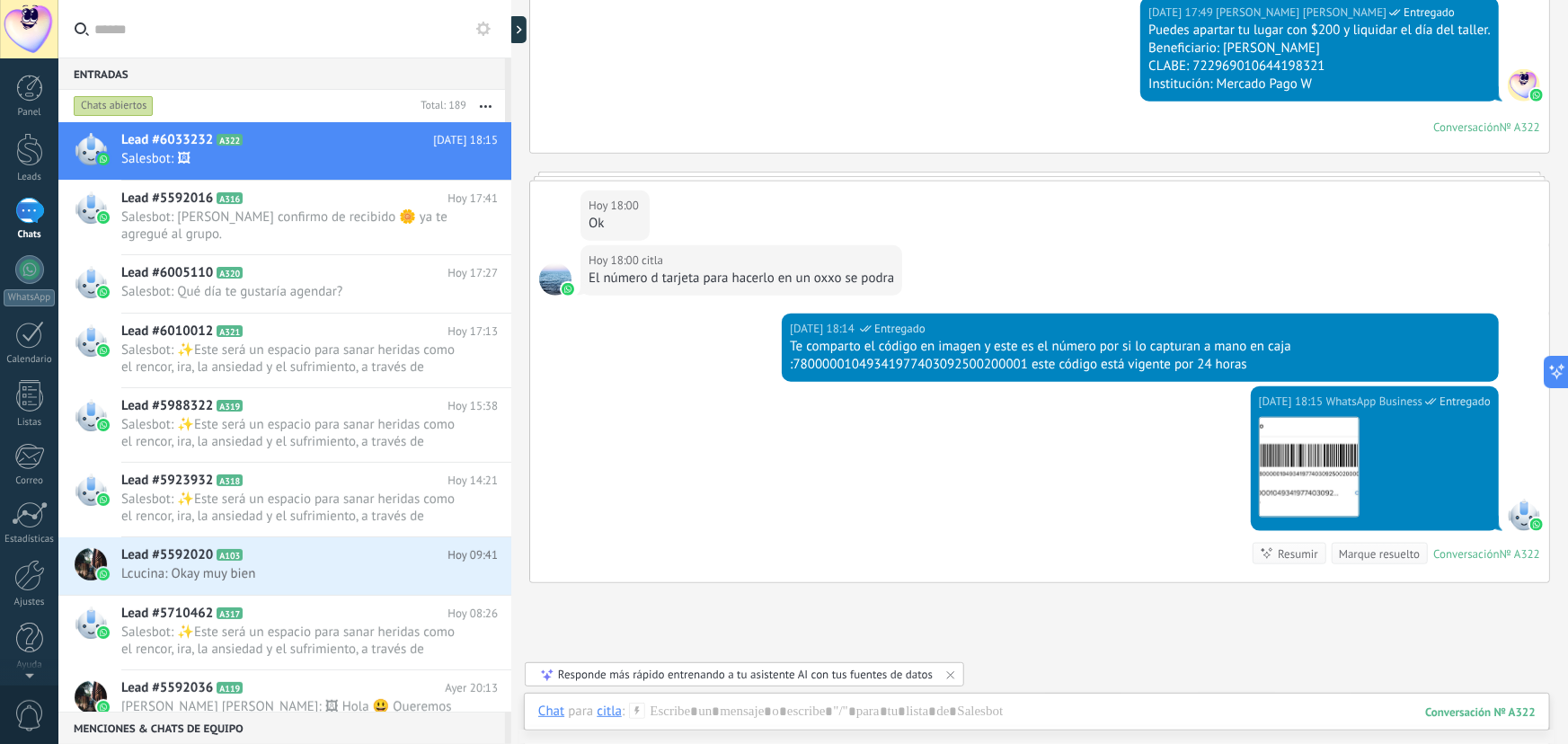
scroll to position [934, 0]
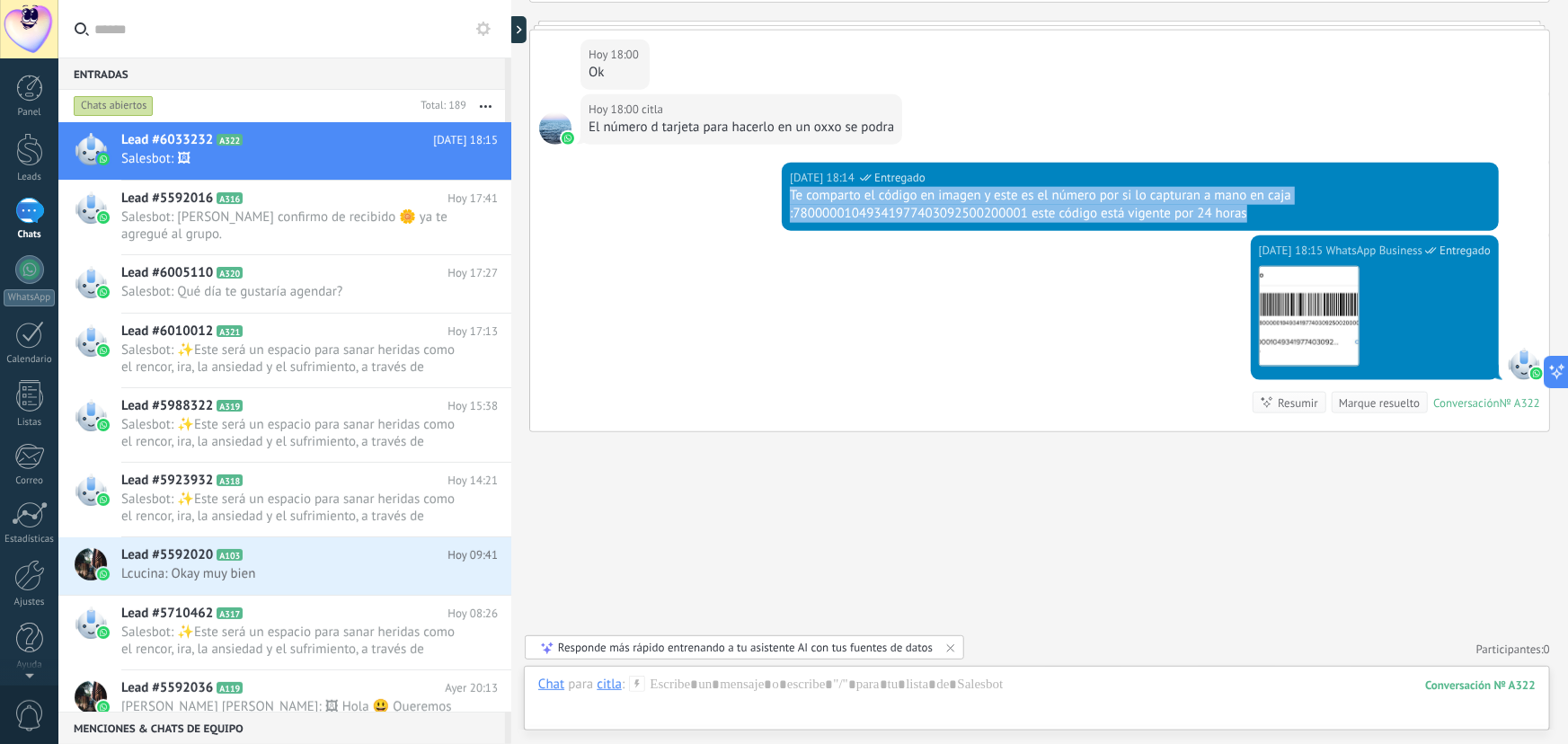
drag, startPoint x: 789, startPoint y: 196, endPoint x: 1286, endPoint y: 211, distance: 497.2
click at [1286, 211] on div "Te comparto el código en imagen y este es el número por si lo capturan a mano e…" at bounding box center [1140, 204] width 701 height 36
copy div "Te comparto el código en imagen y este es el número por si lo capturan a mano e…"
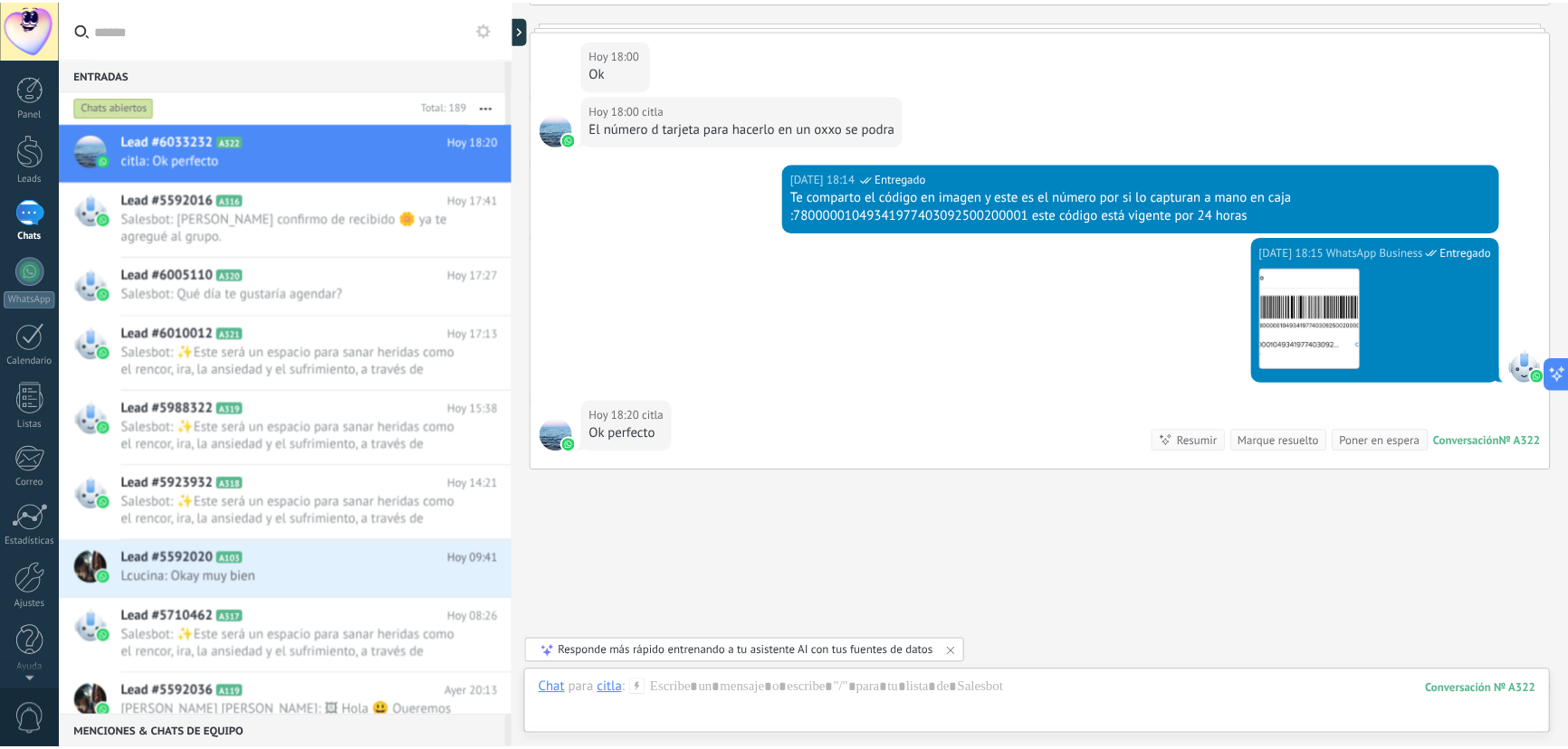
scroll to position [977, 0]
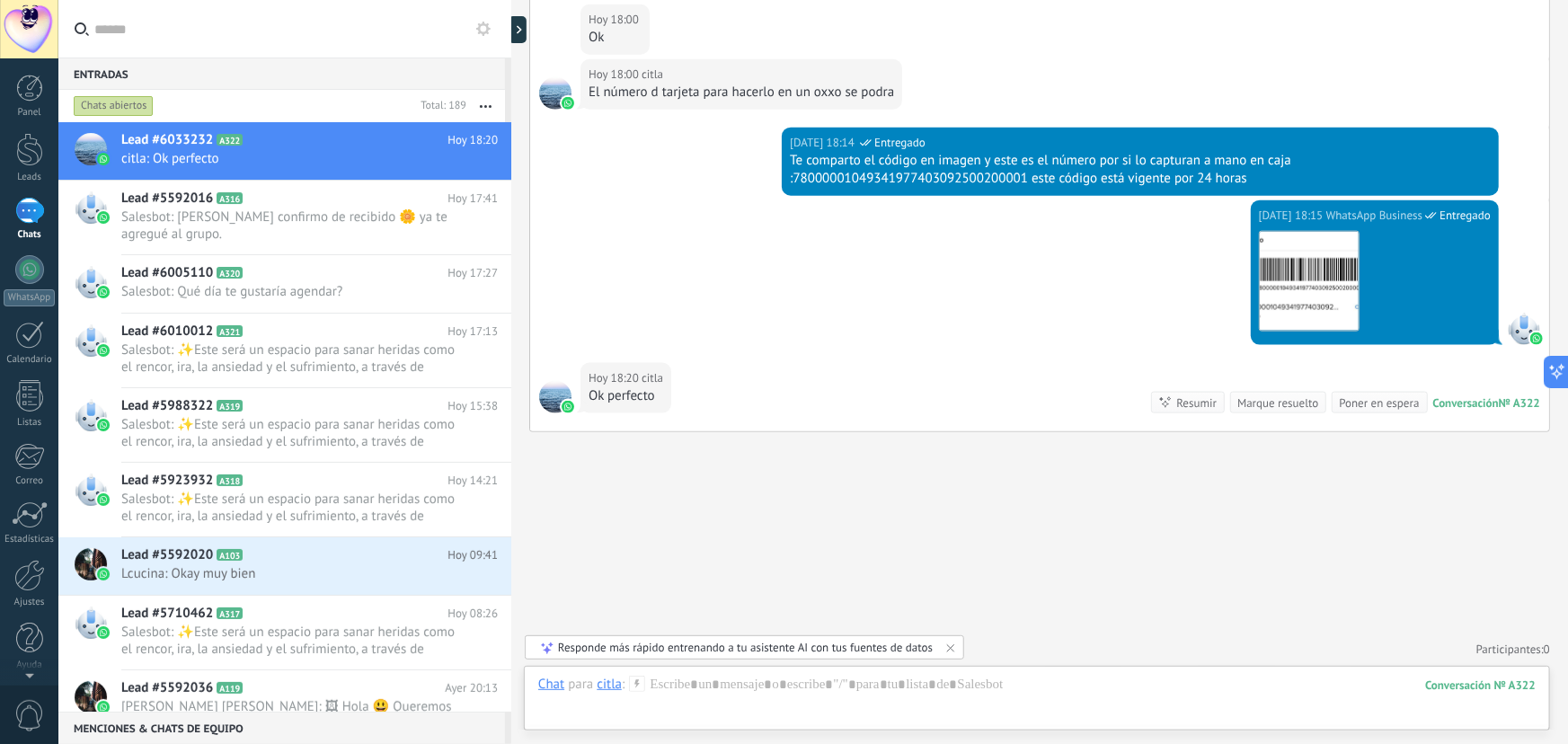
click at [32, 218] on div at bounding box center [29, 210] width 28 height 26
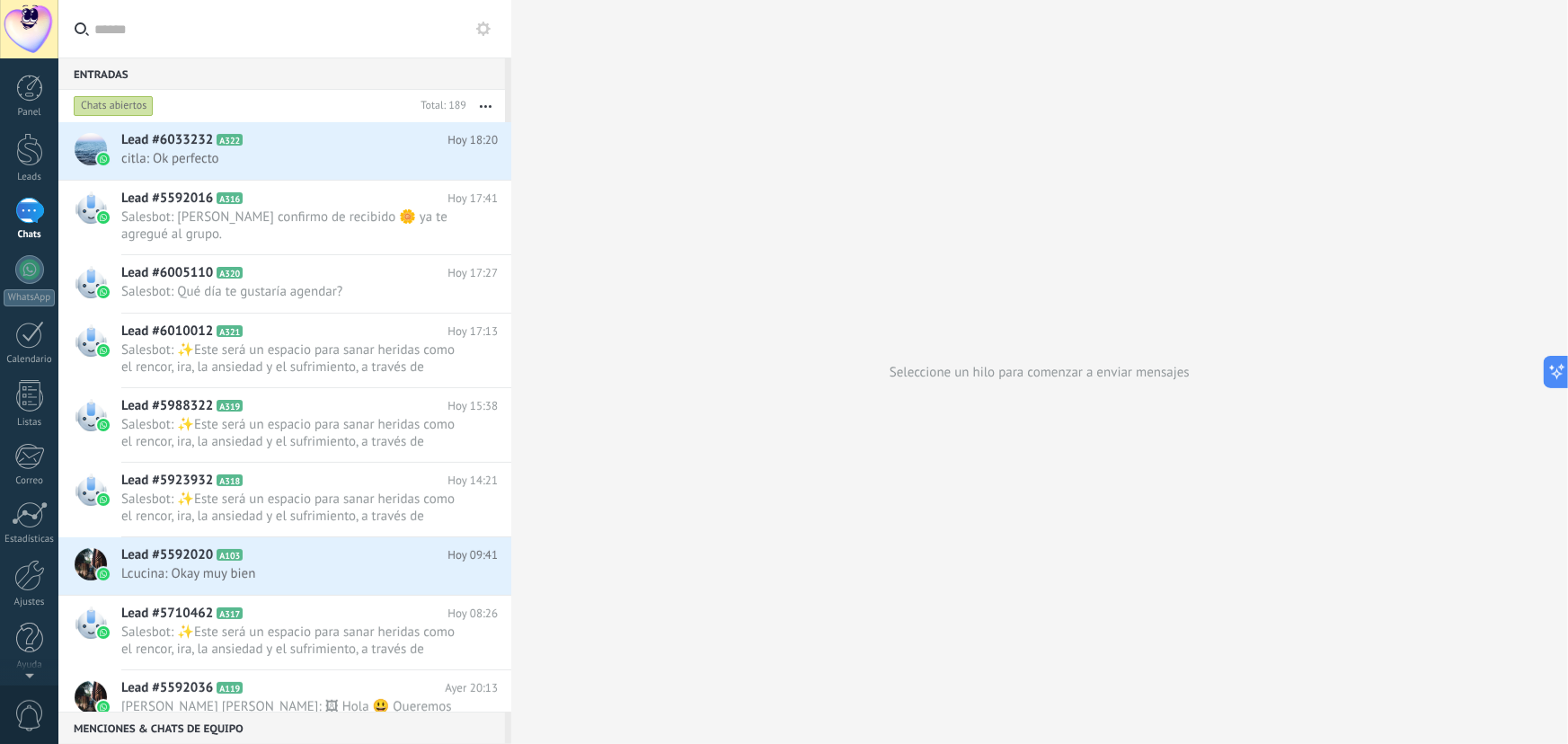
click at [35, 210] on div at bounding box center [29, 210] width 28 height 26
click at [18, 152] on div at bounding box center [29, 149] width 27 height 33
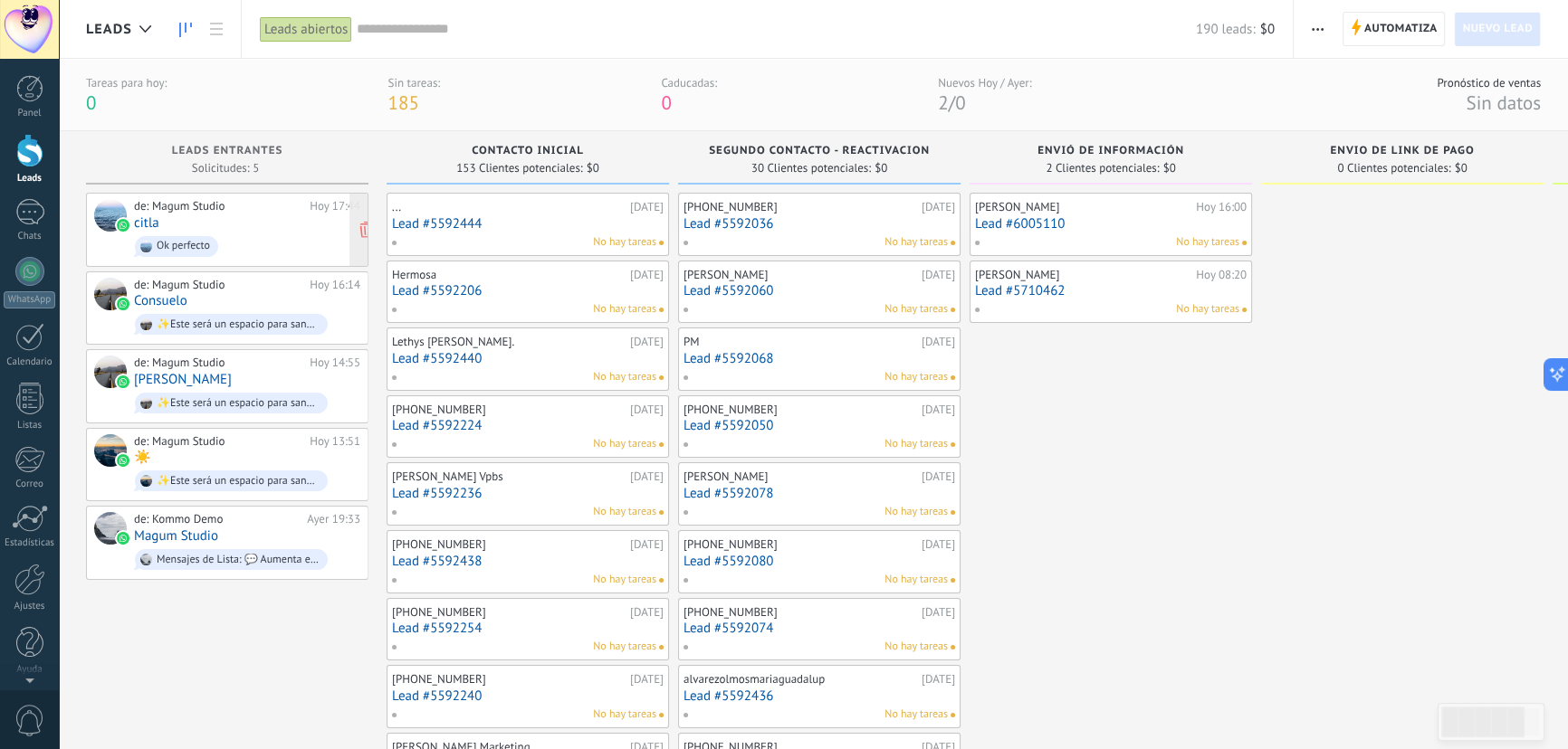
click at [249, 240] on span "Ok perfecto" at bounding box center [247, 246] width 227 height 28
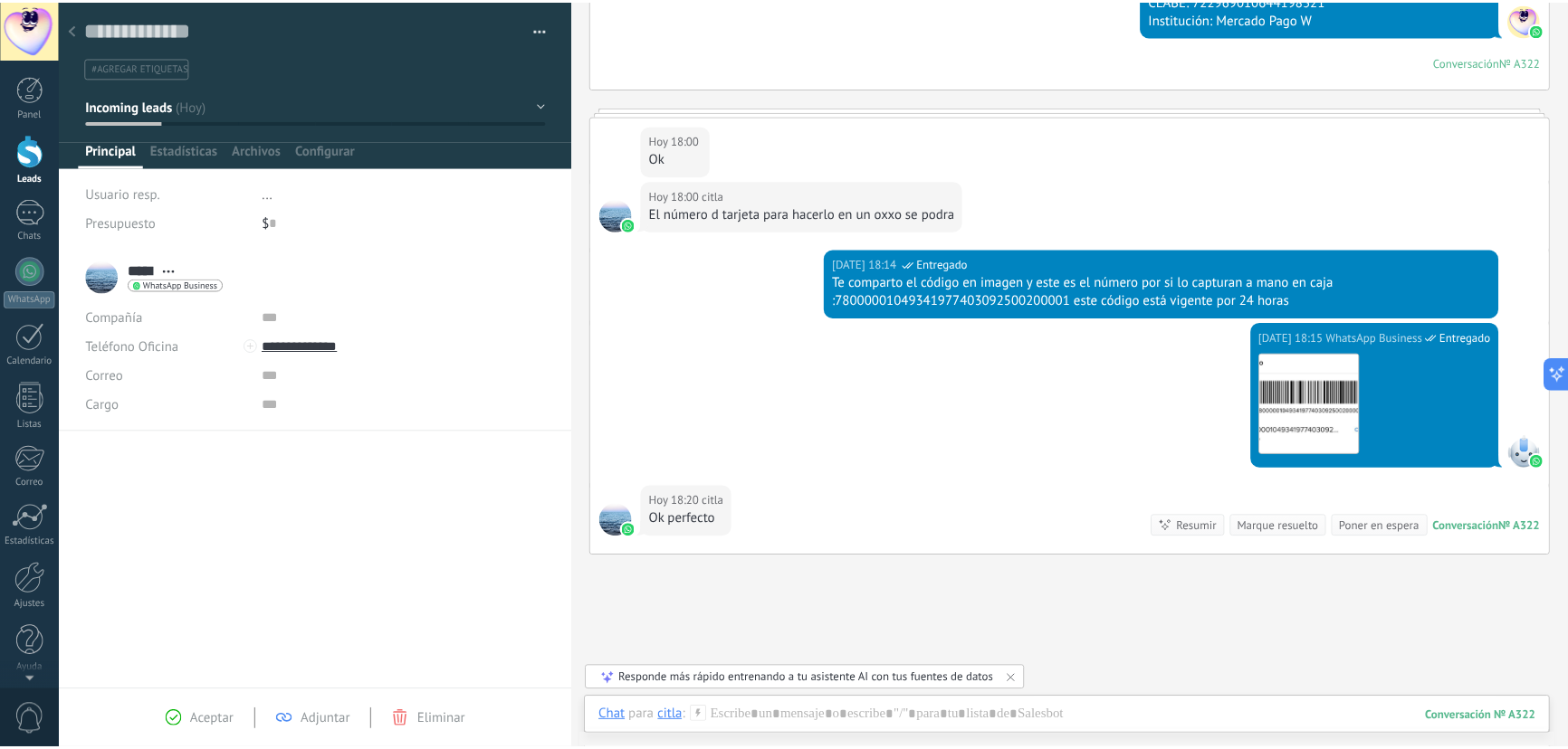
scroll to position [977, 0]
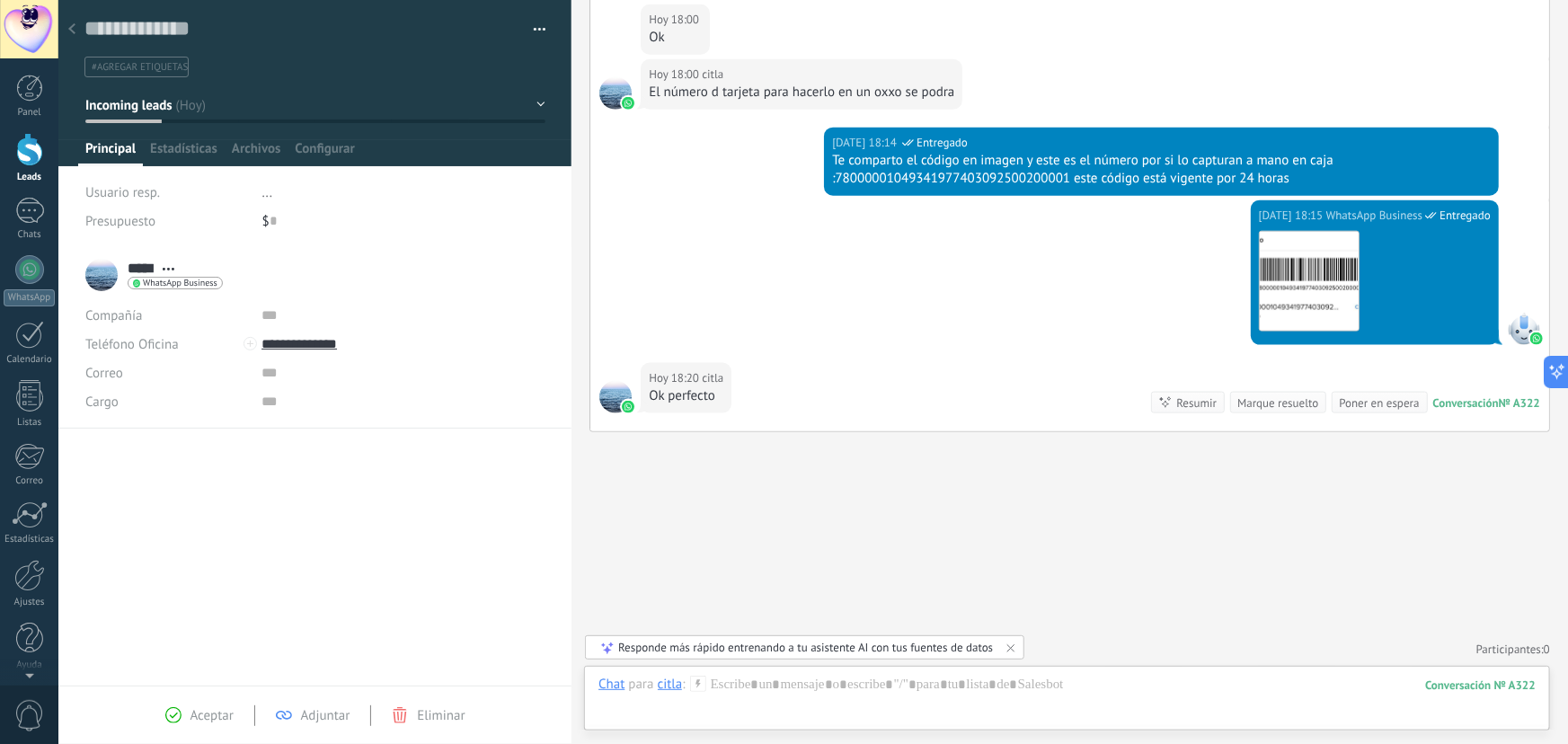
click at [66, 30] on div at bounding box center [71, 30] width 25 height 35
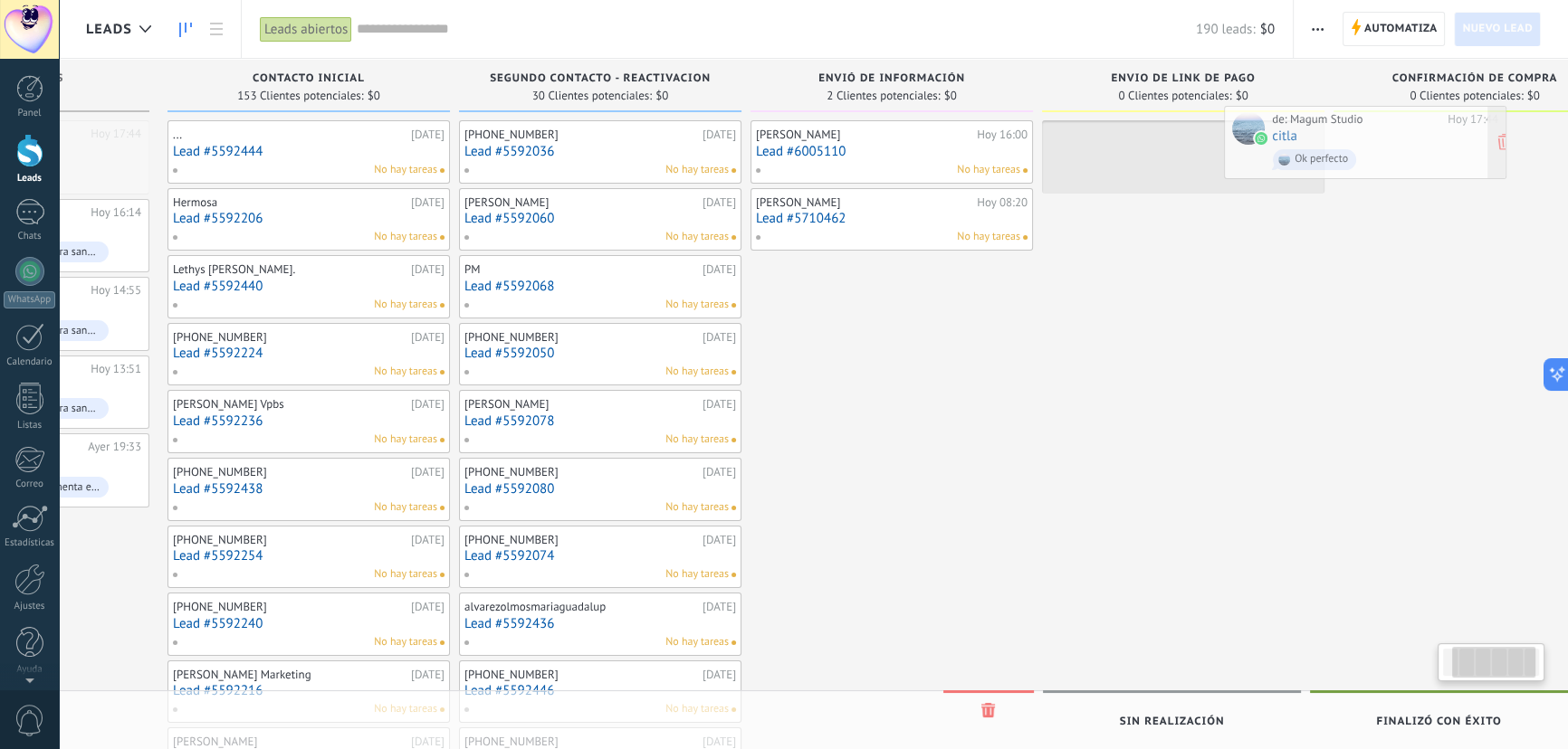
scroll to position [0, 239]
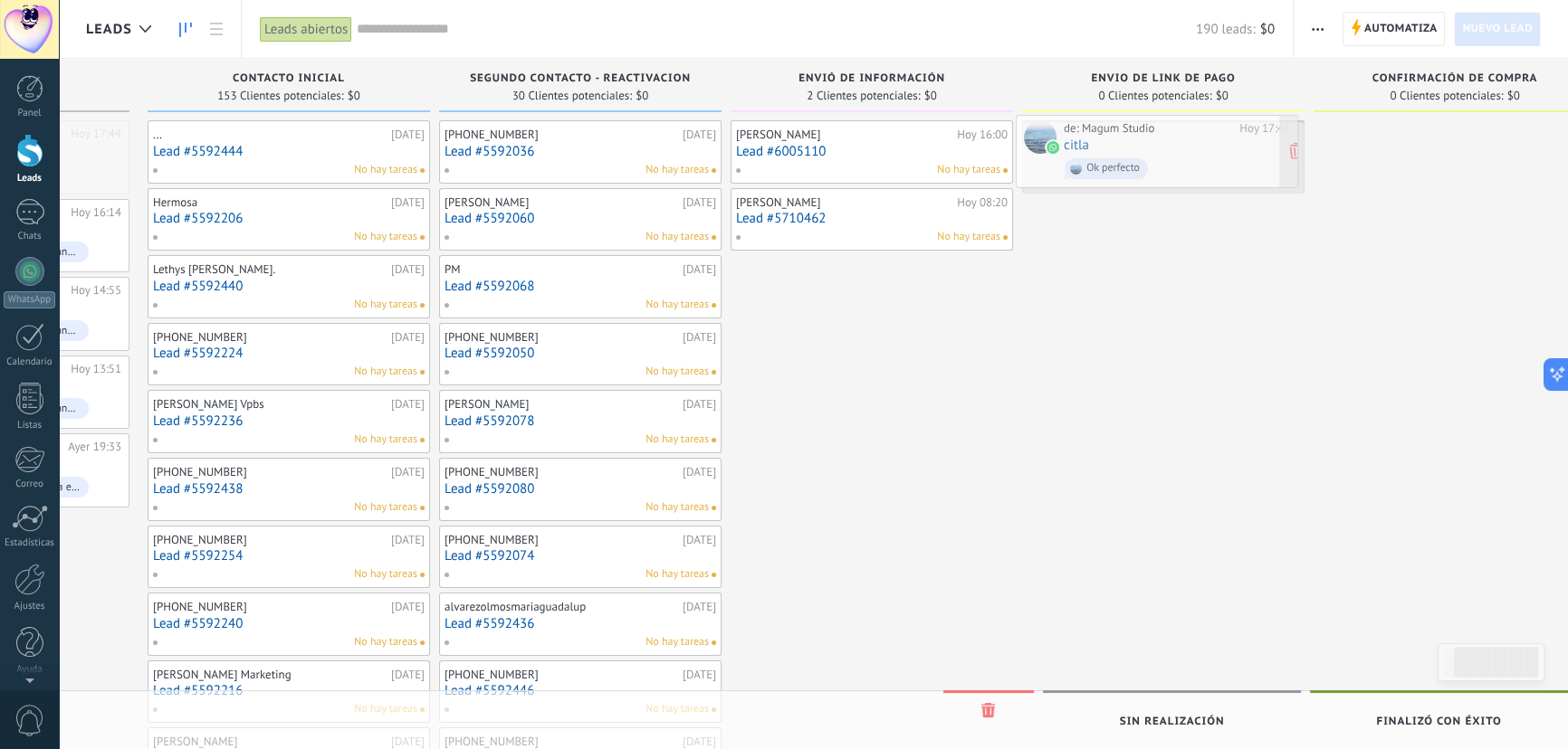
drag, startPoint x: 230, startPoint y: 154, endPoint x: 1157, endPoint y: 150, distance: 927.0
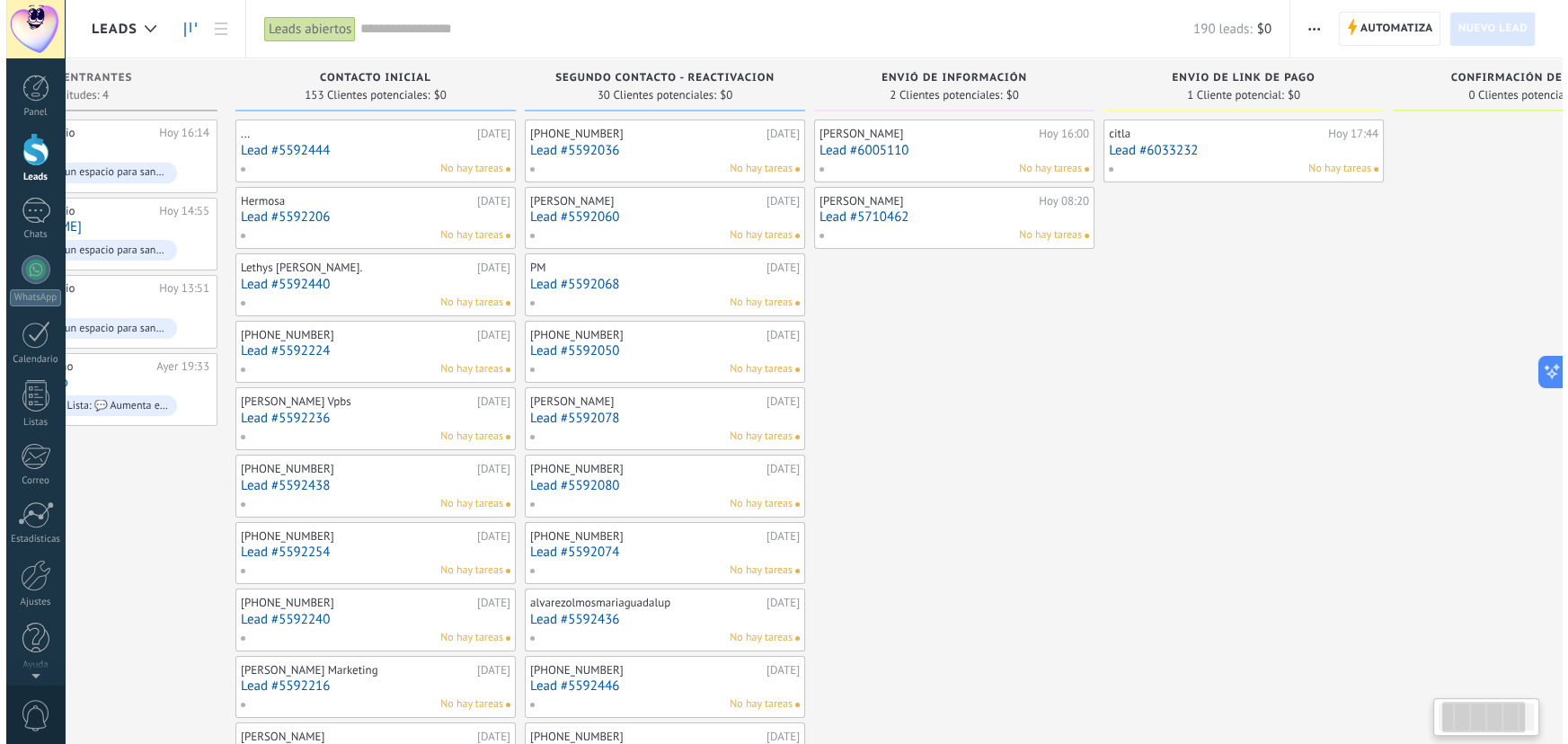
scroll to position [0, 0]
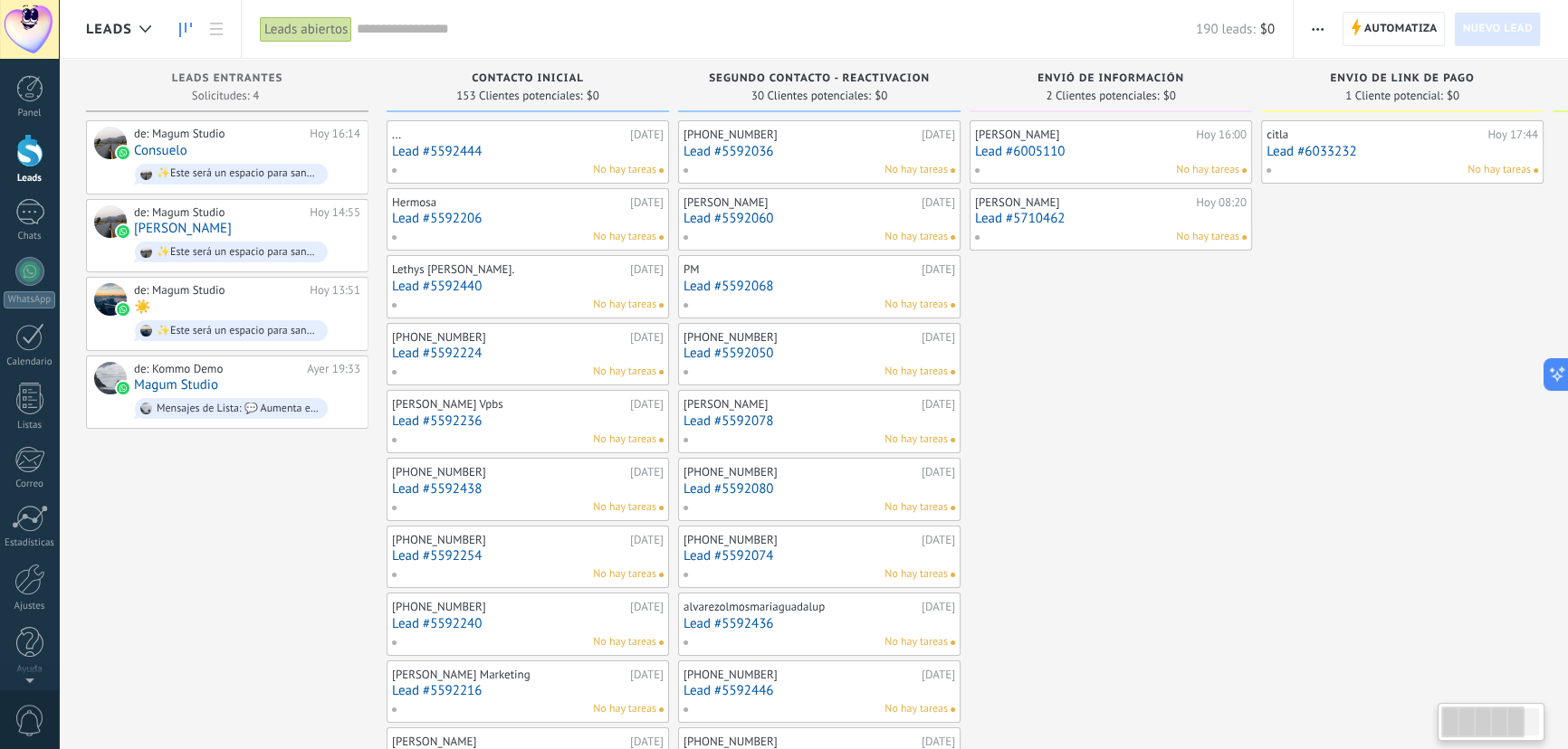
drag, startPoint x: 97, startPoint y: 625, endPoint x: 661, endPoint y: 425, distance: 598.4
click at [253, 154] on div "de: Magum Studio [DATE] 16:14 Consuelo ✨Este será un espacio para sanar heridas…" at bounding box center [247, 157] width 227 height 62
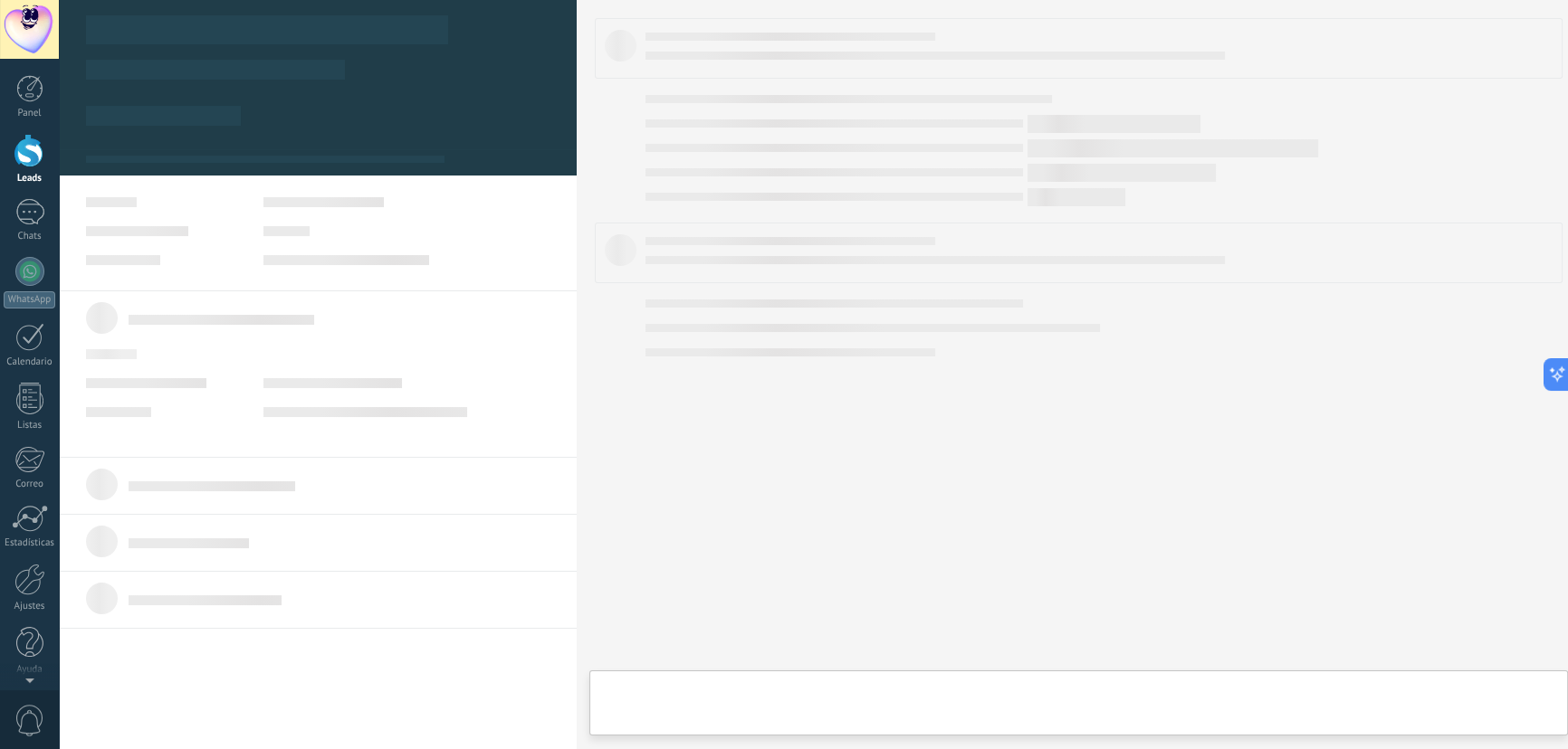
click at [253, 154] on body ".abccls-1,.abccls-2{fill-rule:evenodd}.abccls-2{fill:#fff} .abfcls-1{fill:none}…" at bounding box center [784, 374] width 1568 height 749
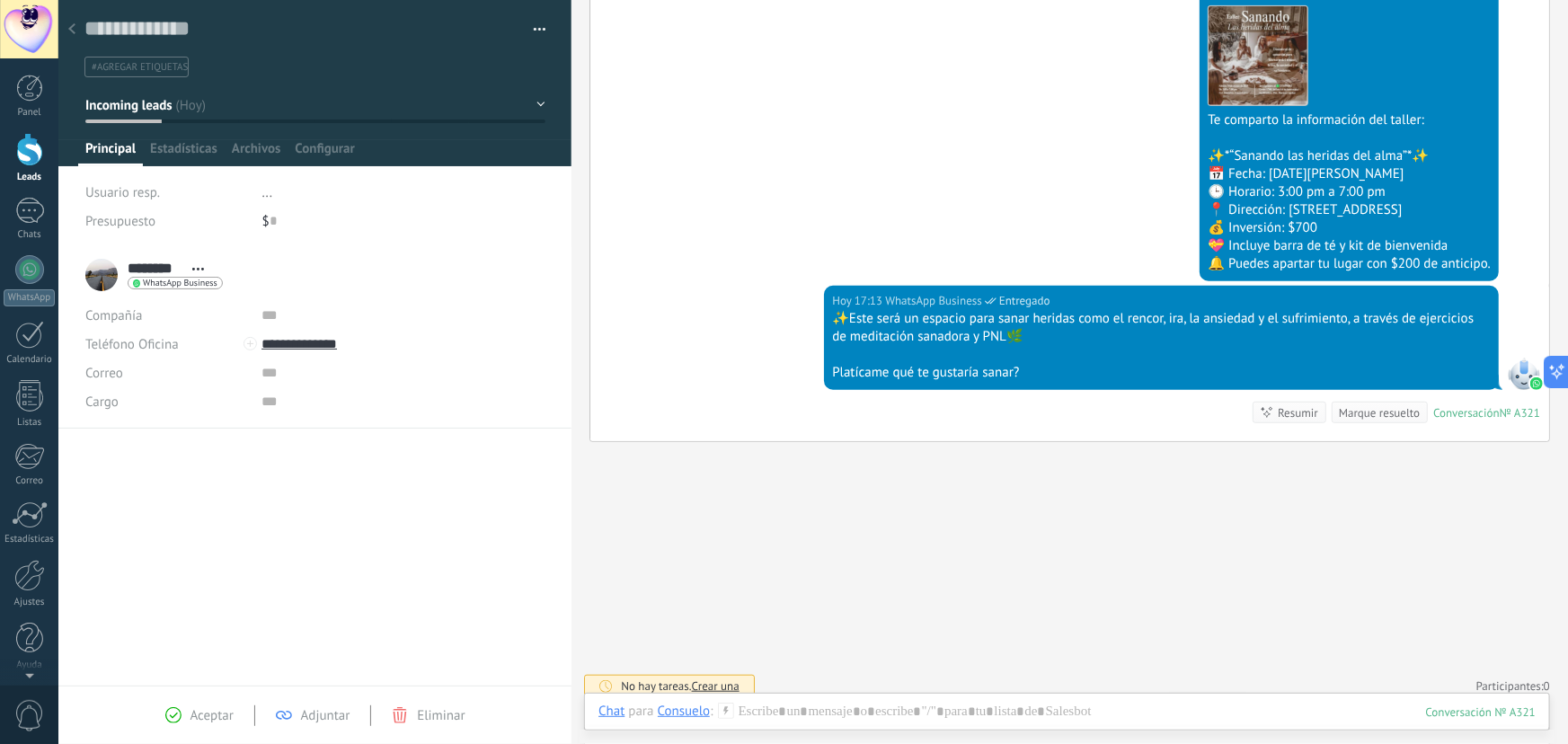
scroll to position [408, 0]
click at [75, 23] on div at bounding box center [71, 30] width 25 height 35
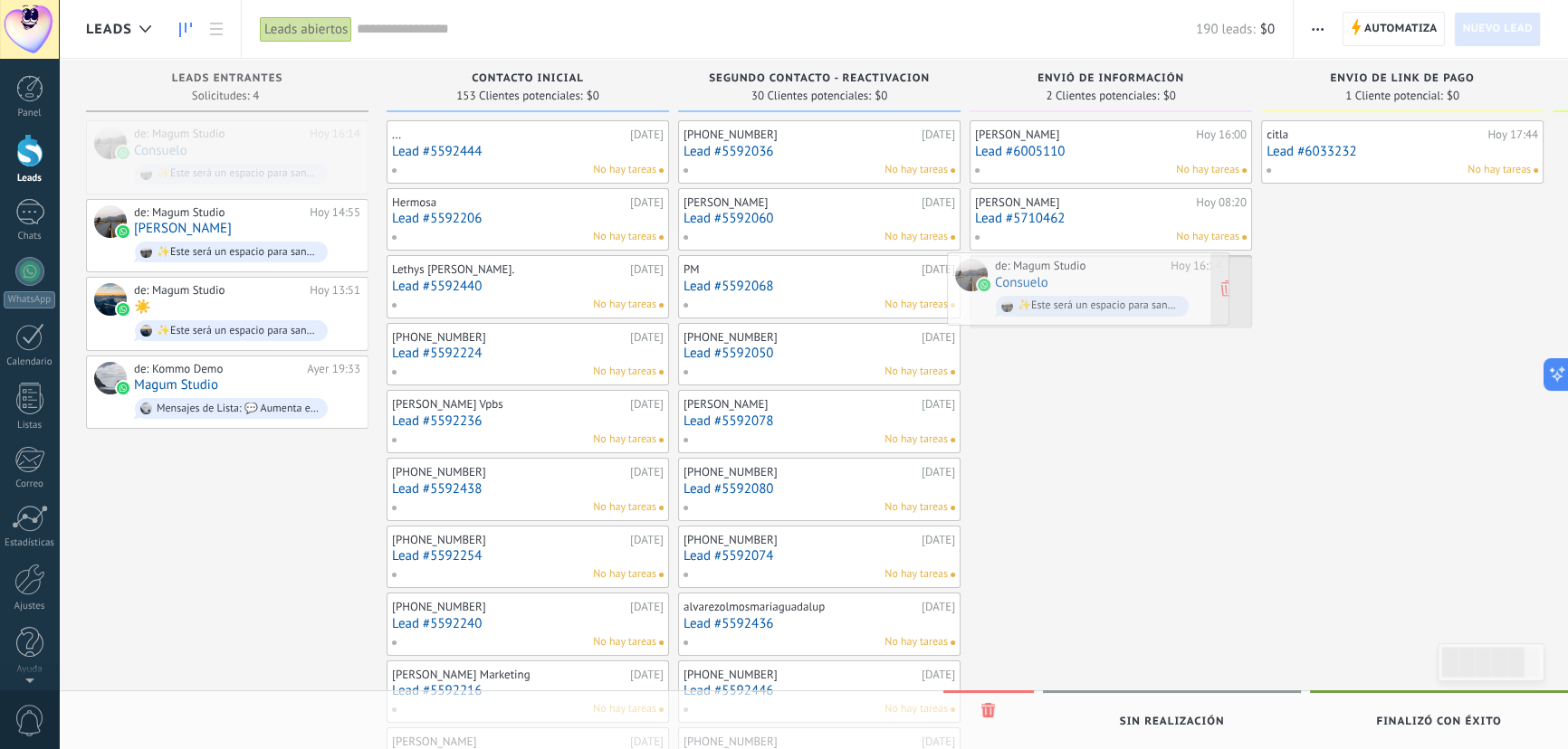
drag, startPoint x: 217, startPoint y: 159, endPoint x: 1079, endPoint y: 291, distance: 872.0
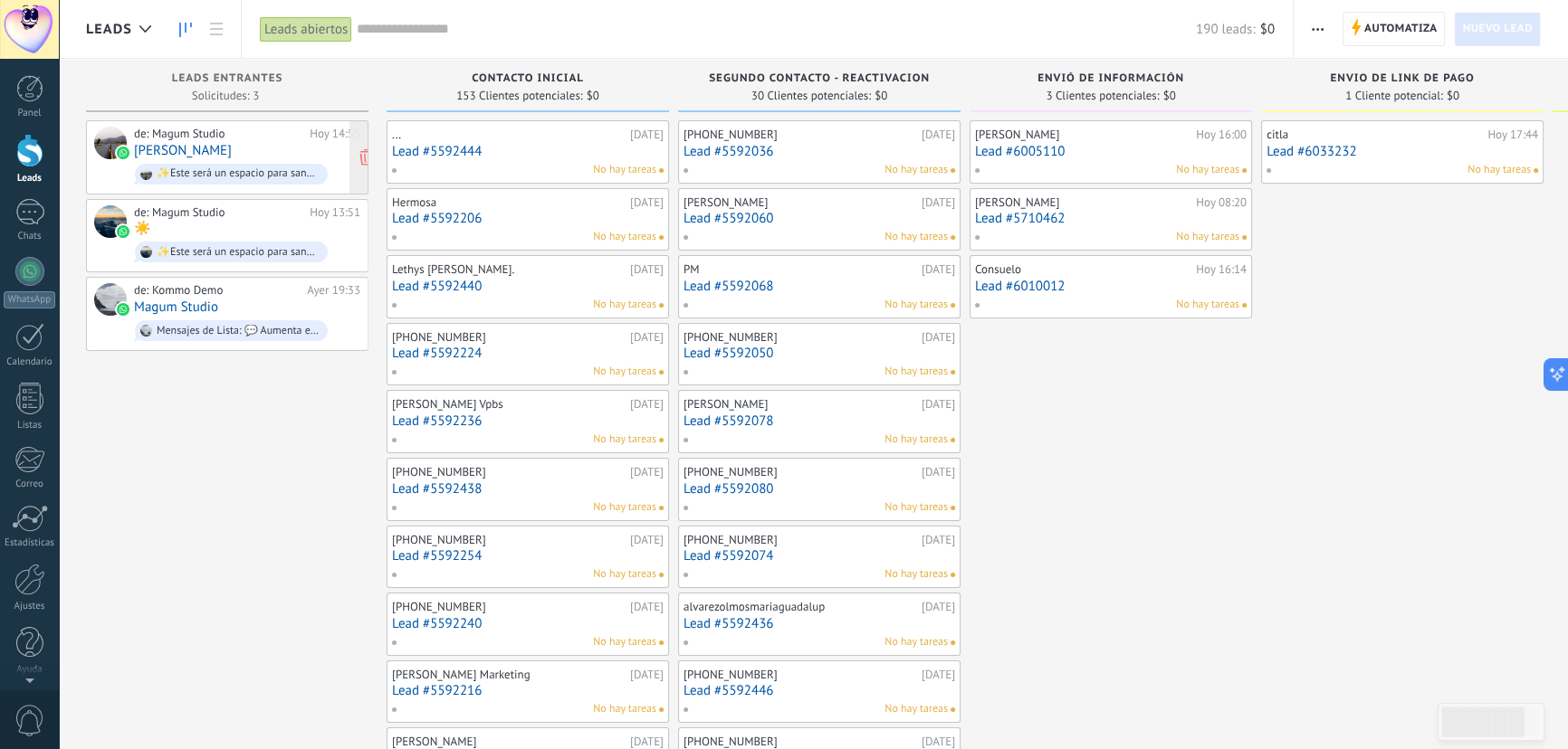
click at [206, 148] on div "de: Magum Studio [DATE] 14:55 [PERSON_NAME] ✨Este será un espacio para sanar he…" at bounding box center [247, 157] width 227 height 62
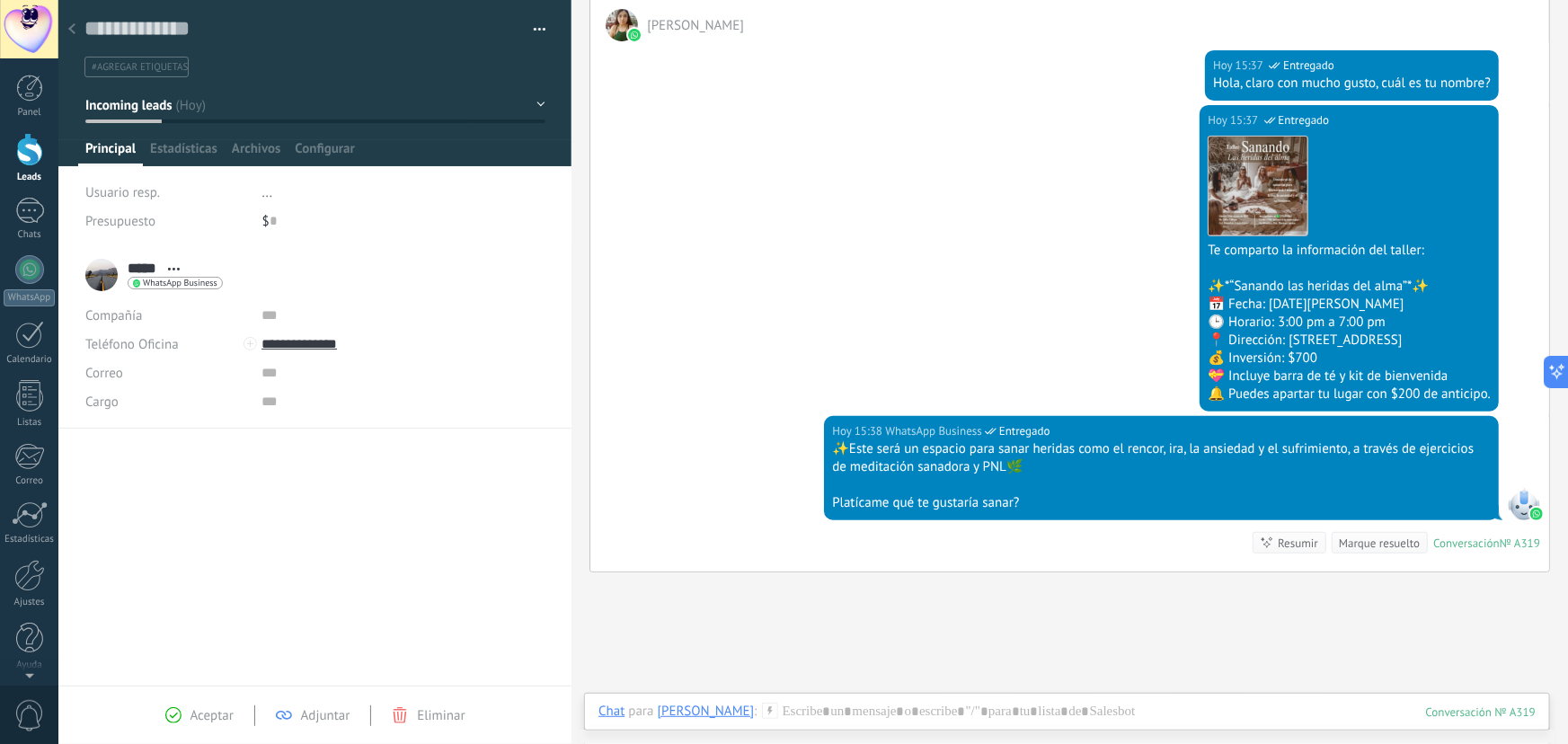
scroll to position [326, 0]
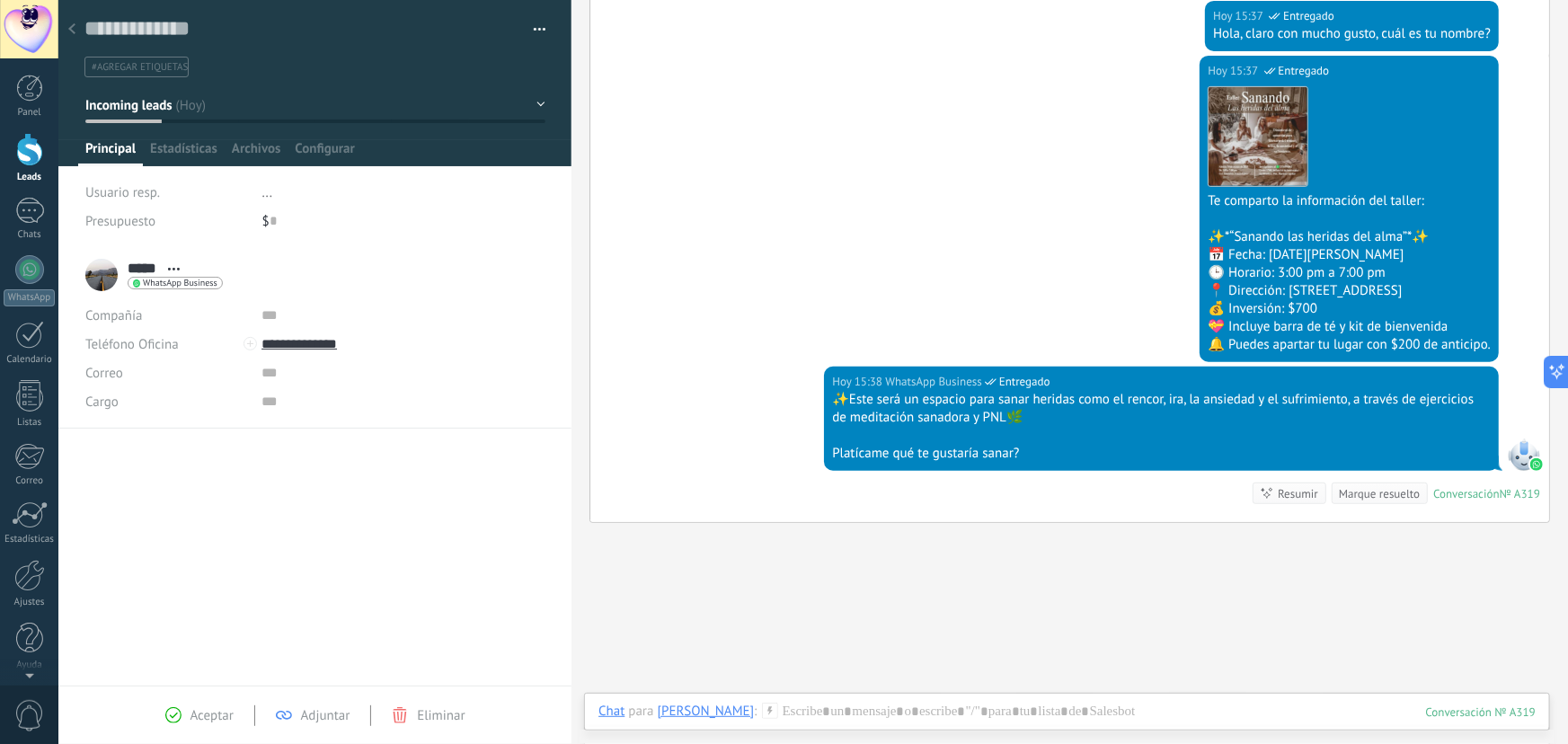
click at [67, 29] on div at bounding box center [71, 30] width 25 height 35
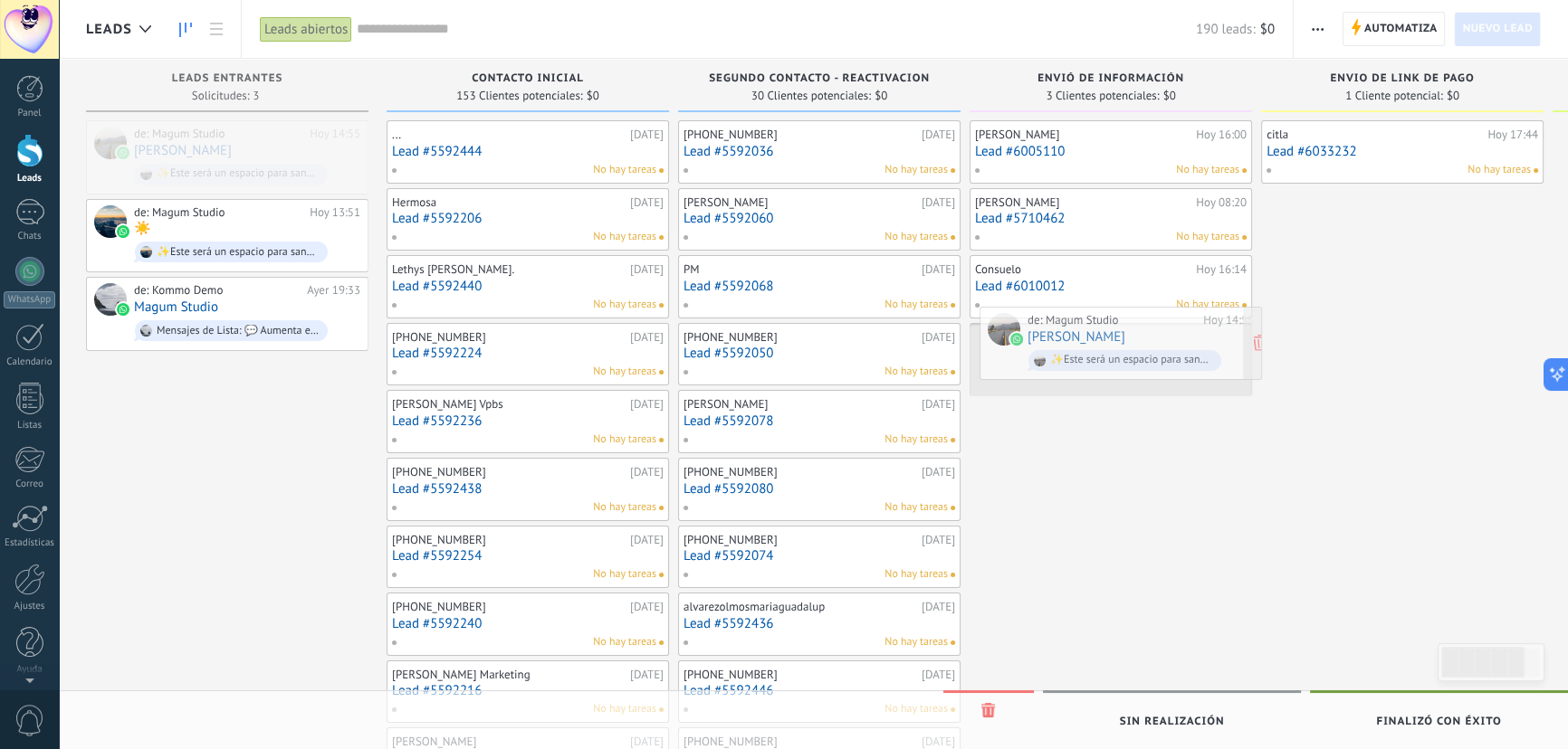
drag, startPoint x: 171, startPoint y: 155, endPoint x: 1065, endPoint y: 341, distance: 913.1
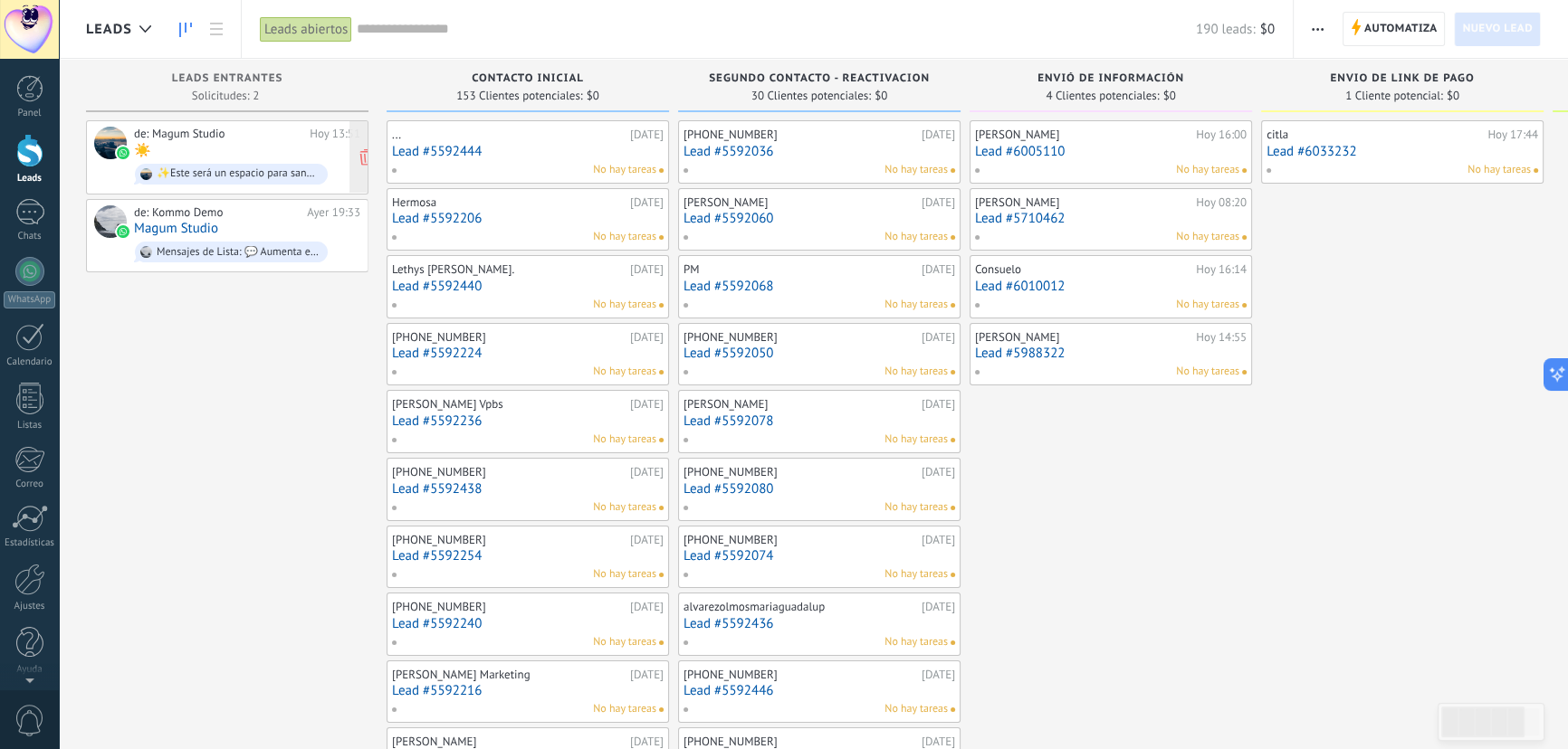
click at [201, 150] on div "de: Magum Studio [DATE] 13:51 ☀️ ✨Este será un espacio para sanar heridas como …" at bounding box center [247, 157] width 227 height 62
click at [201, 150] on body ".abccls-1,.abccls-2{fill-rule:evenodd}.abccls-2{fill:#fff} .abfcls-1{fill:none}…" at bounding box center [784, 374] width 1568 height 749
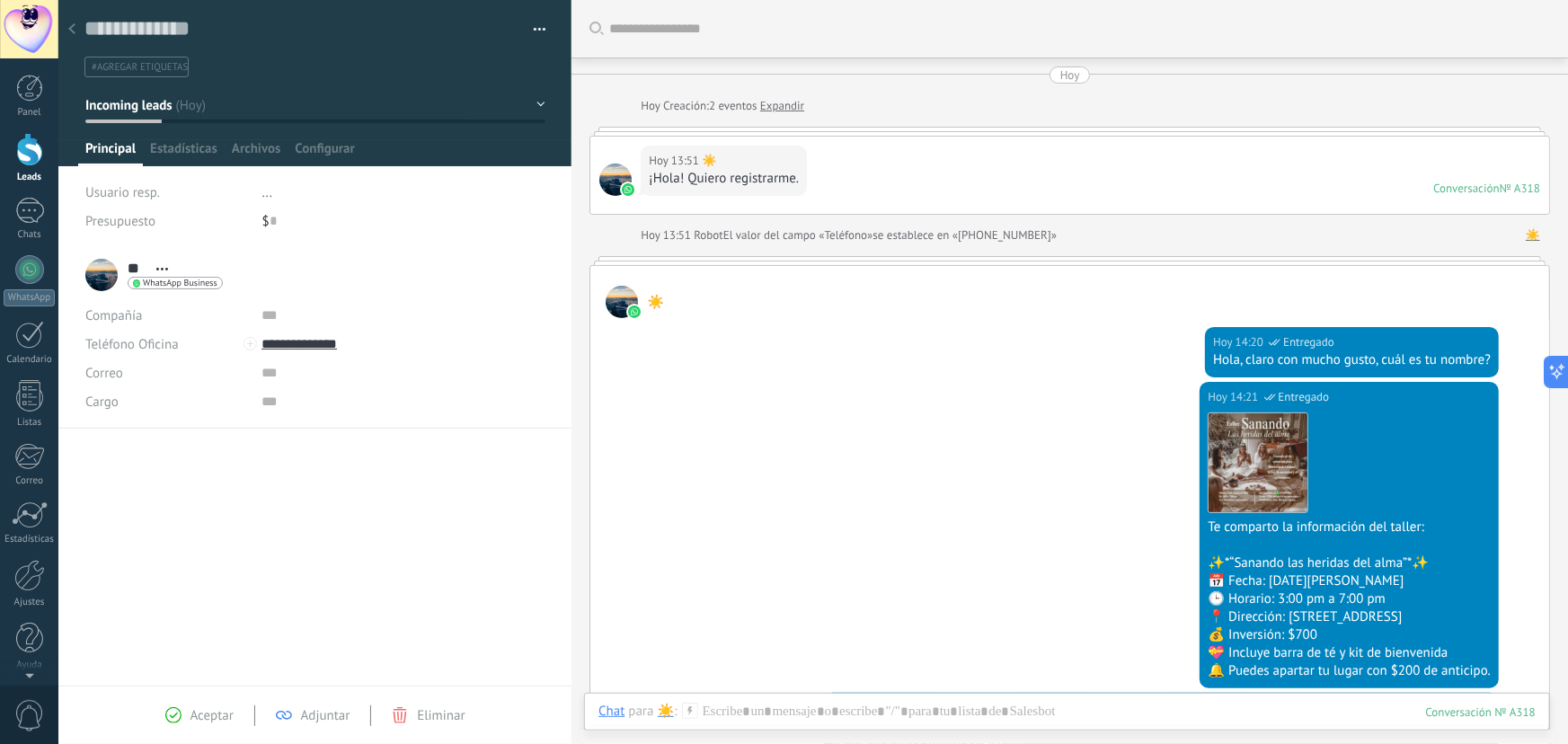
click at [74, 24] on div at bounding box center [71, 30] width 25 height 35
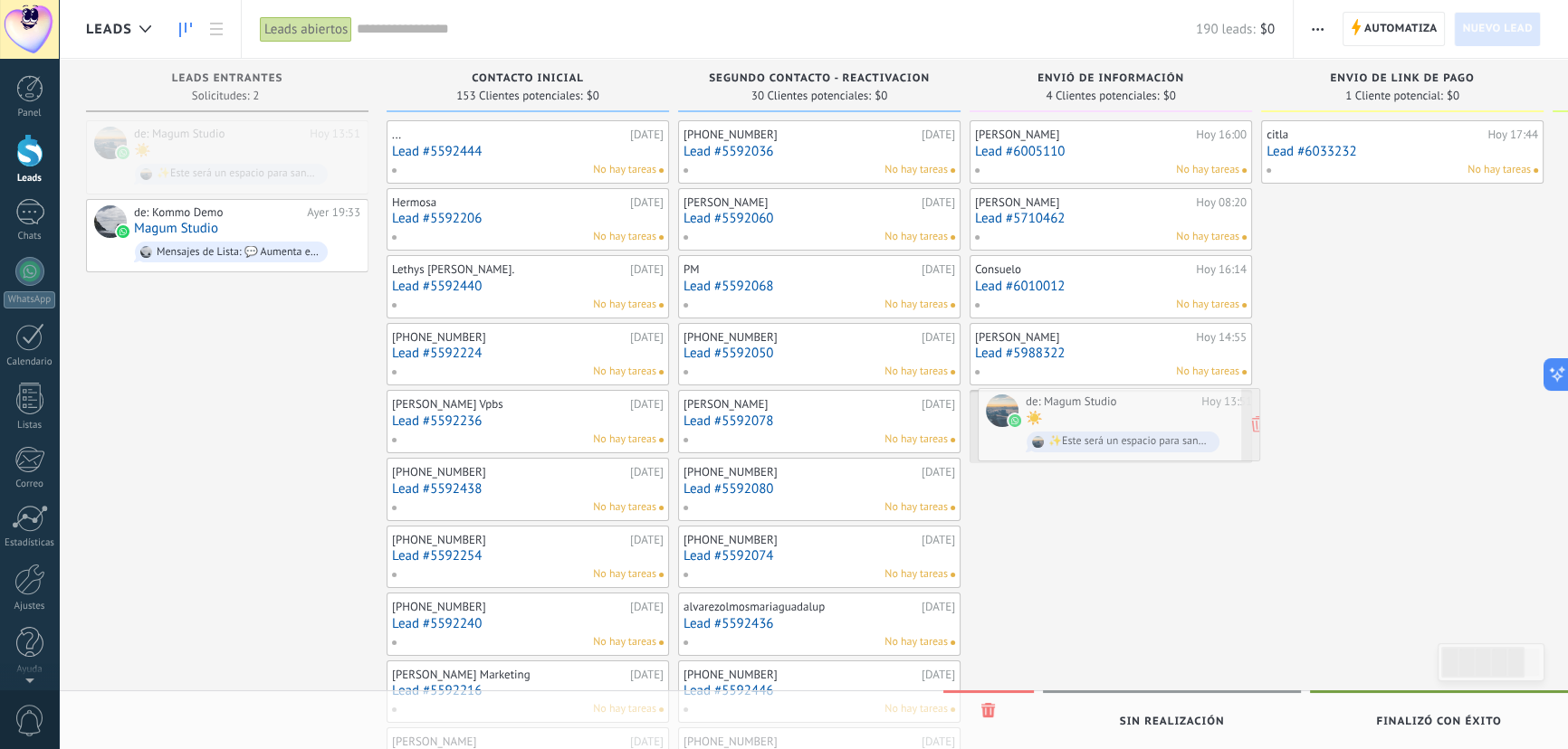
drag, startPoint x: 191, startPoint y: 157, endPoint x: 1083, endPoint y: 425, distance: 931.4
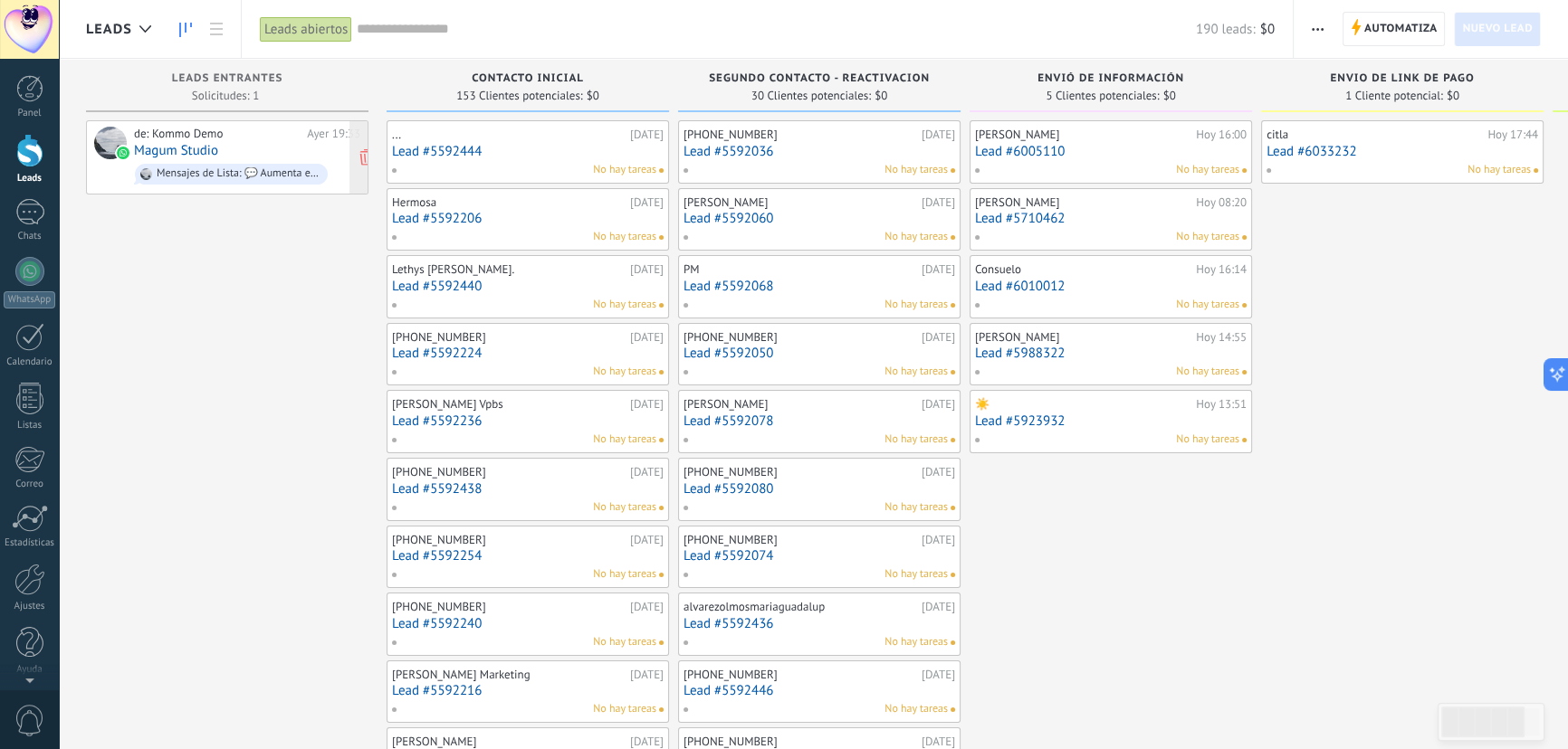
click at [243, 148] on div "de: Kommo Demo [DATE] 19:33 Magum Studio Mensajes de Lista: 💬 Aumenta el compro…" at bounding box center [247, 157] width 227 height 62
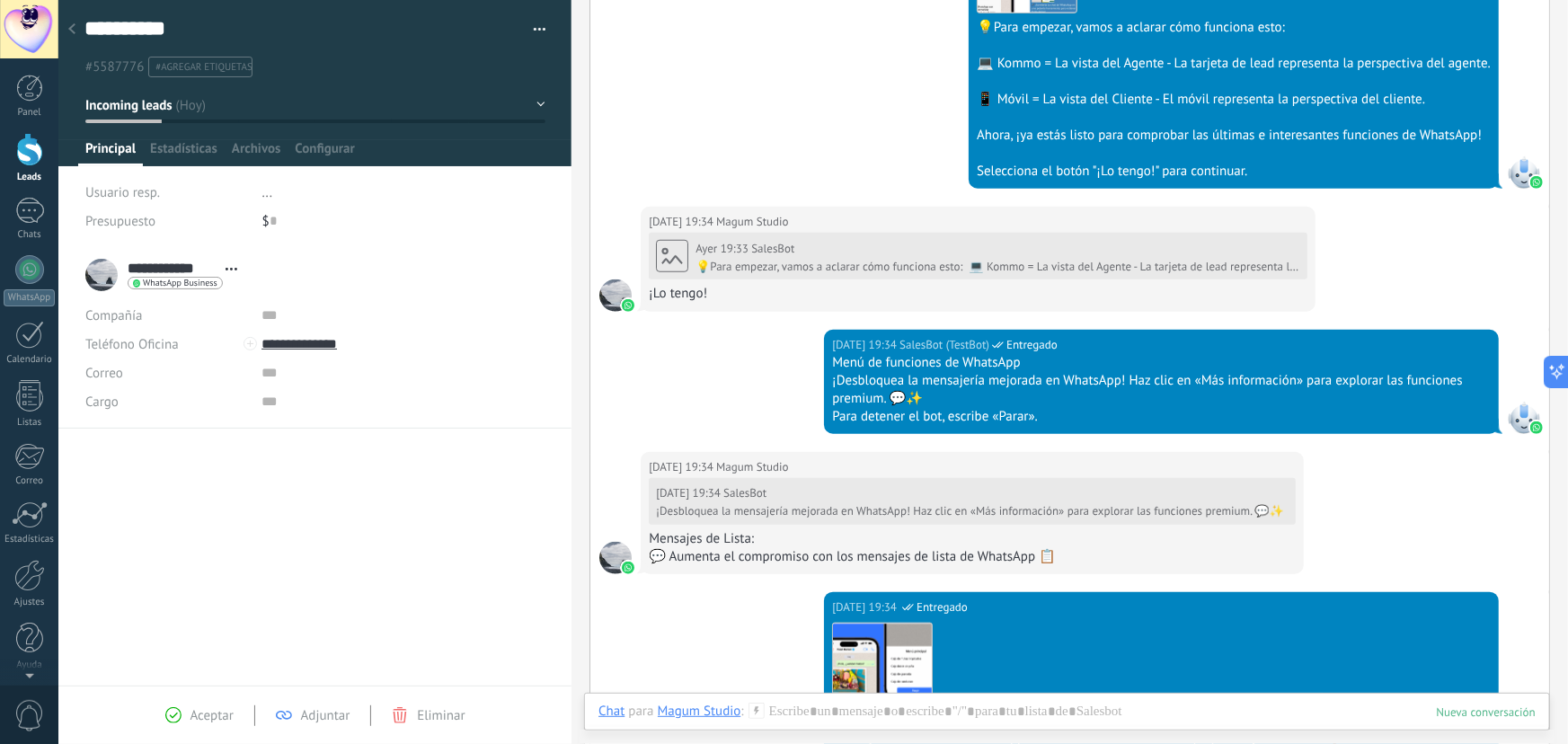
scroll to position [817, 0]
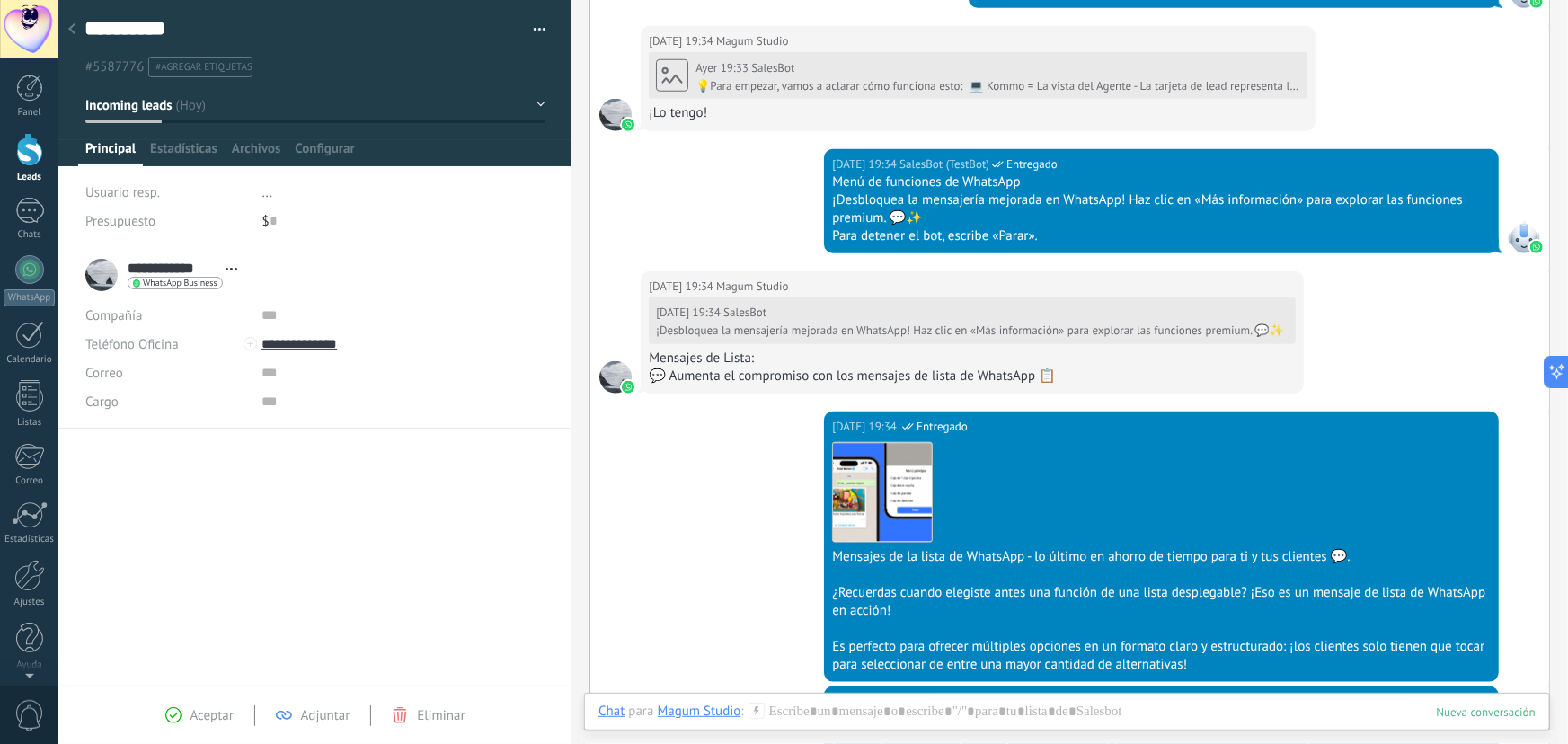
click at [76, 24] on div at bounding box center [71, 30] width 25 height 35
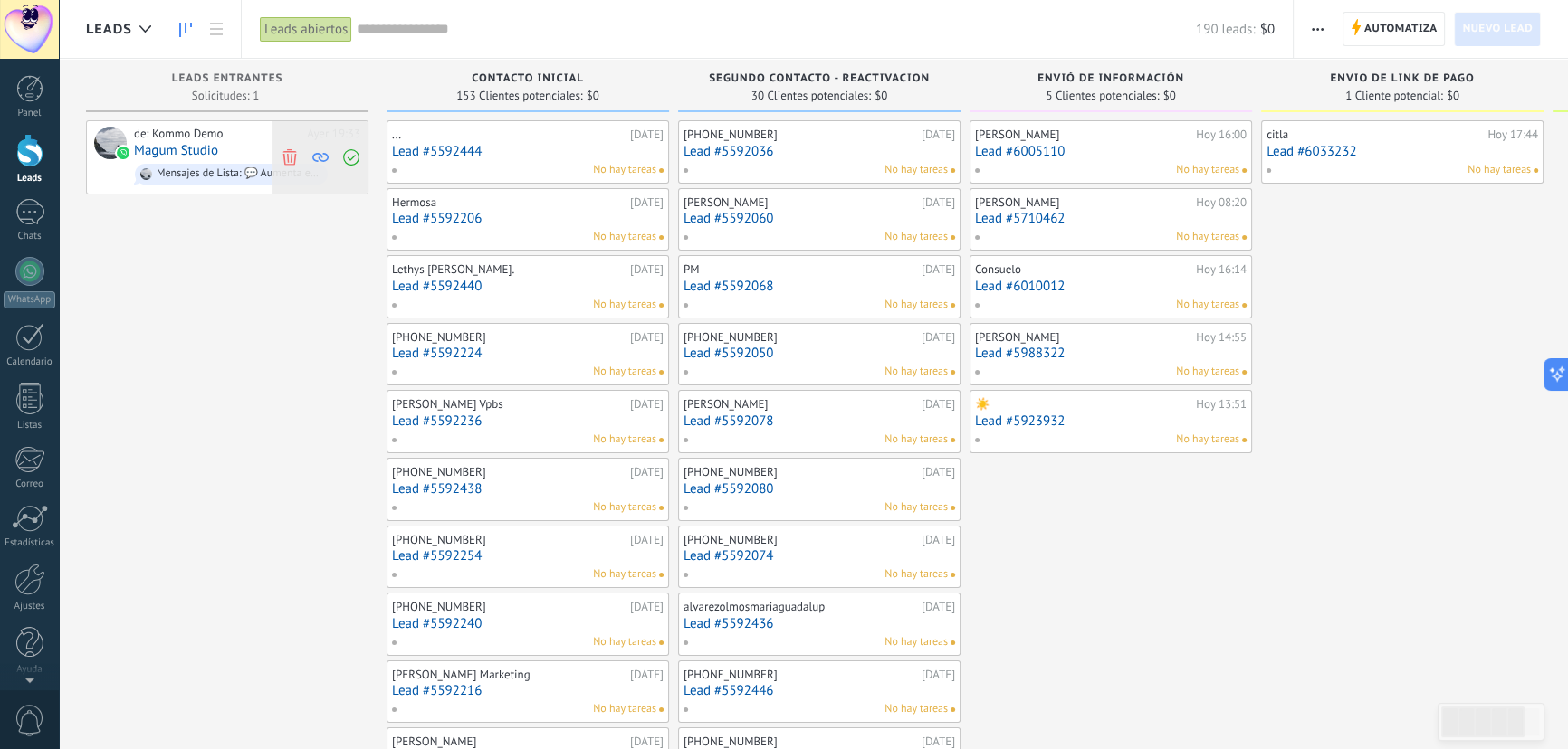
click at [293, 158] on icon at bounding box center [289, 157] width 17 height 17
click at [1353, 134] on div "citla" at bounding box center [1374, 135] width 217 height 15
click at [1354, 148] on link "Lead #6033232" at bounding box center [1402, 151] width 272 height 16
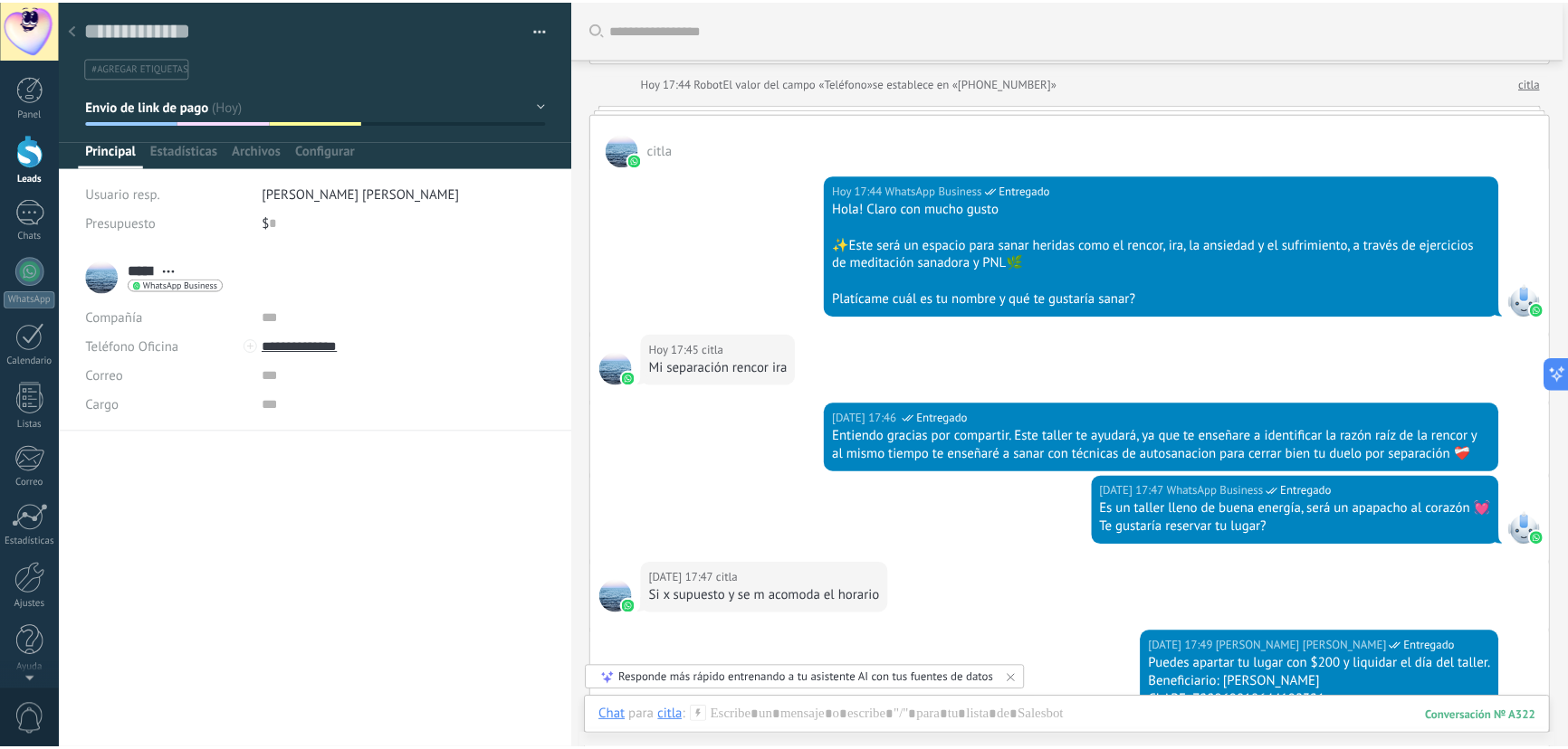
scroll to position [126, 0]
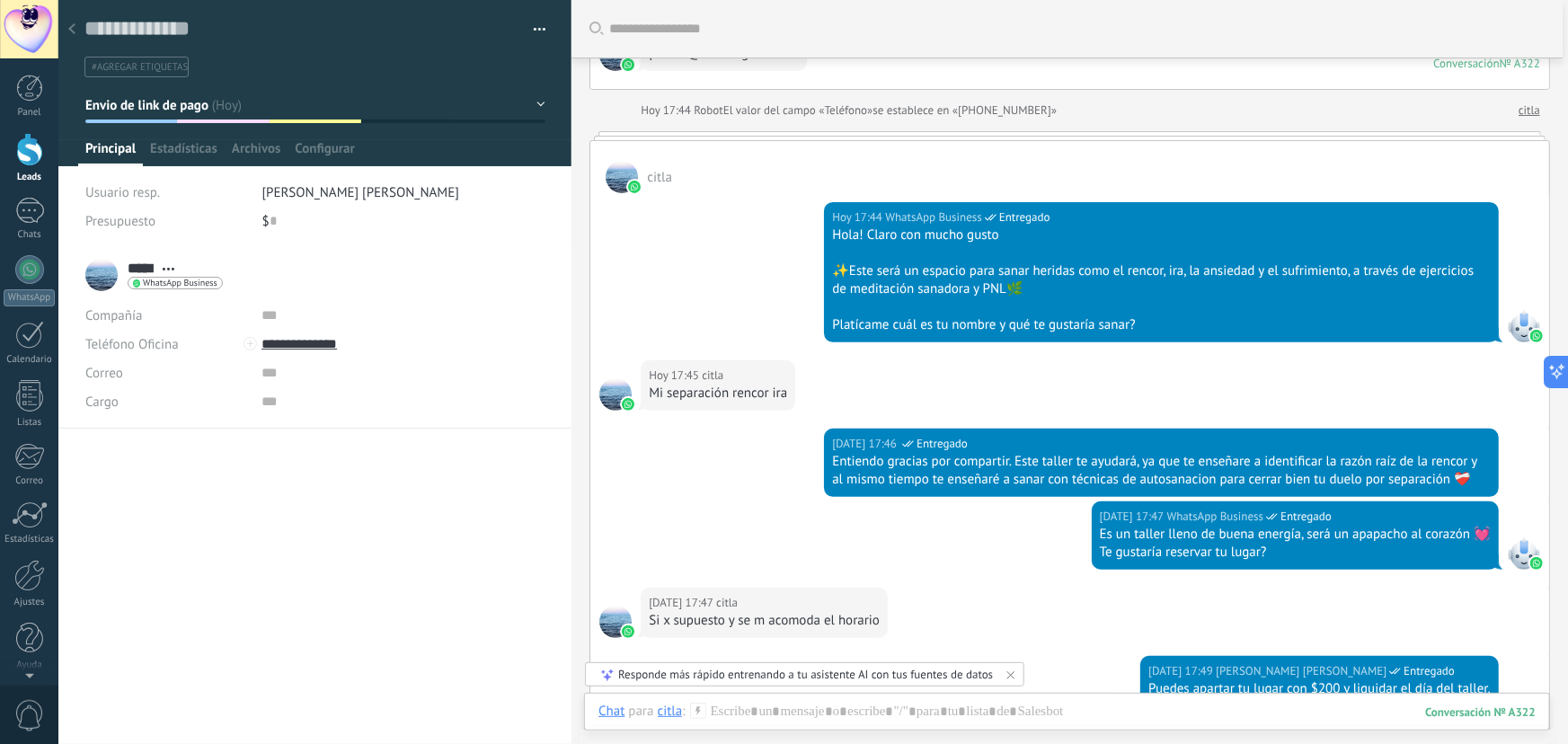
click at [64, 27] on div at bounding box center [71, 30] width 25 height 35
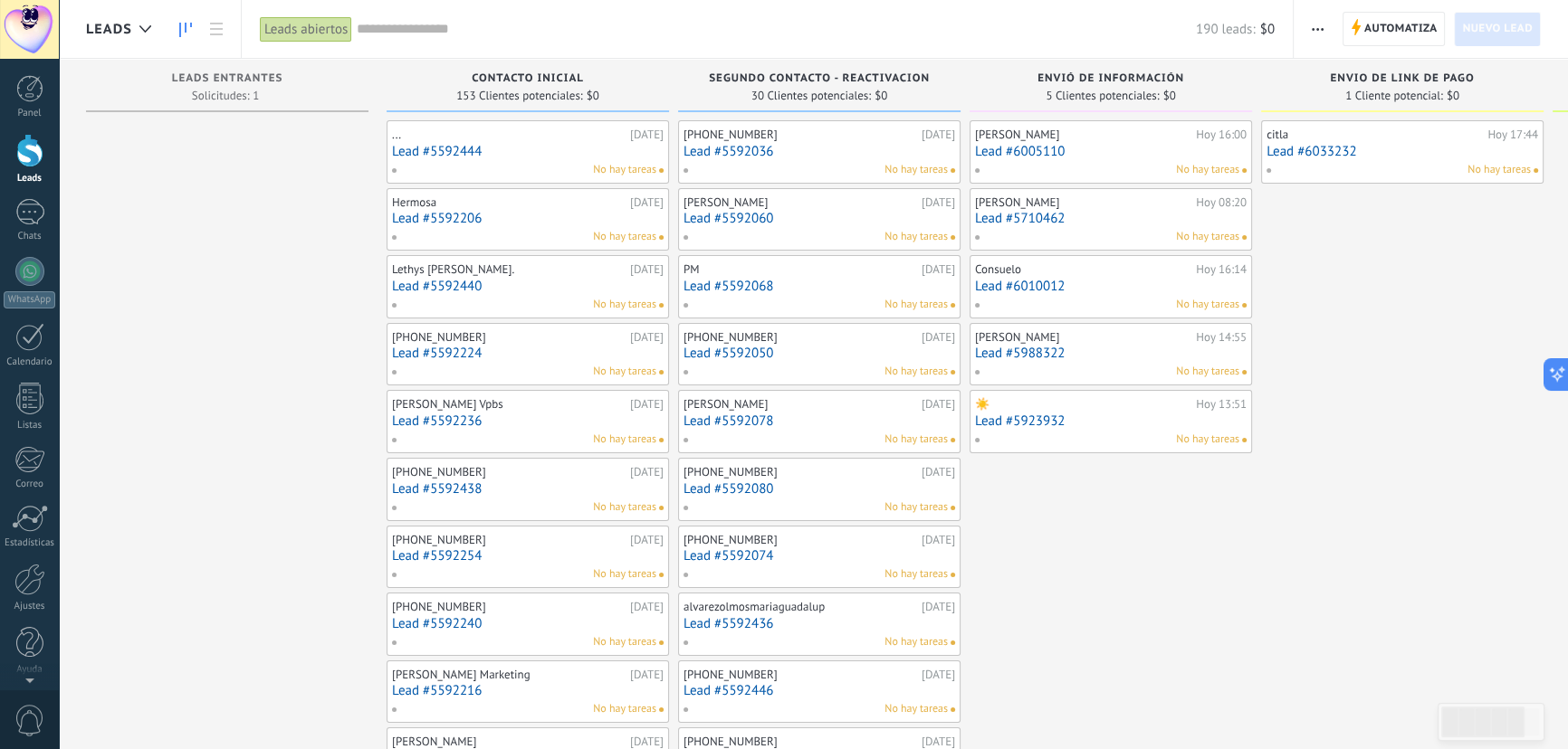
click at [732, 152] on link "Lead #5592036" at bounding box center [819, 151] width 272 height 16
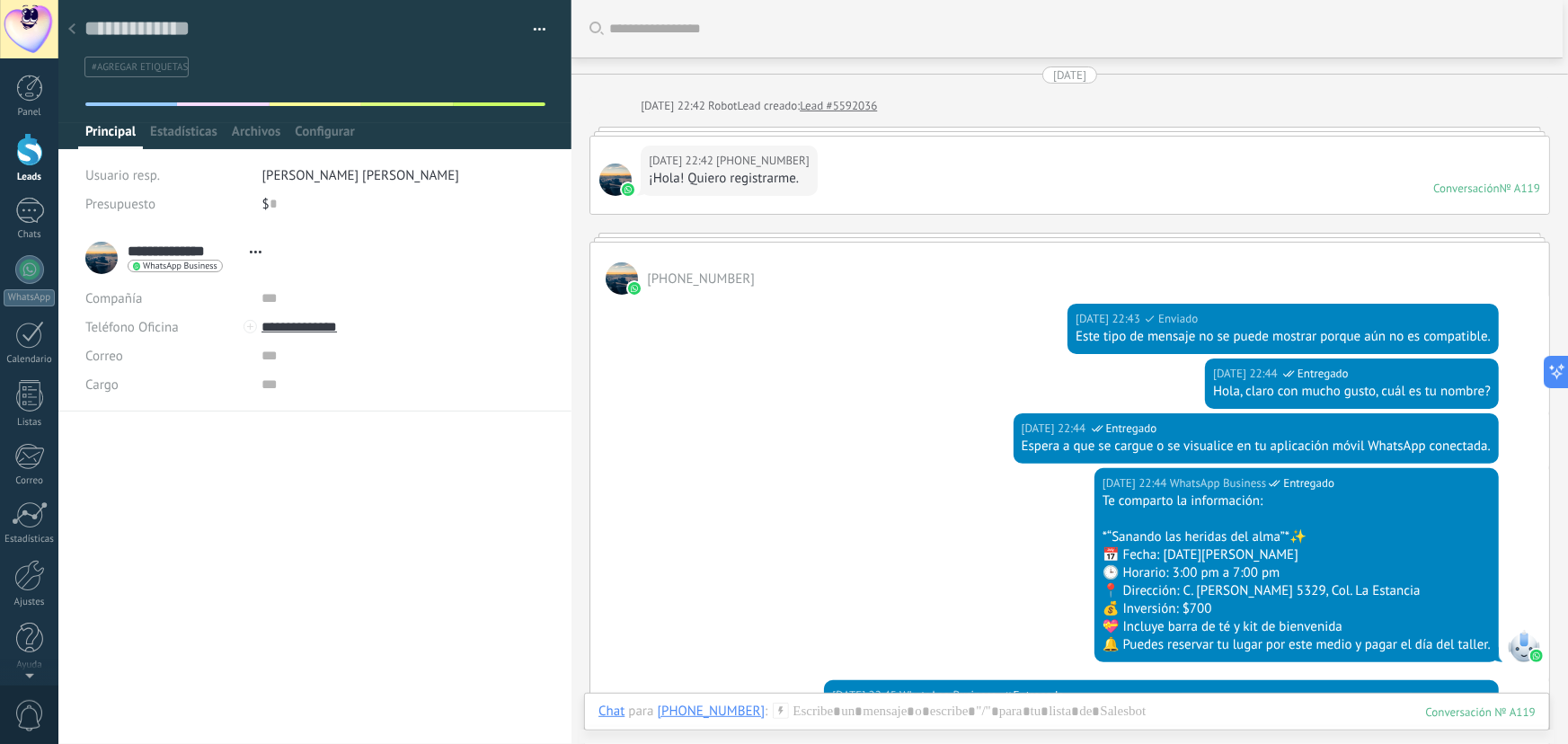
click at [75, 25] on div at bounding box center [71, 30] width 25 height 35
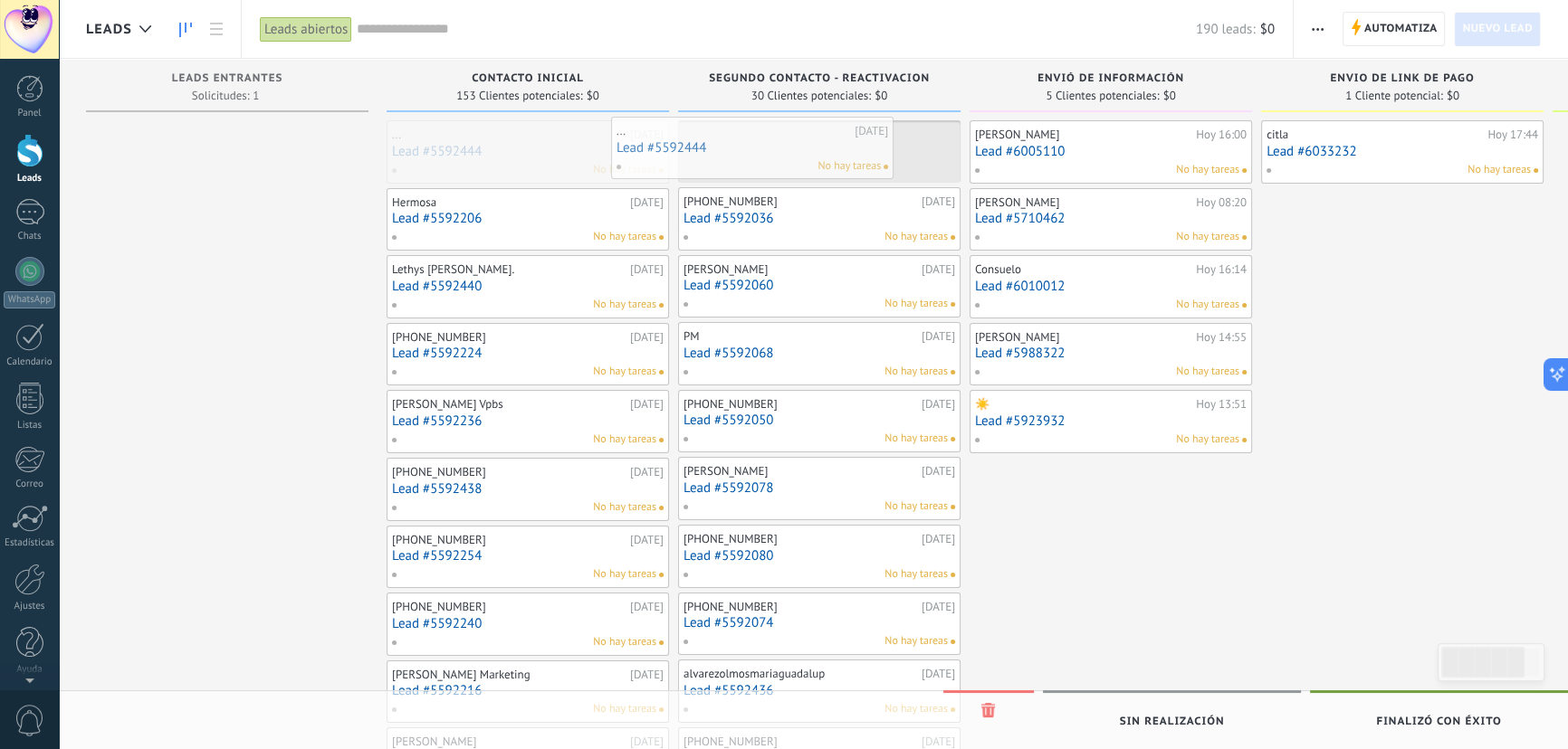
drag, startPoint x: 527, startPoint y: 148, endPoint x: 751, endPoint y: 145, distance: 224.0
drag, startPoint x: 479, startPoint y: 143, endPoint x: 713, endPoint y: 131, distance: 234.3
drag, startPoint x: 498, startPoint y: 153, endPoint x: 726, endPoint y: 145, distance: 228.1
drag, startPoint x: 512, startPoint y: 157, endPoint x: 715, endPoint y: 146, distance: 203.3
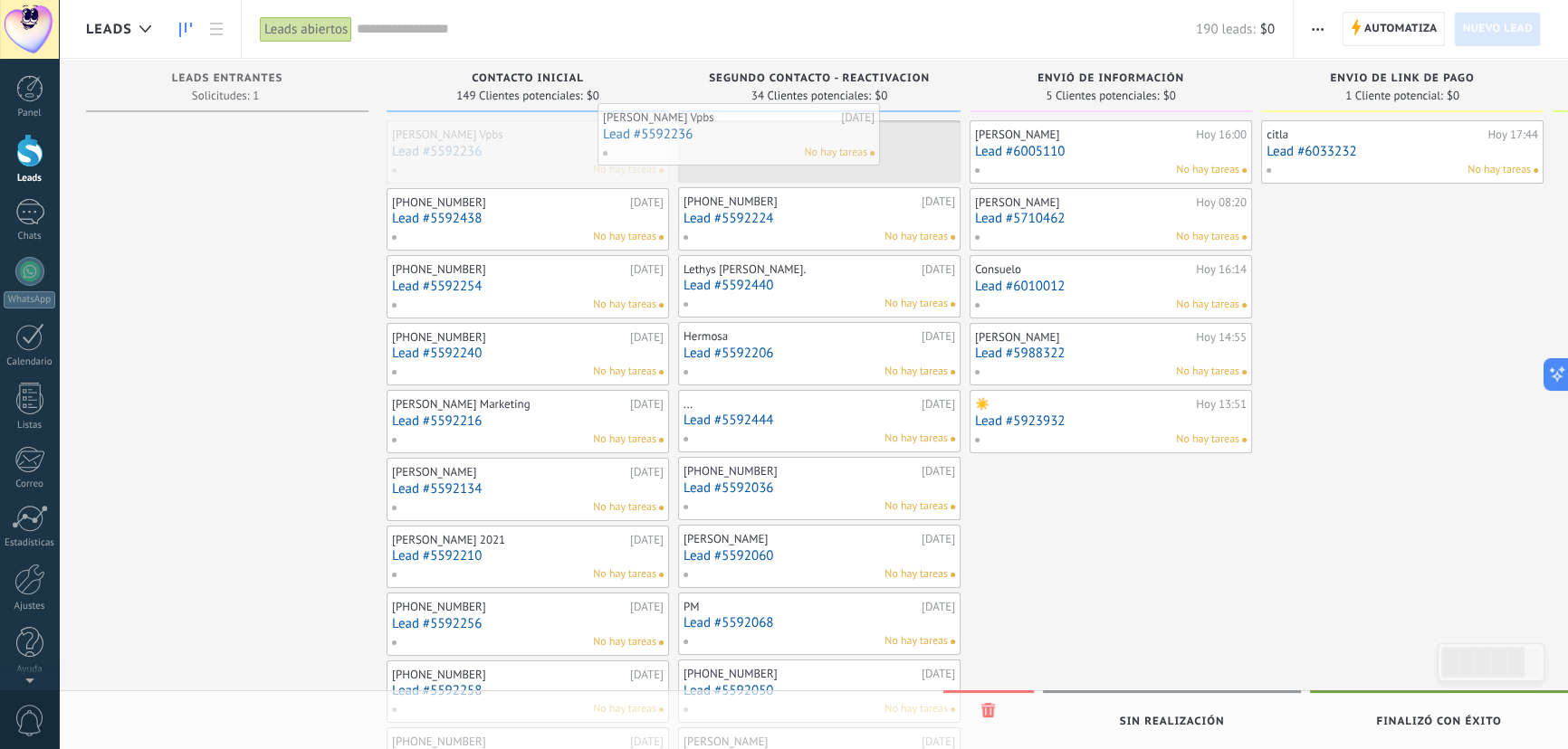
drag, startPoint x: 540, startPoint y: 160, endPoint x: 764, endPoint y: 141, distance: 224.8
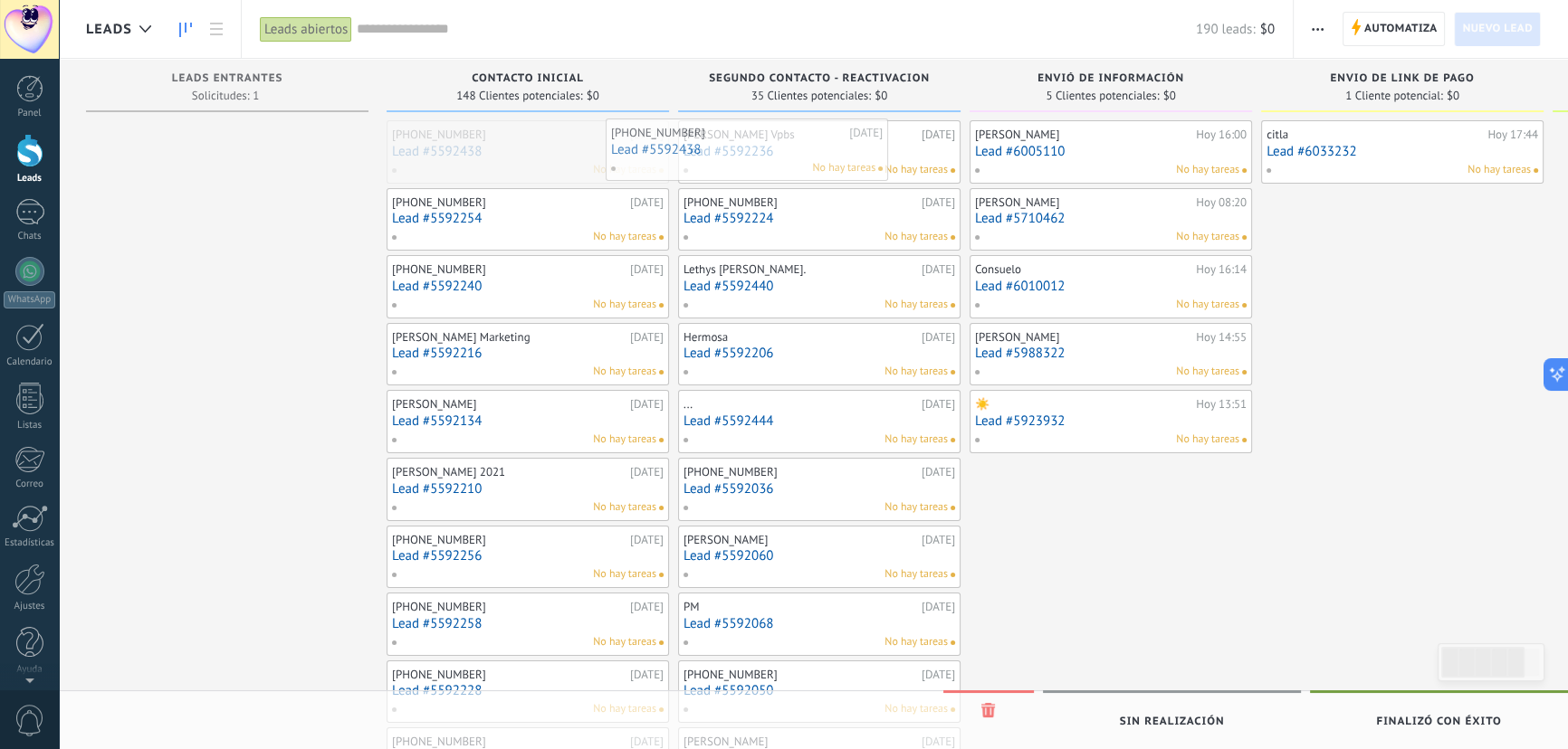
drag, startPoint x: 531, startPoint y: 165, endPoint x: 750, endPoint y: 163, distance: 219.0
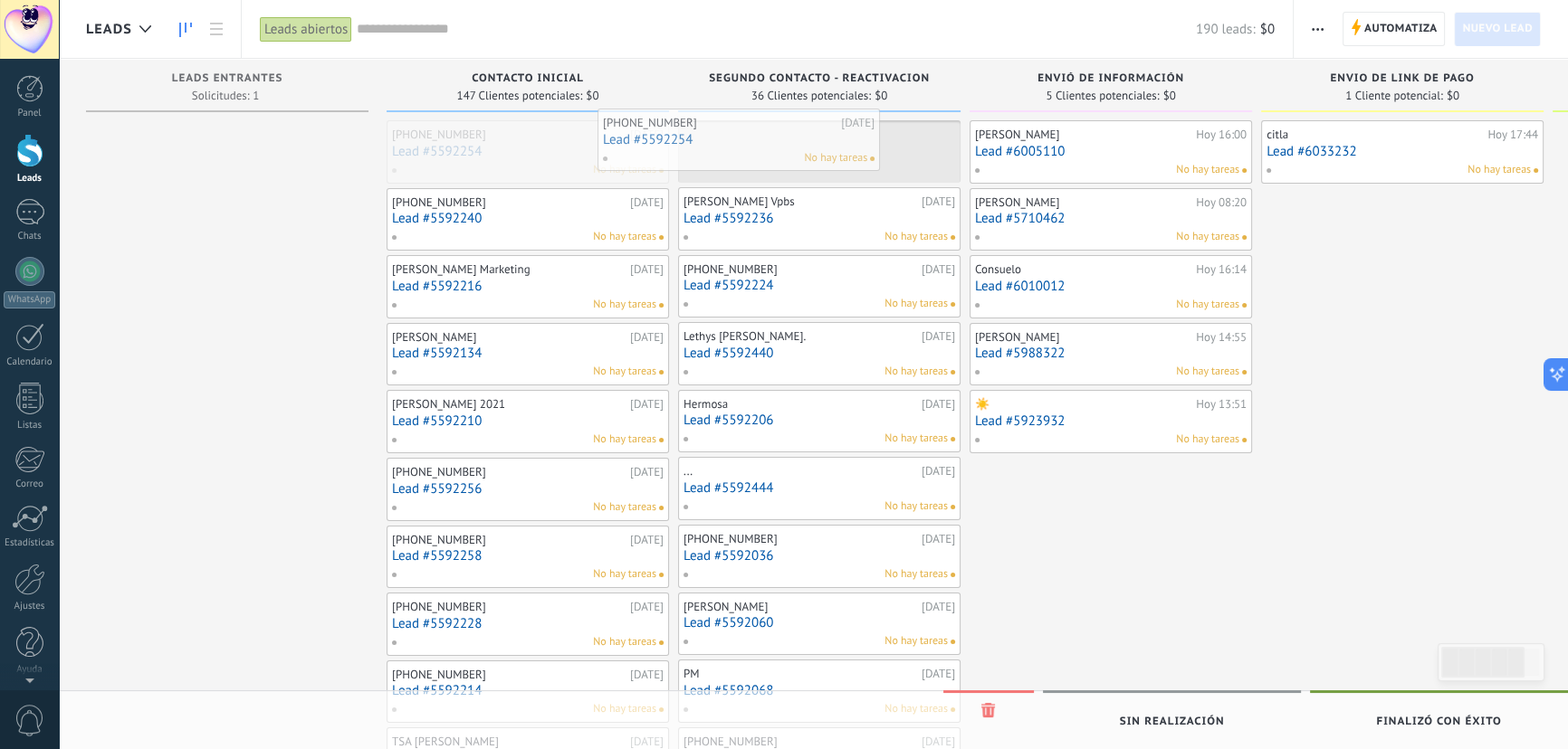
drag, startPoint x: 497, startPoint y: 158, endPoint x: 700, endPoint y: 146, distance: 203.4
drag, startPoint x: 521, startPoint y: 169, endPoint x: 737, endPoint y: 154, distance: 216.5
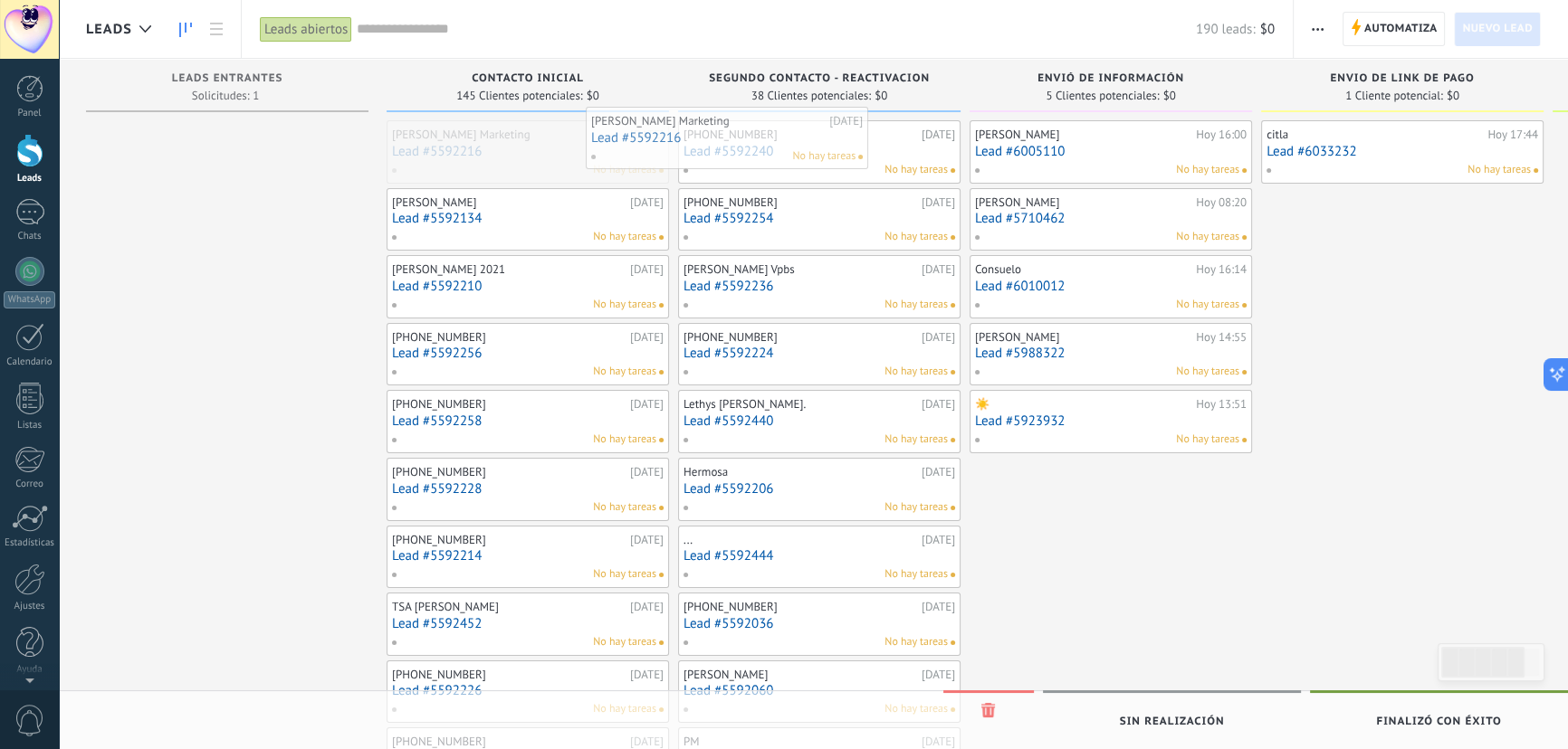
drag, startPoint x: 543, startPoint y: 176, endPoint x: 742, endPoint y: 163, distance: 199.4
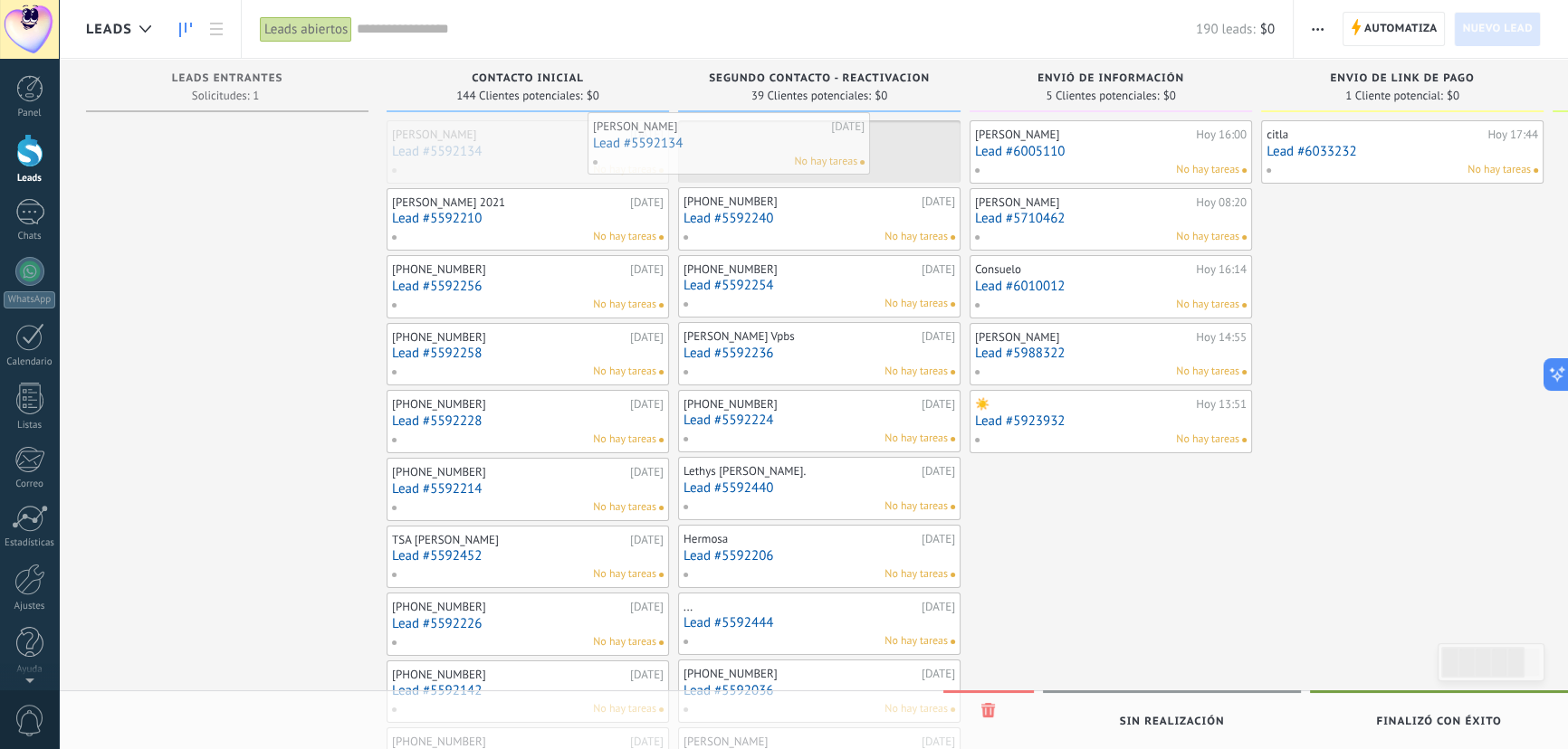
drag, startPoint x: 530, startPoint y: 168, endPoint x: 760, endPoint y: 157, distance: 230.3
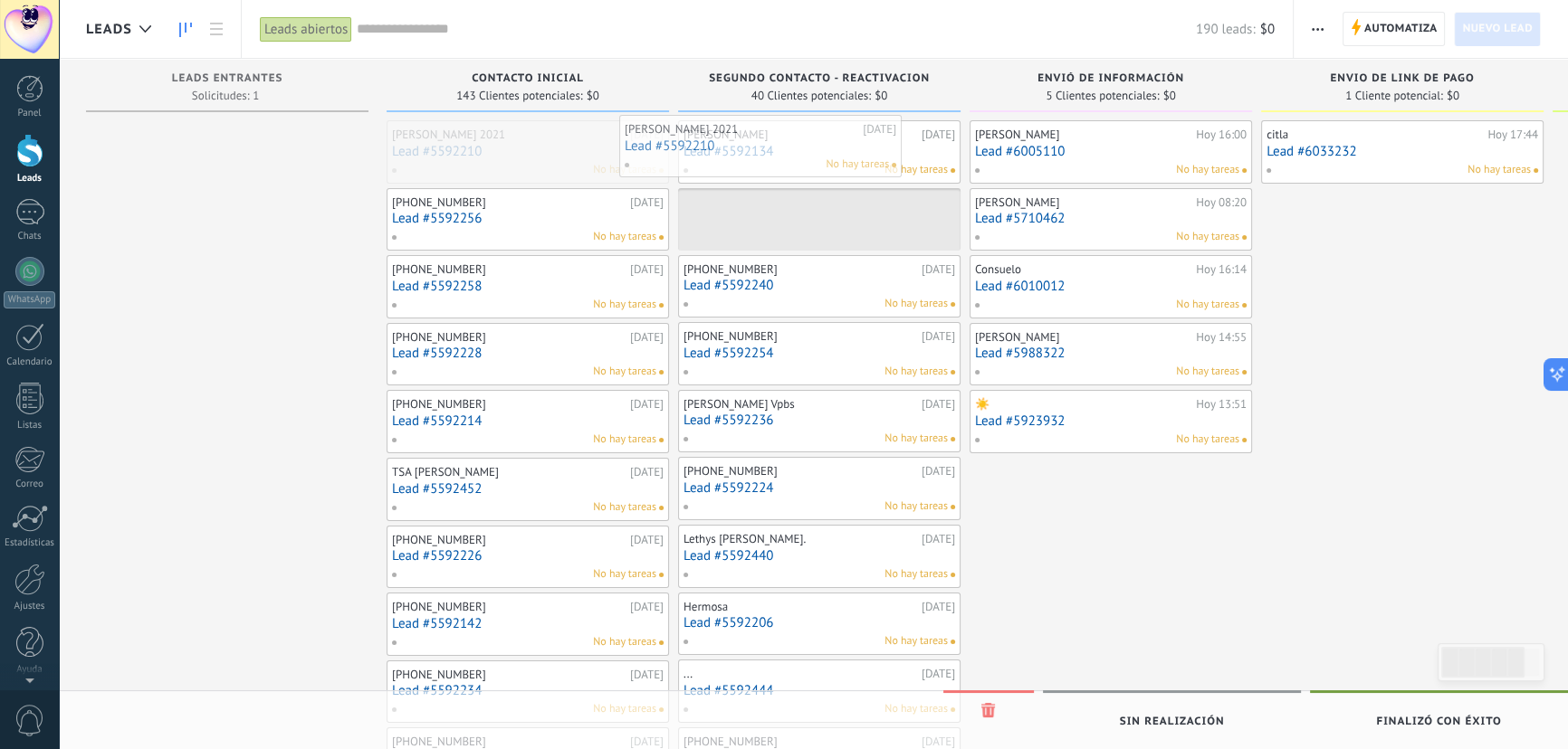
drag, startPoint x: 539, startPoint y: 156, endPoint x: 772, endPoint y: 150, distance: 233.1
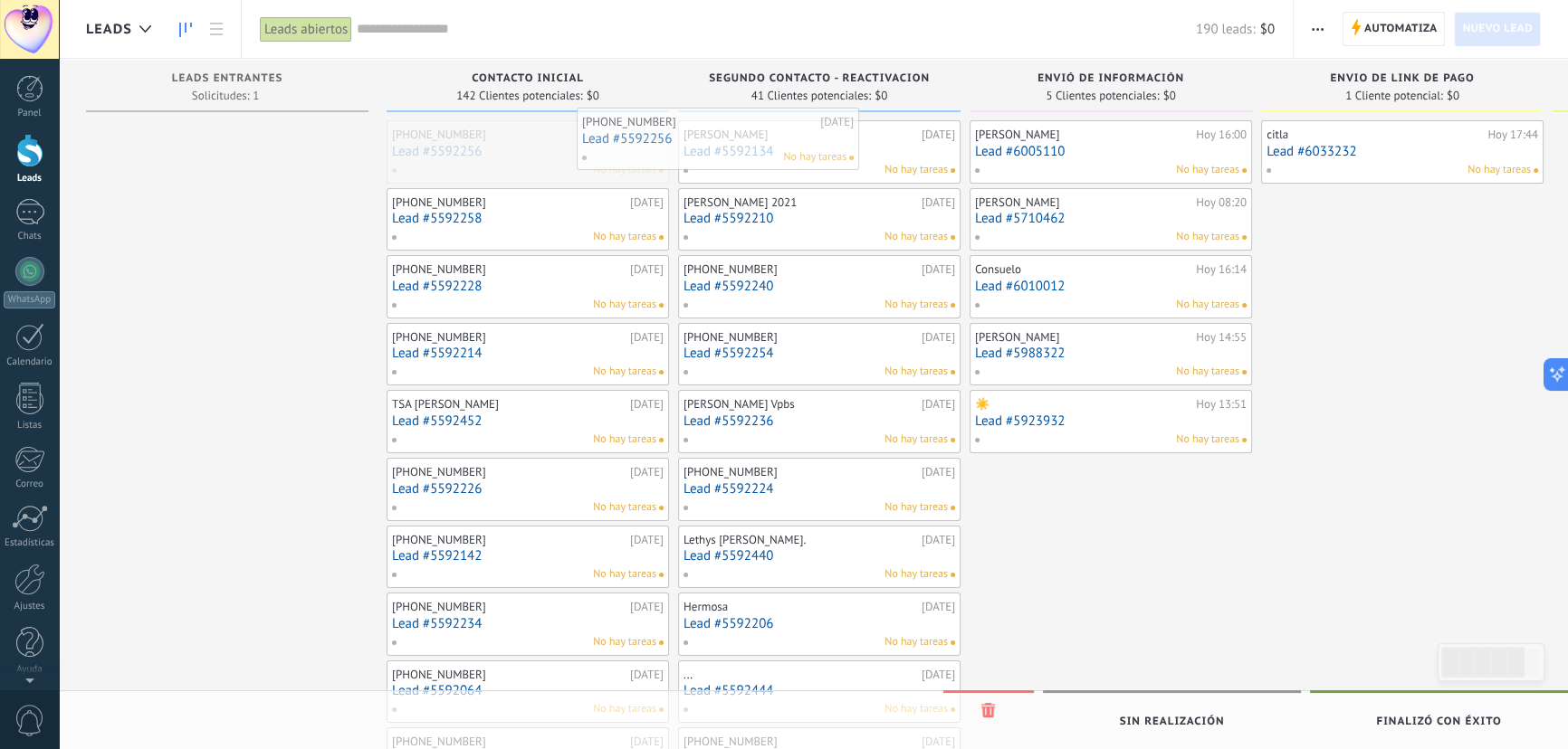
drag, startPoint x: 552, startPoint y: 160, endPoint x: 752, endPoint y: 146, distance: 200.5
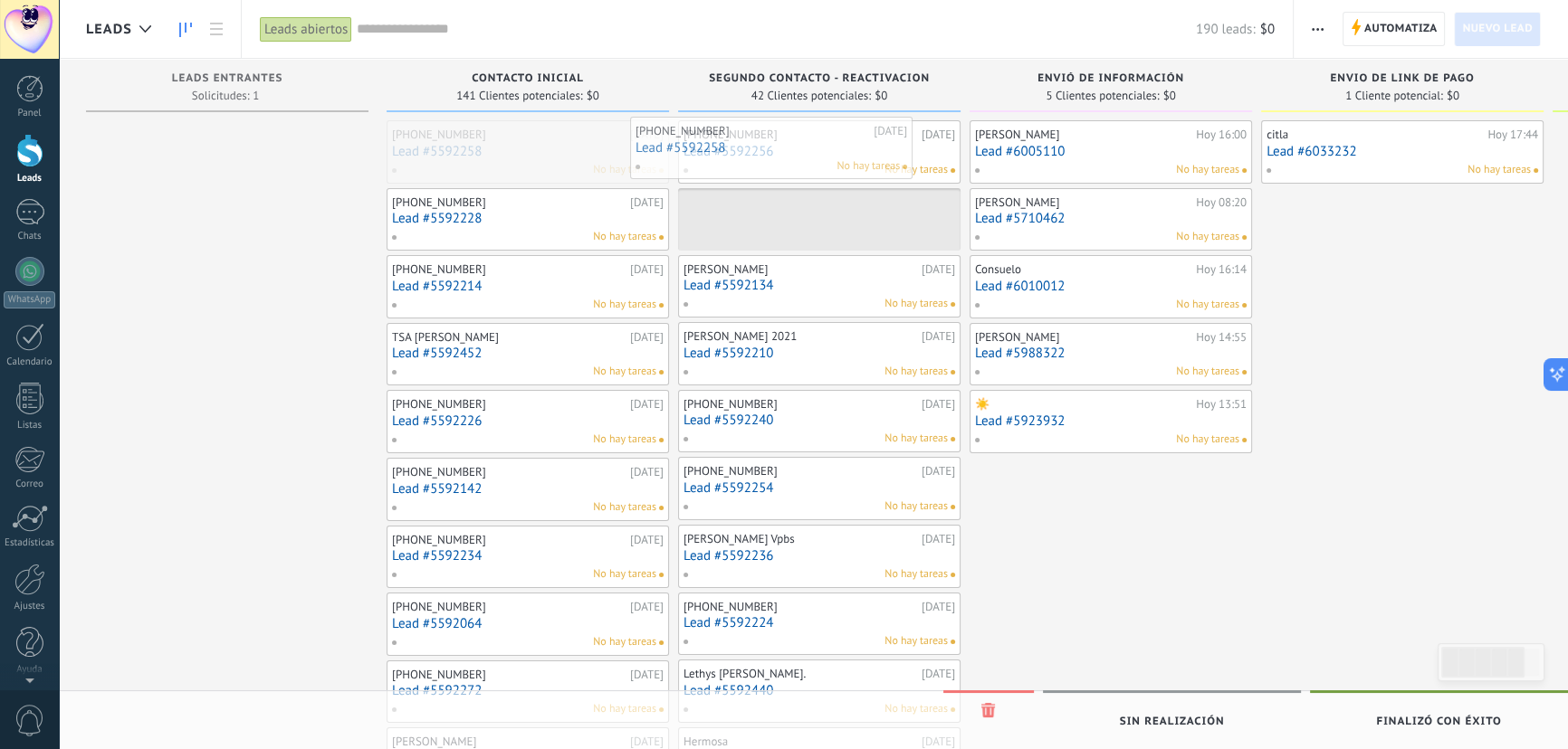
drag, startPoint x: 547, startPoint y: 152, endPoint x: 786, endPoint y: 150, distance: 239.0
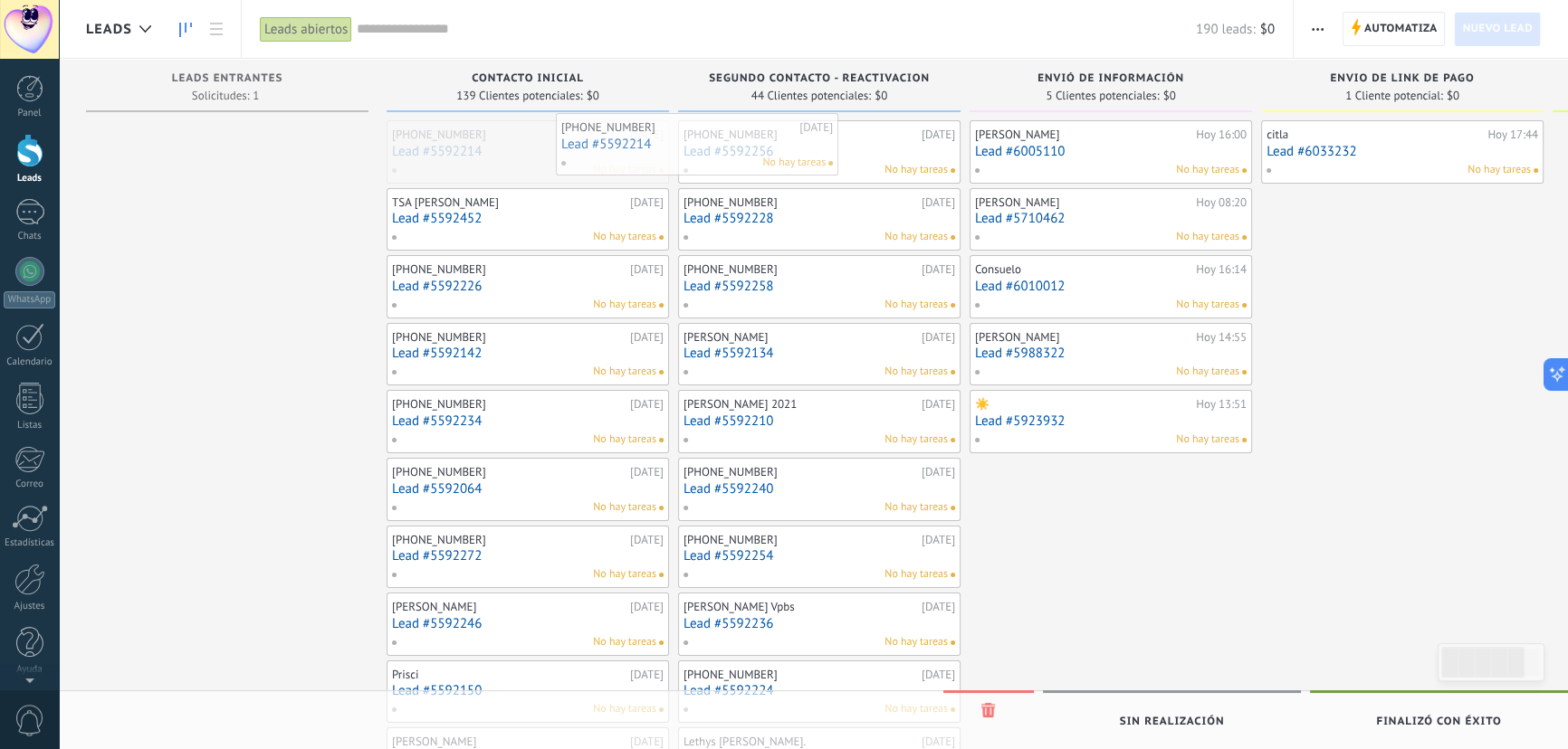
drag, startPoint x: 549, startPoint y: 145, endPoint x: 772, endPoint y: 137, distance: 223.1
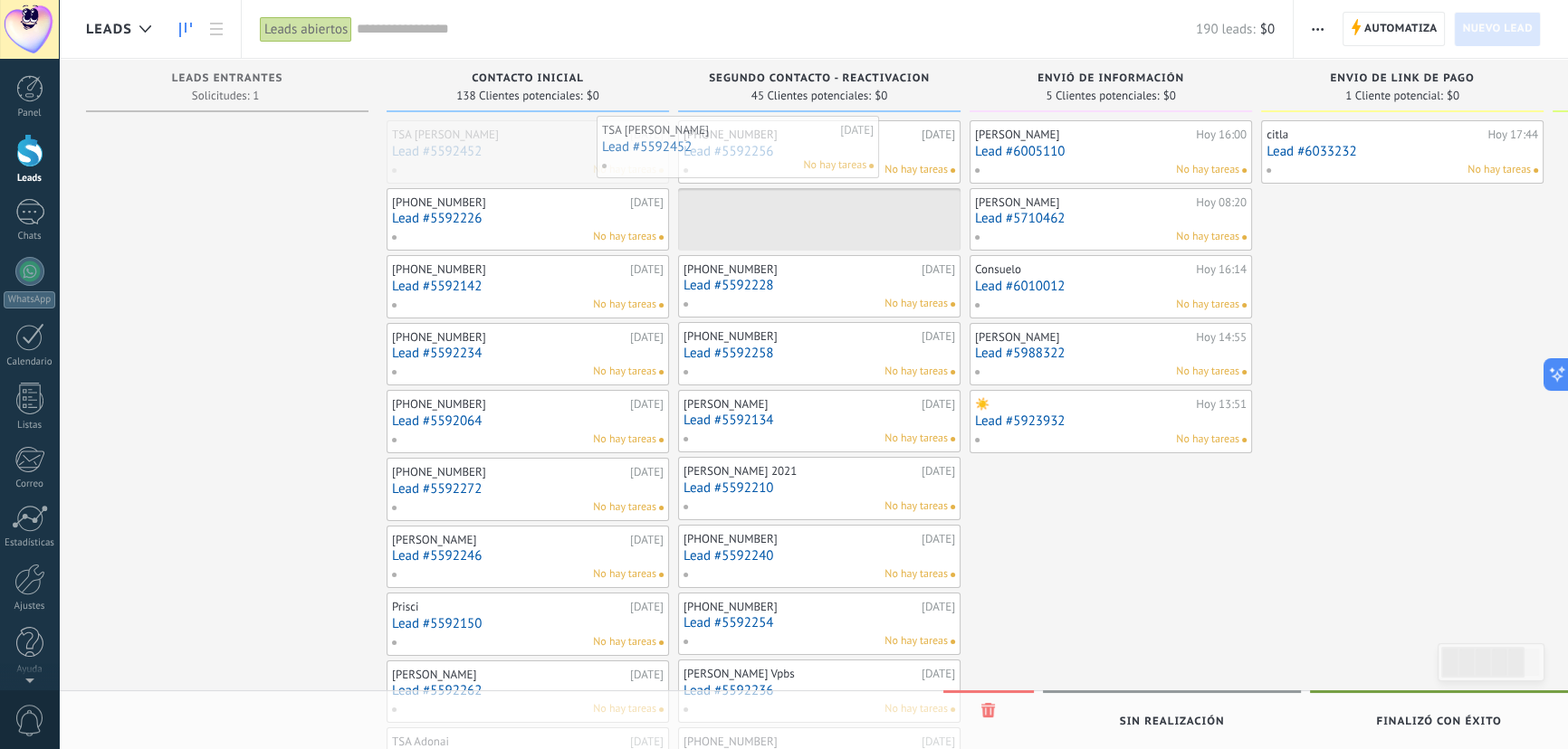
drag, startPoint x: 553, startPoint y: 149, endPoint x: 777, endPoint y: 145, distance: 224.0
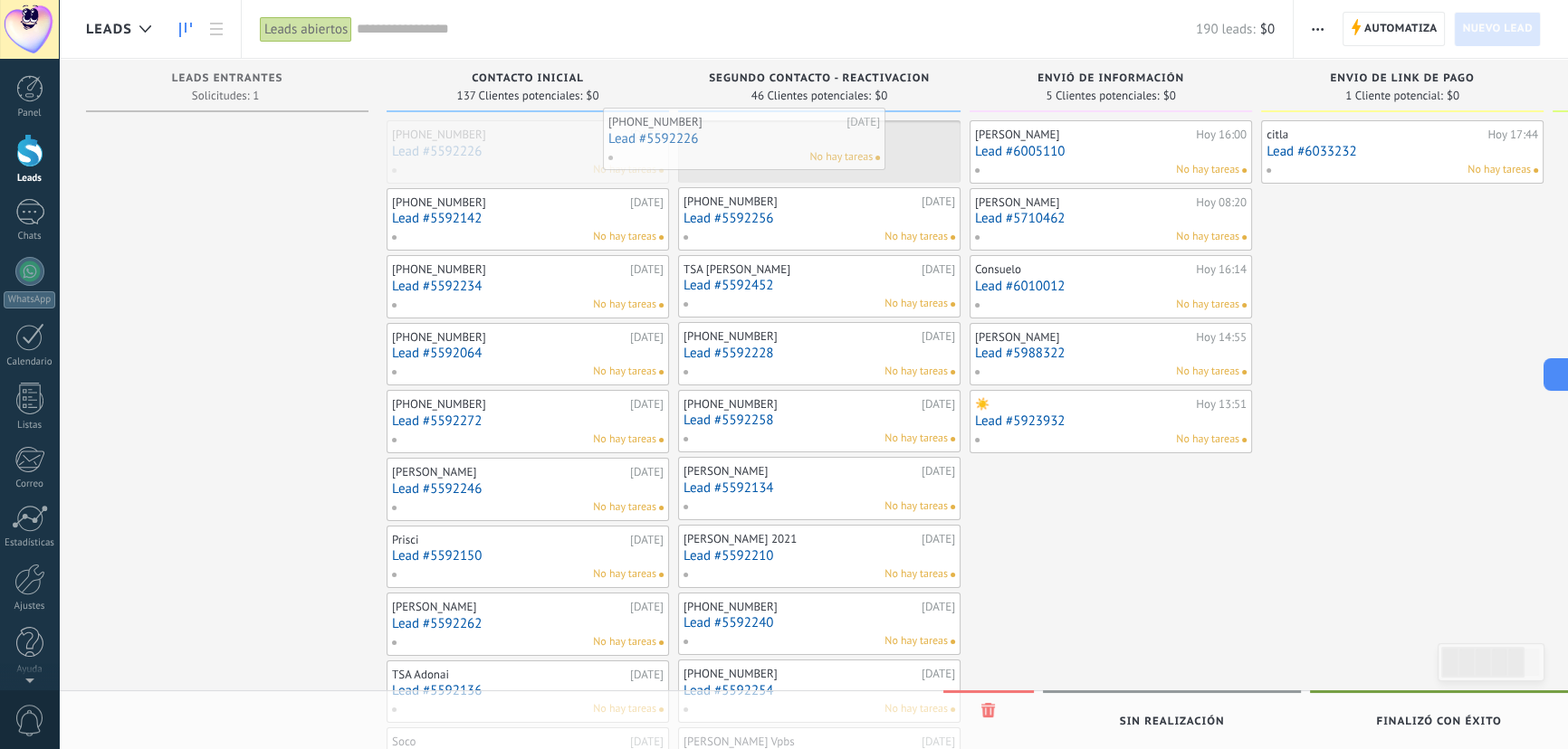
drag, startPoint x: 544, startPoint y: 160, endPoint x: 760, endPoint y: 147, distance: 216.4
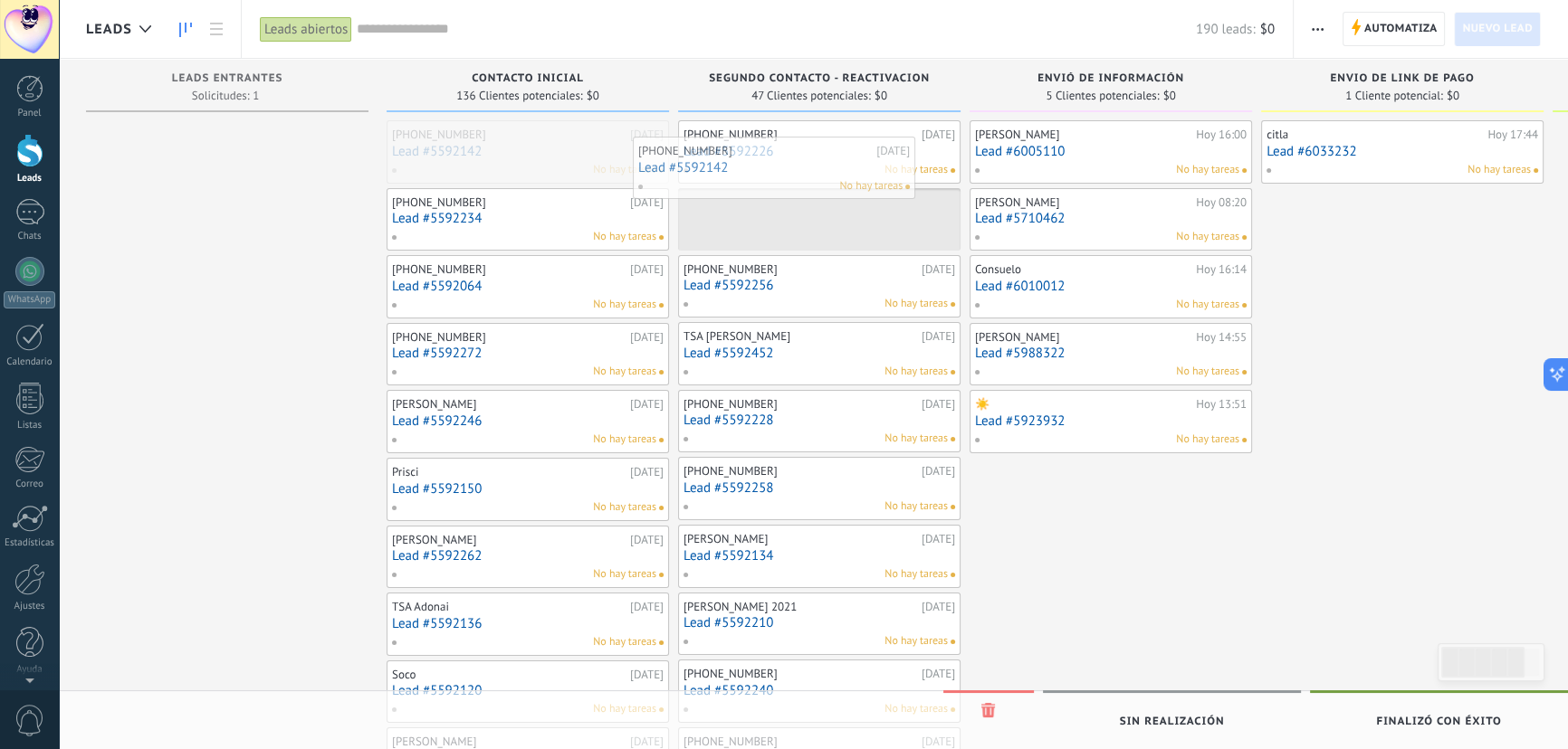
drag, startPoint x: 540, startPoint y: 158, endPoint x: 794, endPoint y: 175, distance: 254.6
drag, startPoint x: 512, startPoint y: 155, endPoint x: 772, endPoint y: 157, distance: 260.0
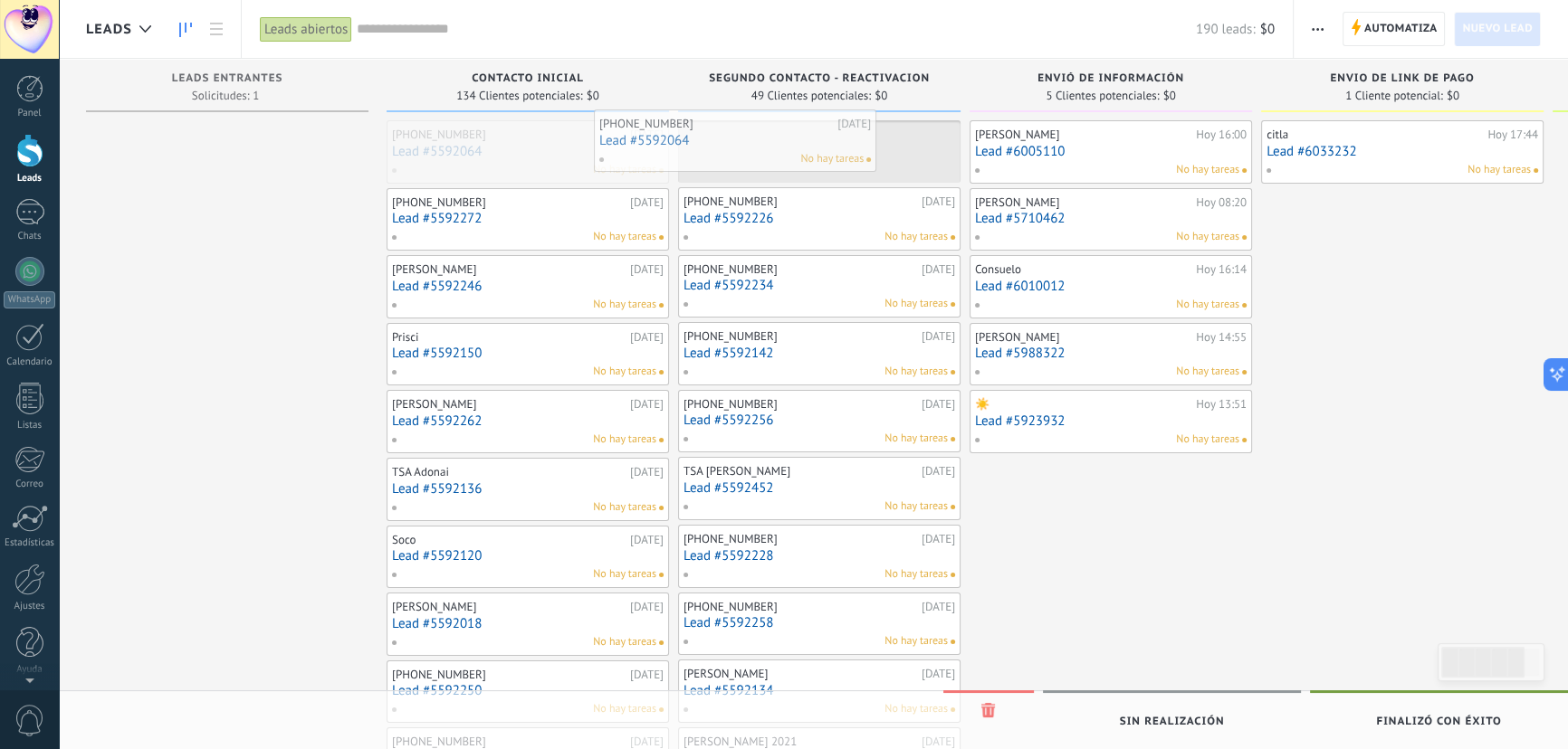
drag, startPoint x: 524, startPoint y: 151, endPoint x: 754, endPoint y: 137, distance: 230.4
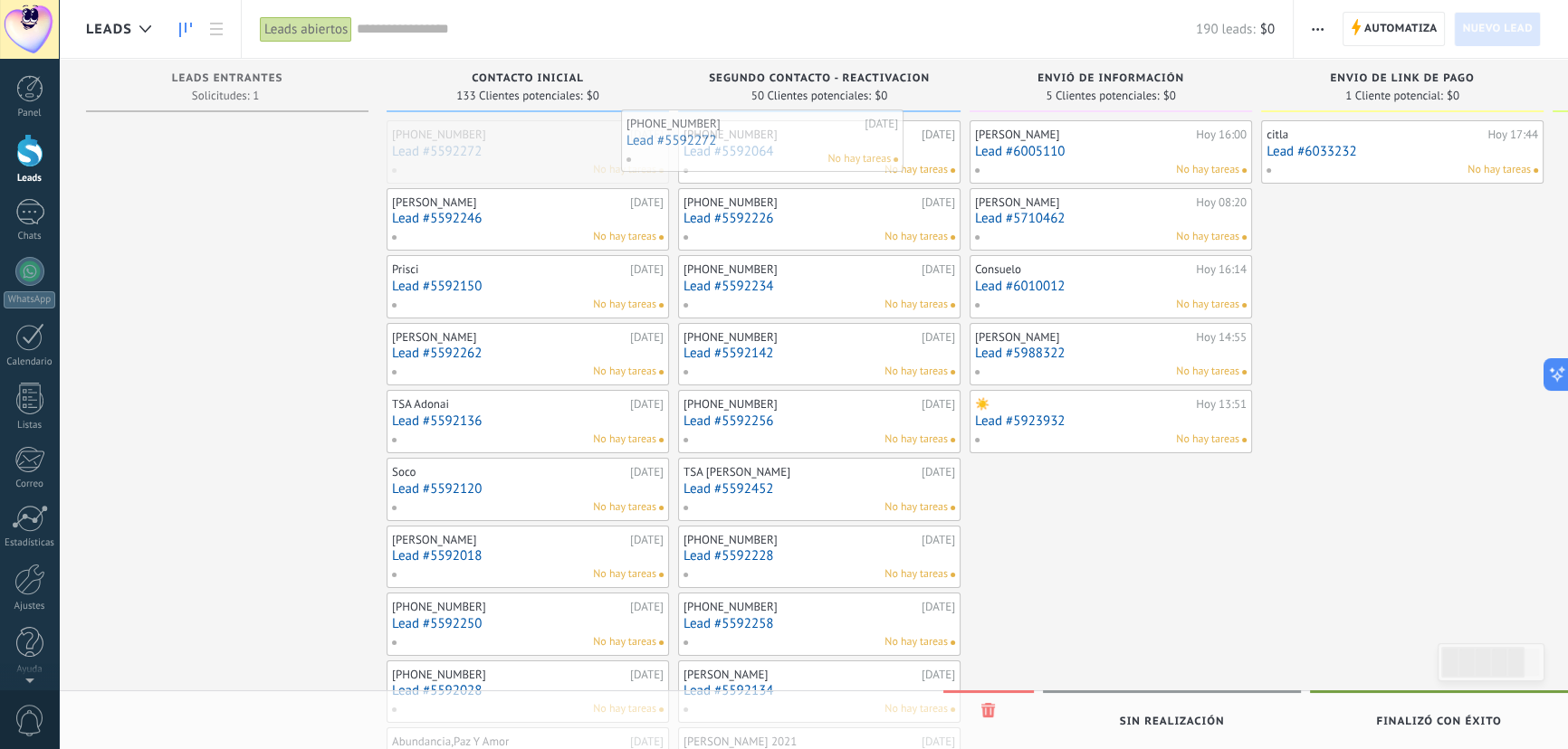
drag, startPoint x: 551, startPoint y: 146, endPoint x: 786, endPoint y: 135, distance: 235.3
drag, startPoint x: 527, startPoint y: 138, endPoint x: 793, endPoint y: 135, distance: 266.0
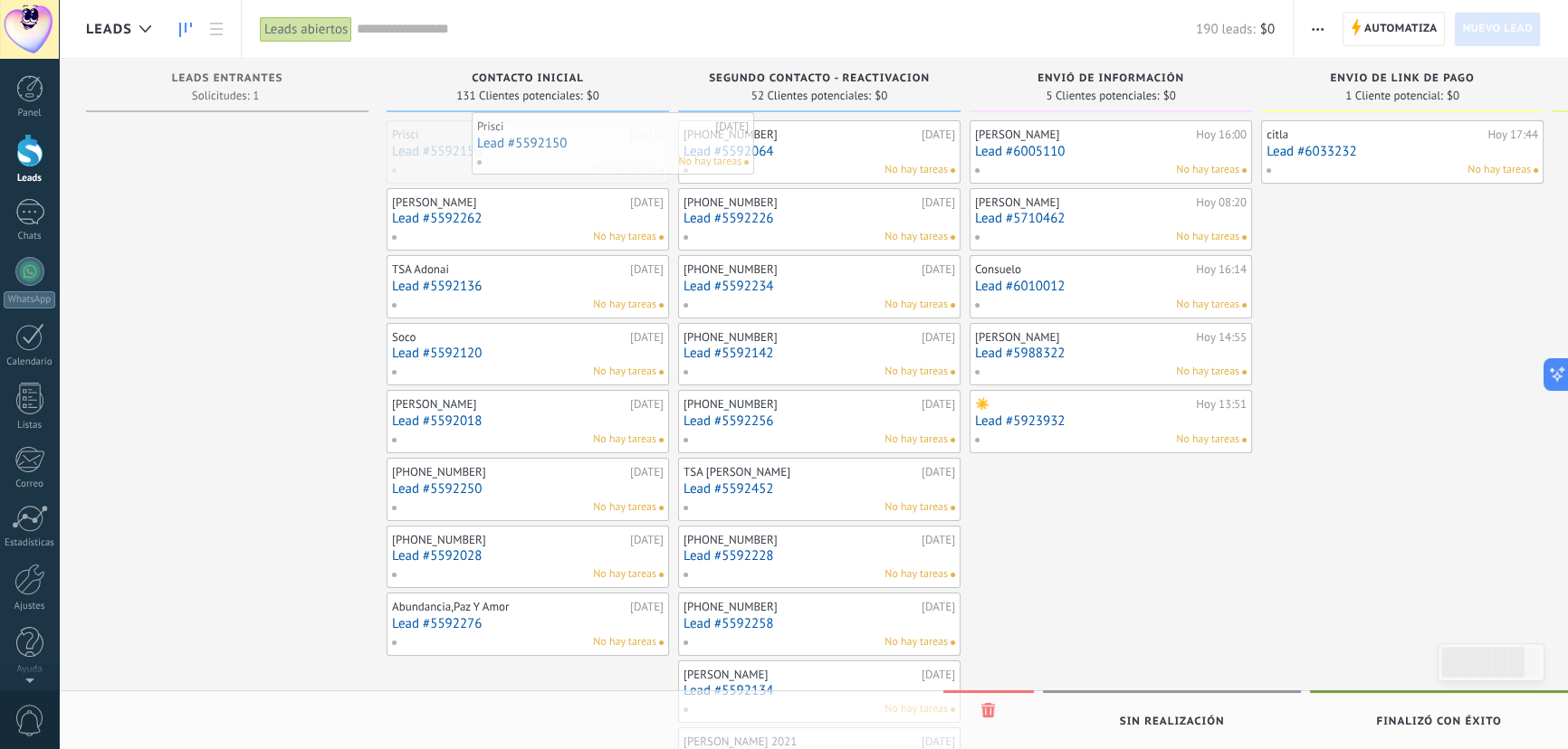
drag, startPoint x: 558, startPoint y: 154, endPoint x: 774, endPoint y: 143, distance: 216.3
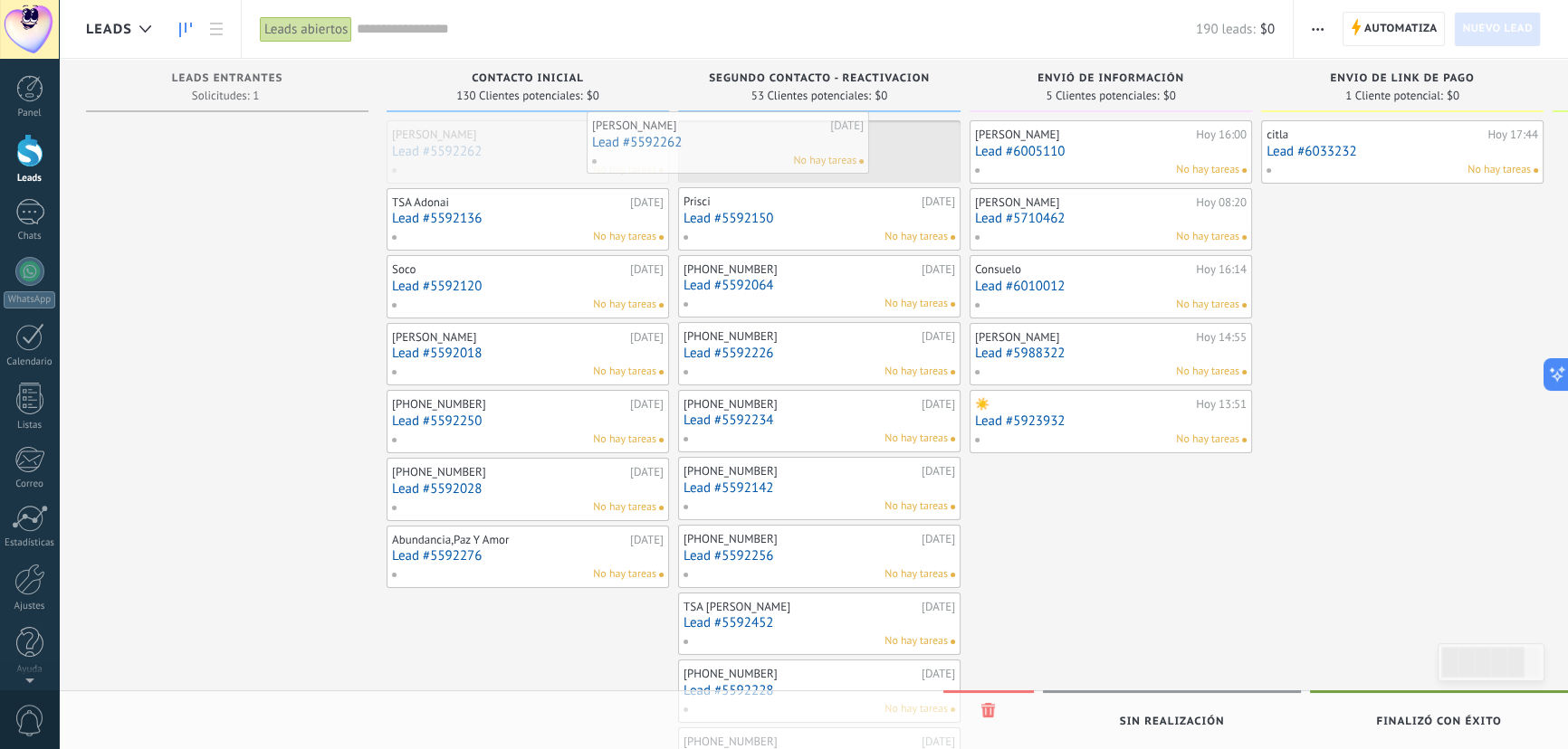
drag, startPoint x: 549, startPoint y: 140, endPoint x: 749, endPoint y: 131, distance: 200.2
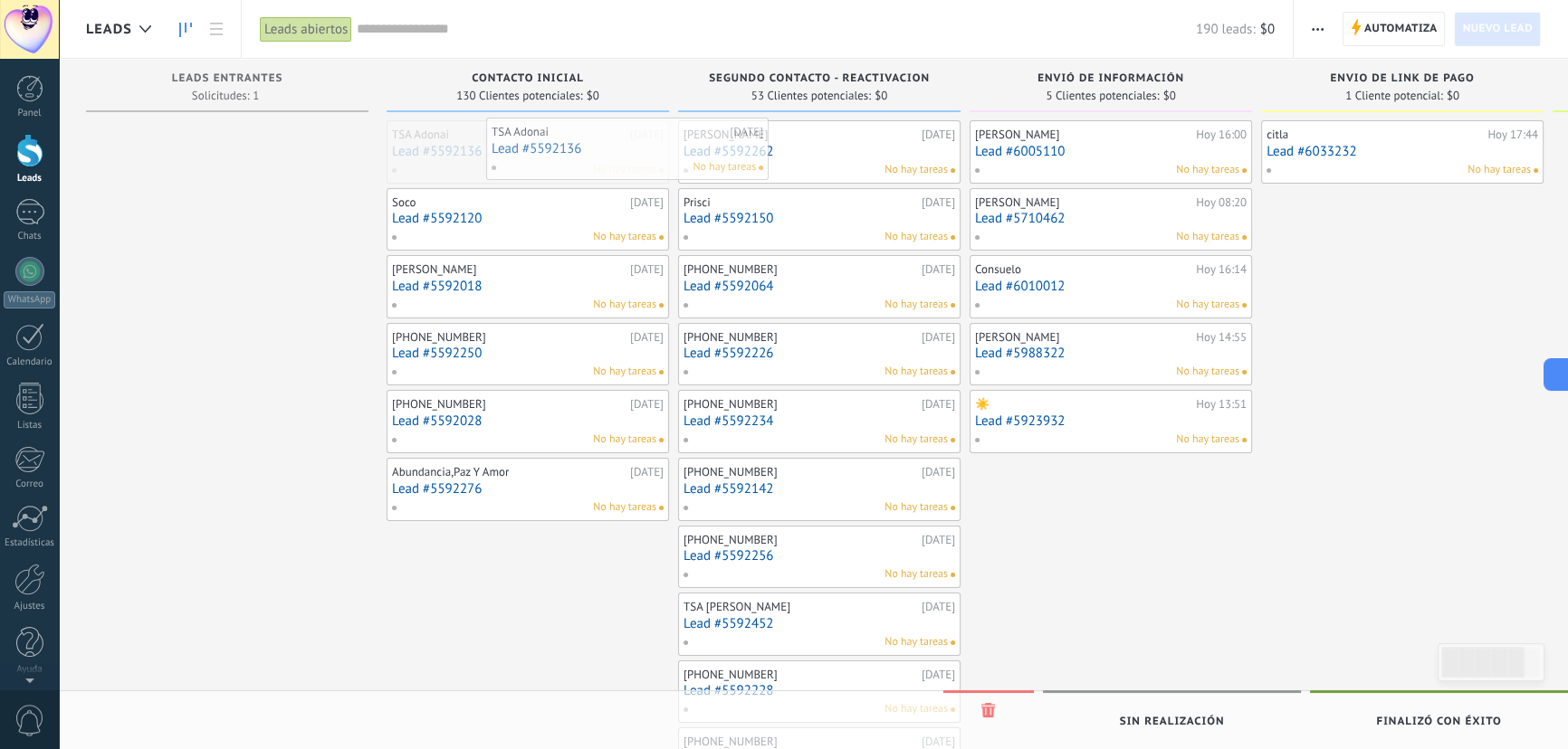
drag, startPoint x: 571, startPoint y: 149, endPoint x: 739, endPoint y: 144, distance: 168.1
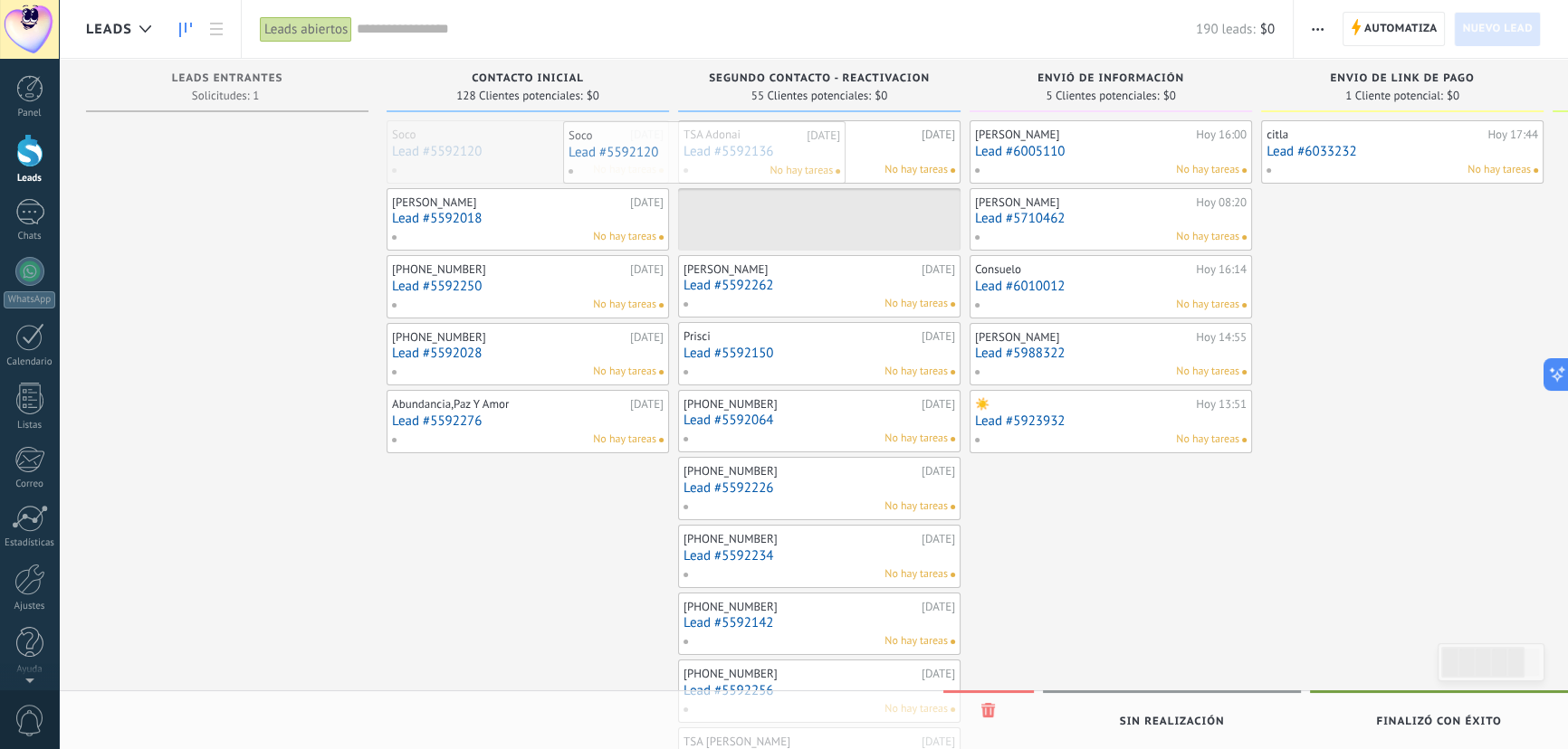
drag, startPoint x: 560, startPoint y: 145, endPoint x: 737, endPoint y: 146, distance: 177.0
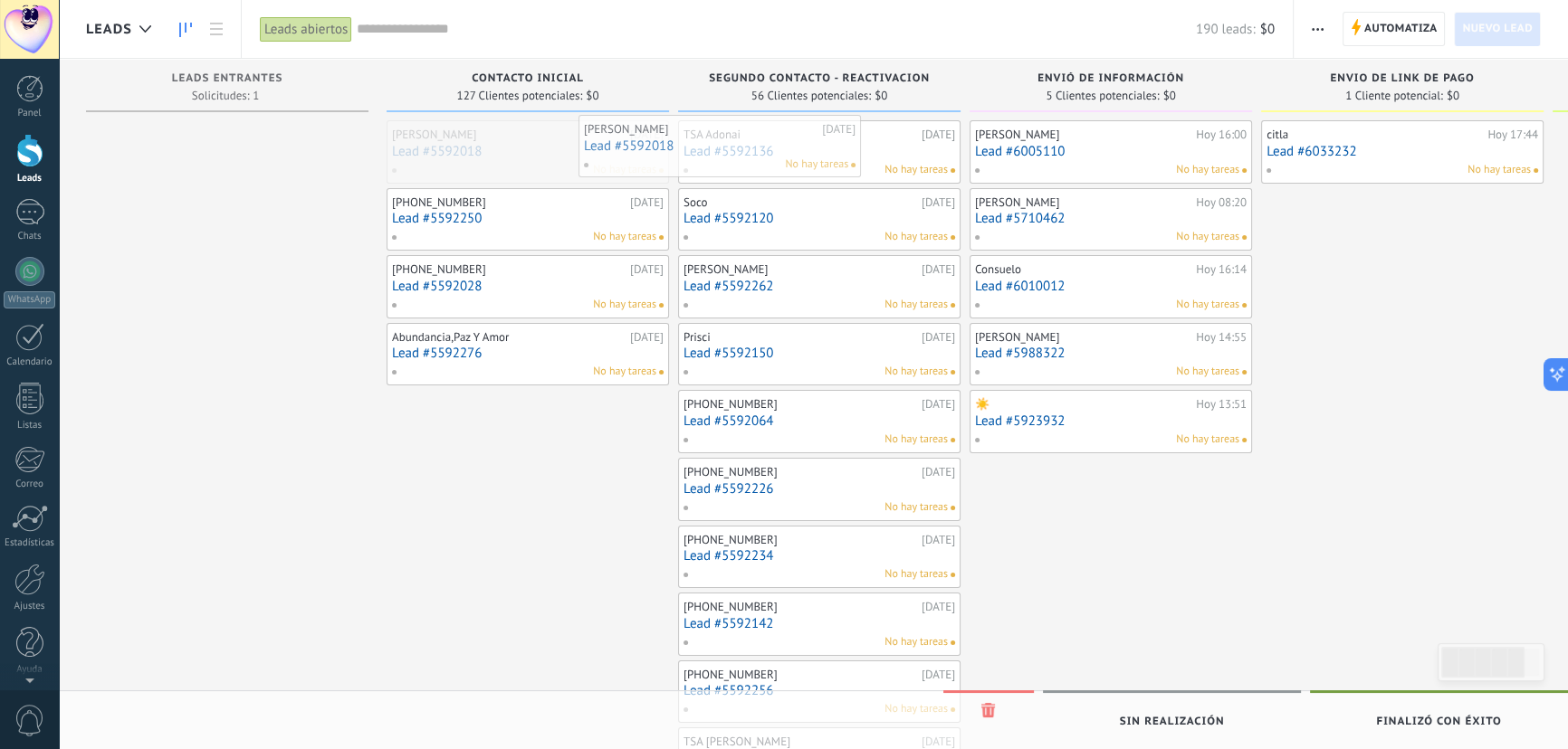
drag, startPoint x: 548, startPoint y: 157, endPoint x: 739, endPoint y: 151, distance: 191.1
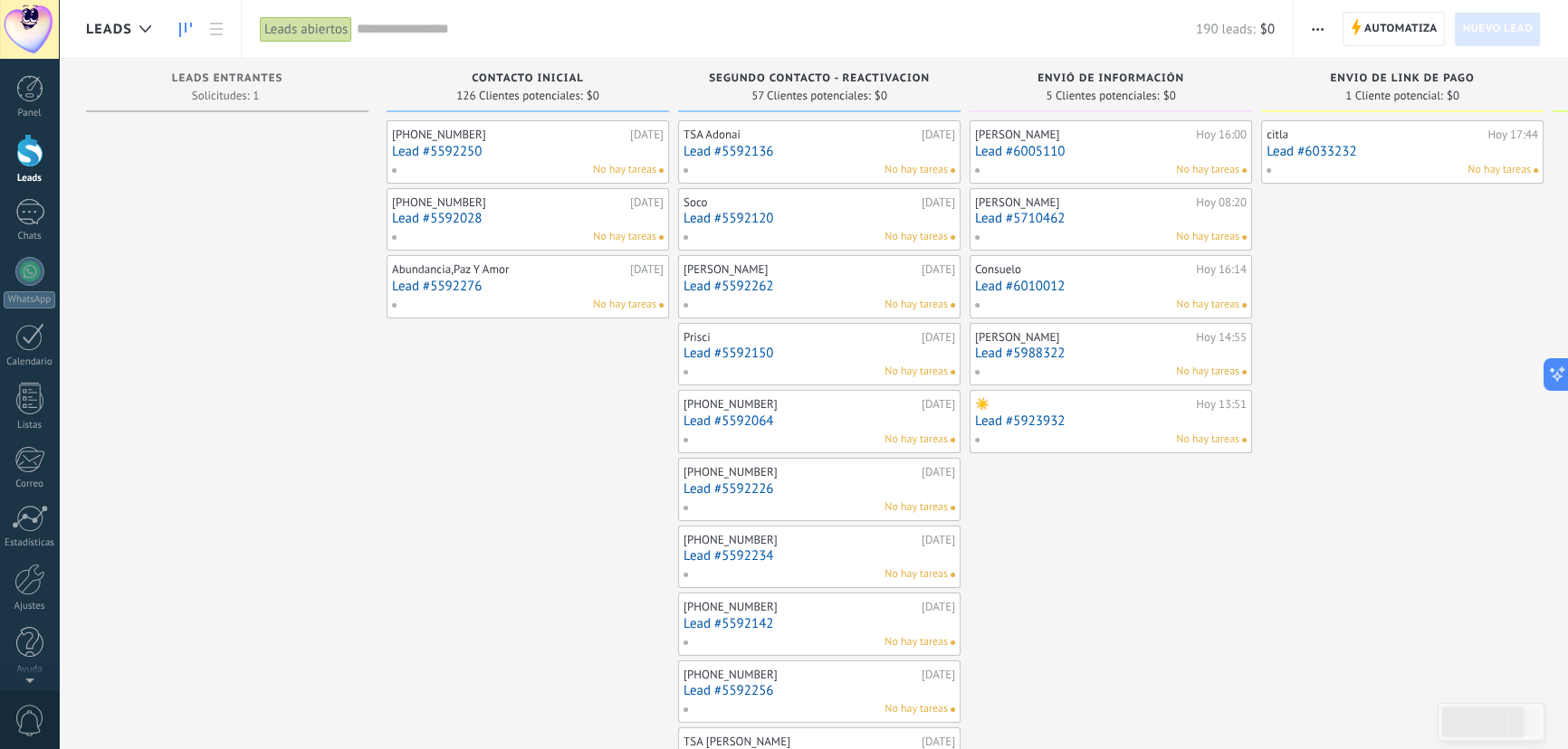
drag, startPoint x: 580, startPoint y: 181, endPoint x: 751, endPoint y: 176, distance: 171.1
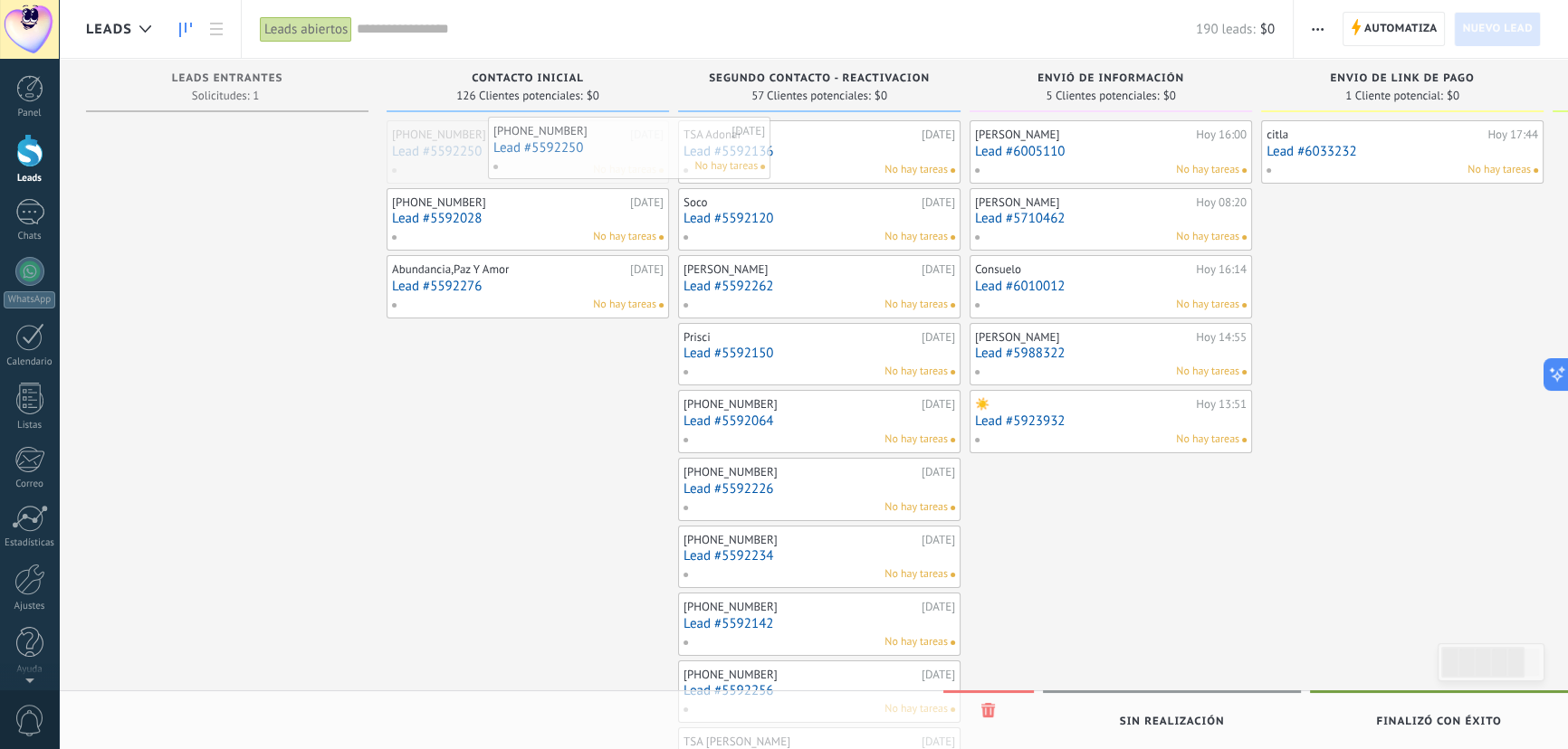
drag, startPoint x: 578, startPoint y: 157, endPoint x: 750, endPoint y: 154, distance: 172.0
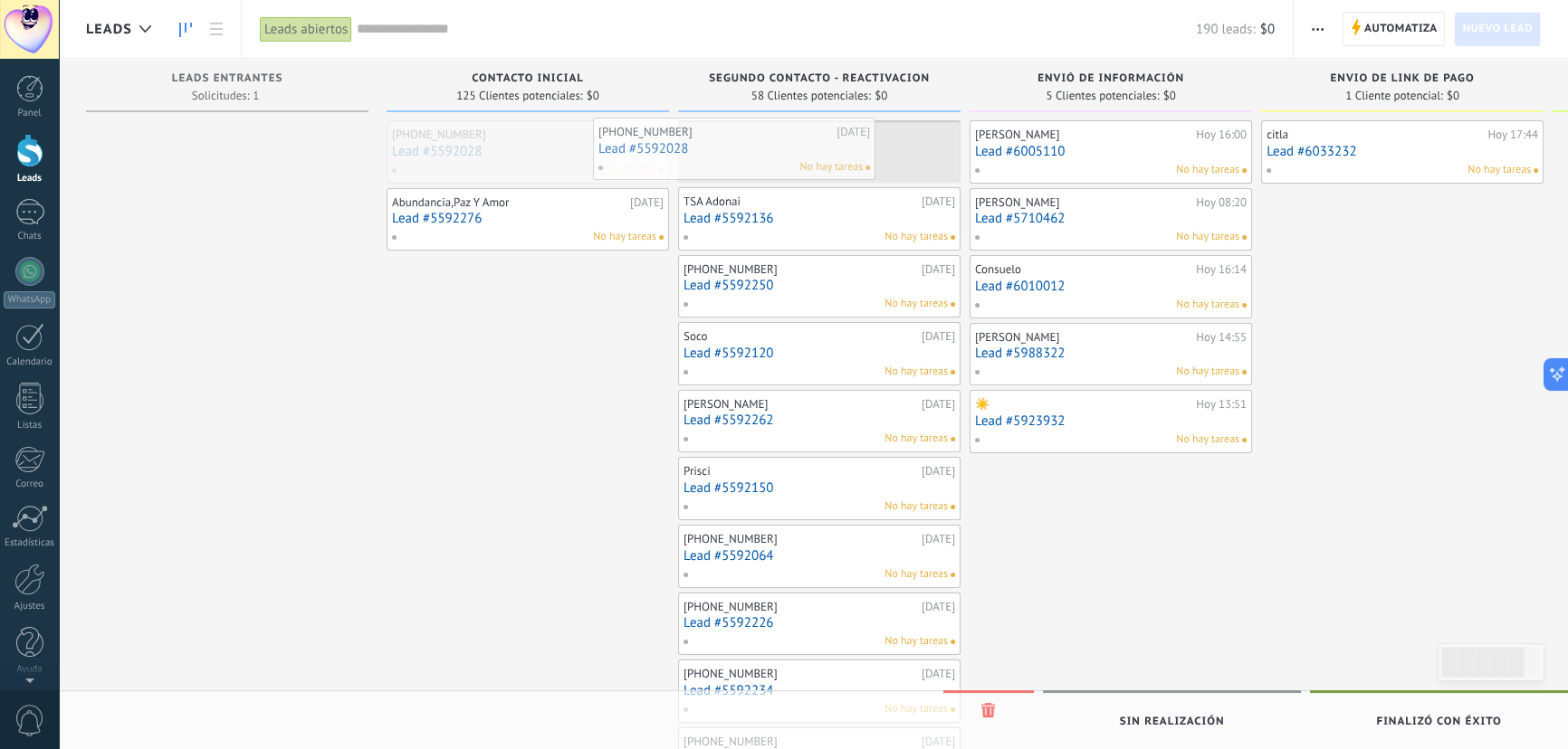
drag, startPoint x: 548, startPoint y: 167, endPoint x: 755, endPoint y: 163, distance: 207.0
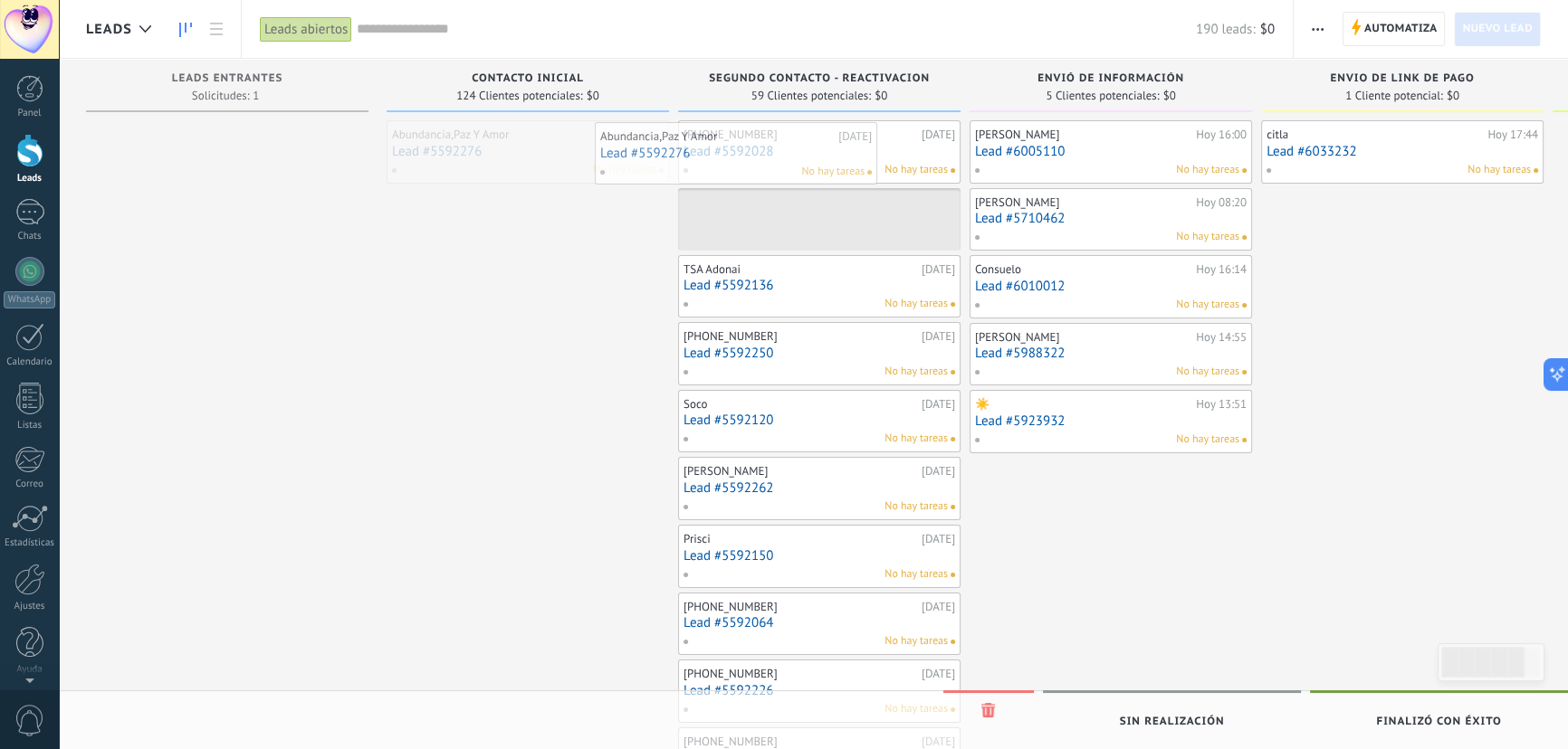
drag, startPoint x: 547, startPoint y: 165, endPoint x: 765, endPoint y: 168, distance: 218.0
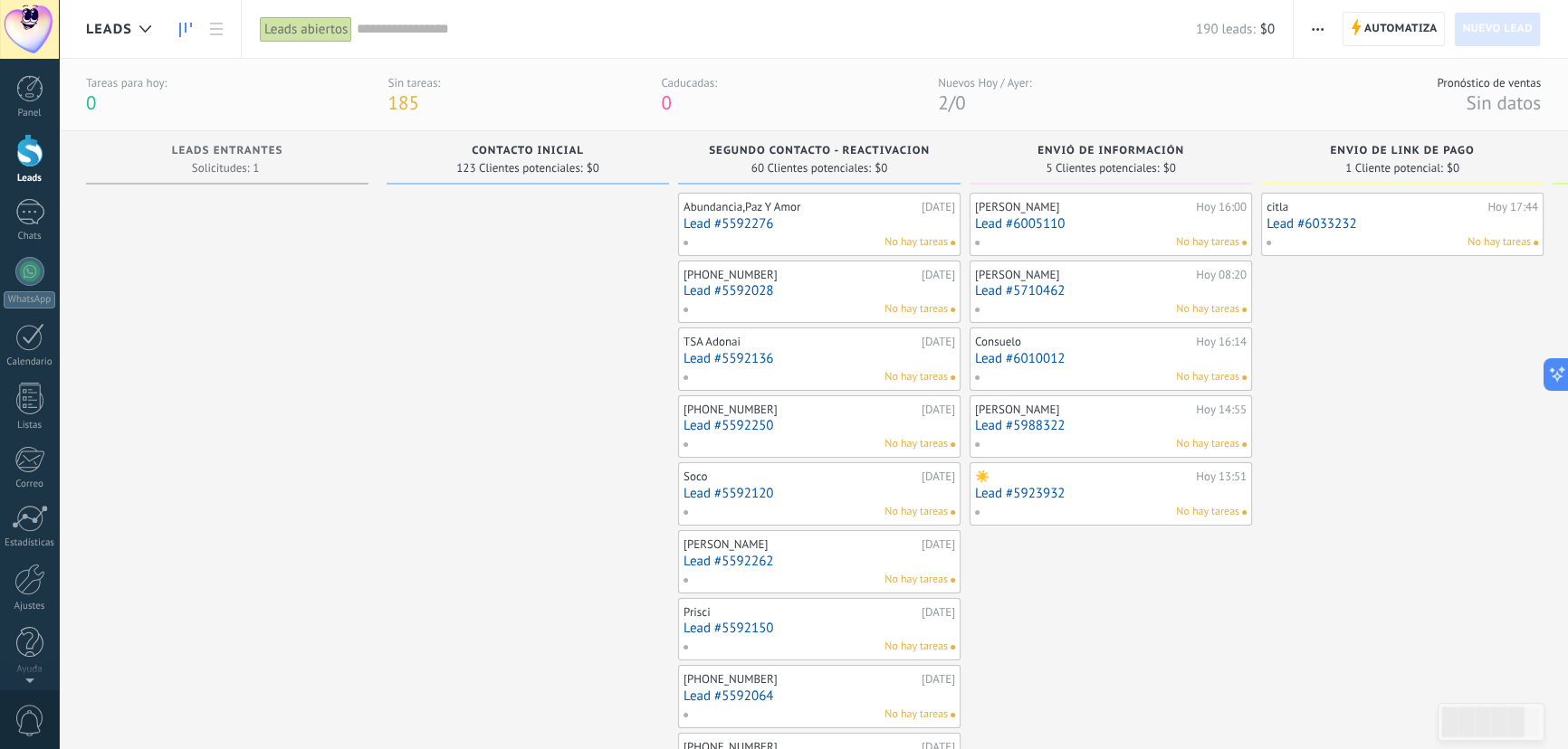
drag
click at [235, 156] on span "Leads Entrantes" at bounding box center [228, 151] width 112 height 13
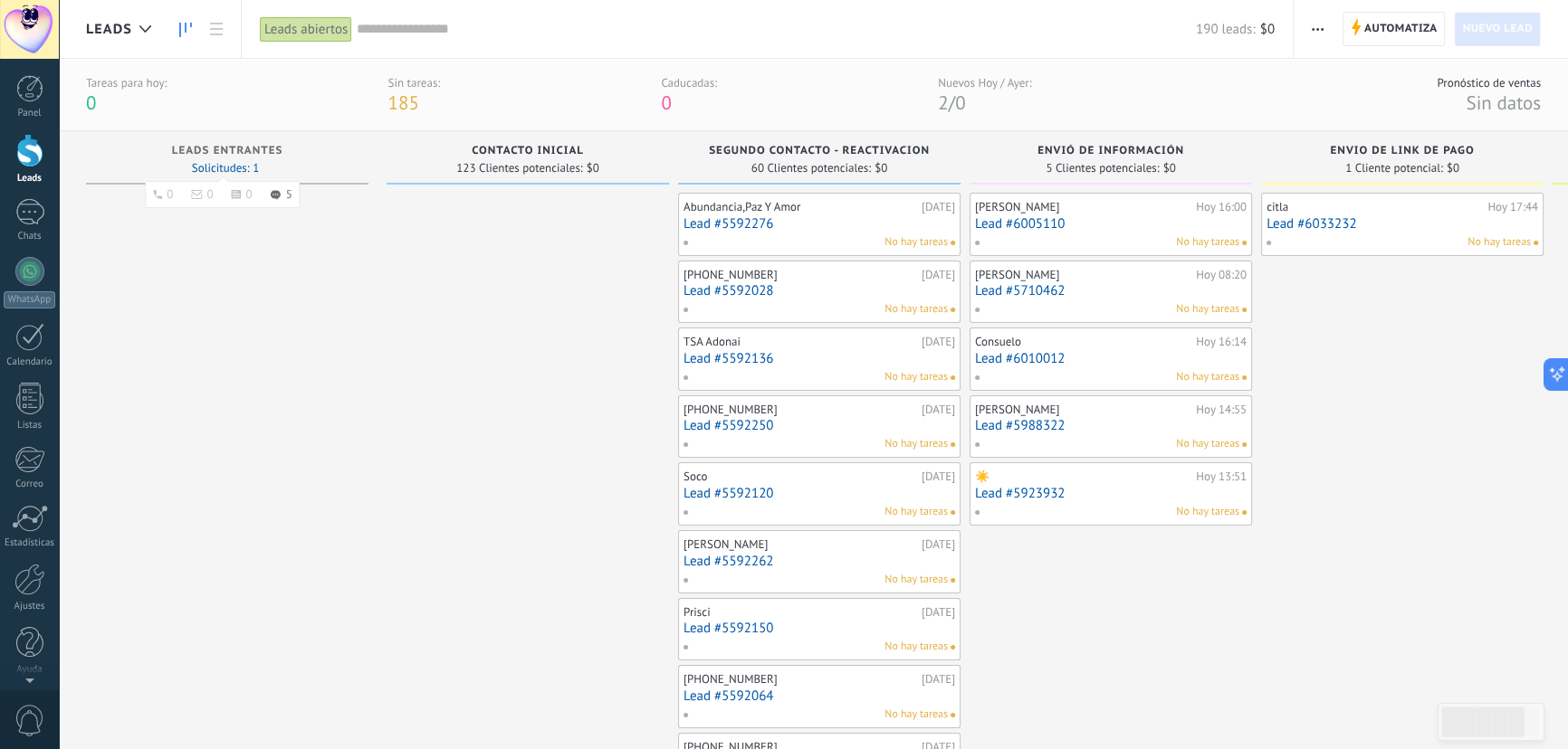
click at [246, 163] on span "Solicitudes: 1 0 0 0 5" at bounding box center [225, 169] width 67 height 11
click at [281, 185] on ul "0 0 0 5" at bounding box center [222, 193] width 155 height 27
click at [289, 197] on span "5" at bounding box center [289, 194] width 6 height 11
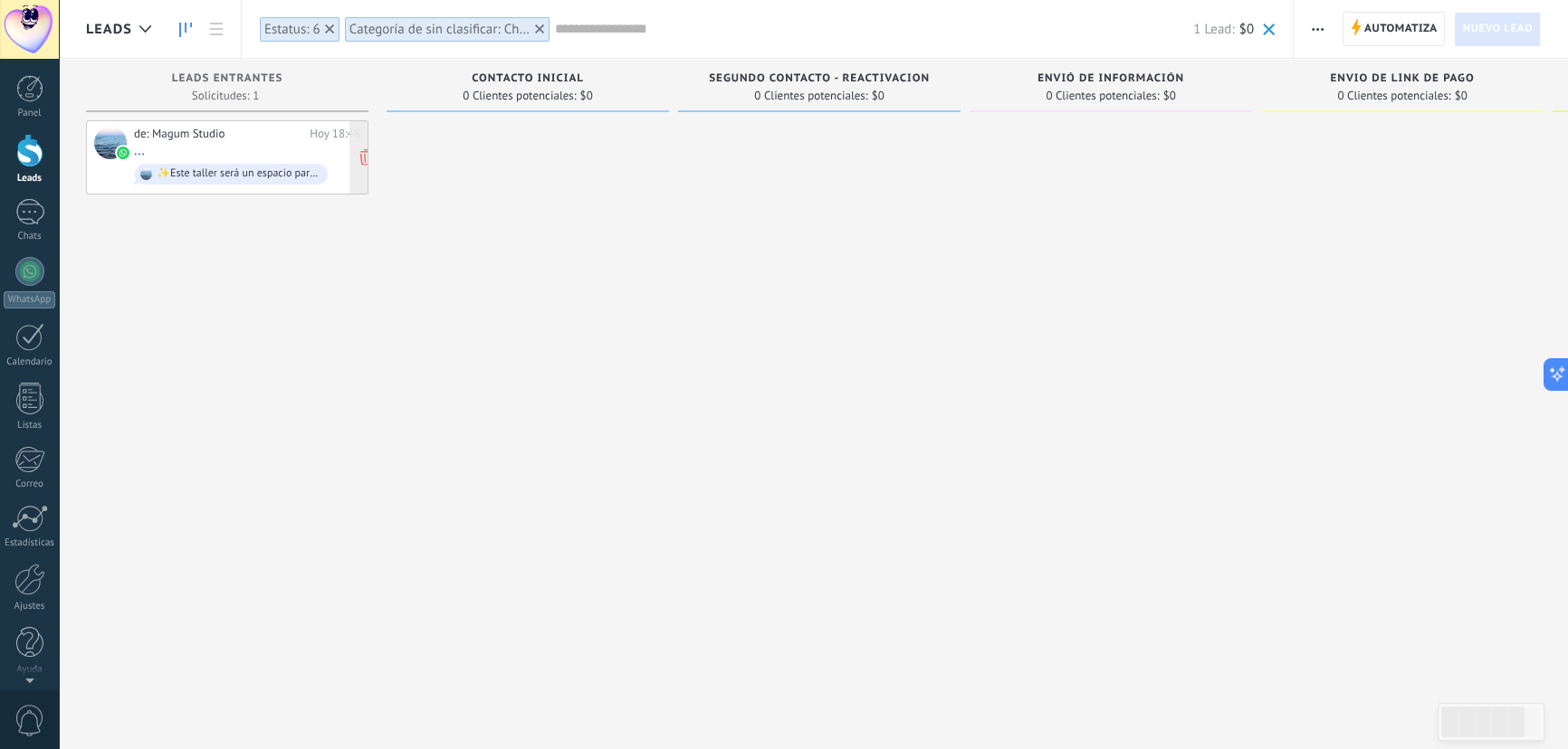
click at [242, 150] on div "de: Magum Studio [DATE] 18:48 ... ✨Este taller será un espacio para sanar herid…" at bounding box center [247, 157] width 227 height 62
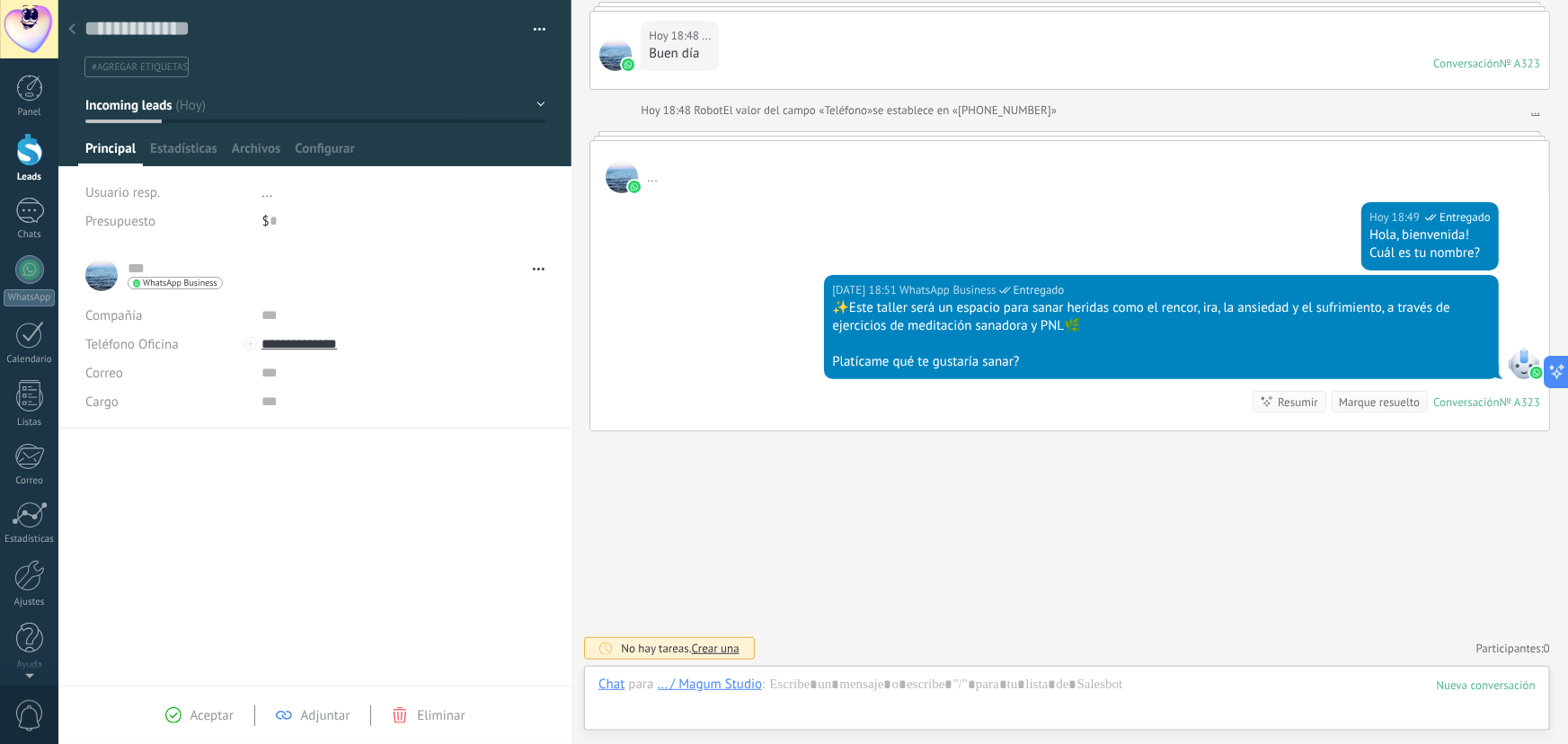
scroll to position [27, 0]
click at [75, 27] on div at bounding box center [71, 30] width 25 height 35
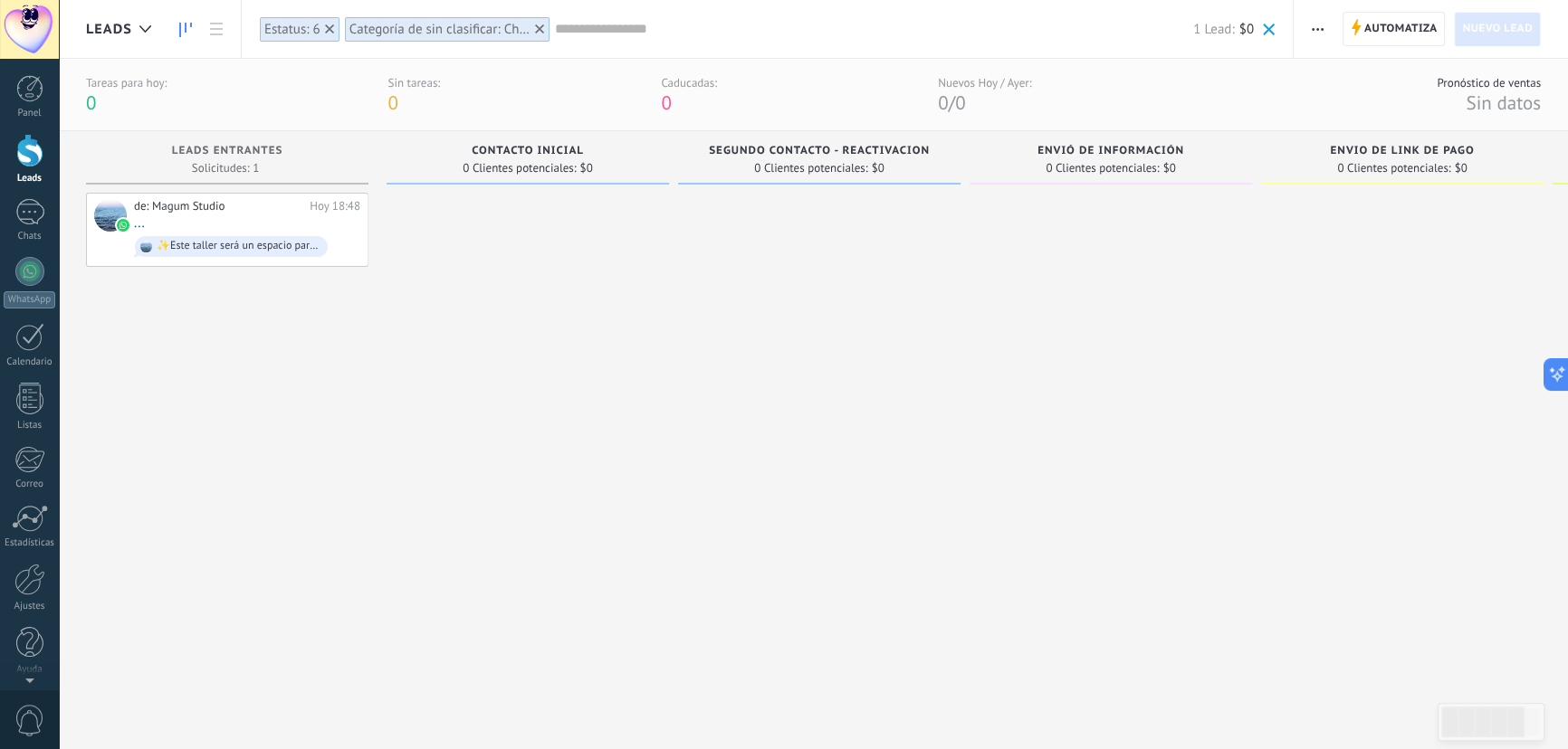
drag, startPoint x: 286, startPoint y: 380, endPoint x: 264, endPoint y: 358, distance: 31.1
click at [286, 380] on div "de: Magum Studio [DATE] 18:48 ... ✨Este taller será un espacio para sanar herid…" at bounding box center [227, 449] width 282 height 513
click at [21, 285] on link "WhatsApp" at bounding box center [29, 283] width 59 height 52
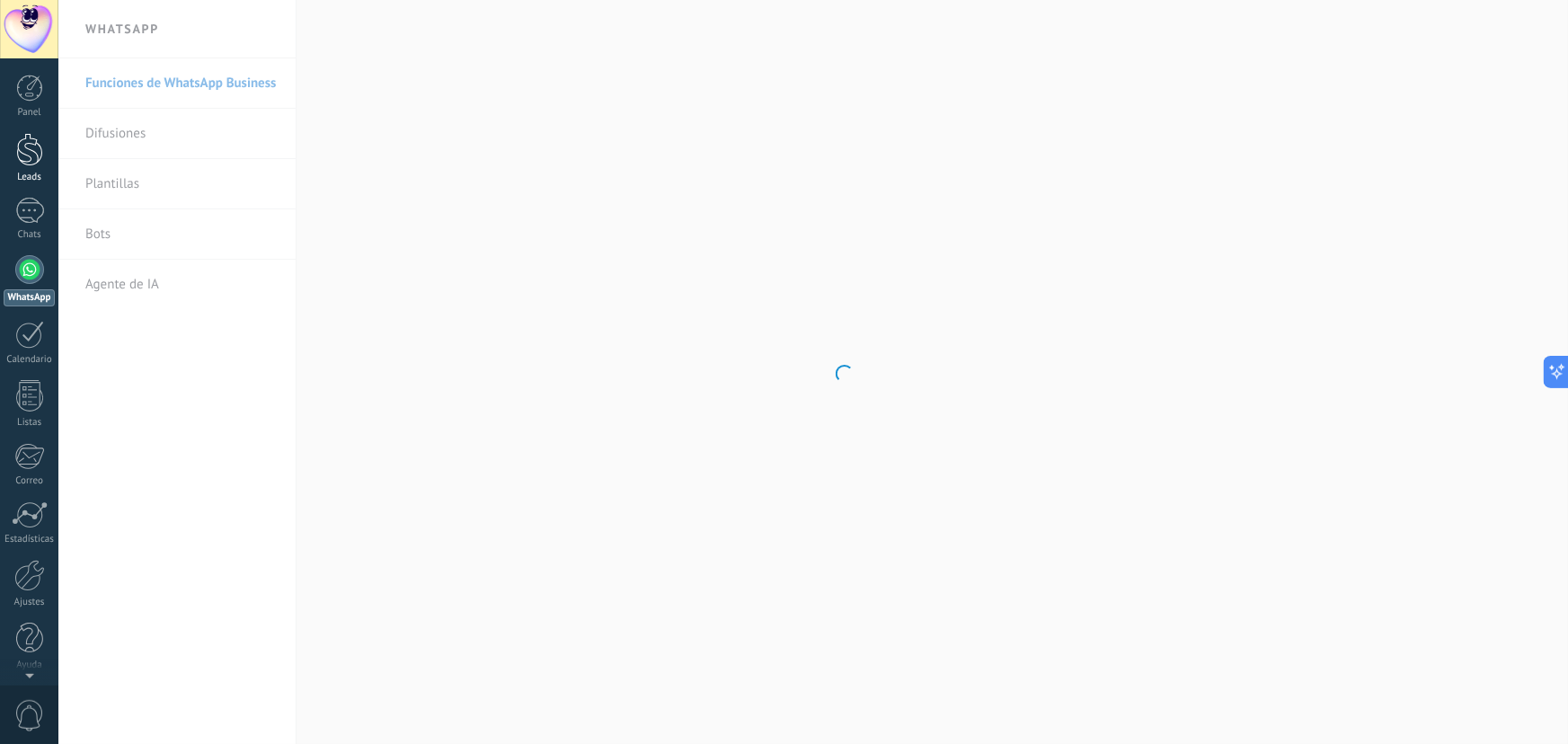
click at [32, 150] on div at bounding box center [29, 149] width 27 height 33
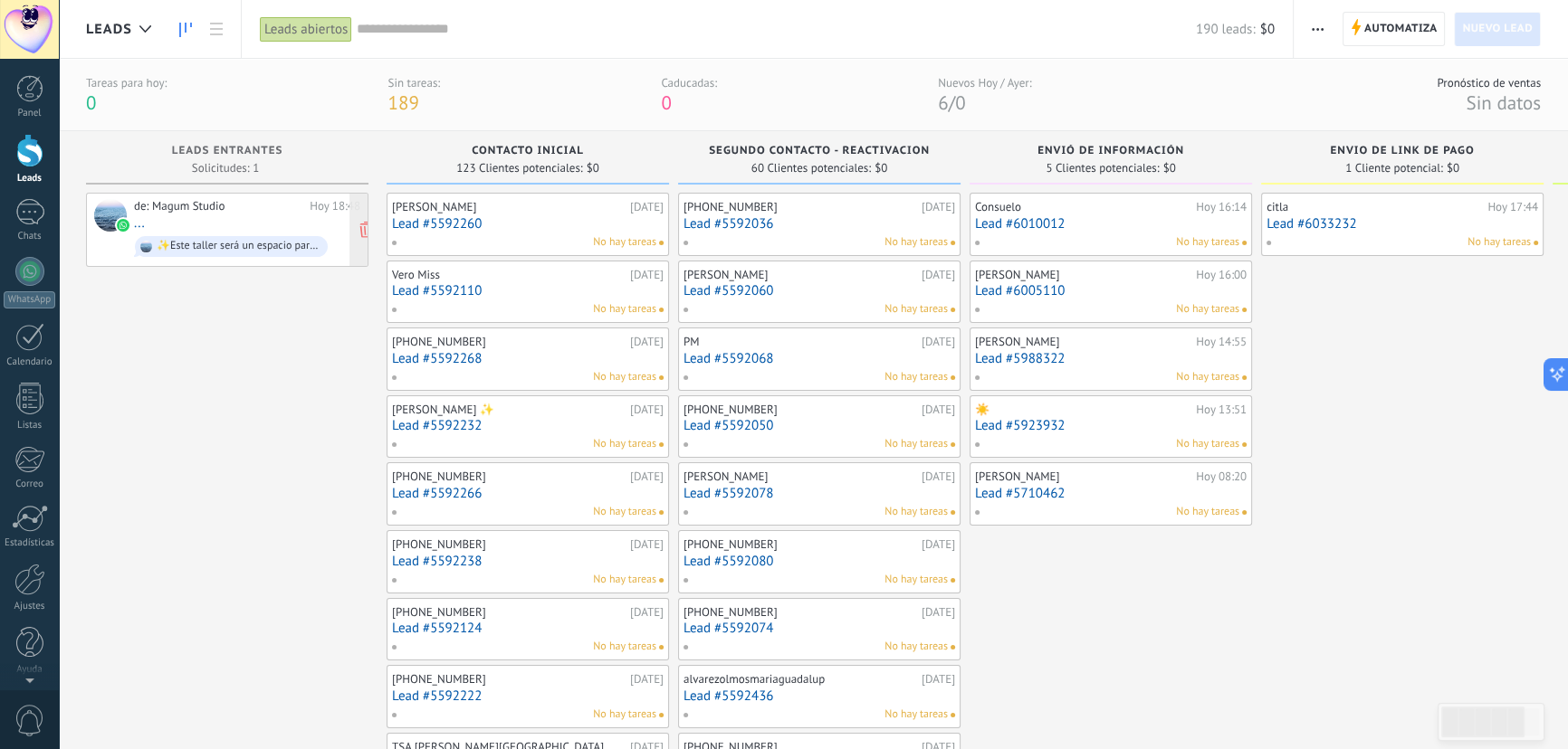
click at [231, 228] on div "de: Magum Studio [DATE] 18:48 ... ✨Este taller será un espacio para sanar herid…" at bounding box center [247, 229] width 227 height 62
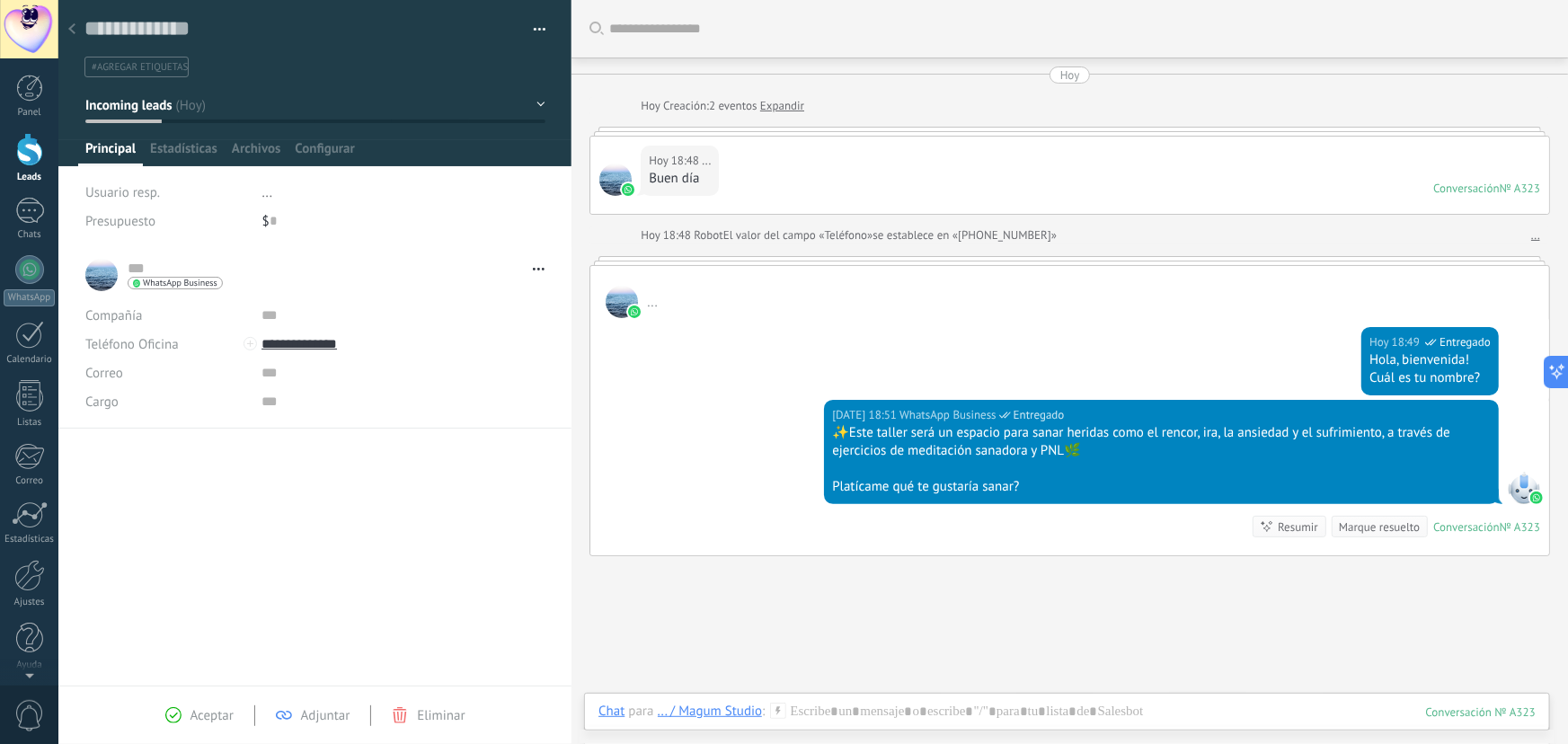
click at [71, 26] on icon at bounding box center [72, 29] width 7 height 11
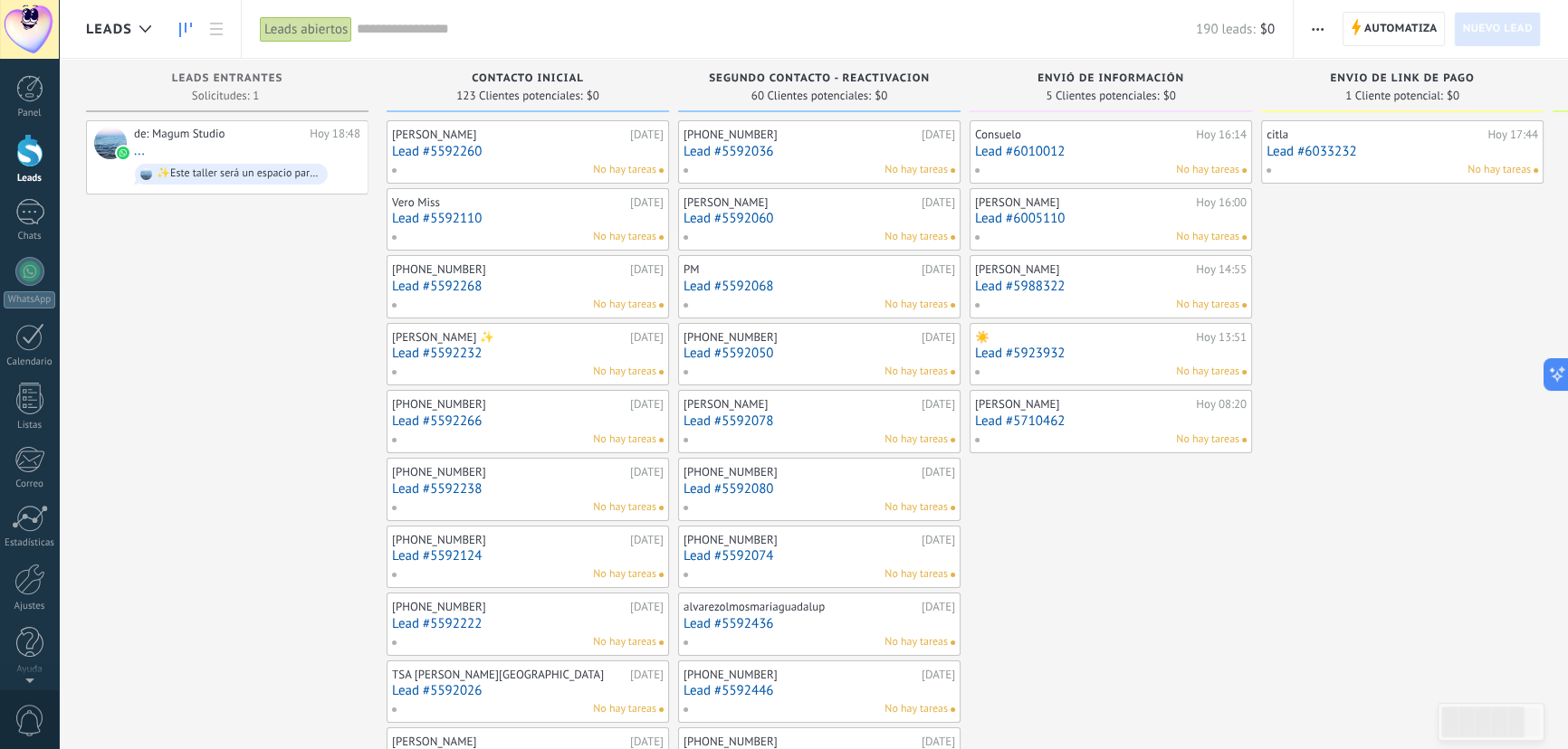
click at [1084, 216] on link "Lead #6005110" at bounding box center [1111, 218] width 272 height 16
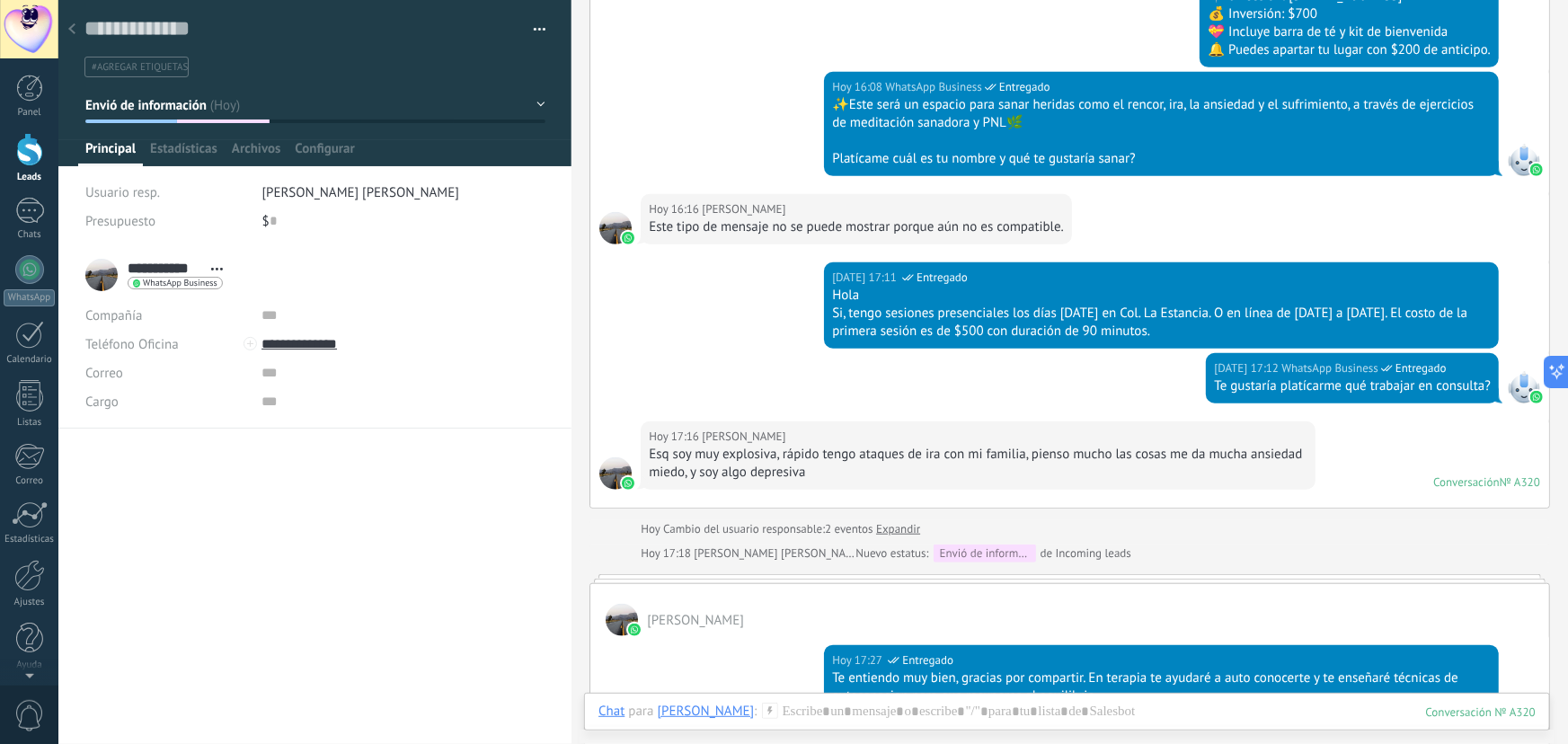
scroll to position [879, 0]
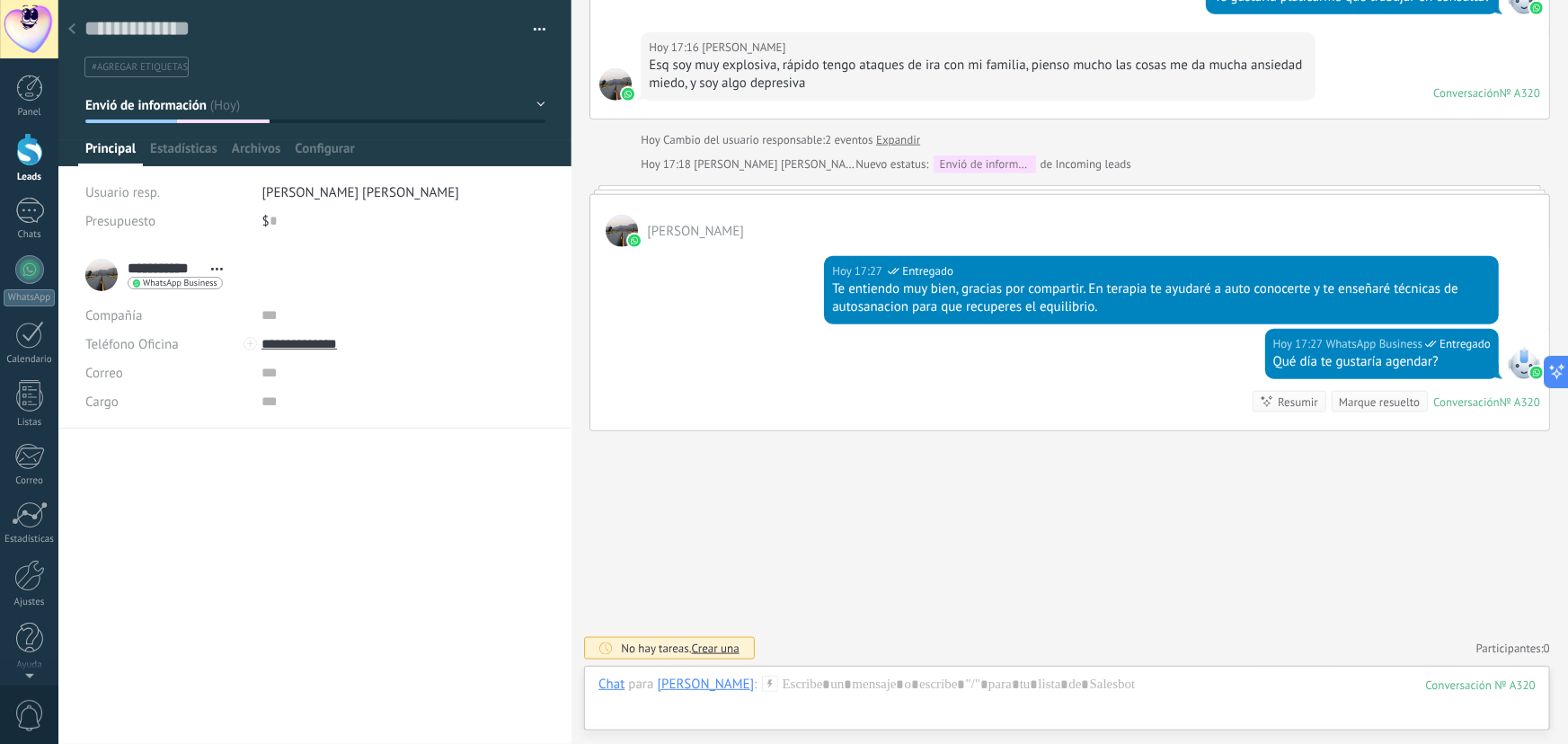
click at [69, 29] on use at bounding box center [72, 29] width 7 height 11
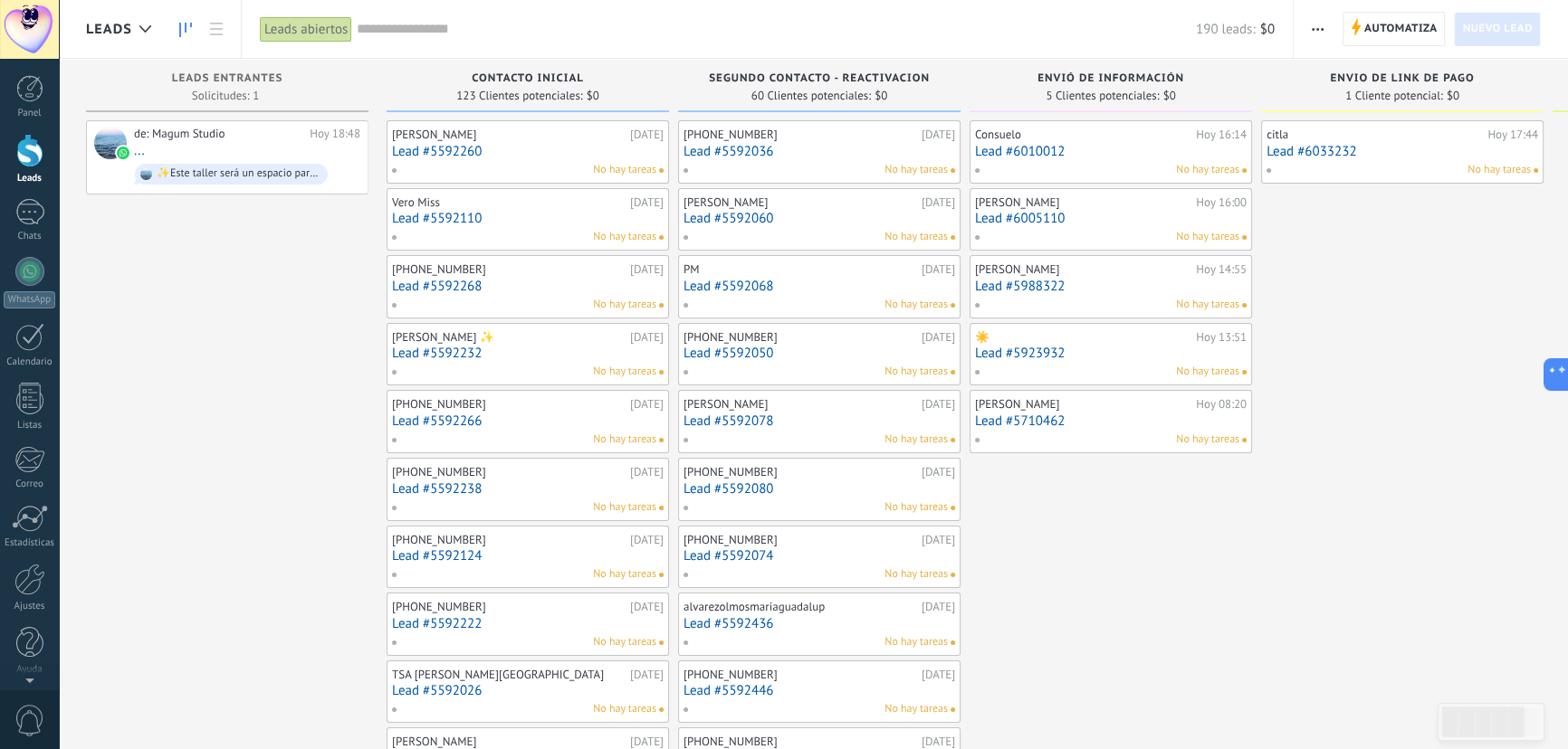
click at [192, 144] on div "de: Magum Studio [DATE] 18:48 ... ✨Este taller será un espacio para sanar herid…" at bounding box center [247, 157] width 227 height 62
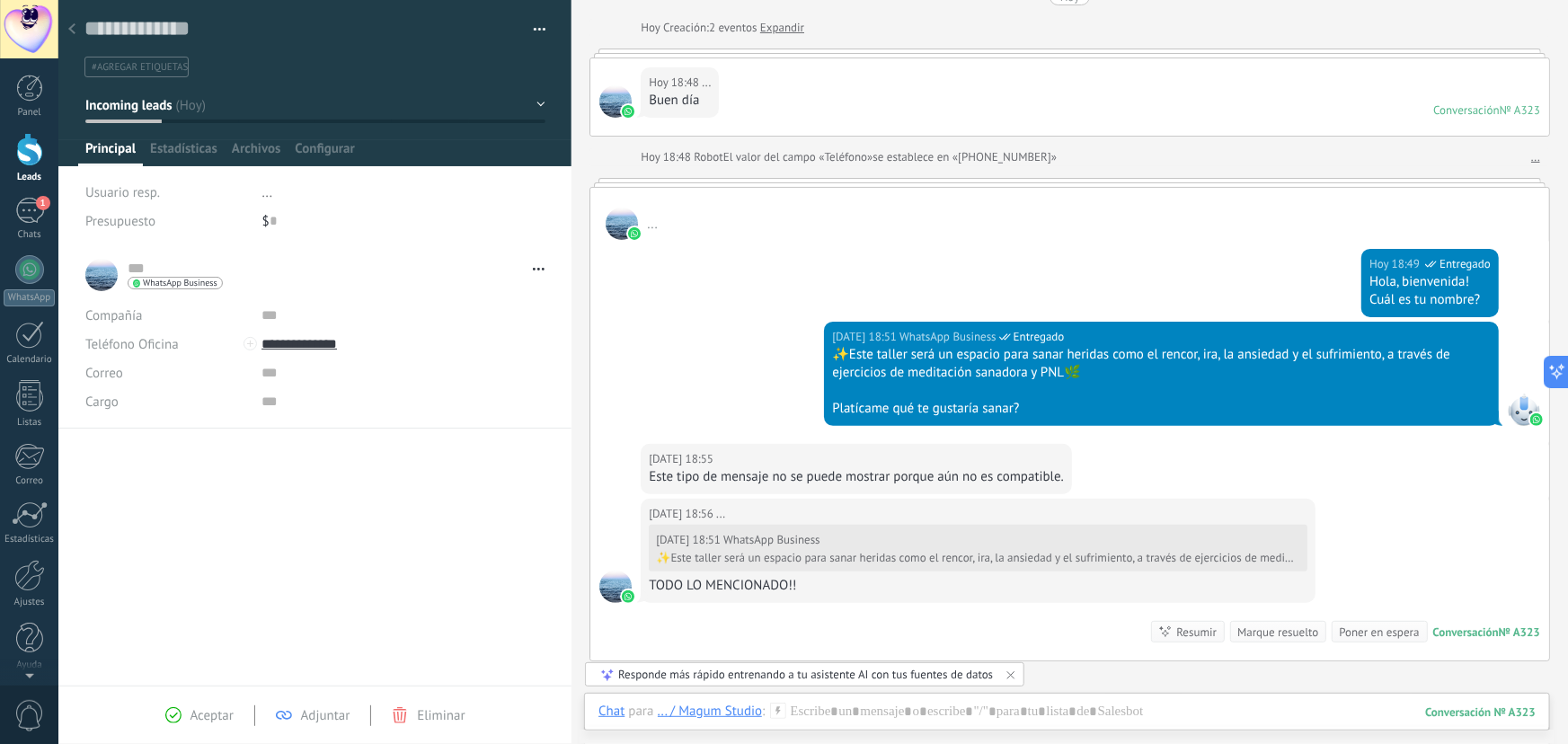
scroll to position [231, 0]
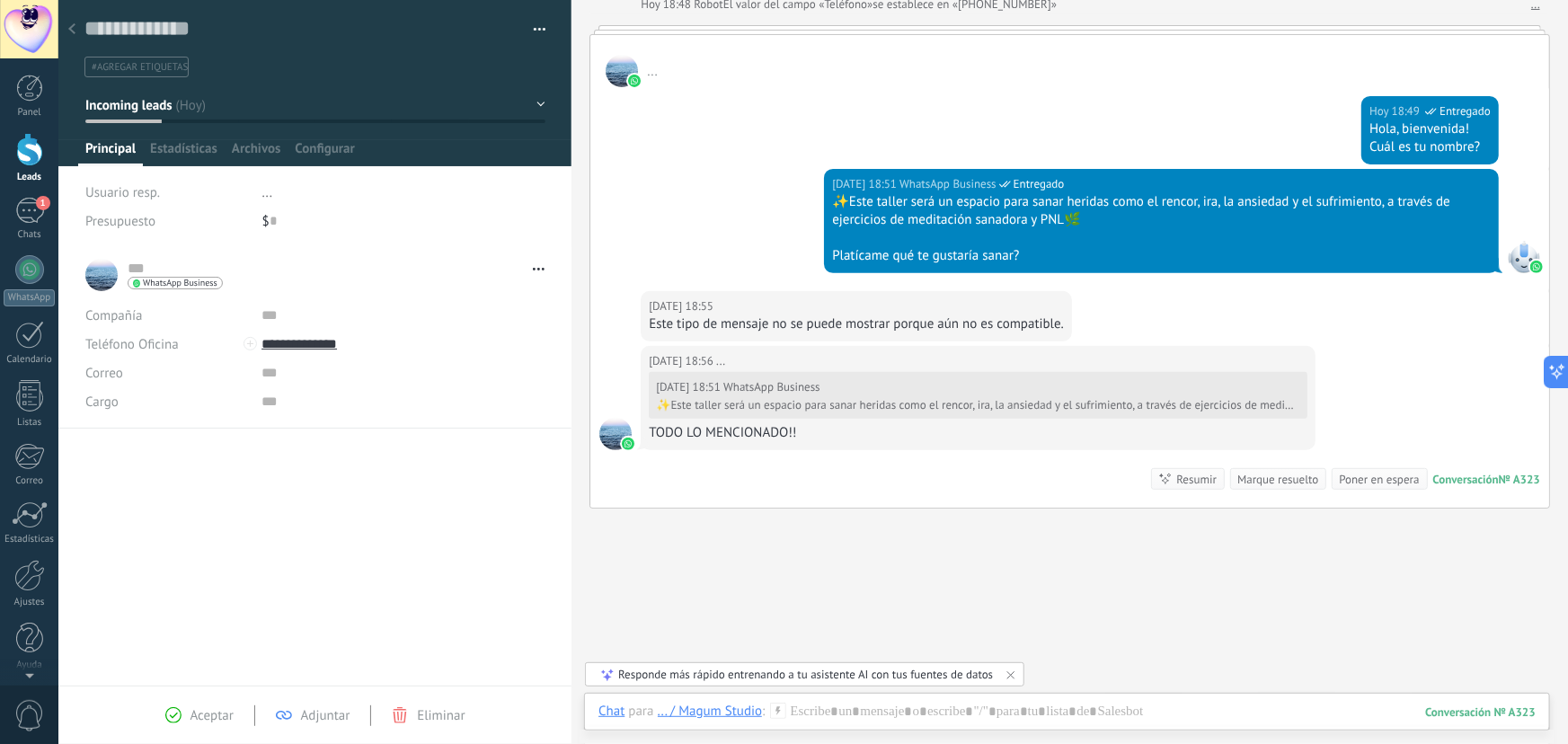
click at [25, 151] on div at bounding box center [29, 149] width 27 height 33
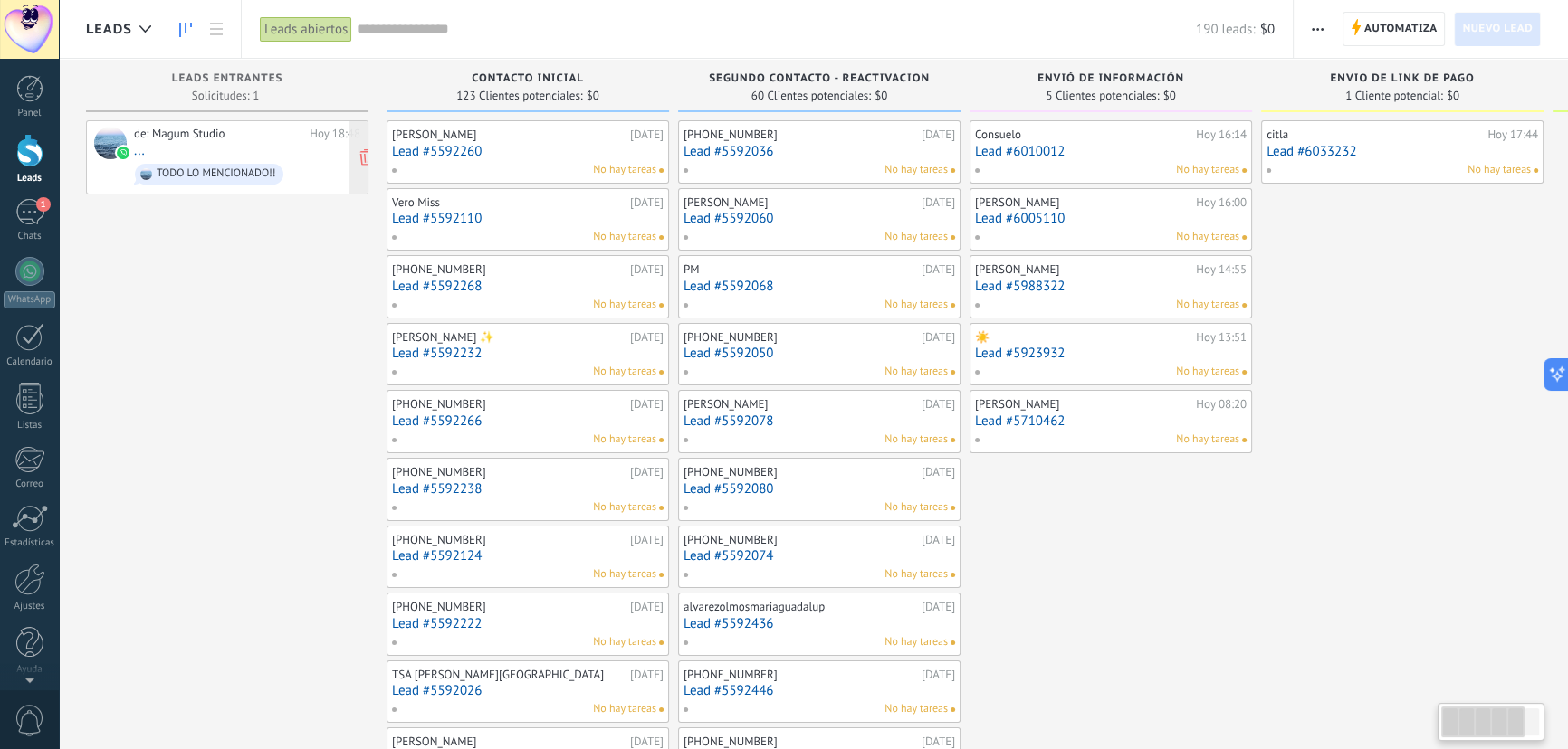
click at [178, 147] on div "de: Magum Studio [DATE] 18:48 ... TODO LO MENCIONADO!!" at bounding box center [247, 157] width 227 height 62
click at [178, 147] on body ".abccls-1,.abccls-2{fill-rule:evenodd}.abccls-2{fill:#fff} .abfcls-1{fill:none}…" at bounding box center [784, 374] width 1568 height 749
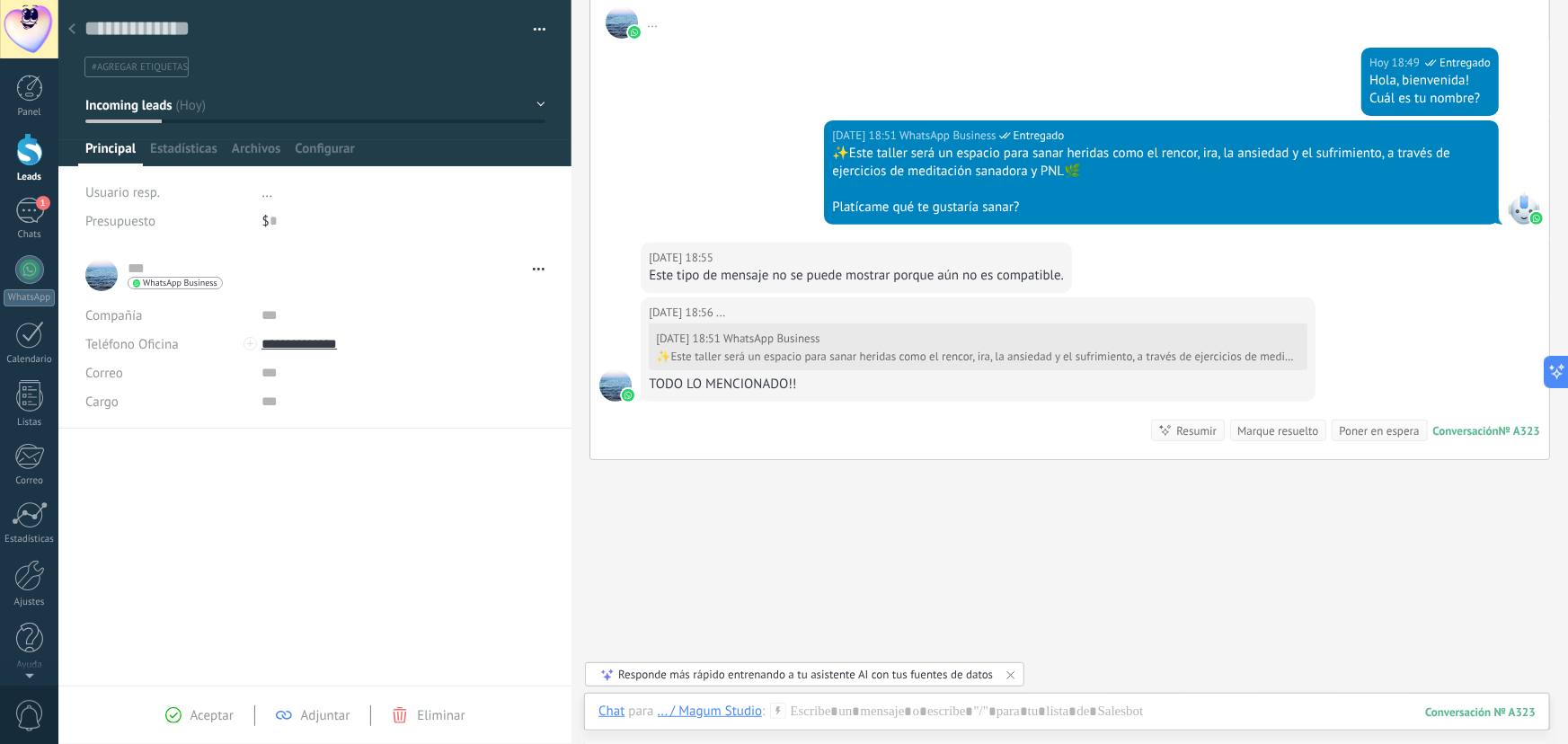
scroll to position [308, 0]
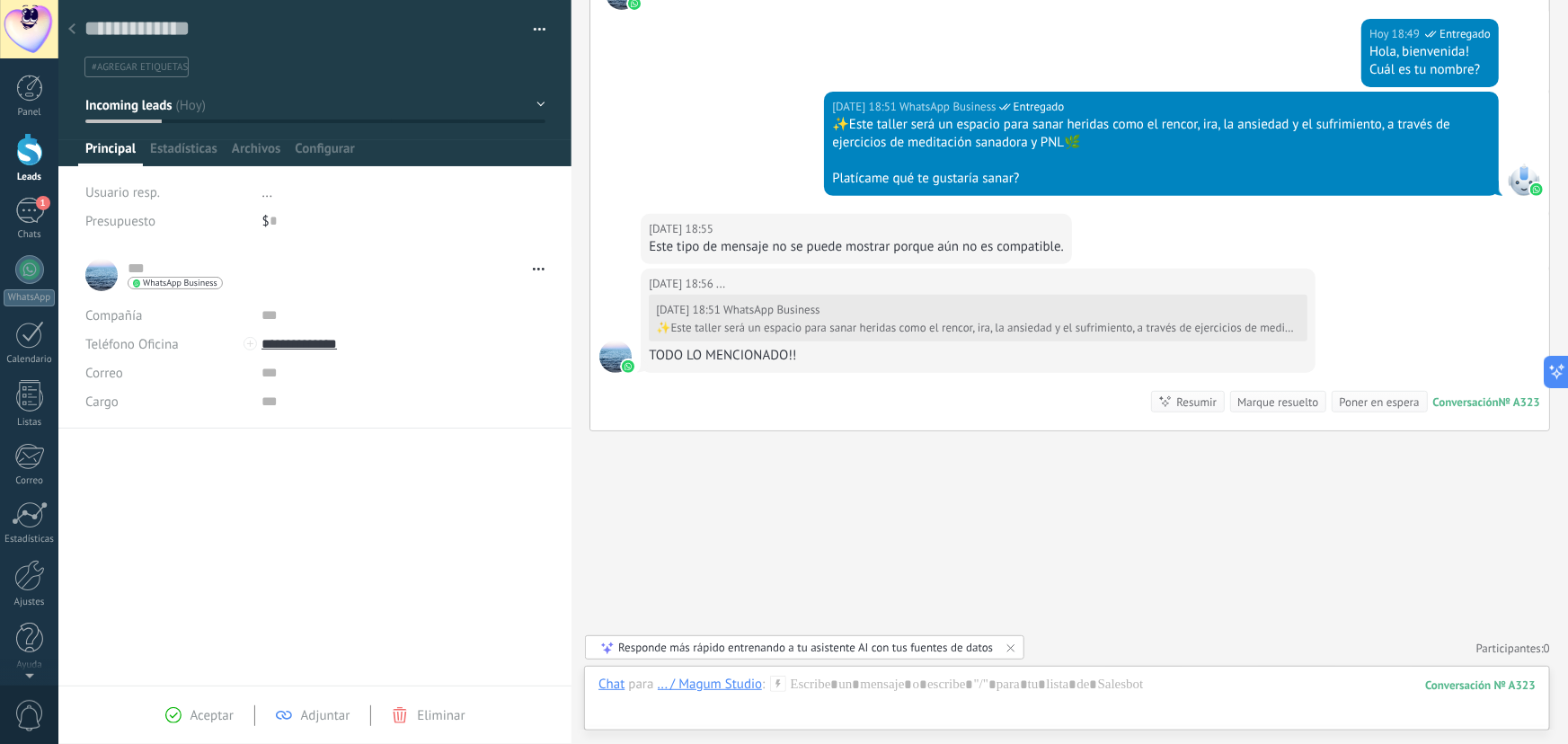
click at [67, 30] on div at bounding box center [71, 30] width 25 height 35
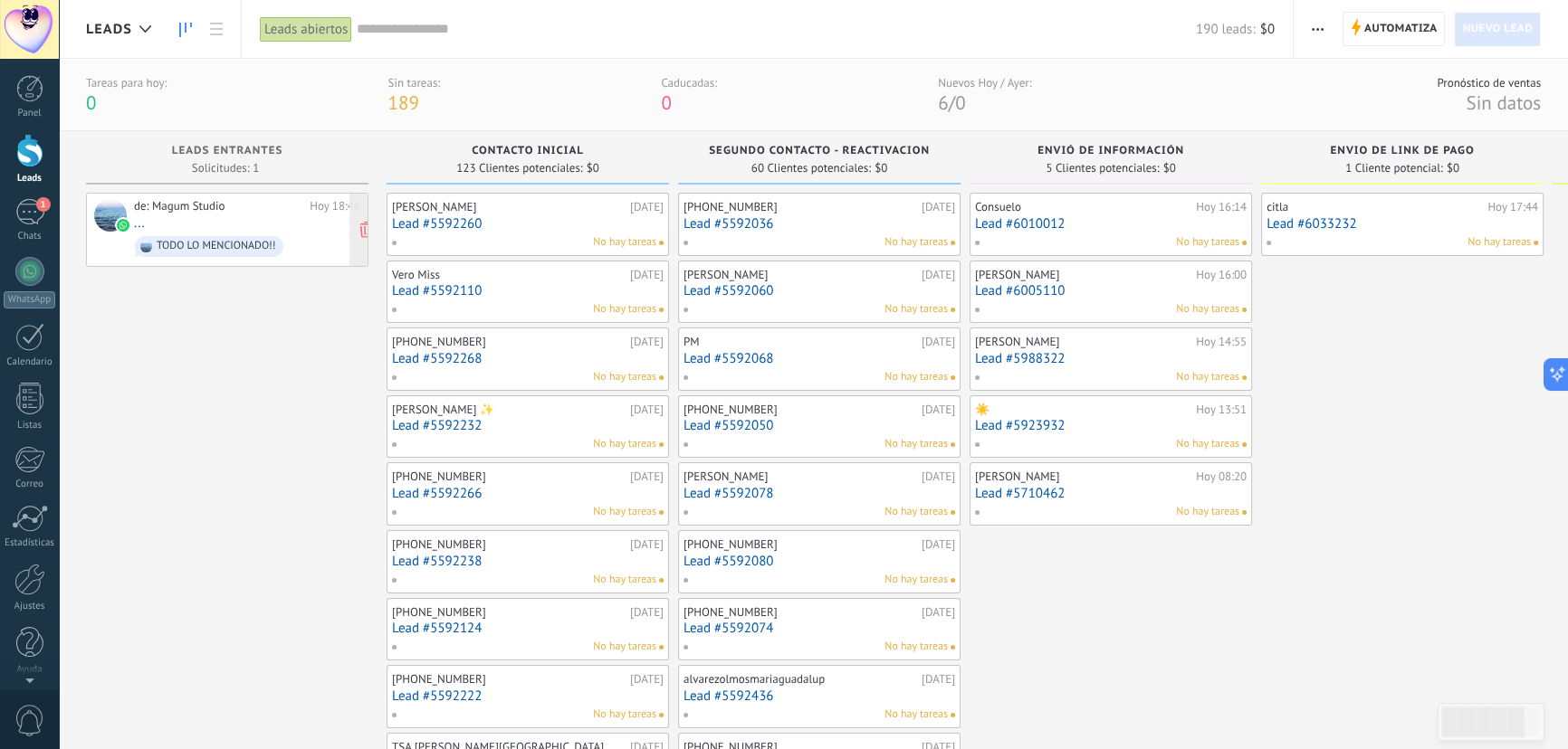
click at [252, 223] on div "de: Magum Studio [DATE] 18:48 ... TODO LO MENCIONADO!!" at bounding box center [247, 229] width 227 height 62
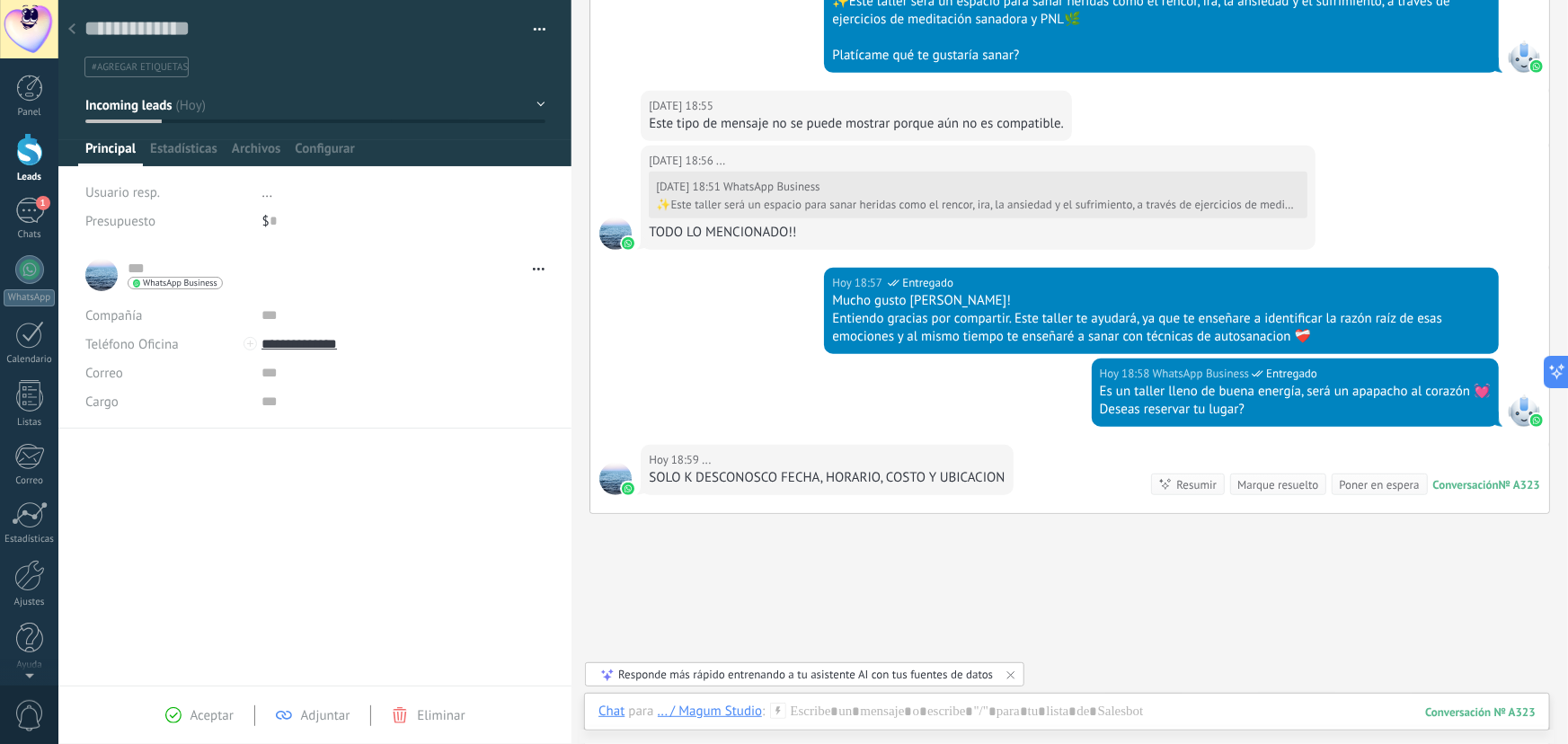
scroll to position [513, 0]
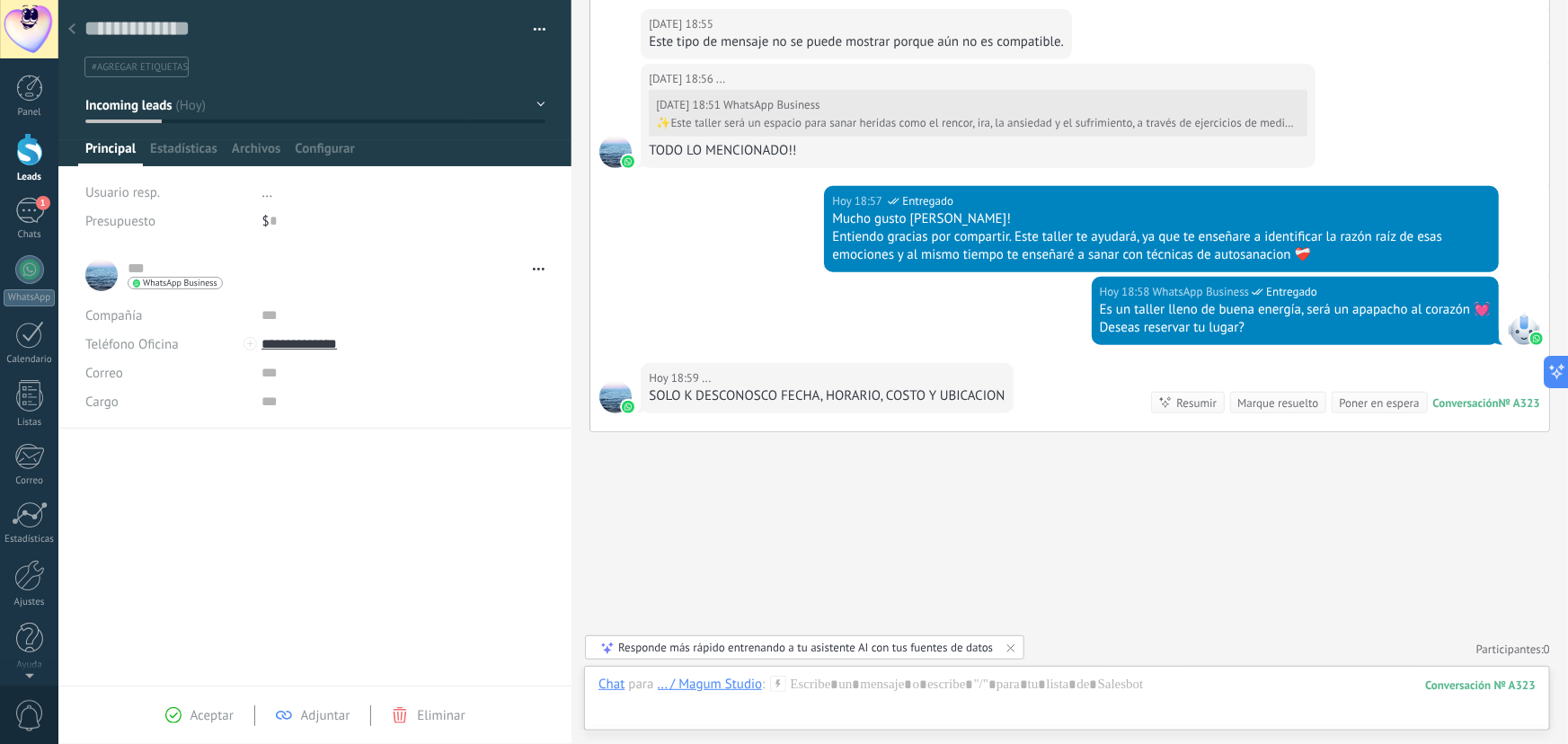
click at [75, 26] on div at bounding box center [71, 30] width 25 height 35
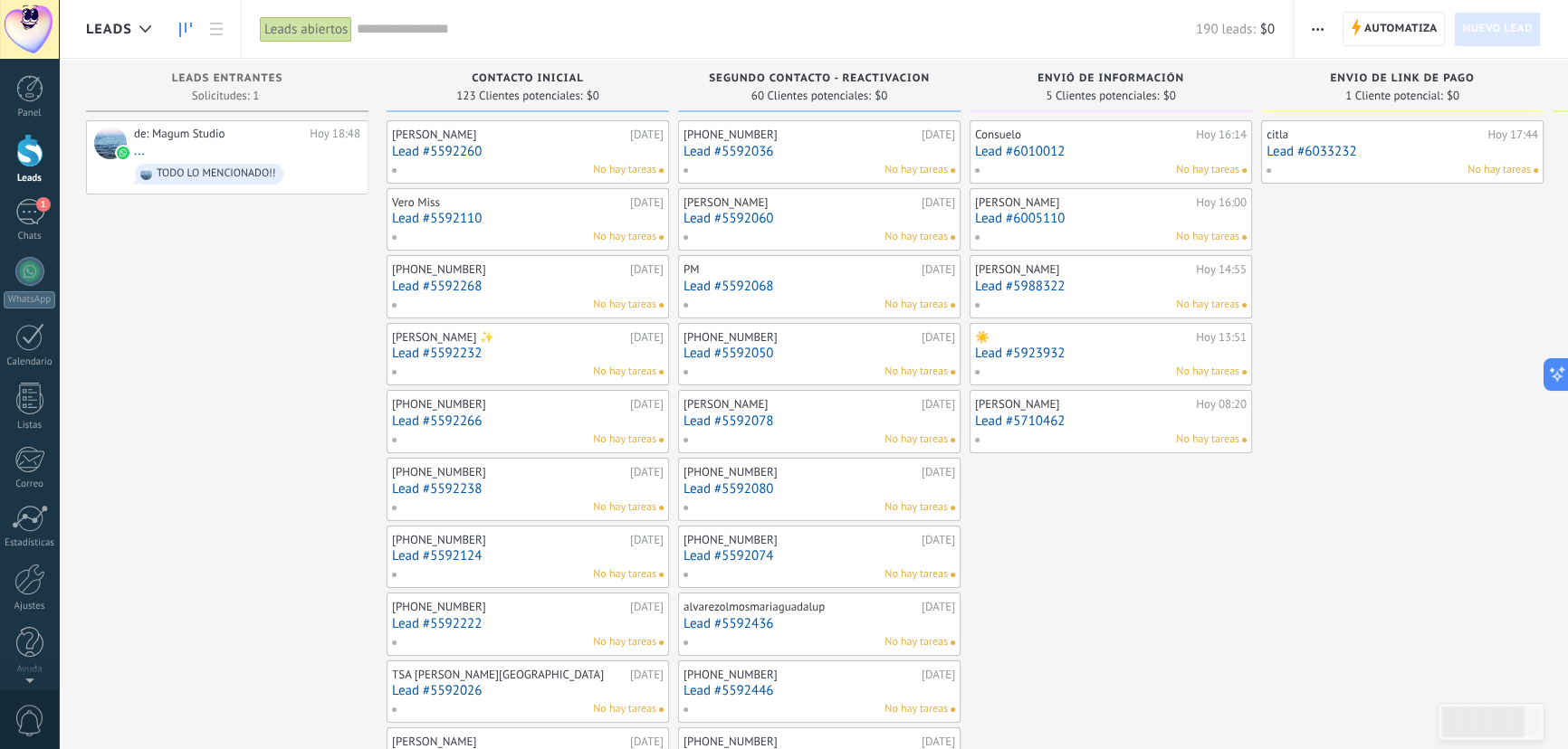
click at [240, 155] on div "de: Magum Studio [DATE] 18:48 ... TODO LO MENCIONADO!!" at bounding box center [247, 157] width 227 height 62
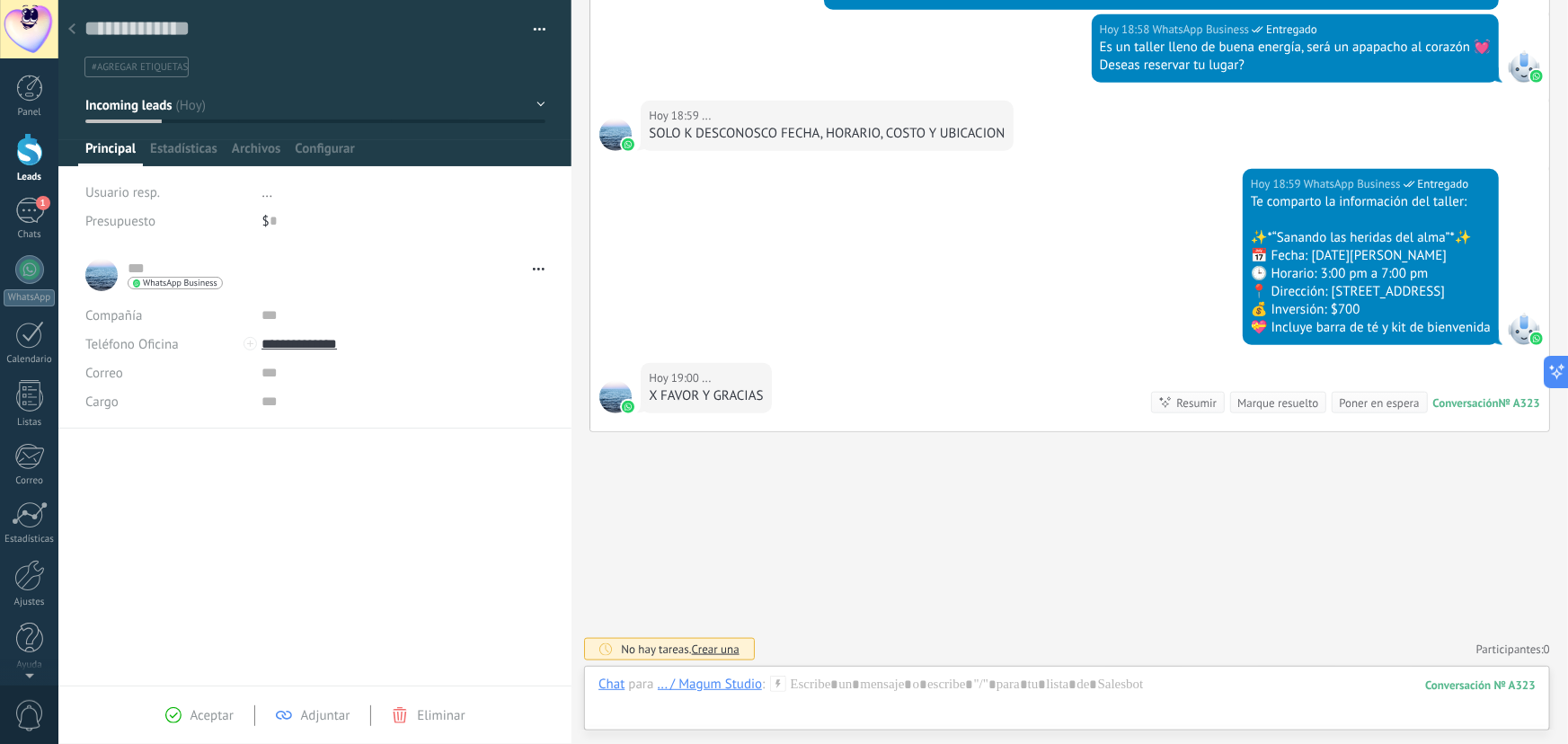
scroll to position [27, 0]
click at [78, 30] on div at bounding box center [71, 30] width 25 height 35
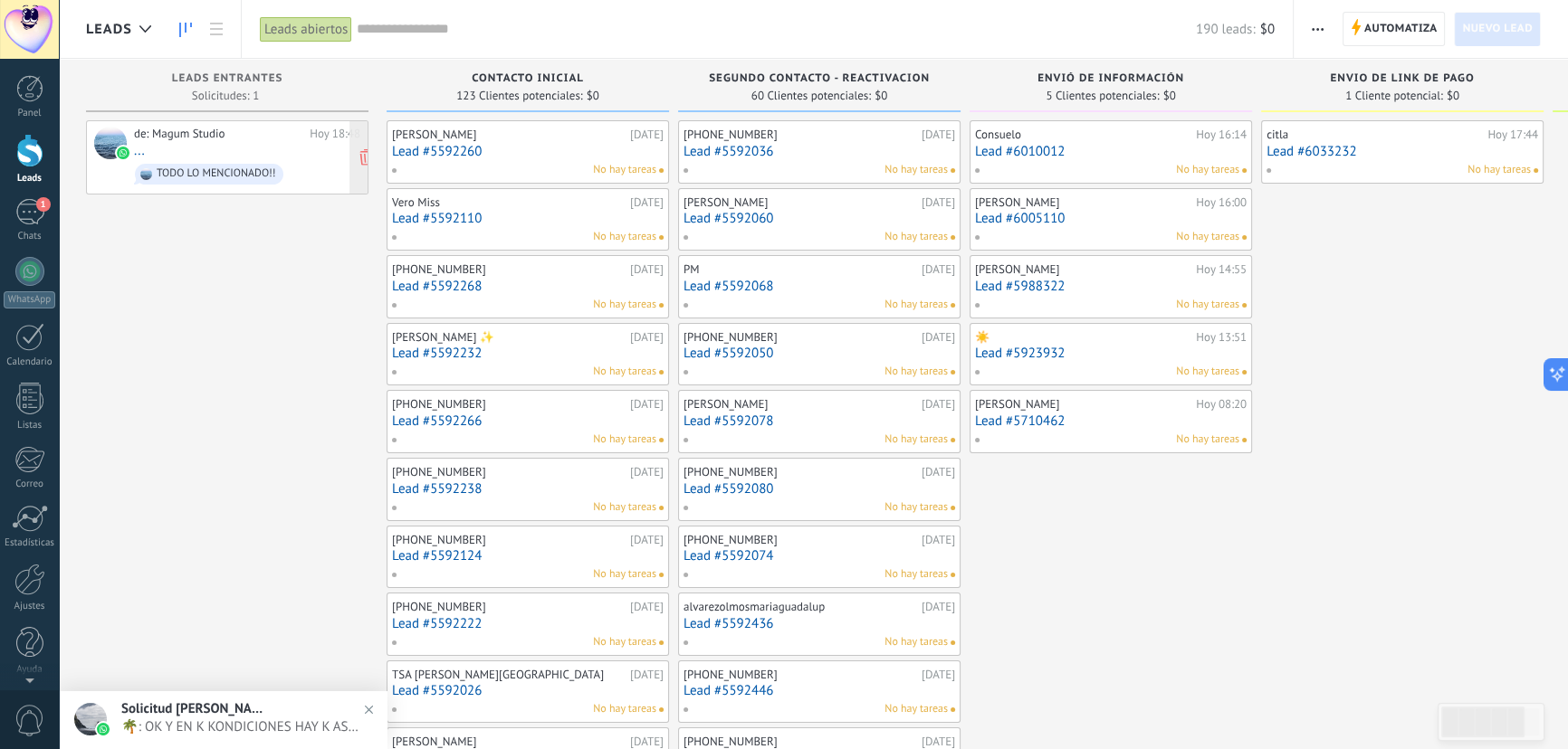
click at [236, 160] on span "TODO LO MENCIONADO!!" at bounding box center [247, 174] width 227 height 28
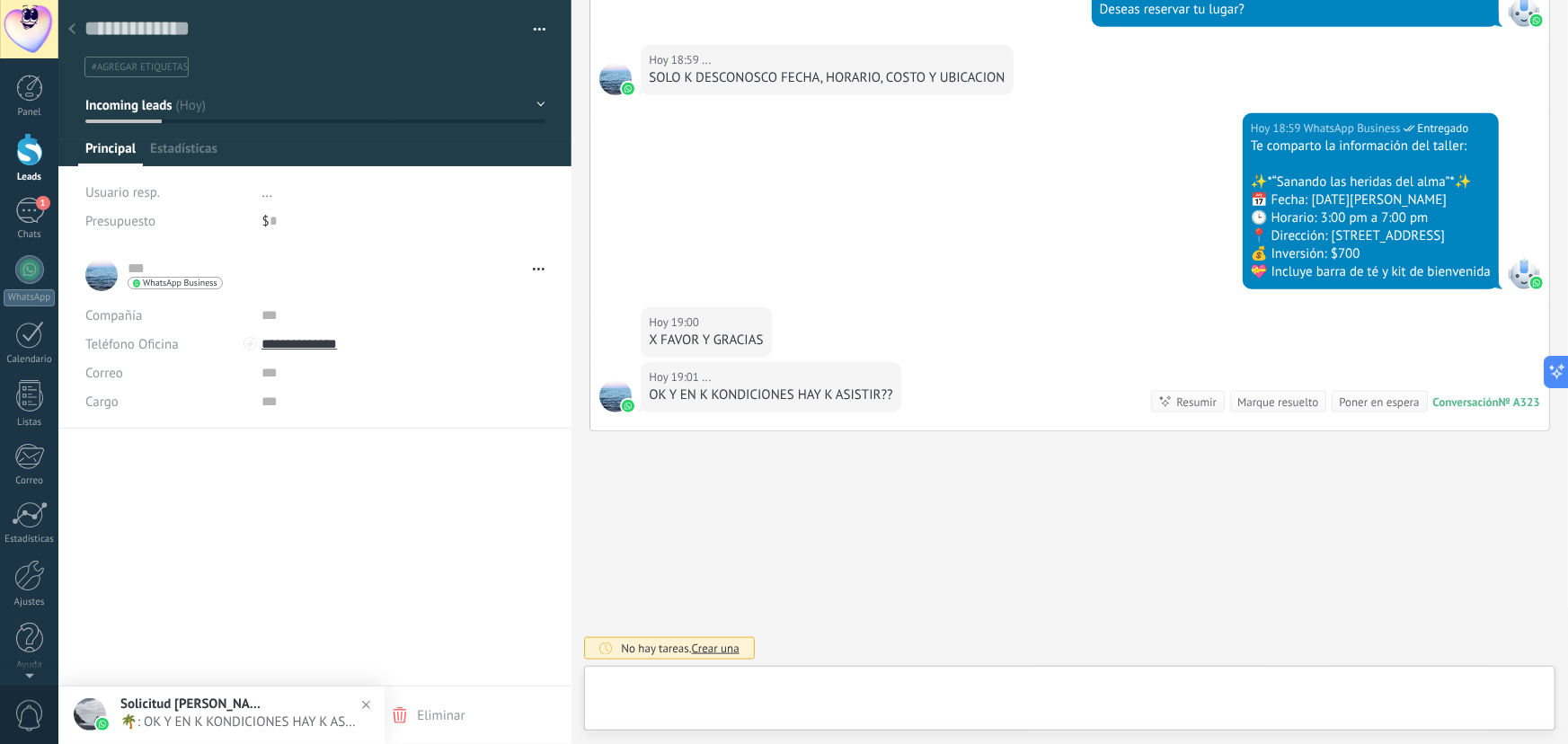
scroll to position [831, 0]
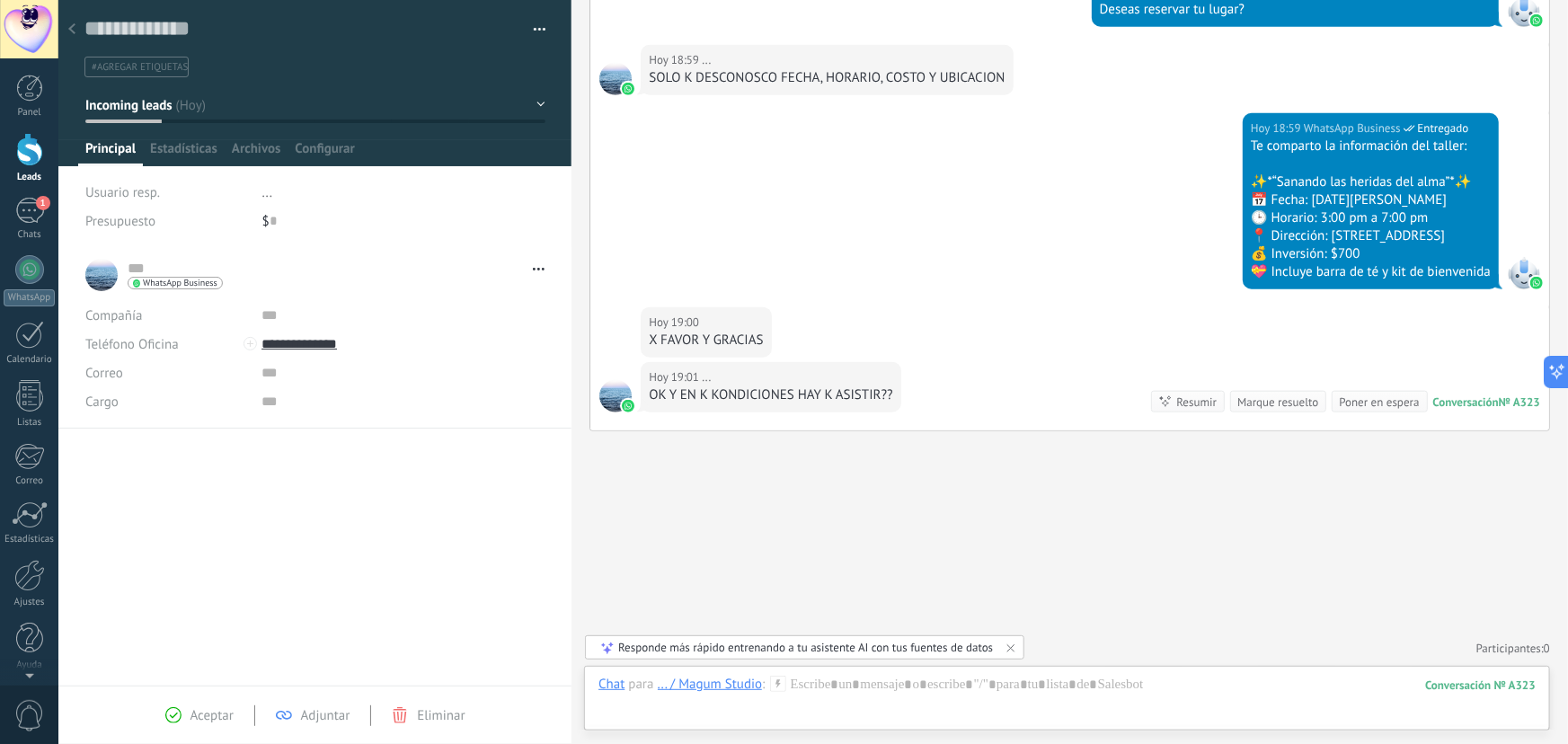
click at [70, 25] on icon at bounding box center [72, 29] width 7 height 11
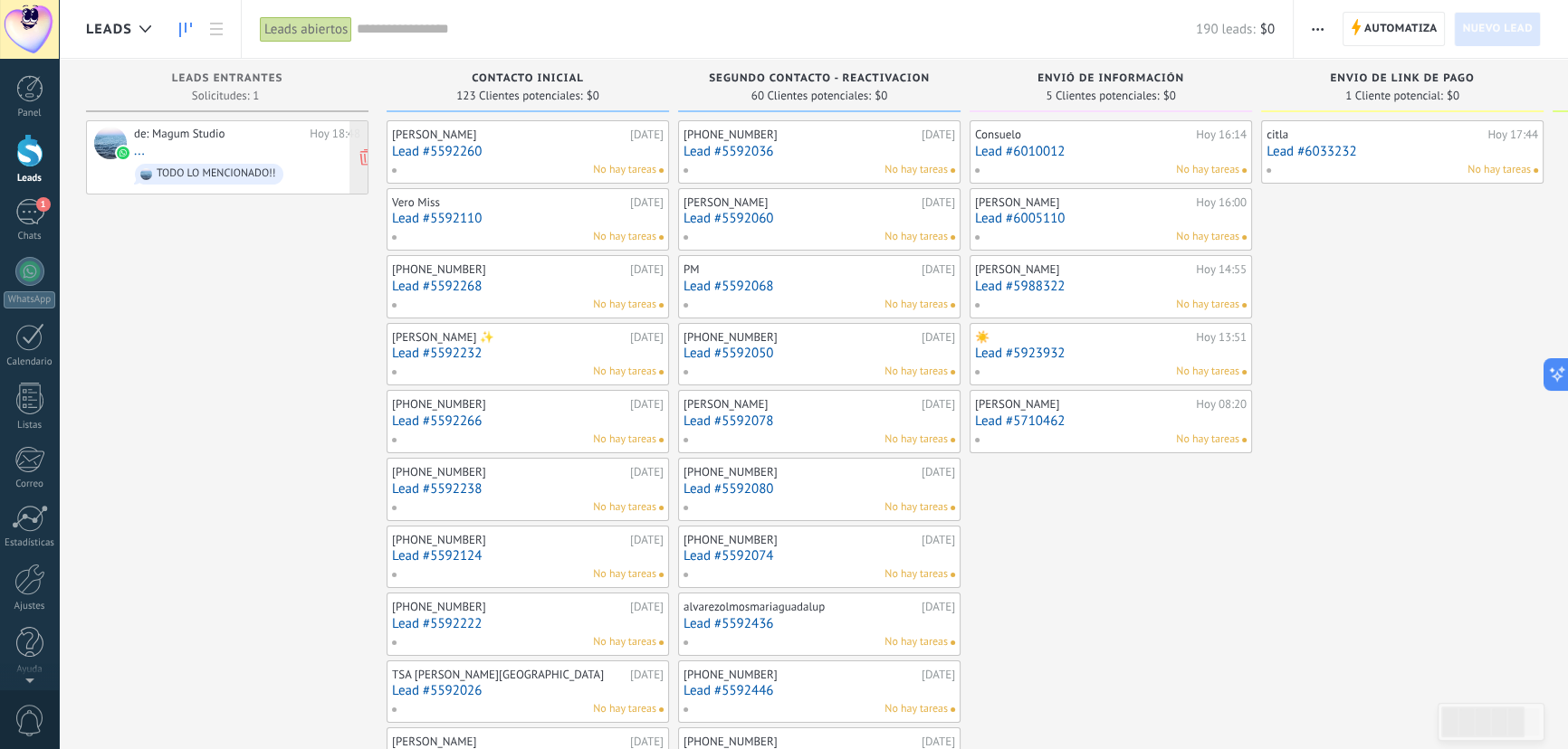
click at [226, 148] on div "de: Magum Studio [DATE] 18:48 ... TODO LO MENCIONADO!!" at bounding box center [247, 157] width 227 height 62
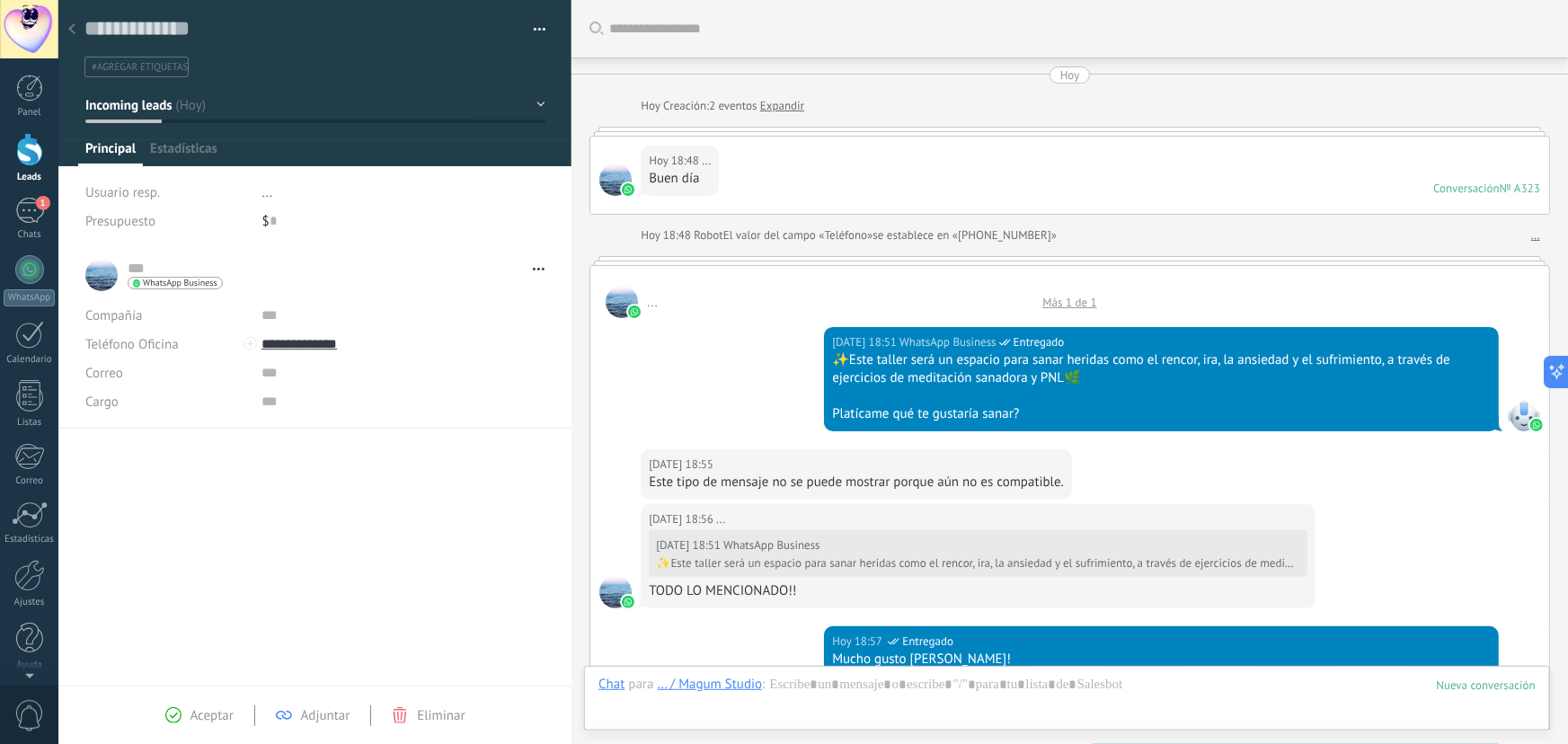
scroll to position [27, 0]
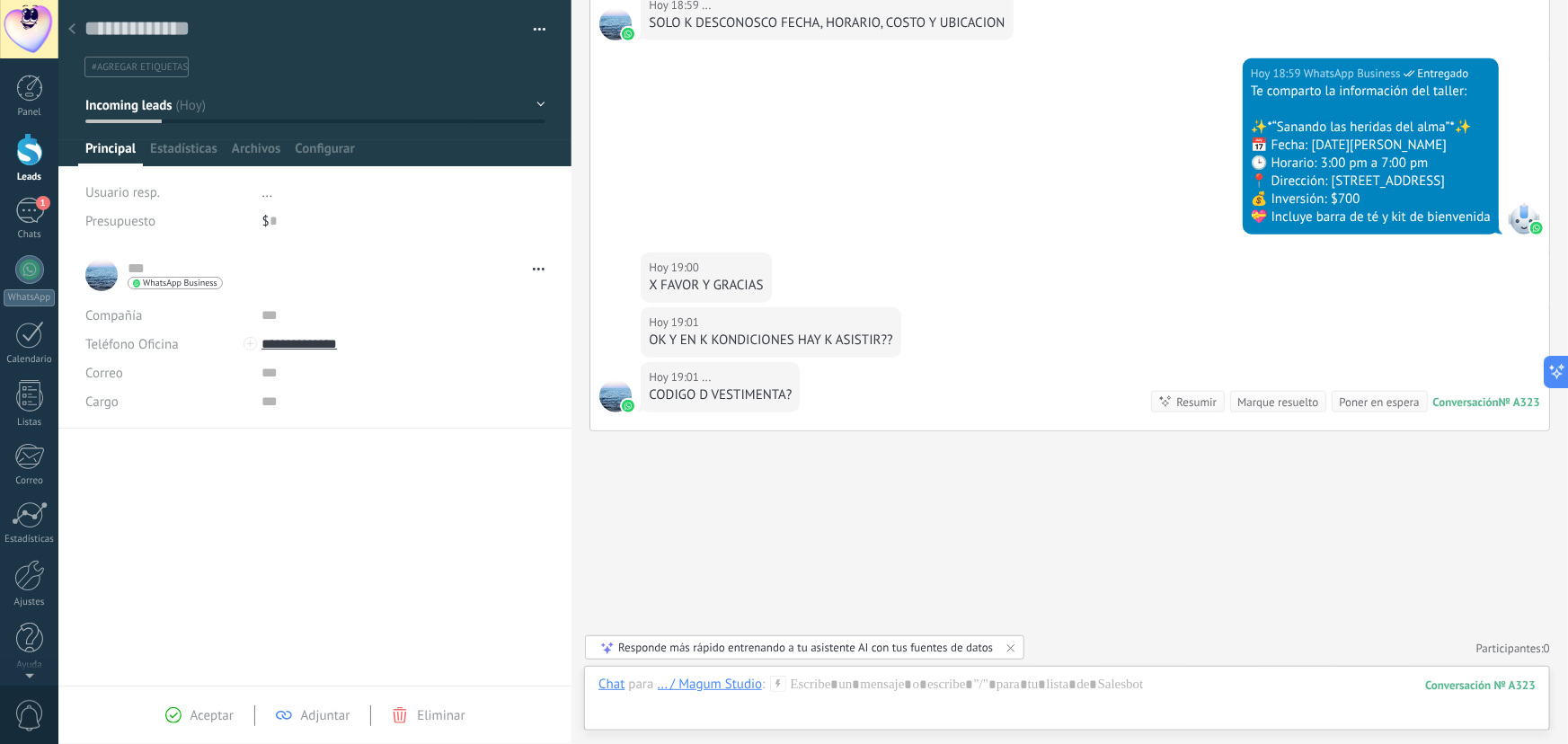
click at [68, 25] on div at bounding box center [71, 30] width 25 height 35
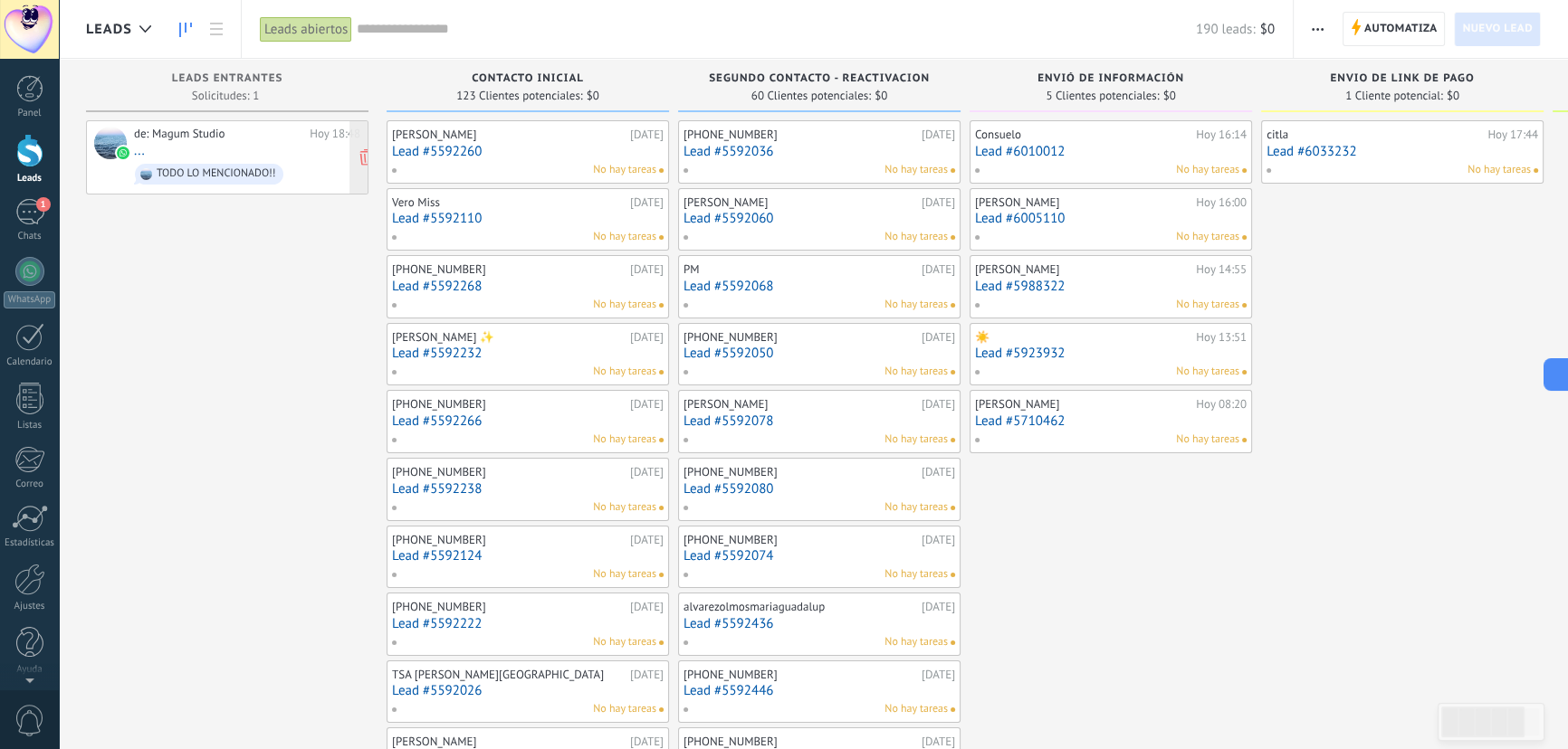
click at [228, 148] on div "de: Magum Studio [DATE] 18:48 ... TODO LO MENCIONADO!!" at bounding box center [247, 157] width 227 height 62
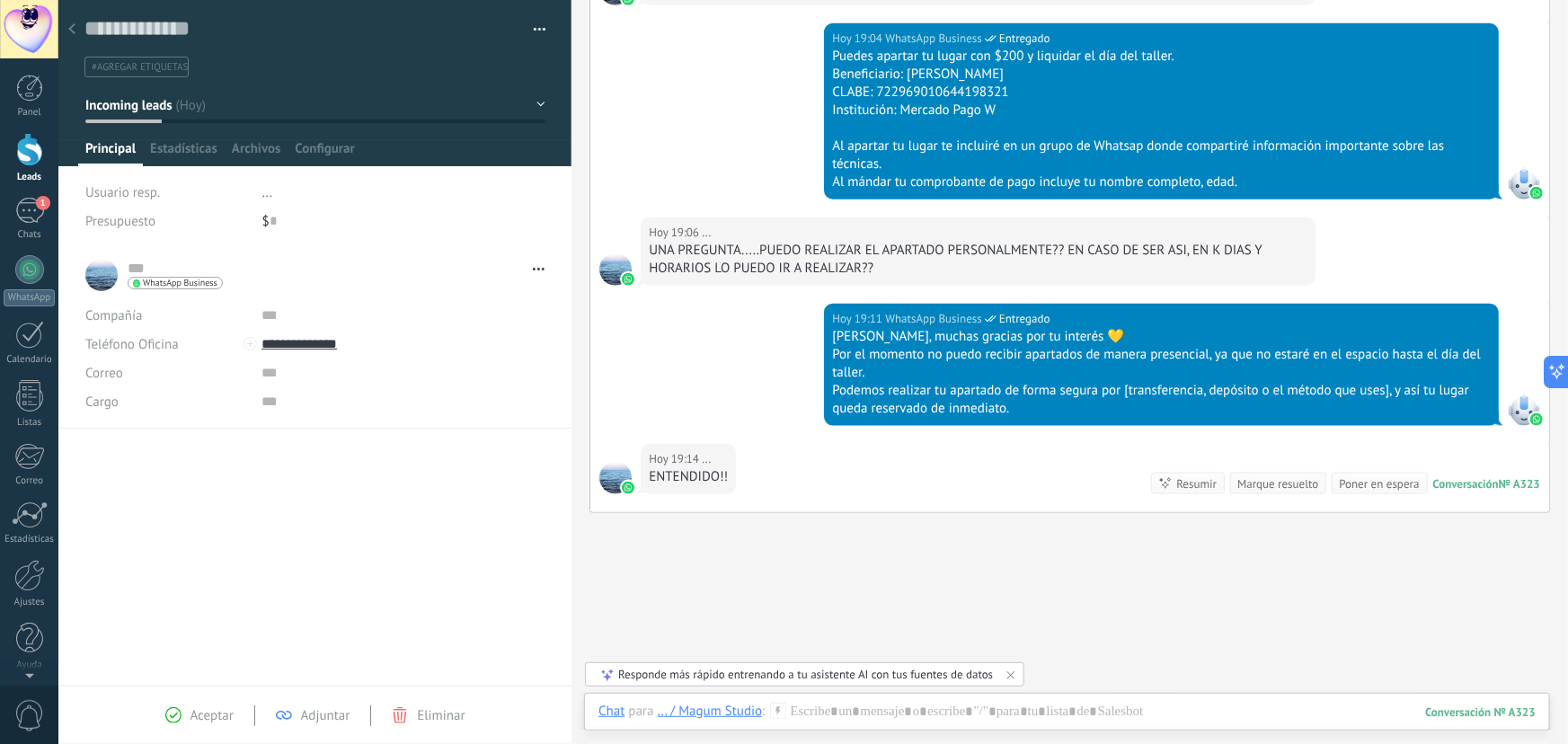
scroll to position [966, 0]
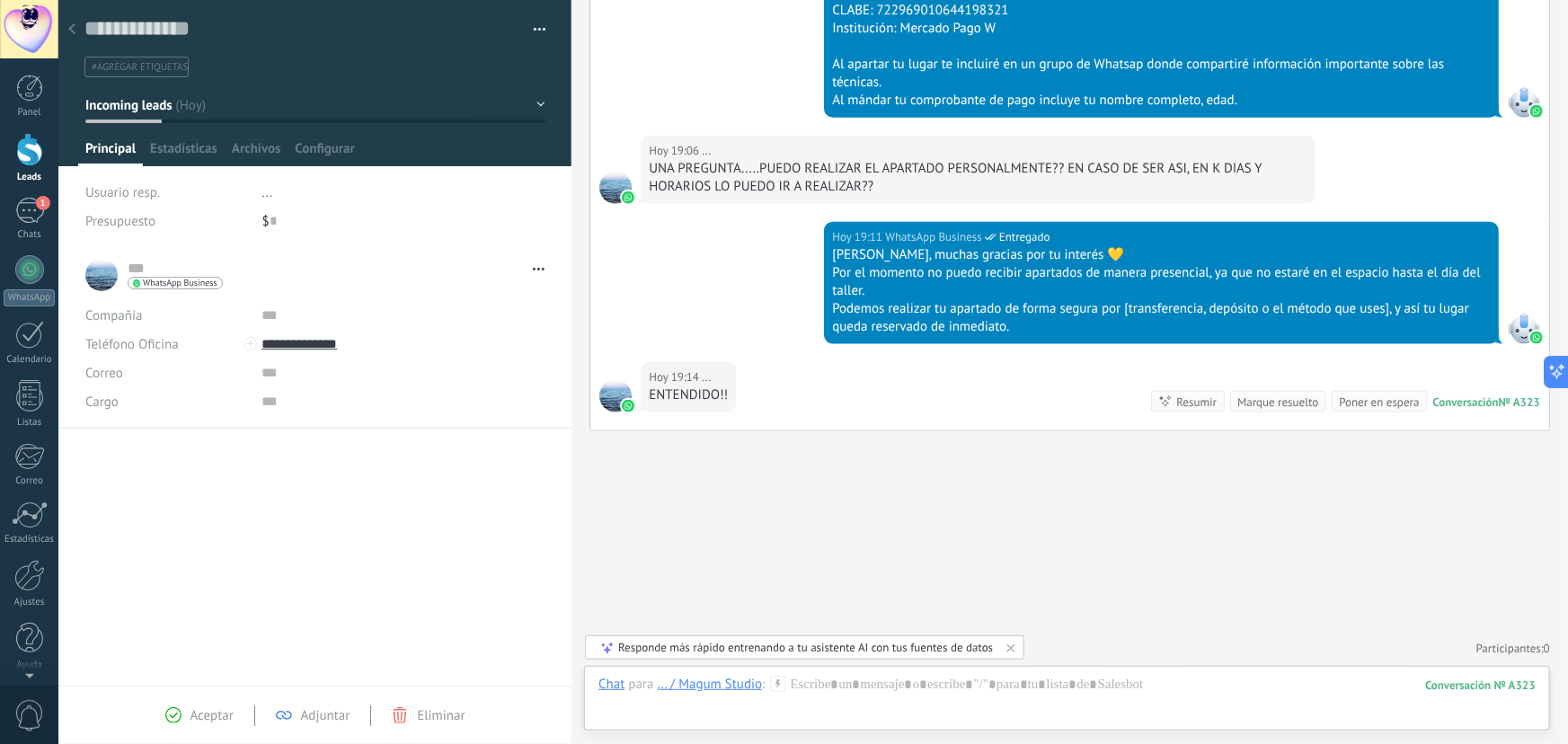
click at [70, 27] on icon at bounding box center [72, 29] width 7 height 11
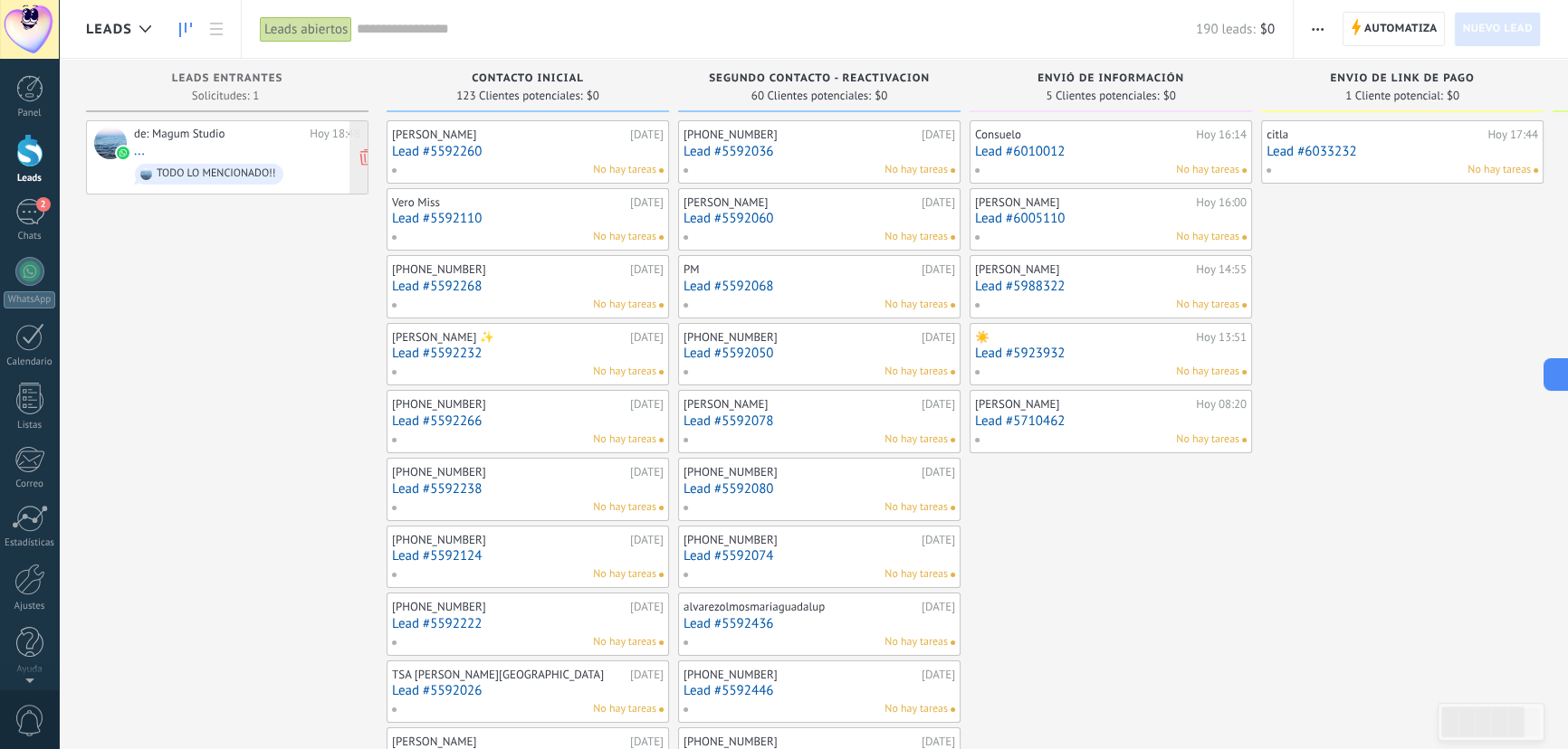
click at [228, 146] on div "de: Magum Studio [DATE] 18:48 ... TODO LO MENCIONADO!!" at bounding box center [247, 157] width 227 height 62
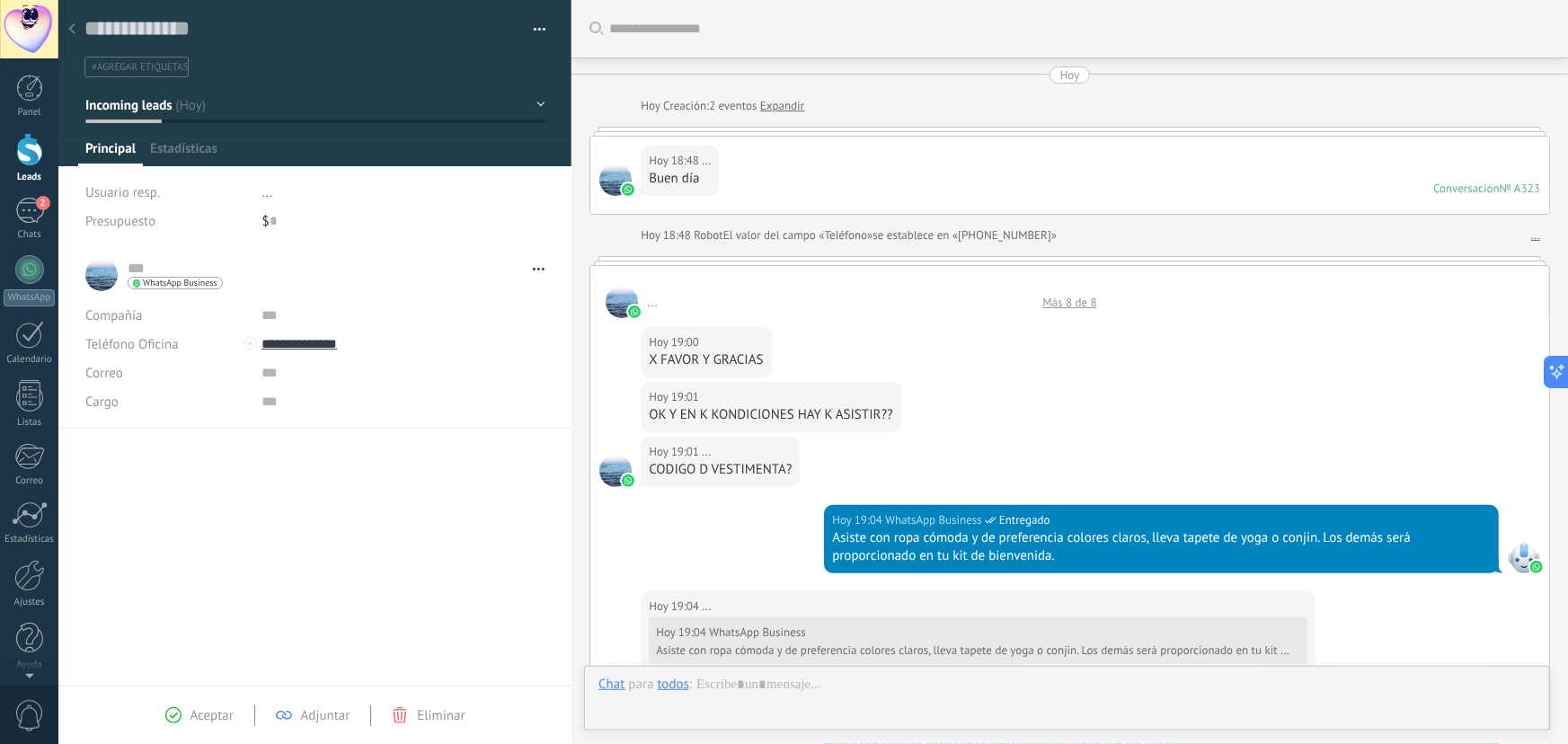
type textarea "**********"
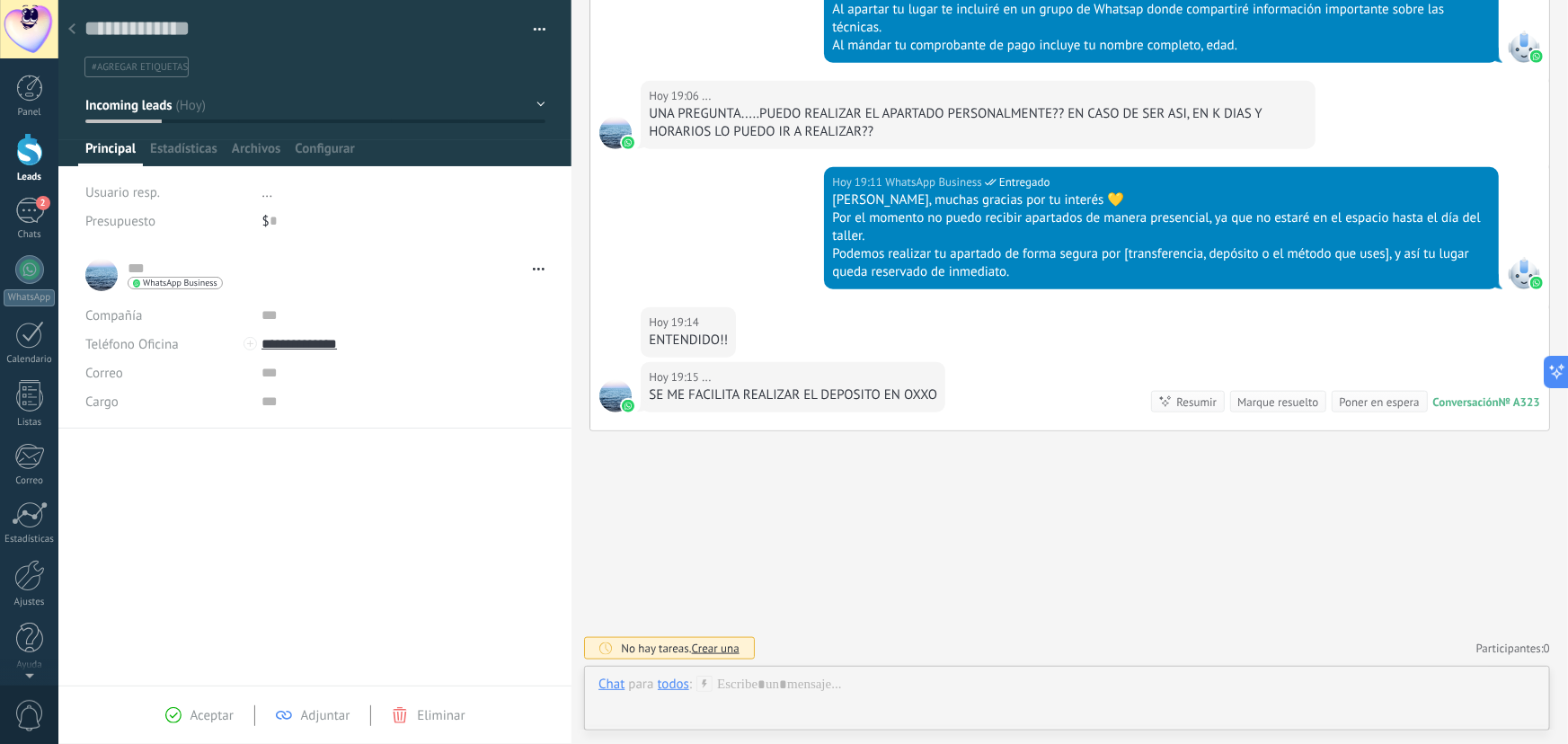
scroll to position [27, 0]
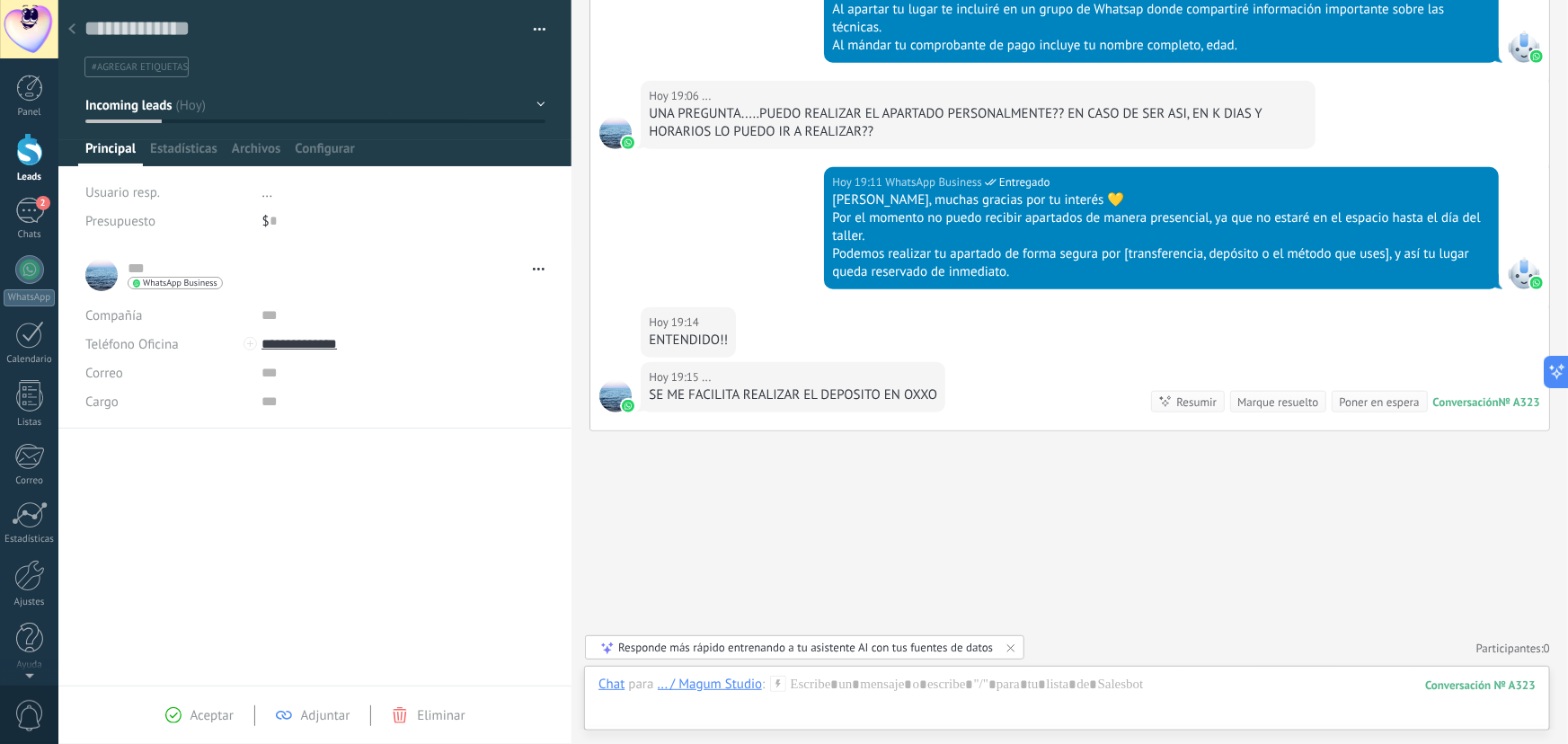
click at [70, 26] on icon at bounding box center [72, 29] width 7 height 11
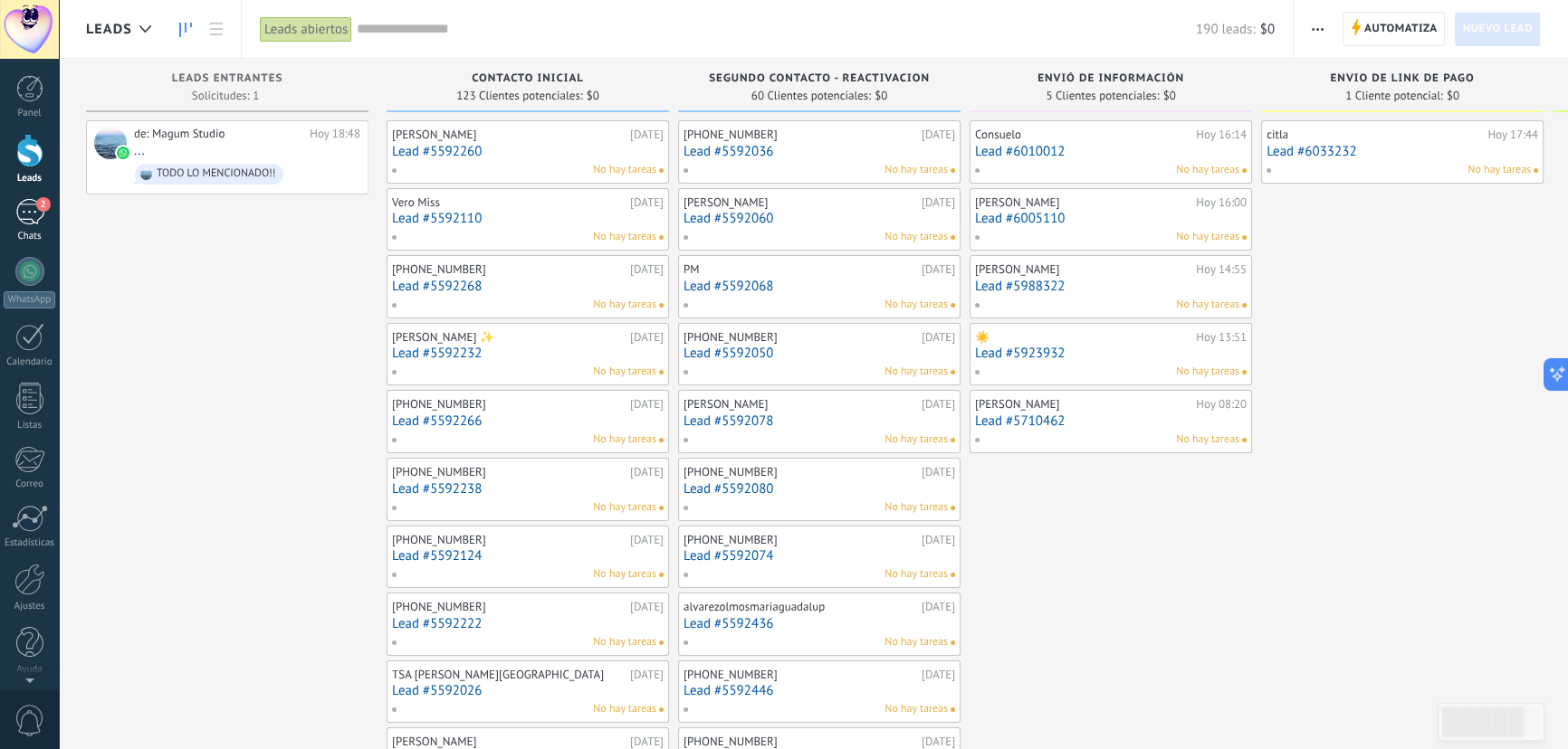
click at [30, 206] on div "2" at bounding box center [29, 212] width 29 height 26
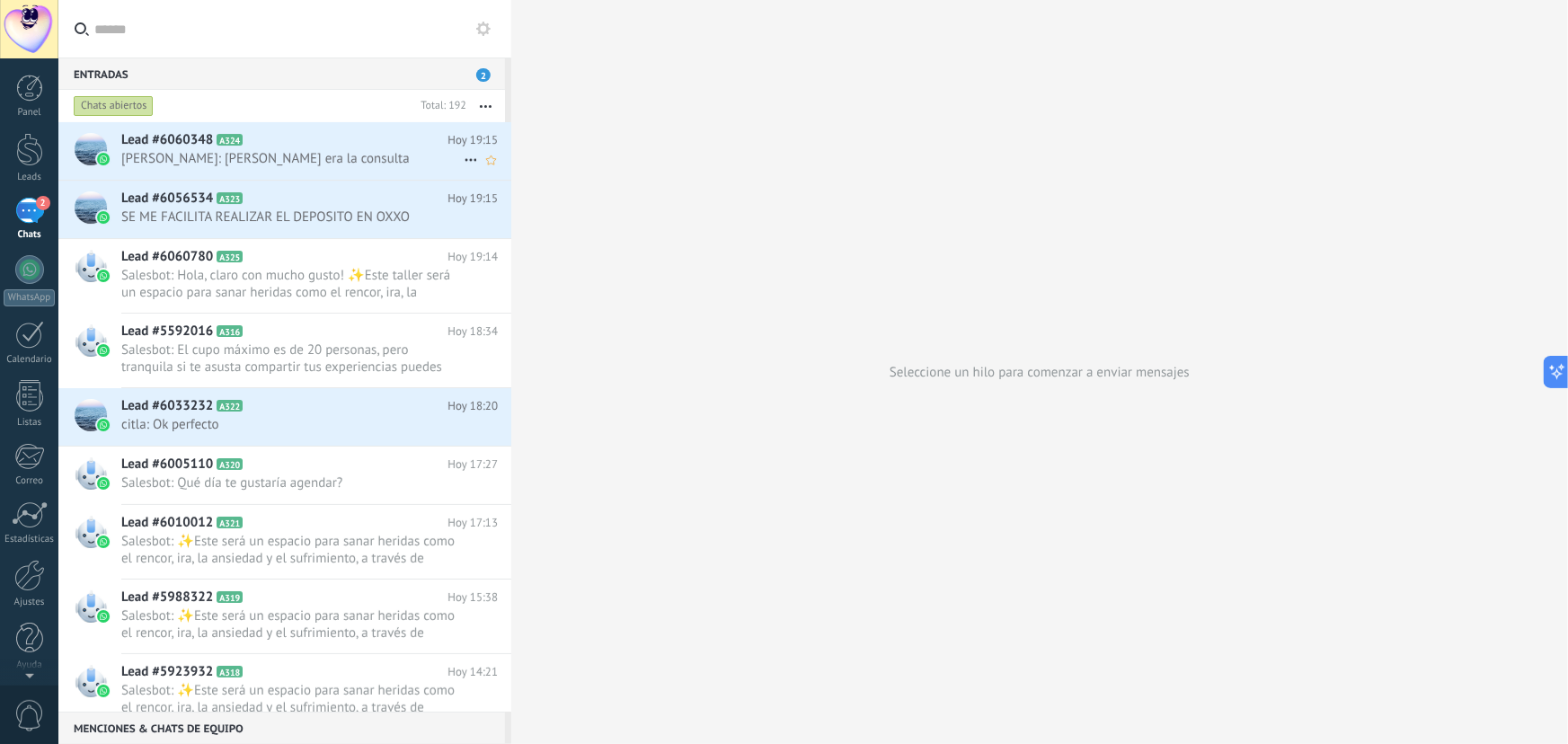
click at [333, 153] on span "[PERSON_NAME]: [PERSON_NAME] era la consulta" at bounding box center [293, 158] width 342 height 17
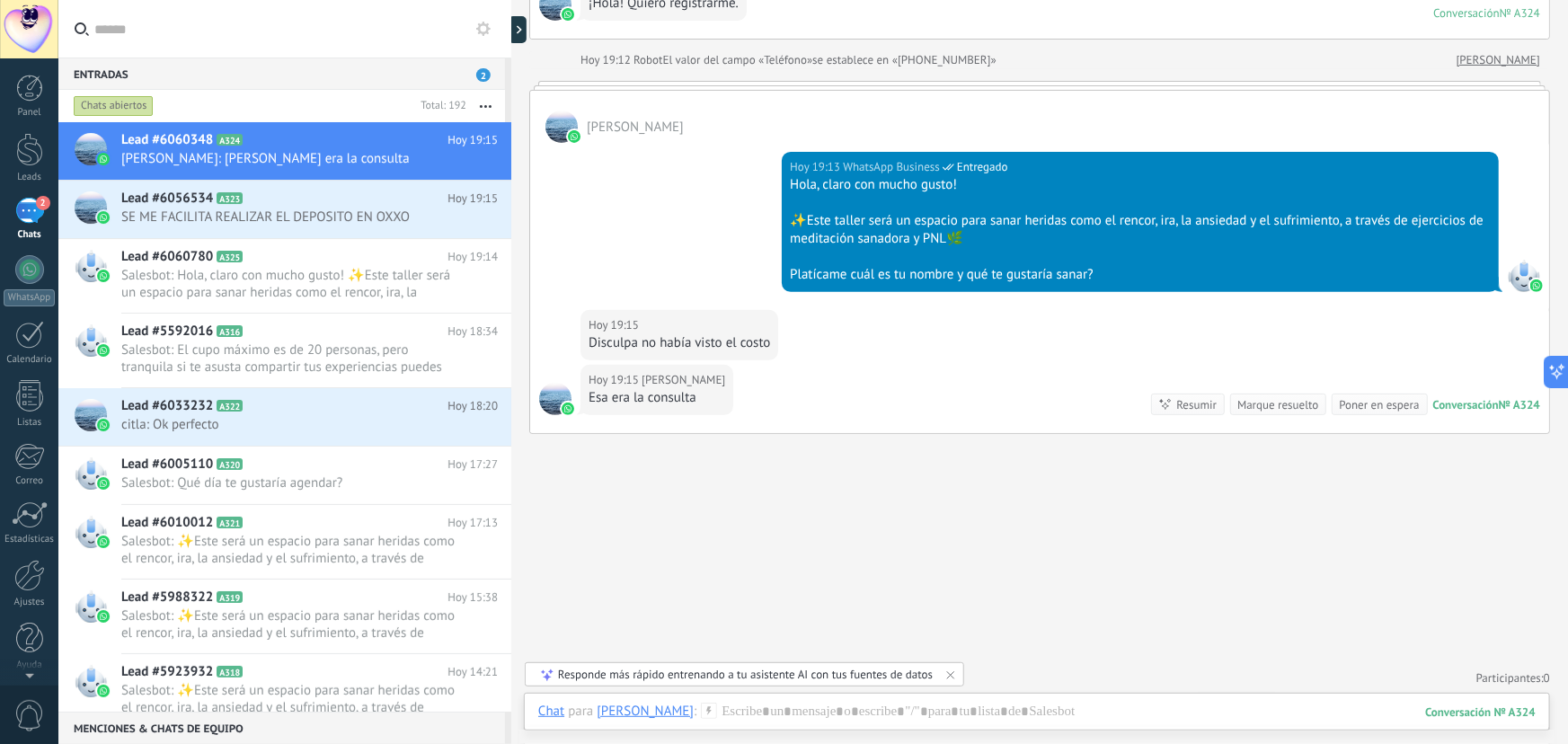
scroll to position [178, 0]
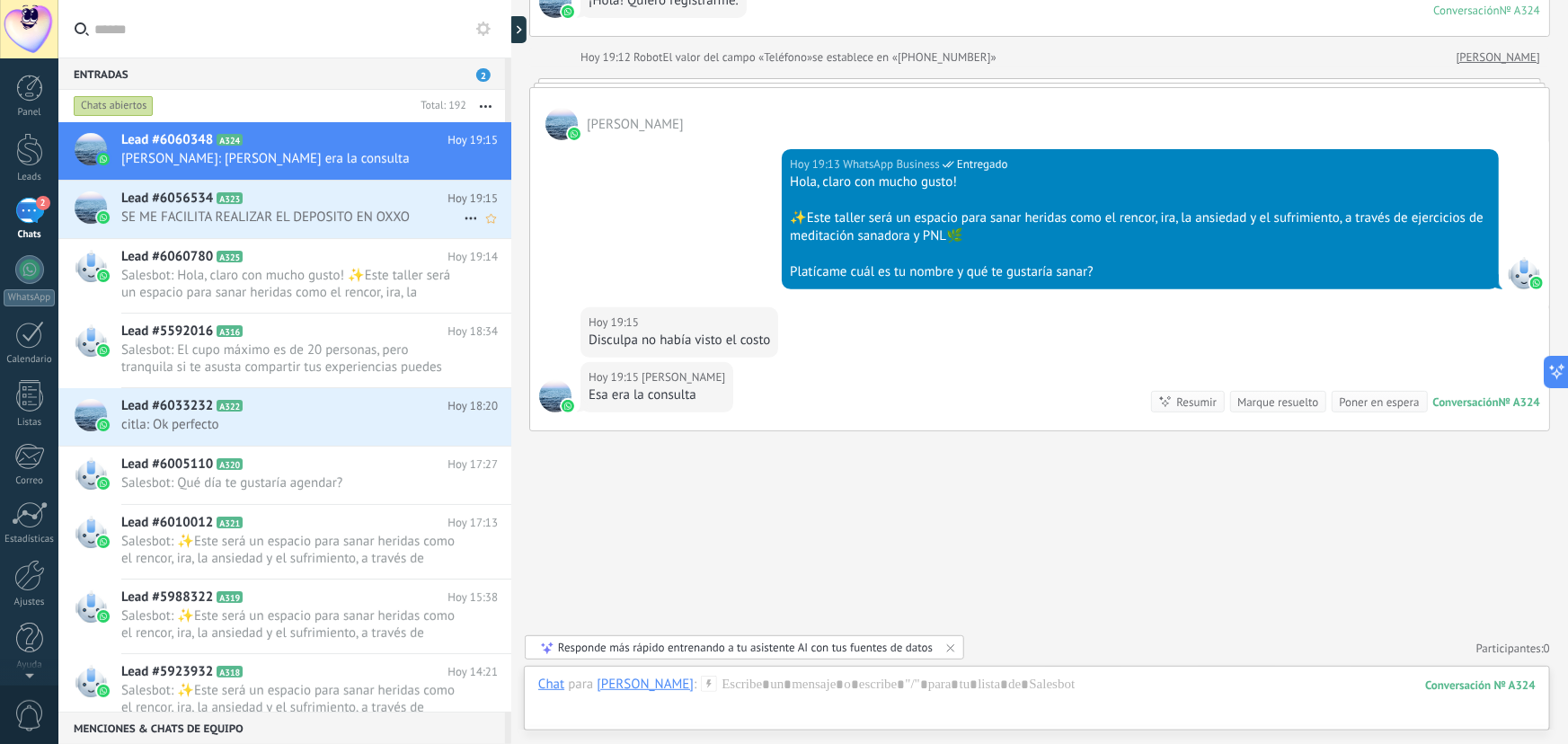
click at [195, 224] on span "SE ME FACILITA REALIZAR EL DEPOSITO EN OXXO" at bounding box center [293, 217] width 342 height 17
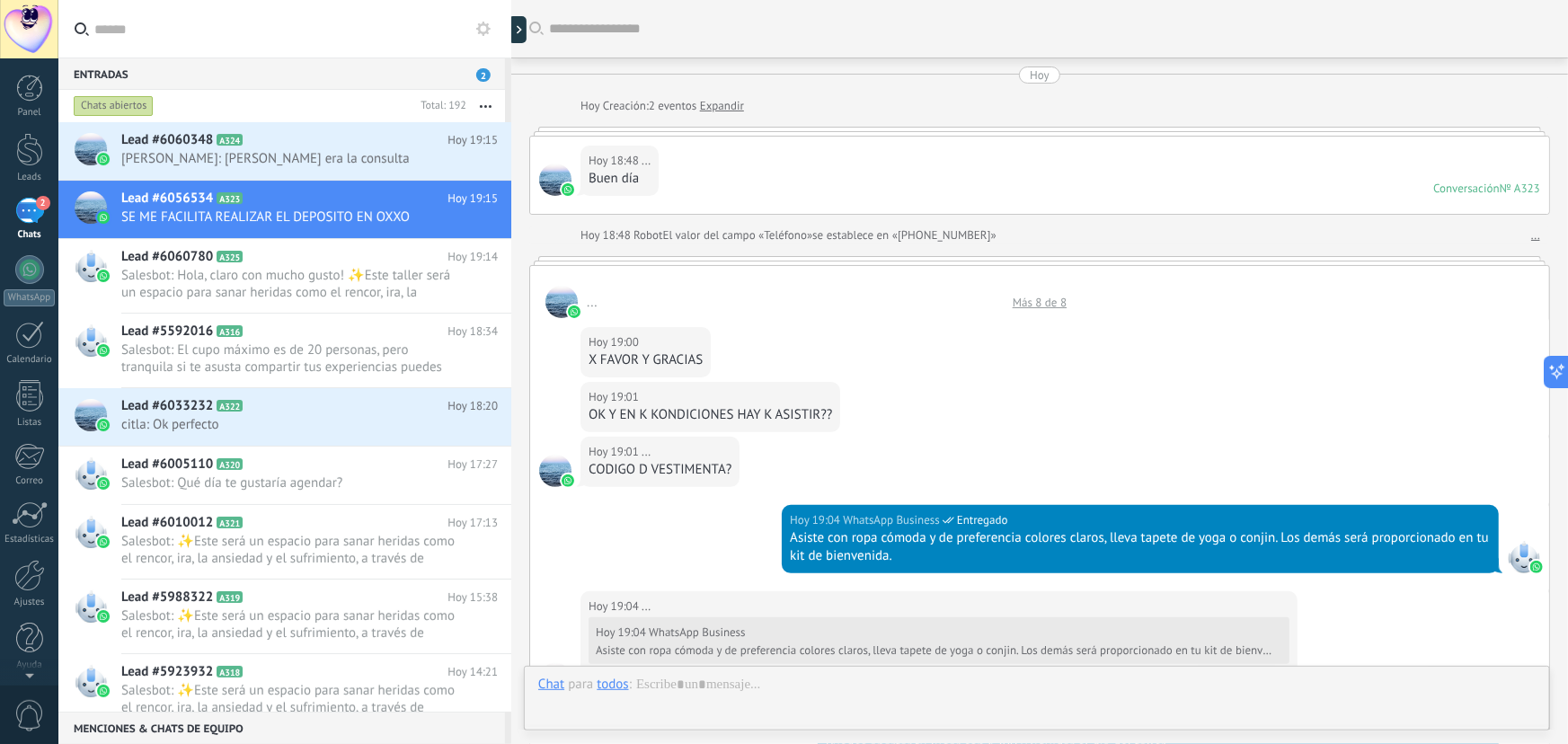
scroll to position [791, 0]
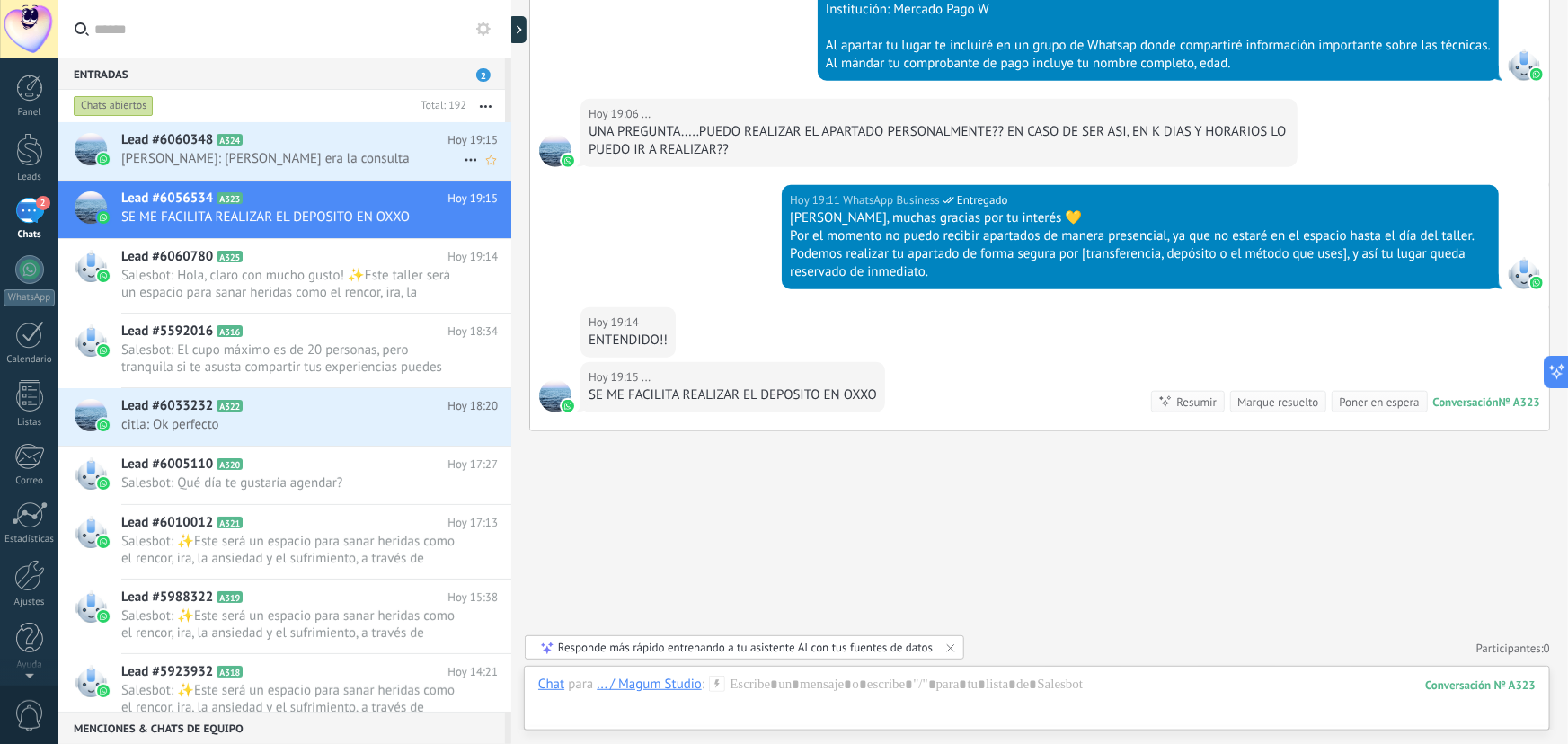
click at [165, 149] on div "Lead #6060348 A324 [DATE] 19:15 [PERSON_NAME]: Esa era la consulta" at bounding box center [317, 151] width 390 height 57
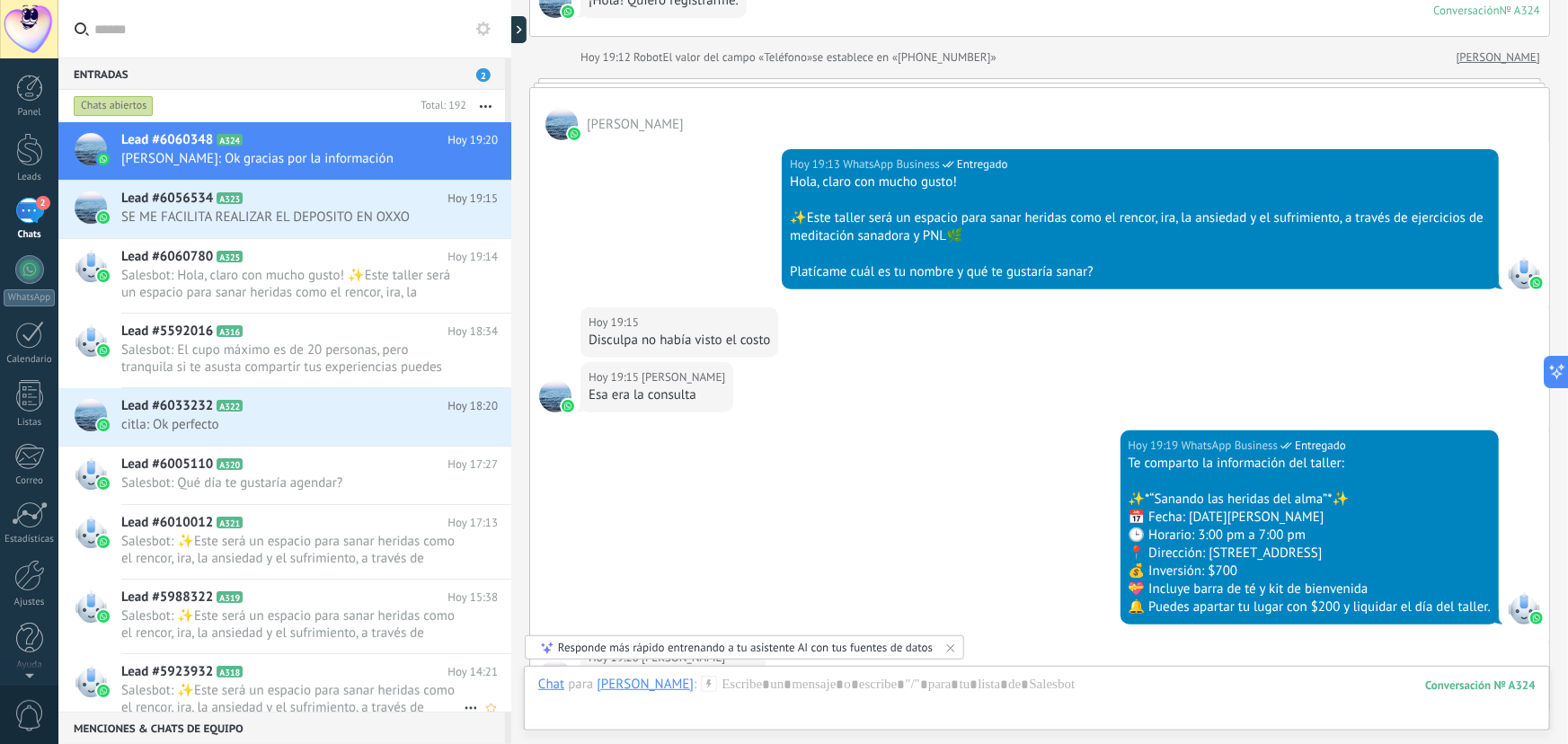
scroll to position [458, 0]
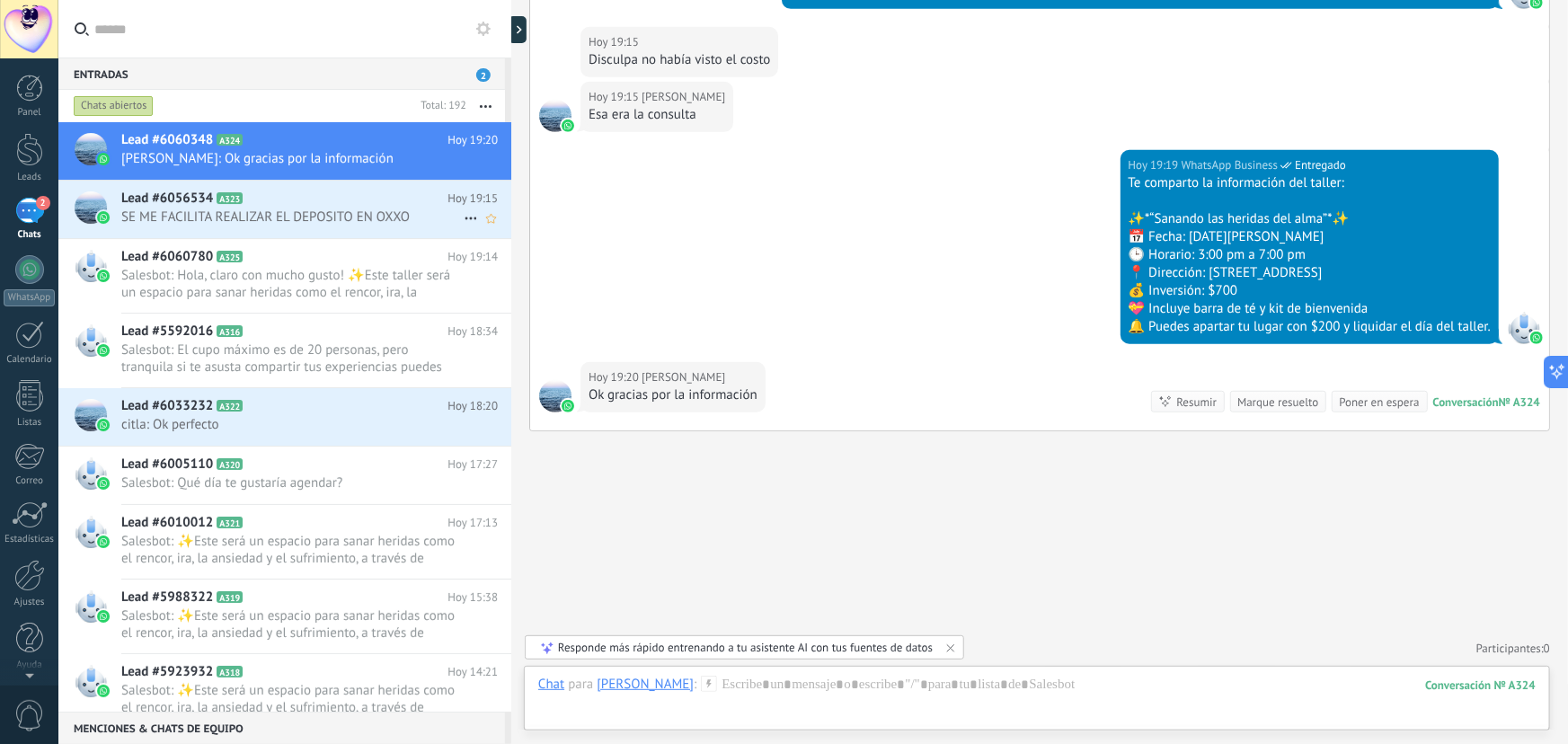
click at [301, 220] on span "SE ME FACILITA REALIZAR EL DEPOSITO EN OXXO" at bounding box center [293, 217] width 342 height 17
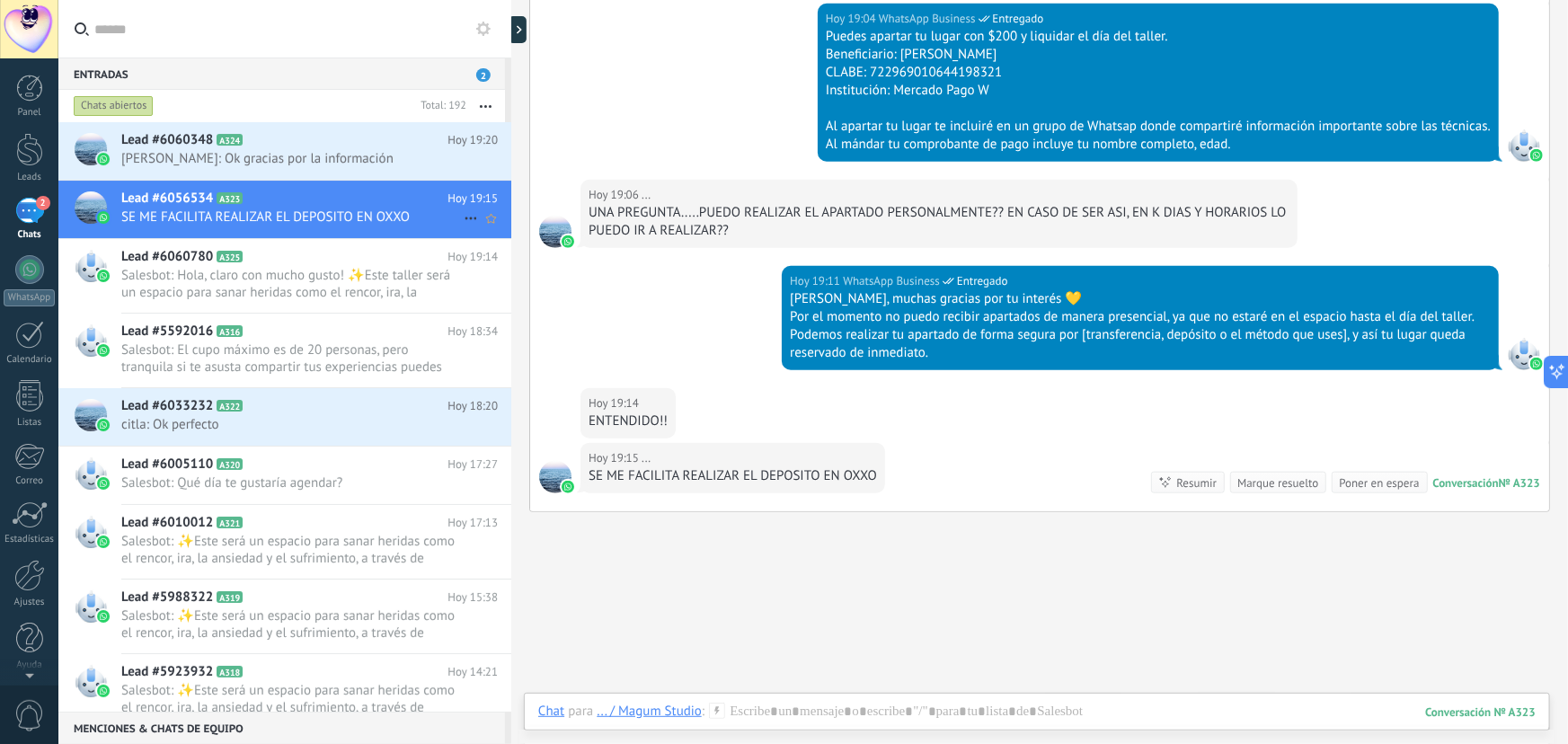
scroll to position [709, 0]
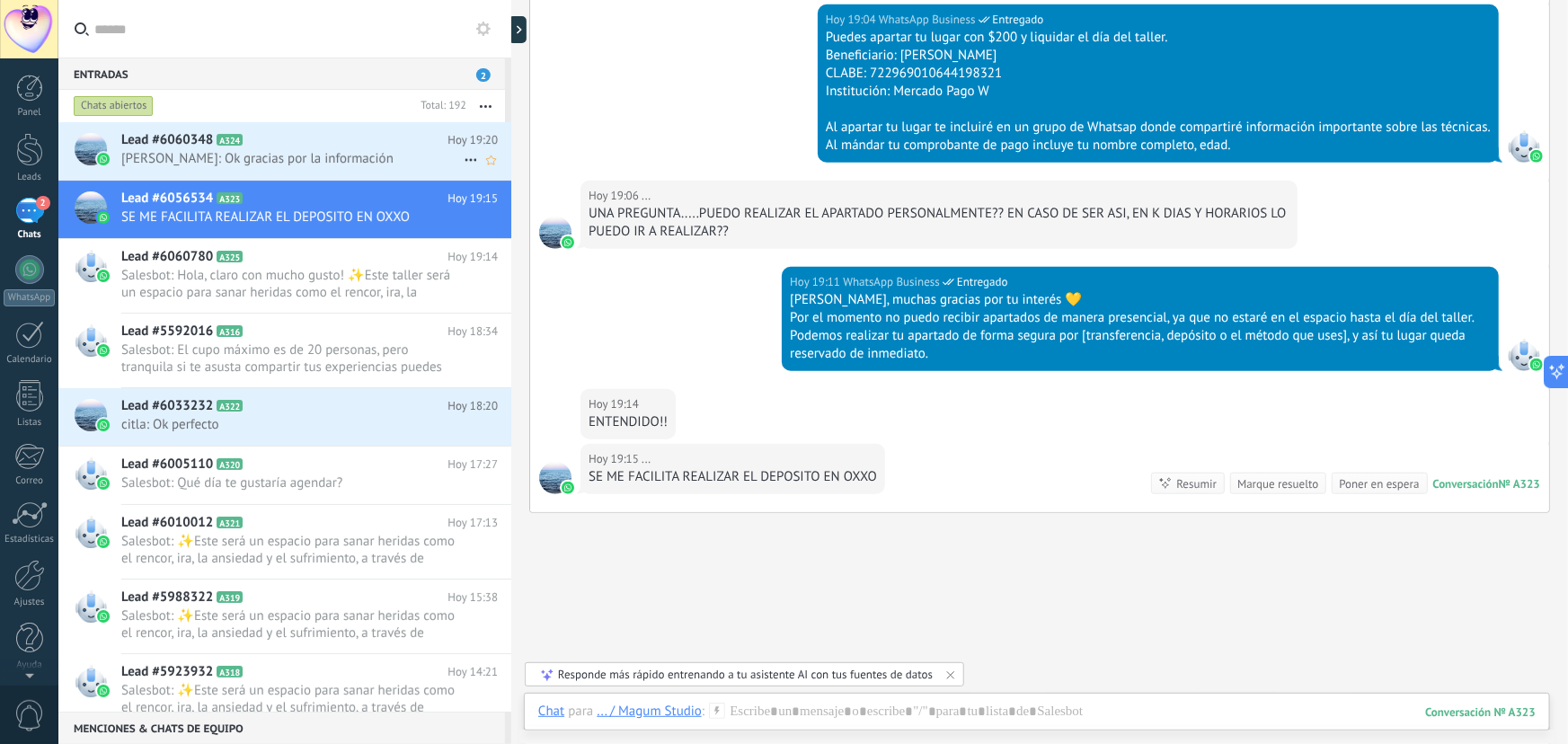
click at [289, 154] on span "Vanessa Vivas: Ok gracias por la información" at bounding box center [293, 158] width 342 height 17
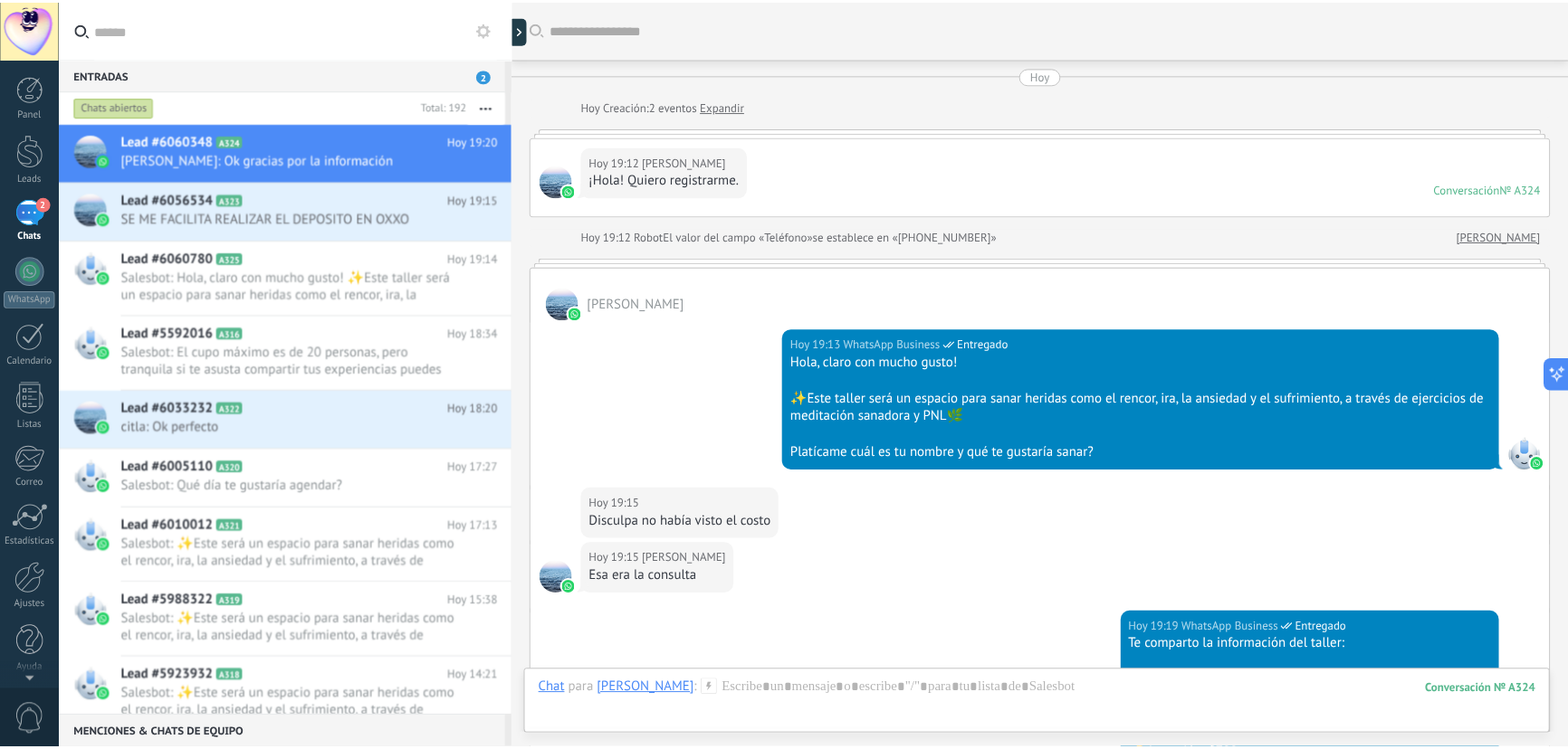
scroll to position [462, 0]
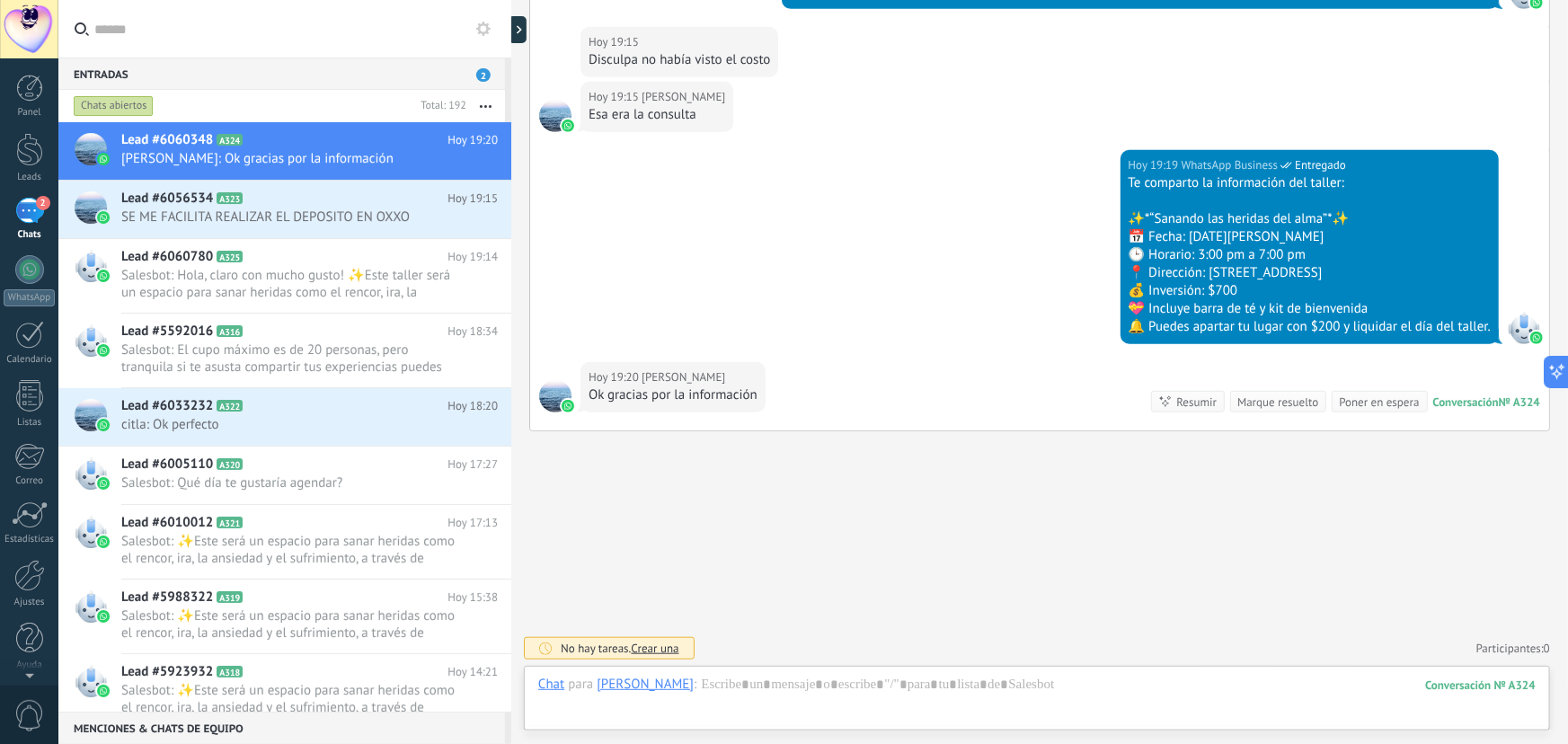
click at [24, 219] on div "2" at bounding box center [29, 210] width 28 height 26
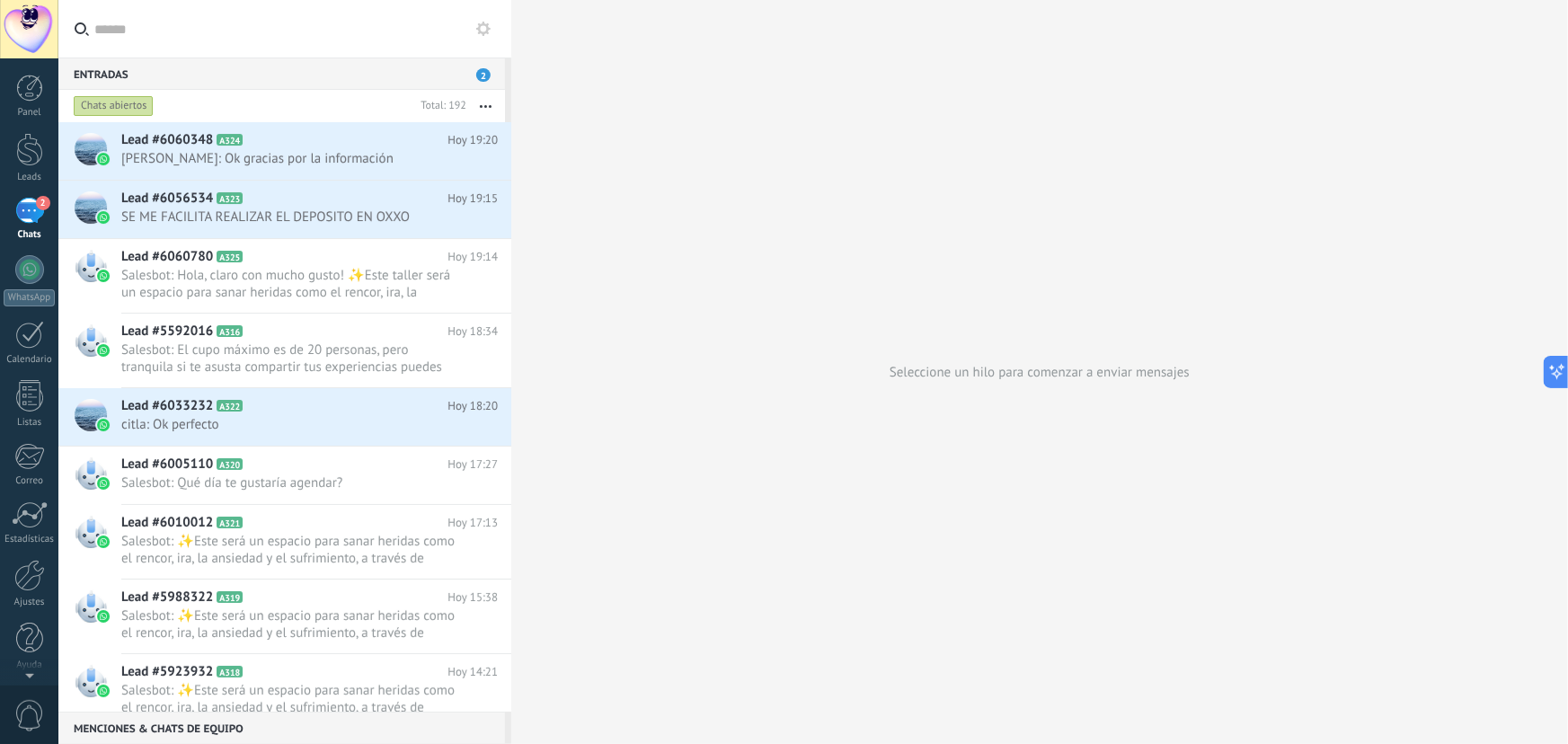
click at [27, 216] on div "2" at bounding box center [29, 210] width 28 height 26
click at [31, 210] on div "2" at bounding box center [29, 210] width 28 height 26
click at [26, 162] on div at bounding box center [29, 149] width 27 height 33
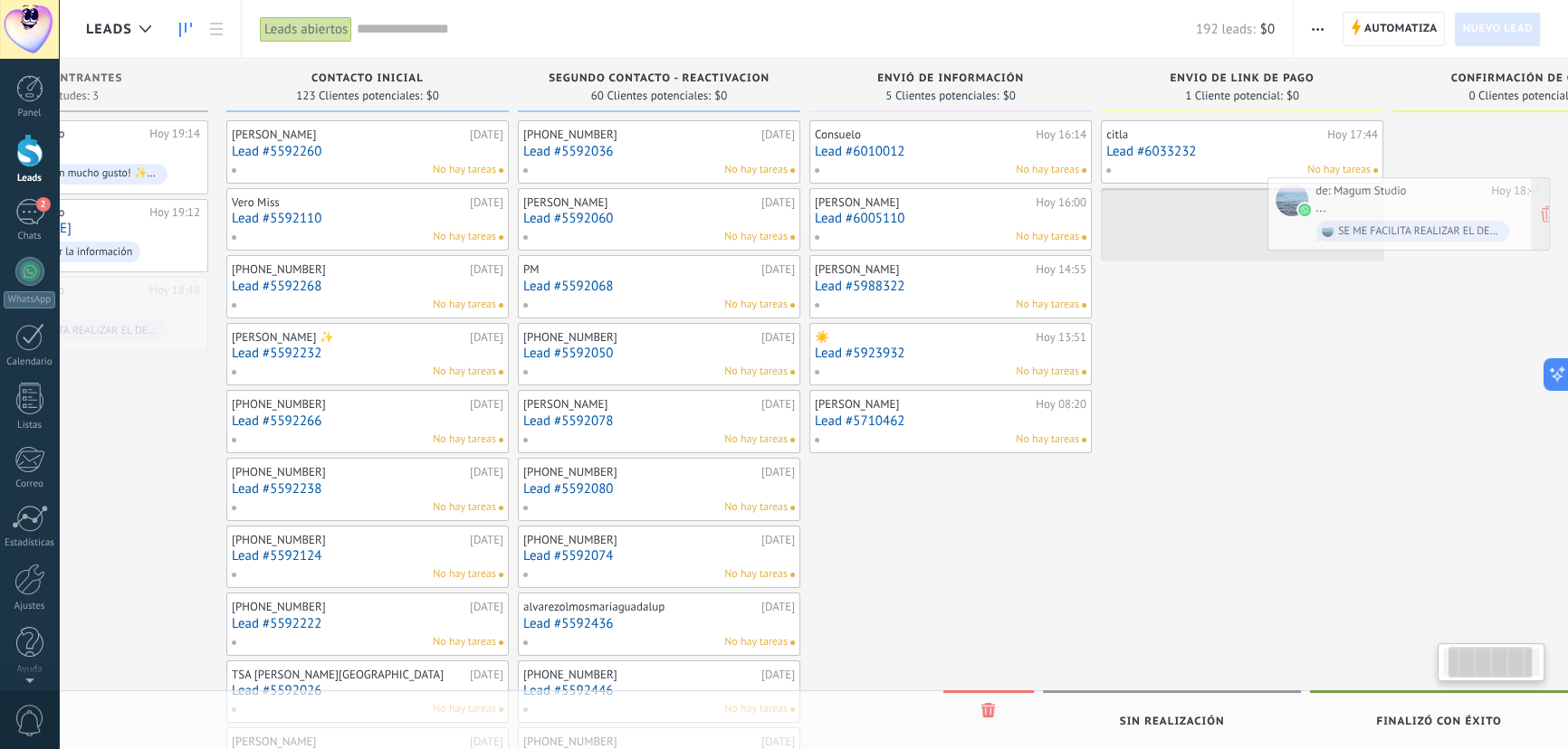
scroll to position [0, 180]
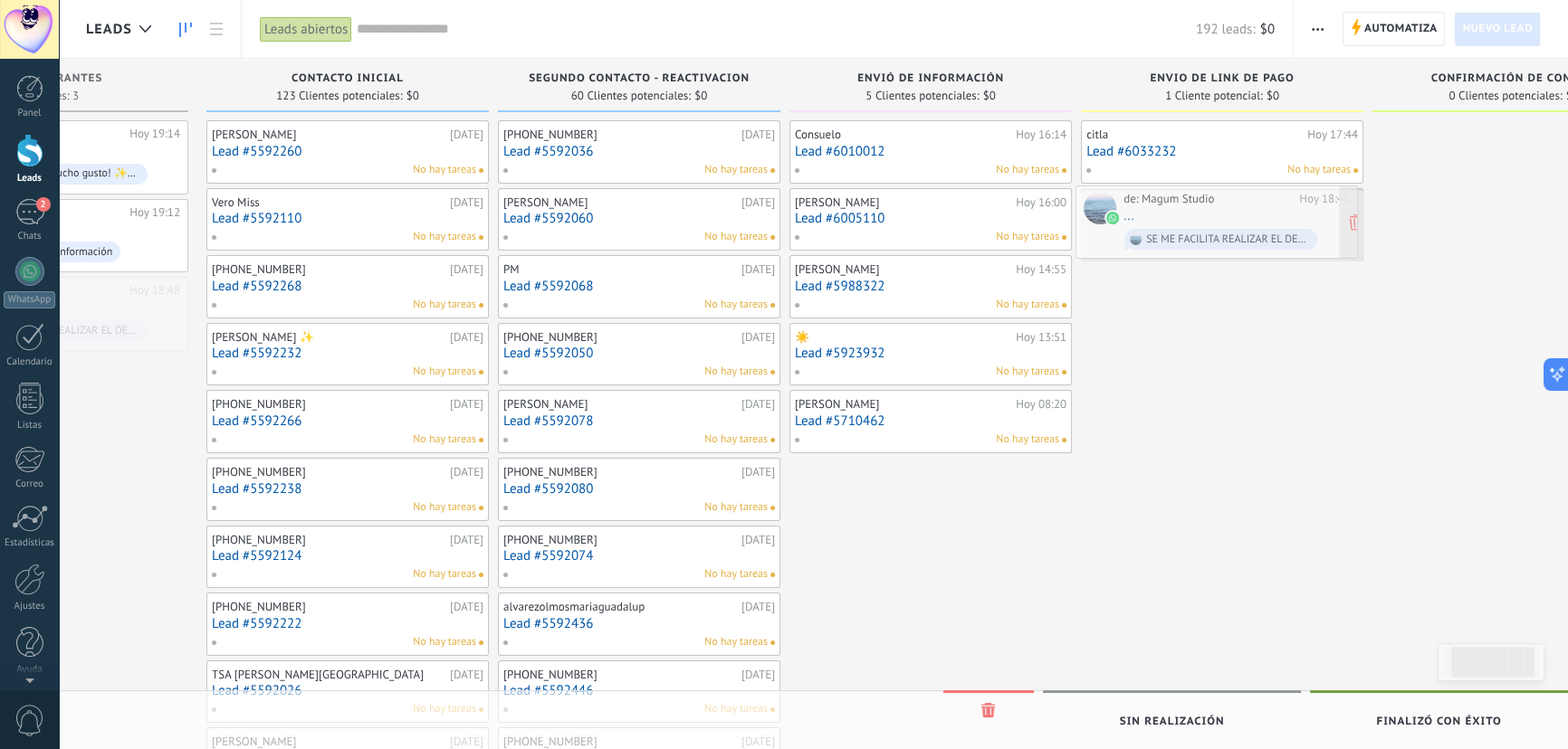
drag, startPoint x: 238, startPoint y: 305, endPoint x: 1202, endPoint y: 220, distance: 967.7
